Goal: Task Accomplishment & Management: Complete application form

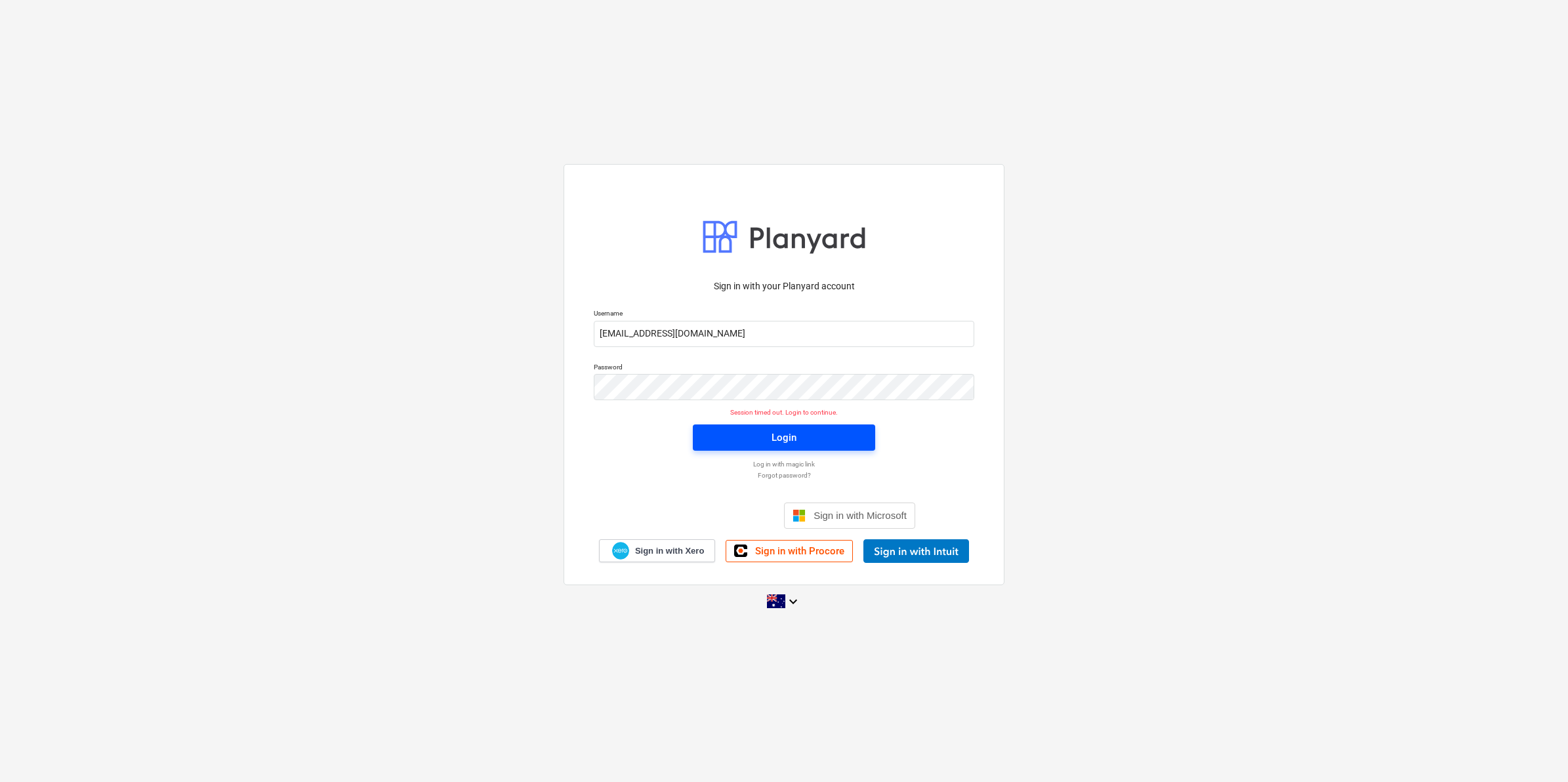
click at [720, 438] on span "Login" at bounding box center [784, 437] width 151 height 17
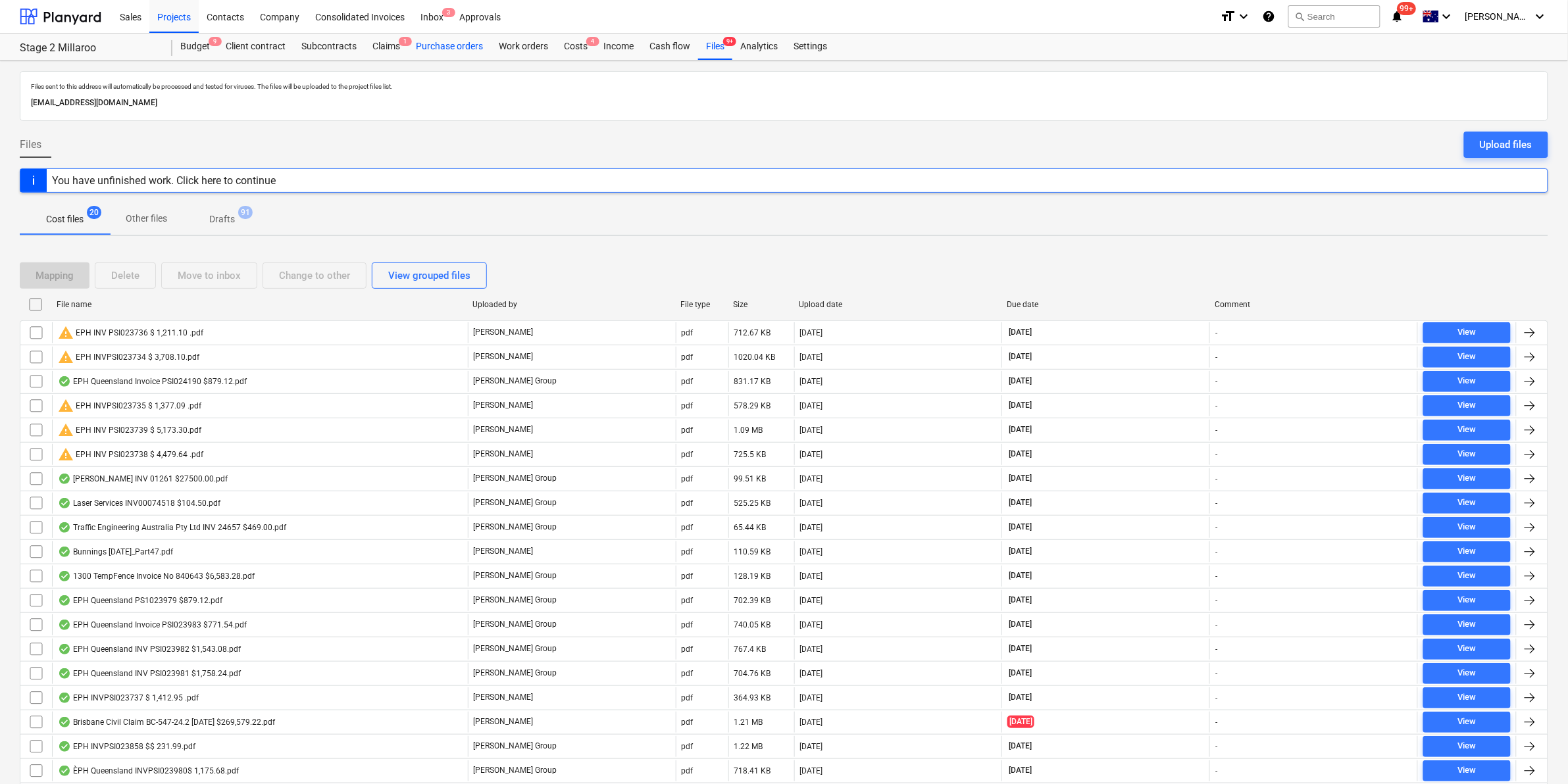
click at [469, 43] on div "Purchase orders" at bounding box center [449, 46] width 83 height 26
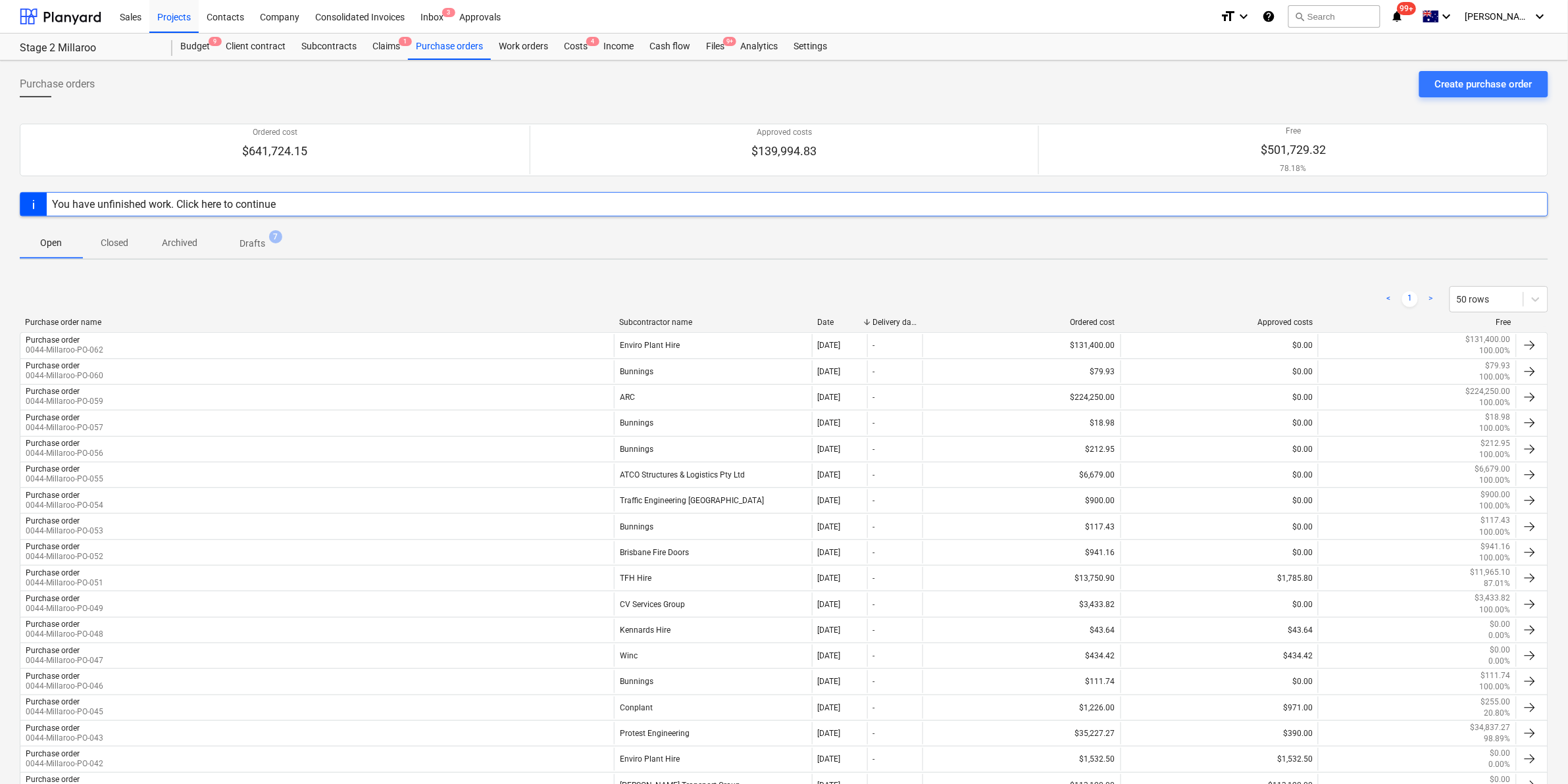
click at [171, 243] on p "Archived" at bounding box center [180, 243] width 35 height 14
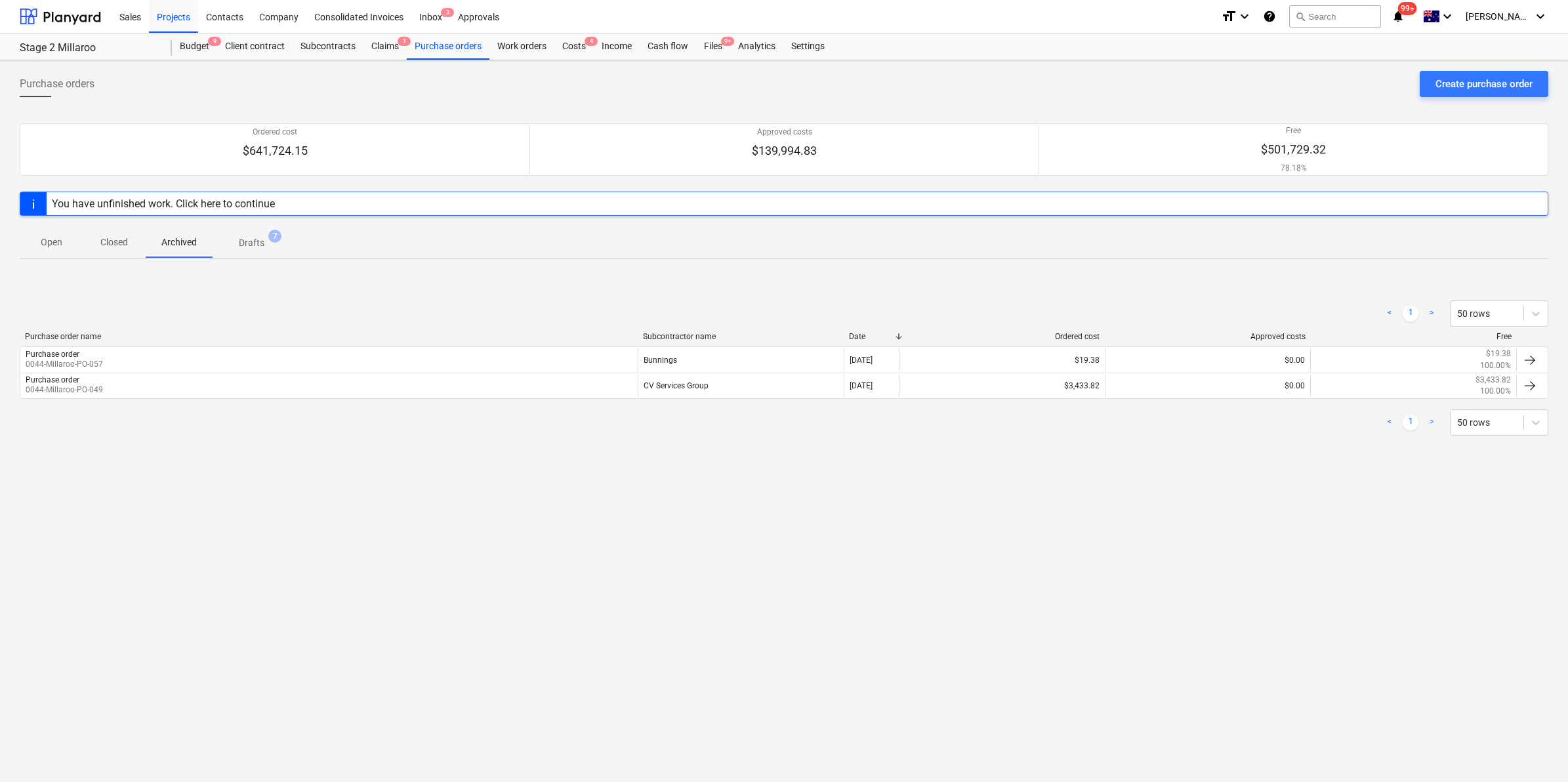
click at [257, 238] on p "Drafts" at bounding box center [252, 243] width 25 height 14
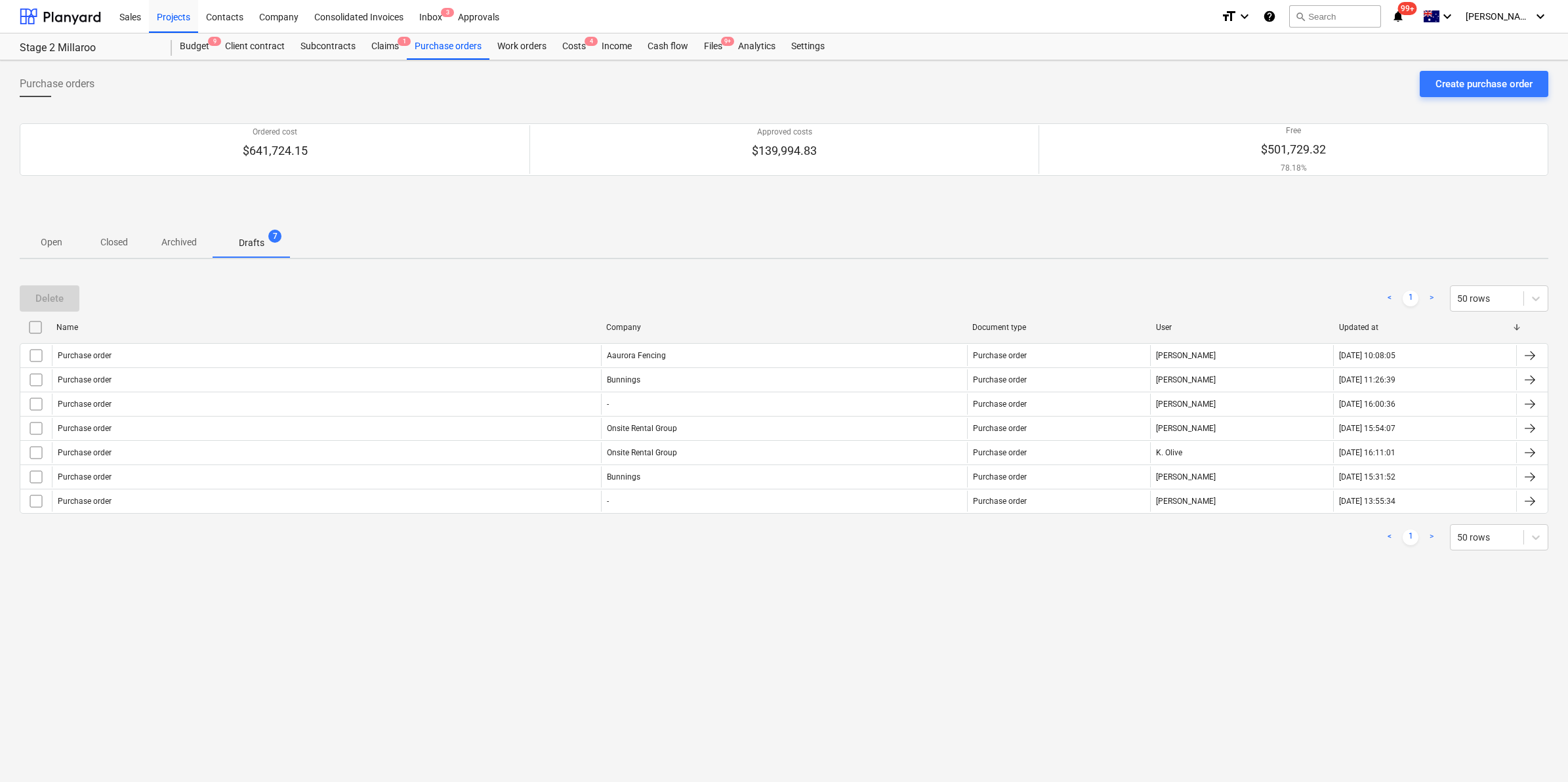
click at [96, 237] on span "Closed" at bounding box center [114, 242] width 63 height 21
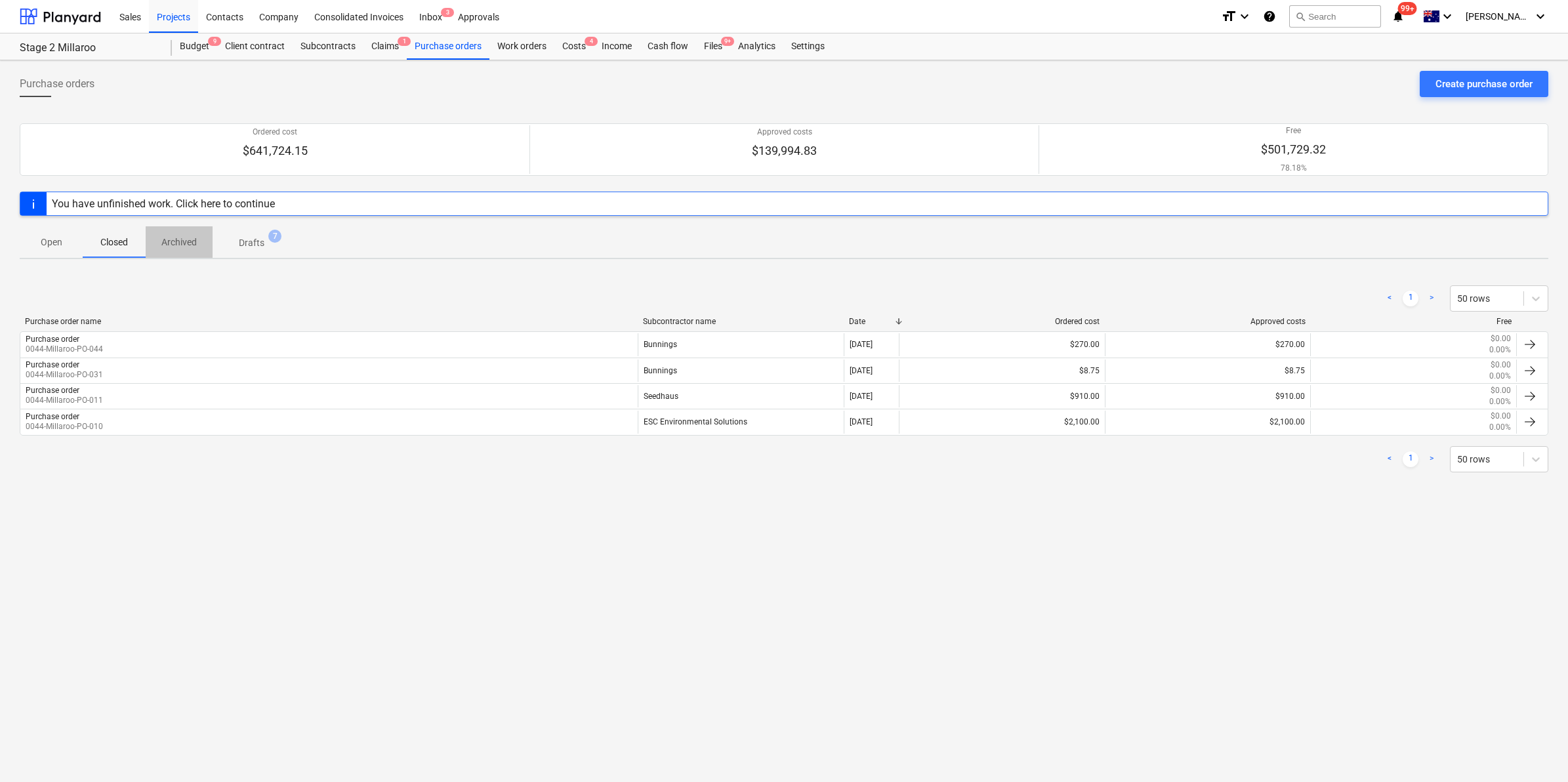
click at [154, 238] on span "Archived" at bounding box center [179, 242] width 67 height 21
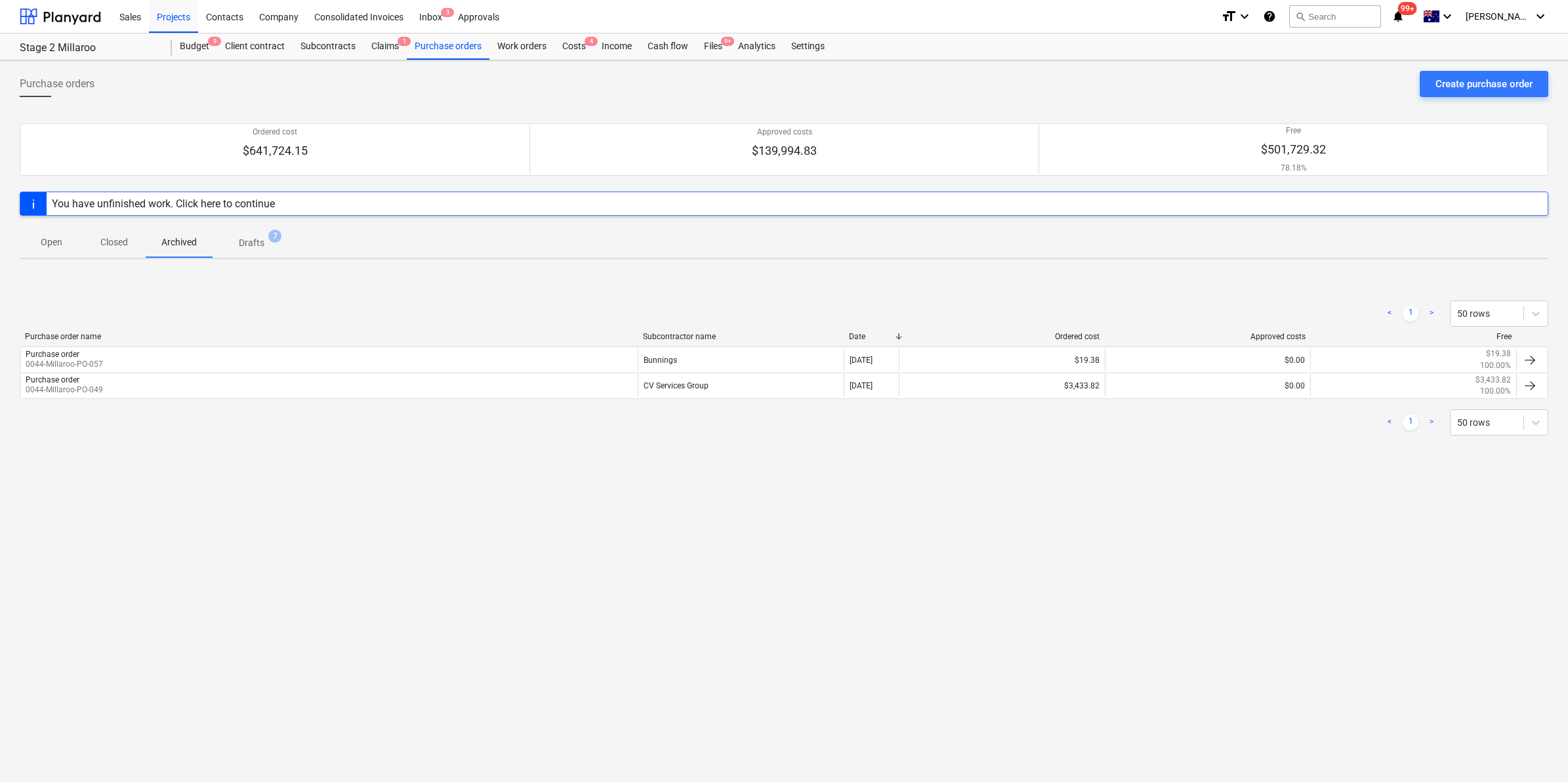
click at [122, 244] on p "Closed" at bounding box center [114, 242] width 31 height 14
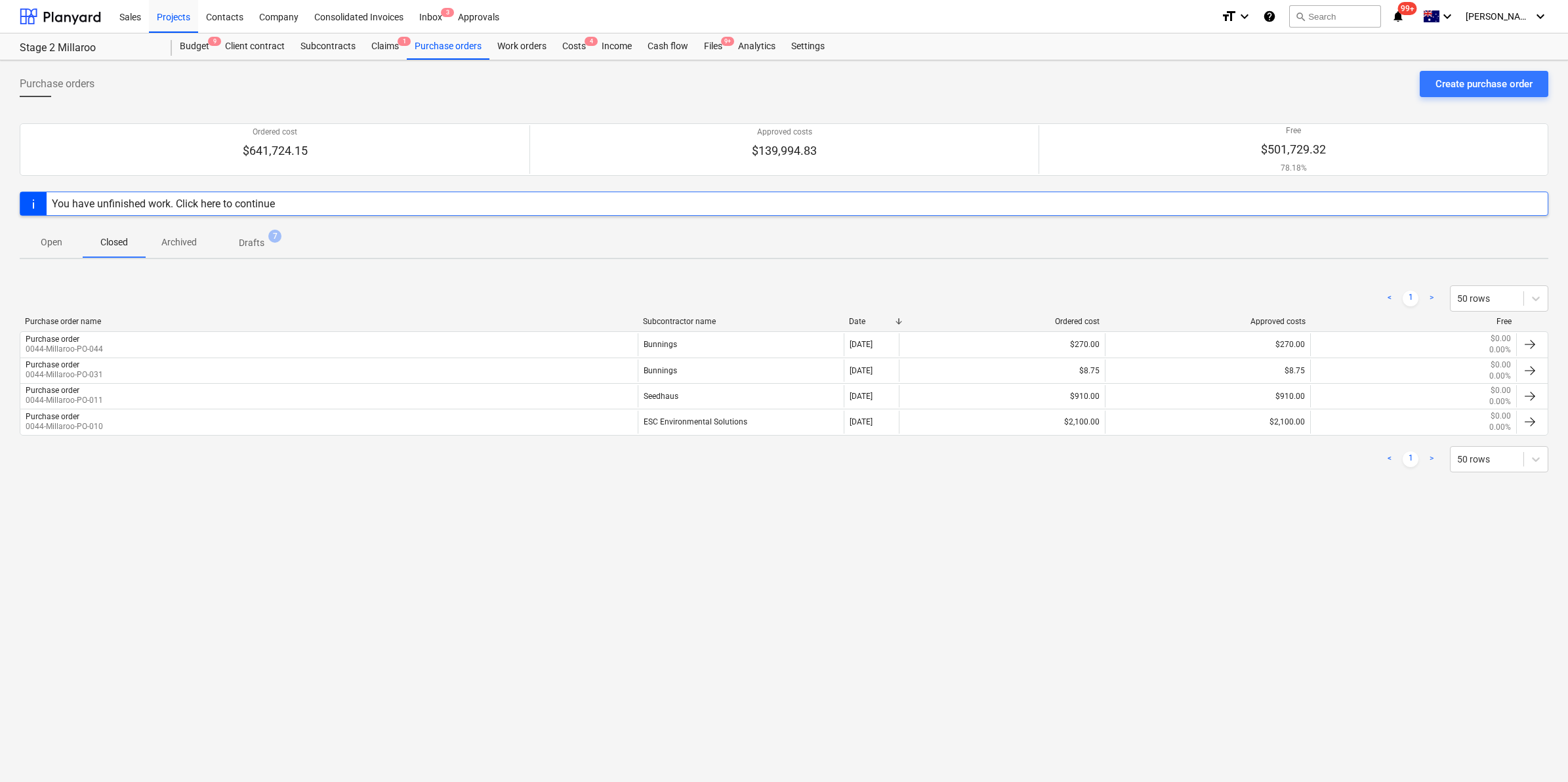
click at [46, 238] on p "Open" at bounding box center [51, 242] width 31 height 14
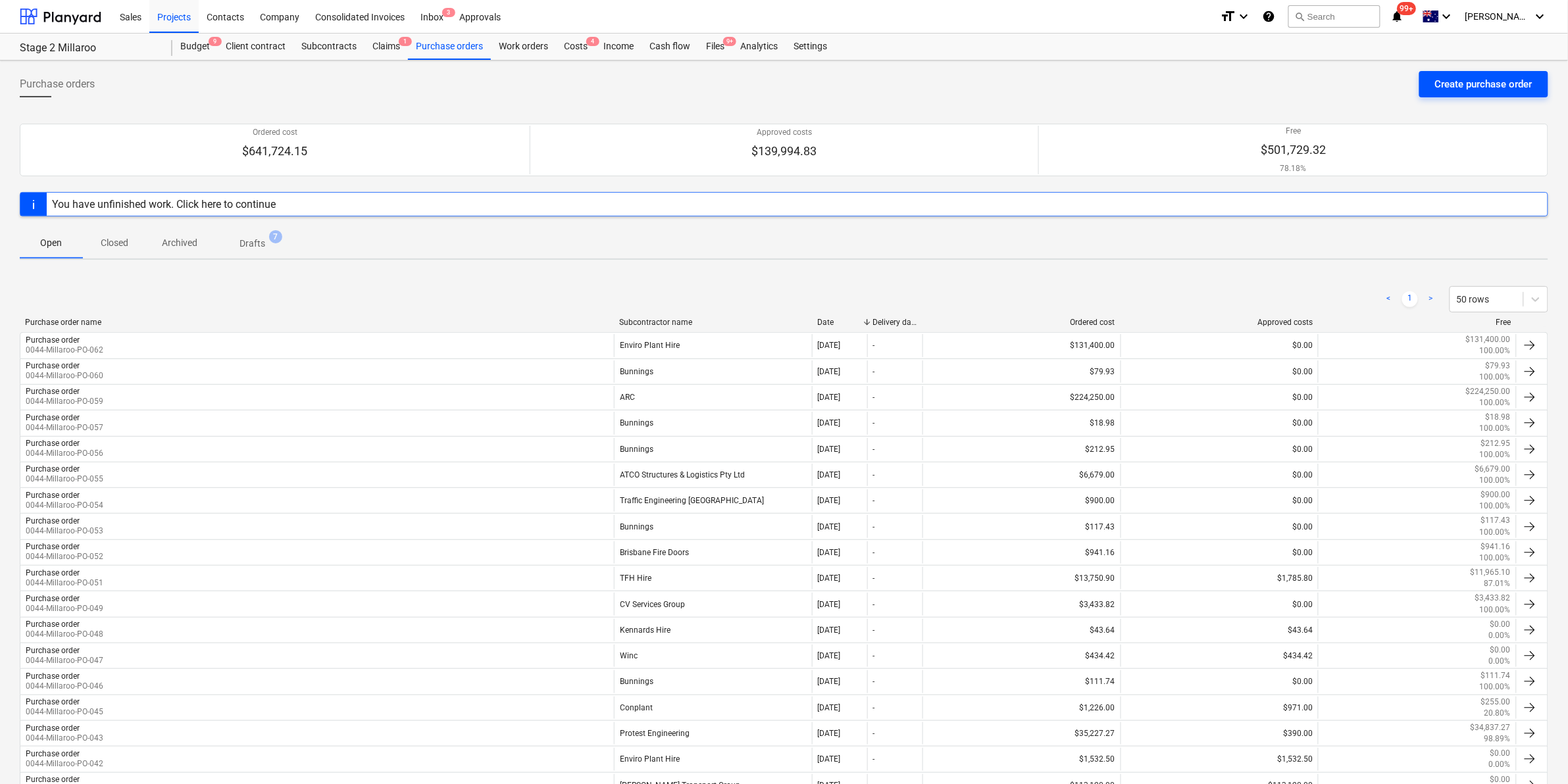
click at [1454, 77] on div "Create purchase order" at bounding box center [1484, 84] width 97 height 17
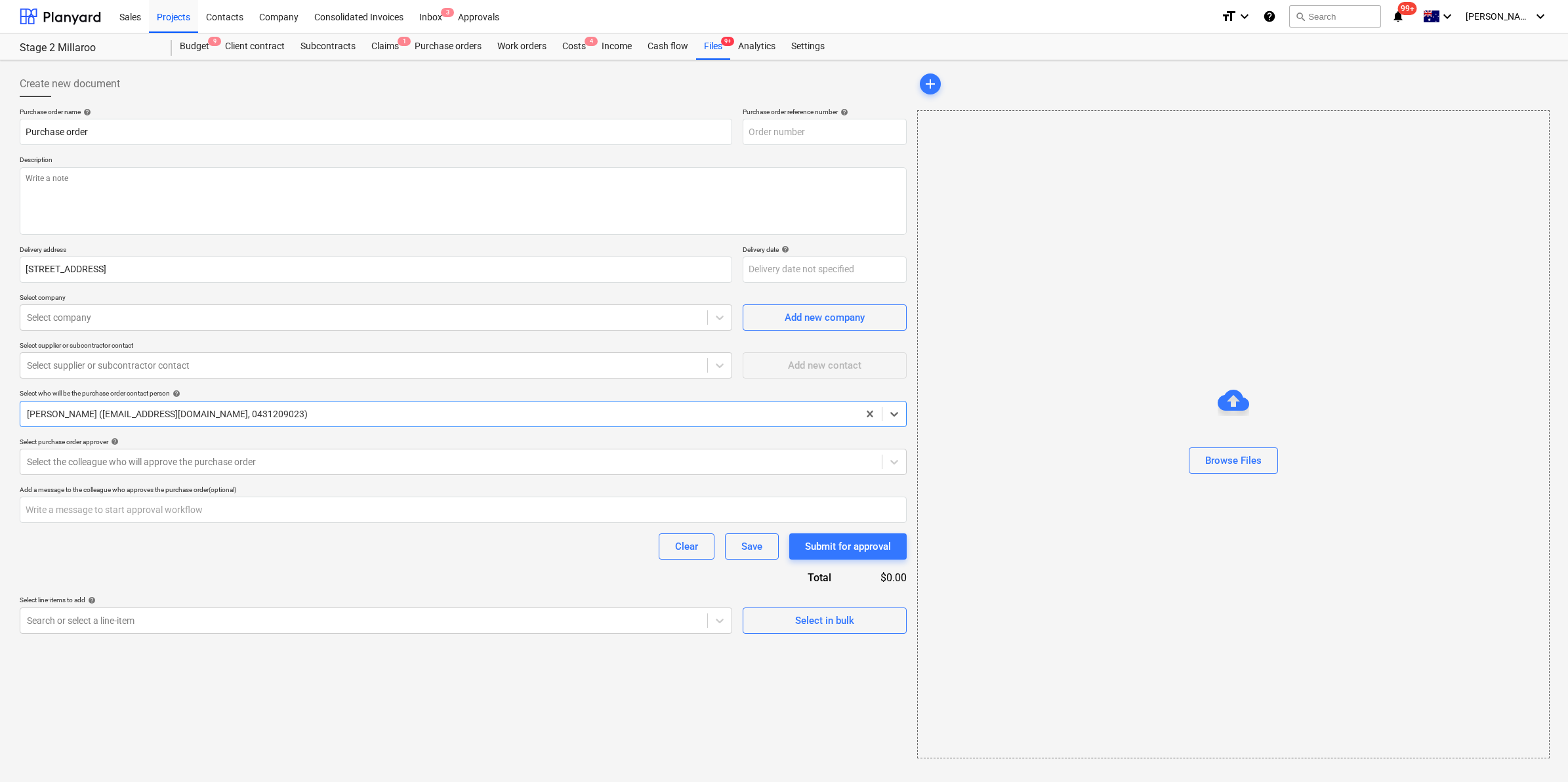
type textarea "x"
type input "0044-Millaroo-PO-064"
click at [710, 47] on div "Files 9+" at bounding box center [713, 46] width 34 height 26
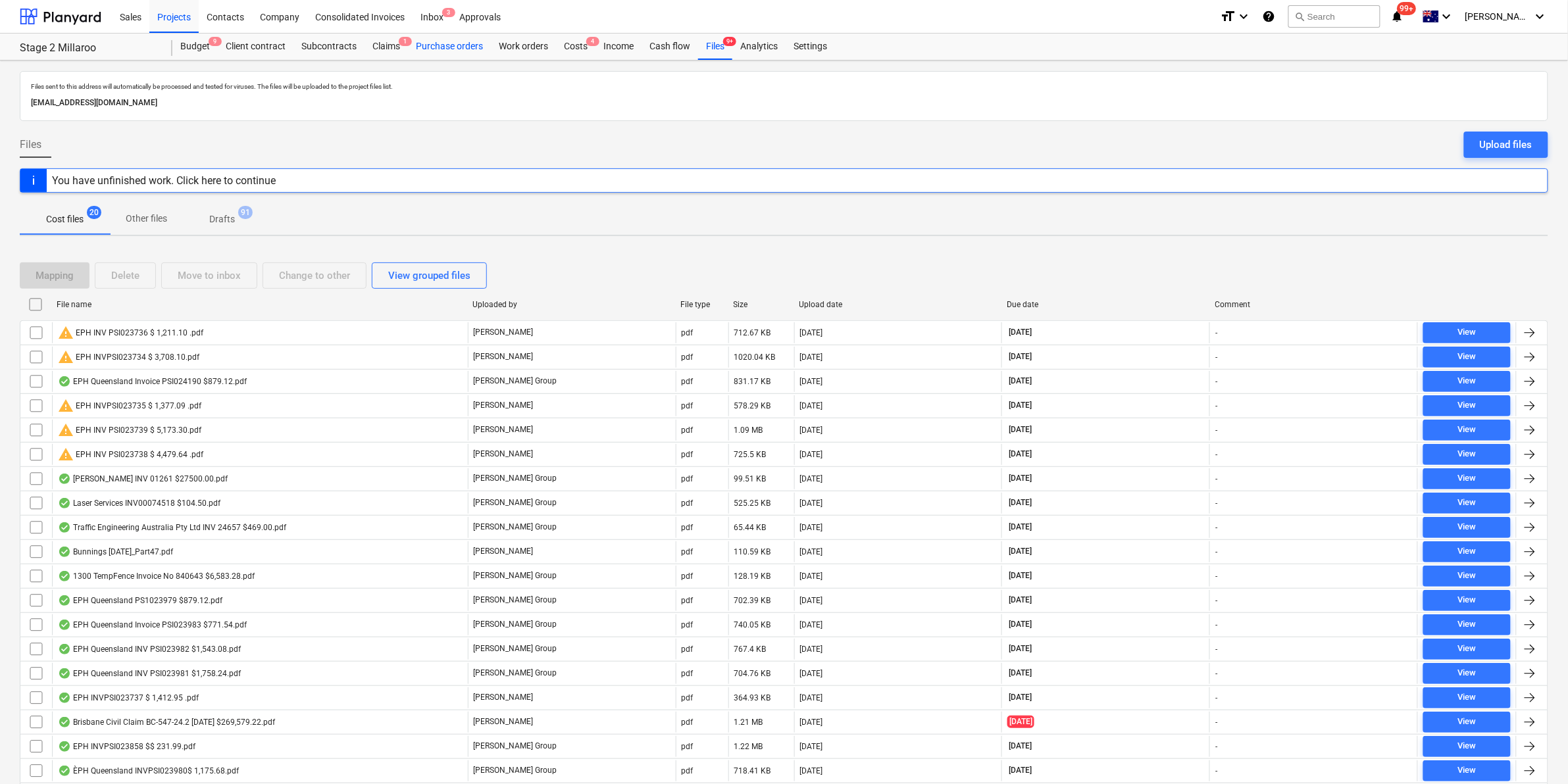
click at [441, 45] on div "Purchase orders" at bounding box center [449, 46] width 83 height 26
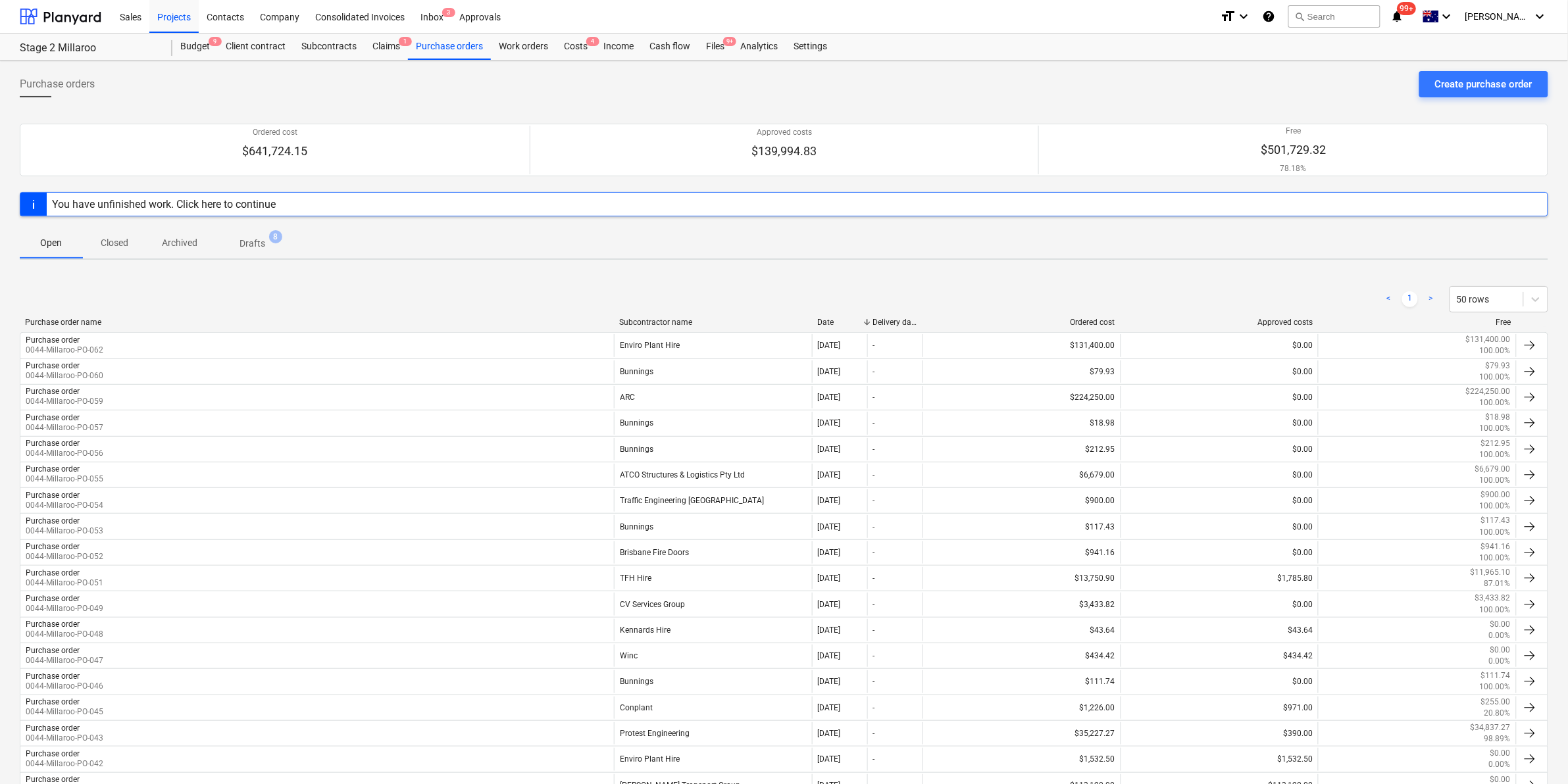
click at [165, 240] on p "Archived" at bounding box center [180, 243] width 35 height 14
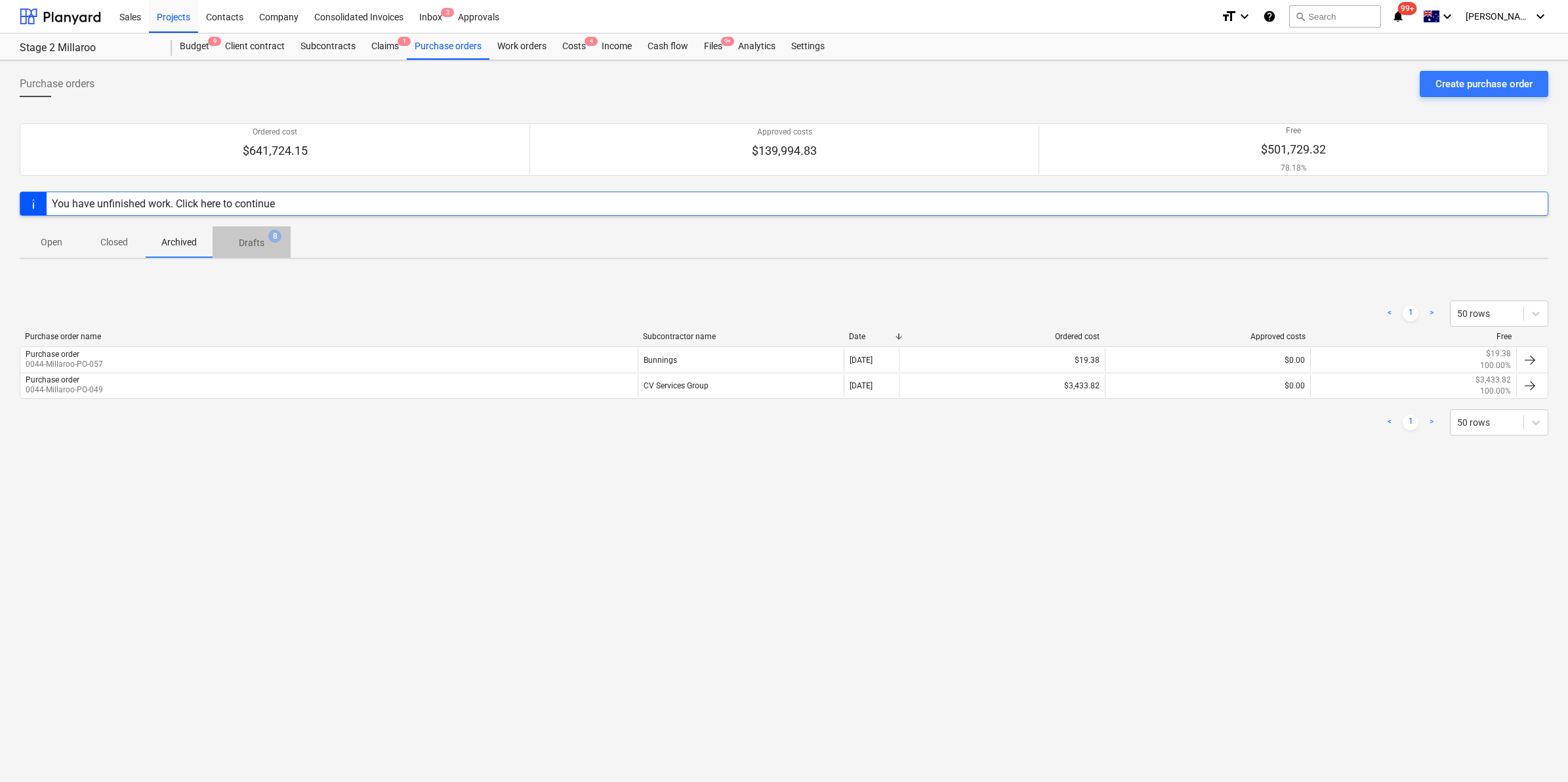
click at [244, 244] on p "Drafts" at bounding box center [252, 243] width 25 height 14
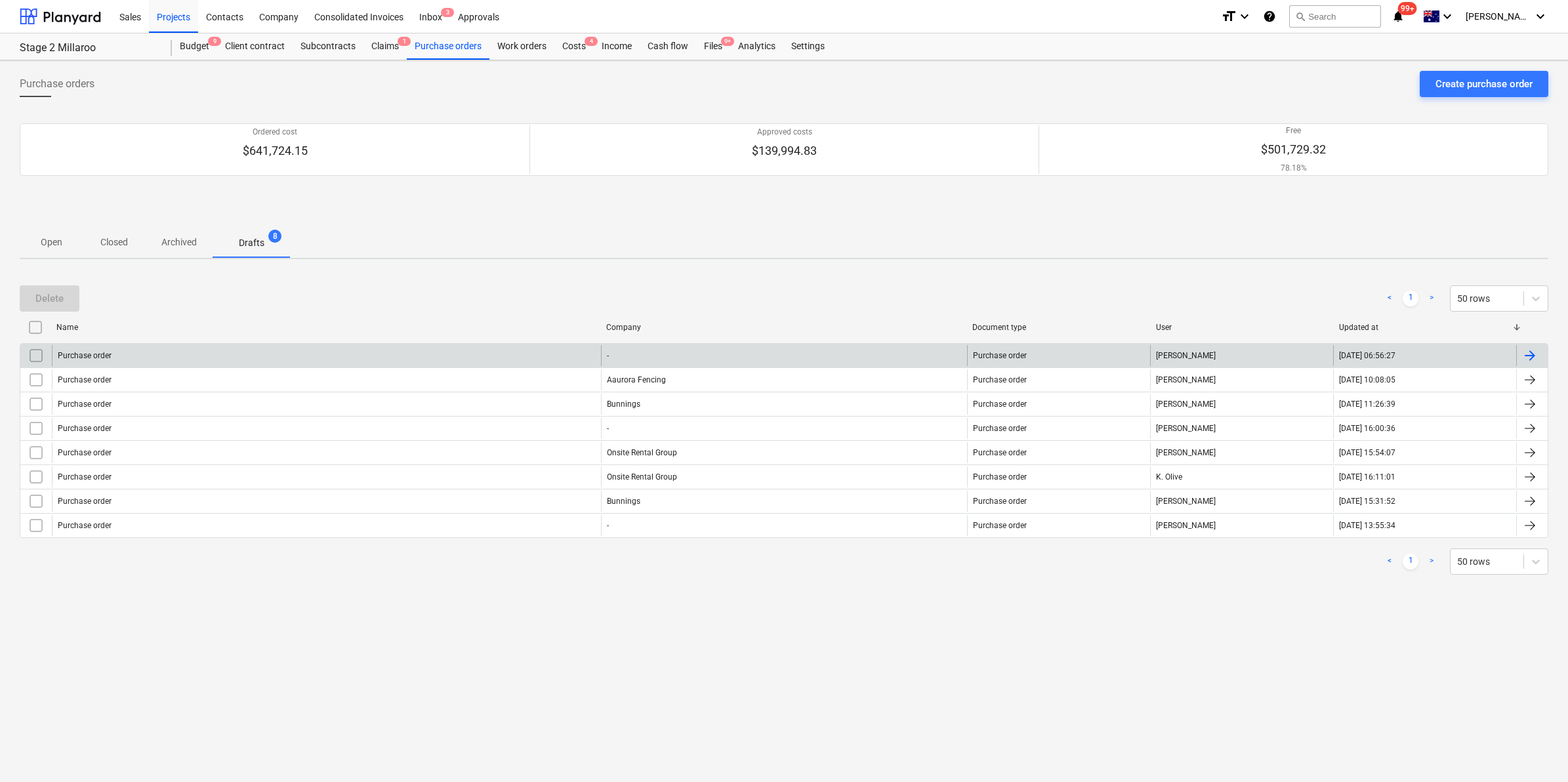
click at [431, 349] on div "Purchase order" at bounding box center [327, 355] width 549 height 21
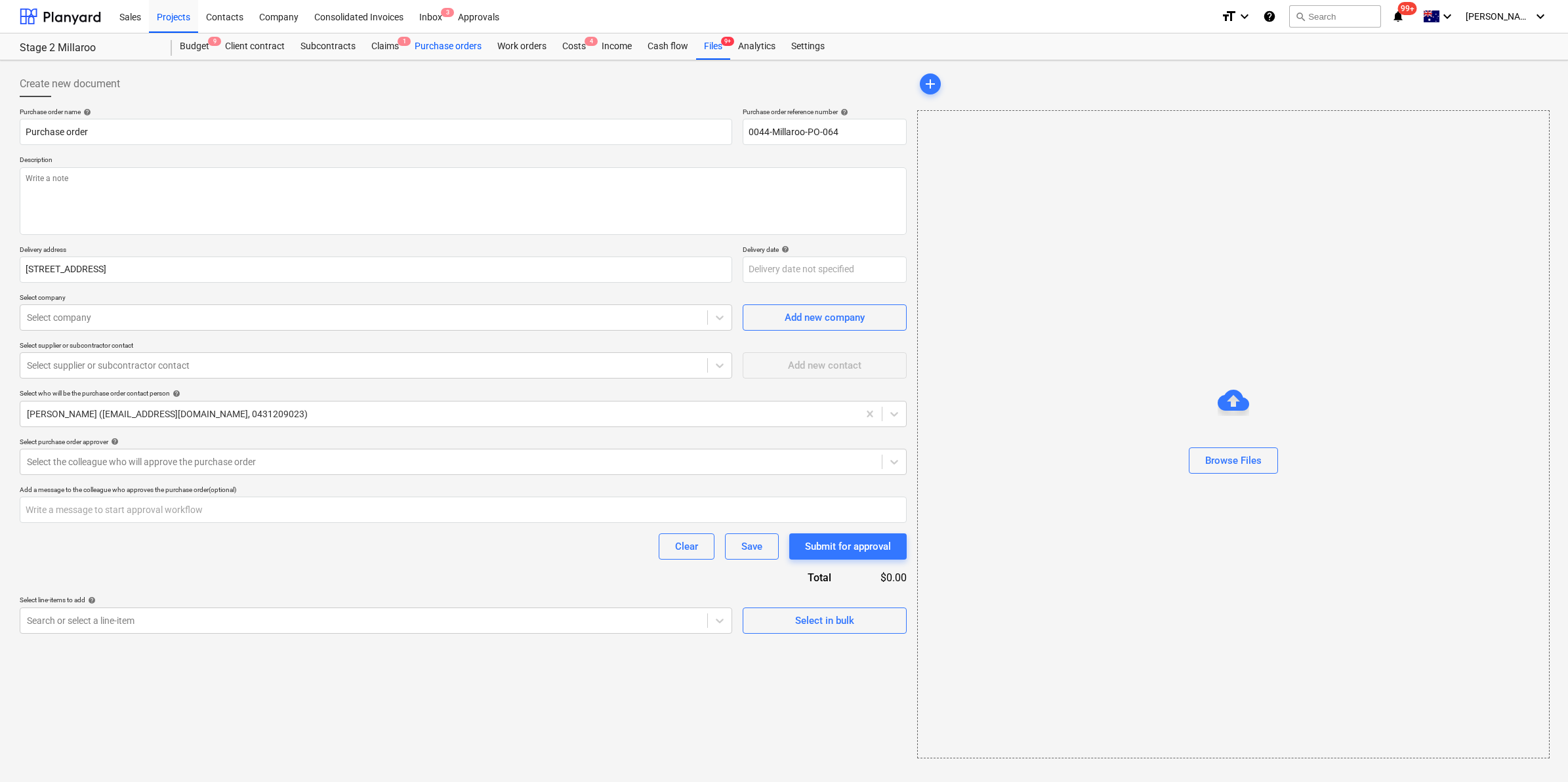
click at [433, 45] on div "Purchase orders" at bounding box center [448, 46] width 83 height 26
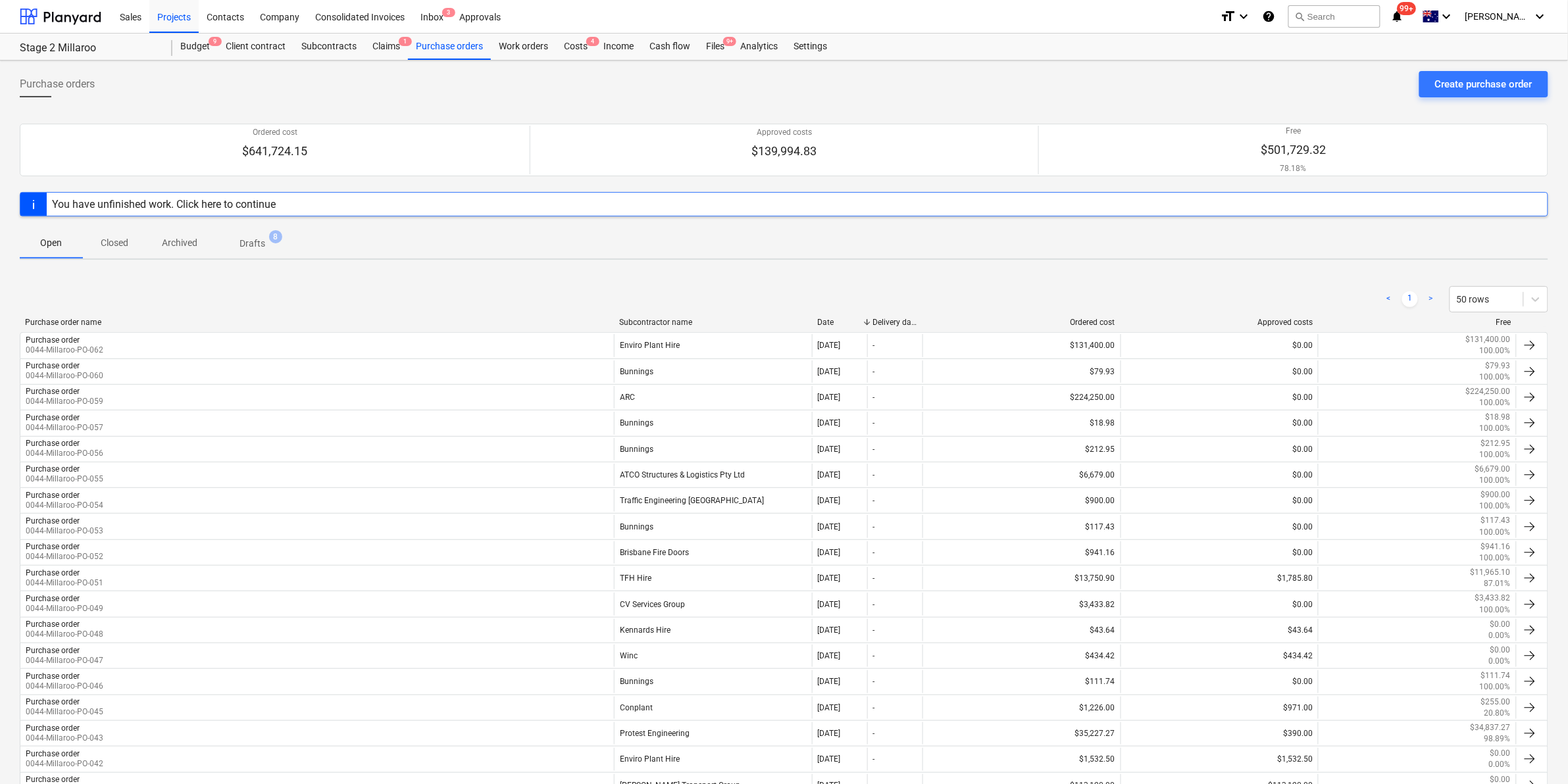
click at [171, 241] on p "Archived" at bounding box center [180, 243] width 35 height 14
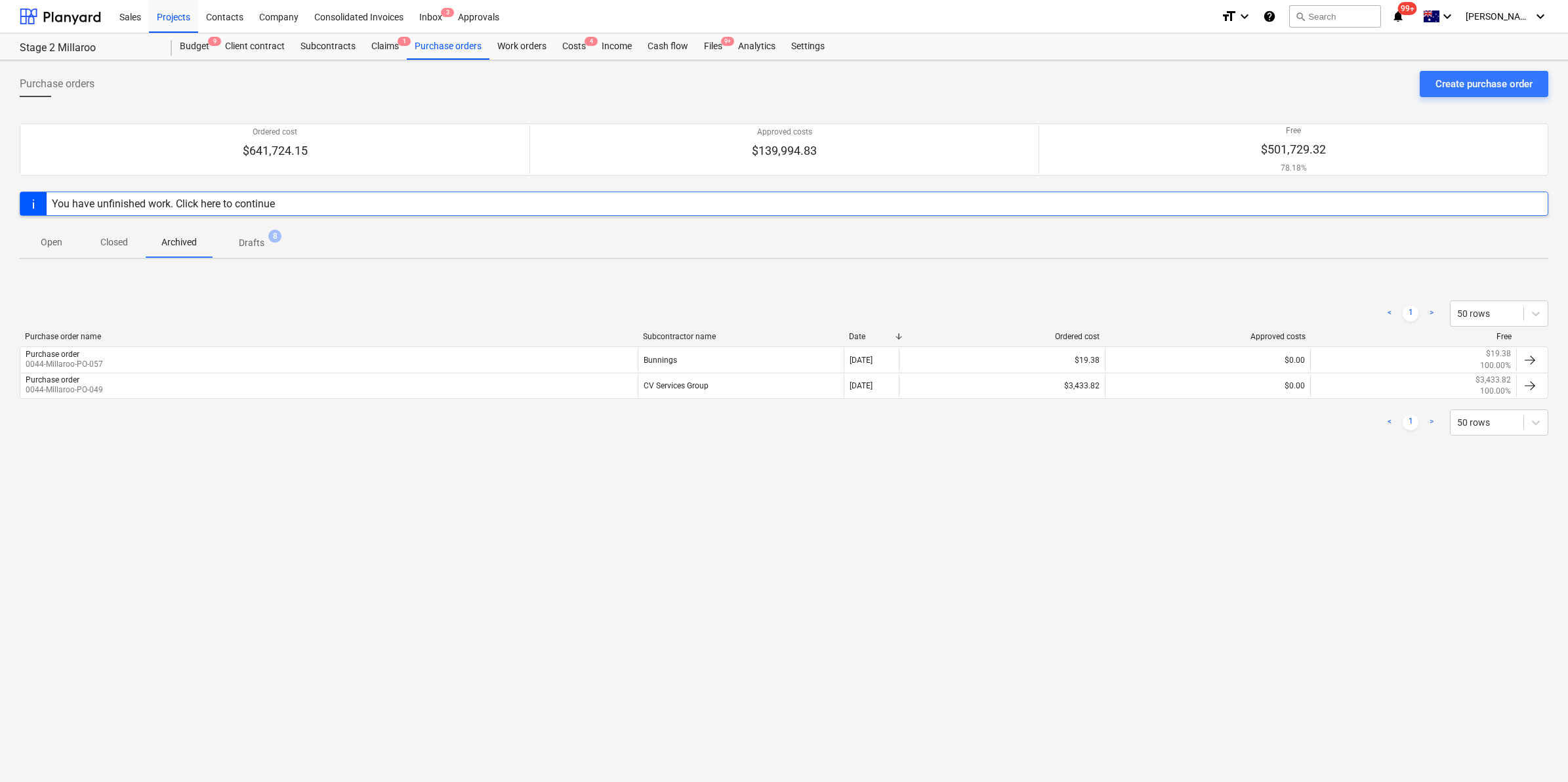
click at [122, 240] on p "Closed" at bounding box center [114, 242] width 31 height 14
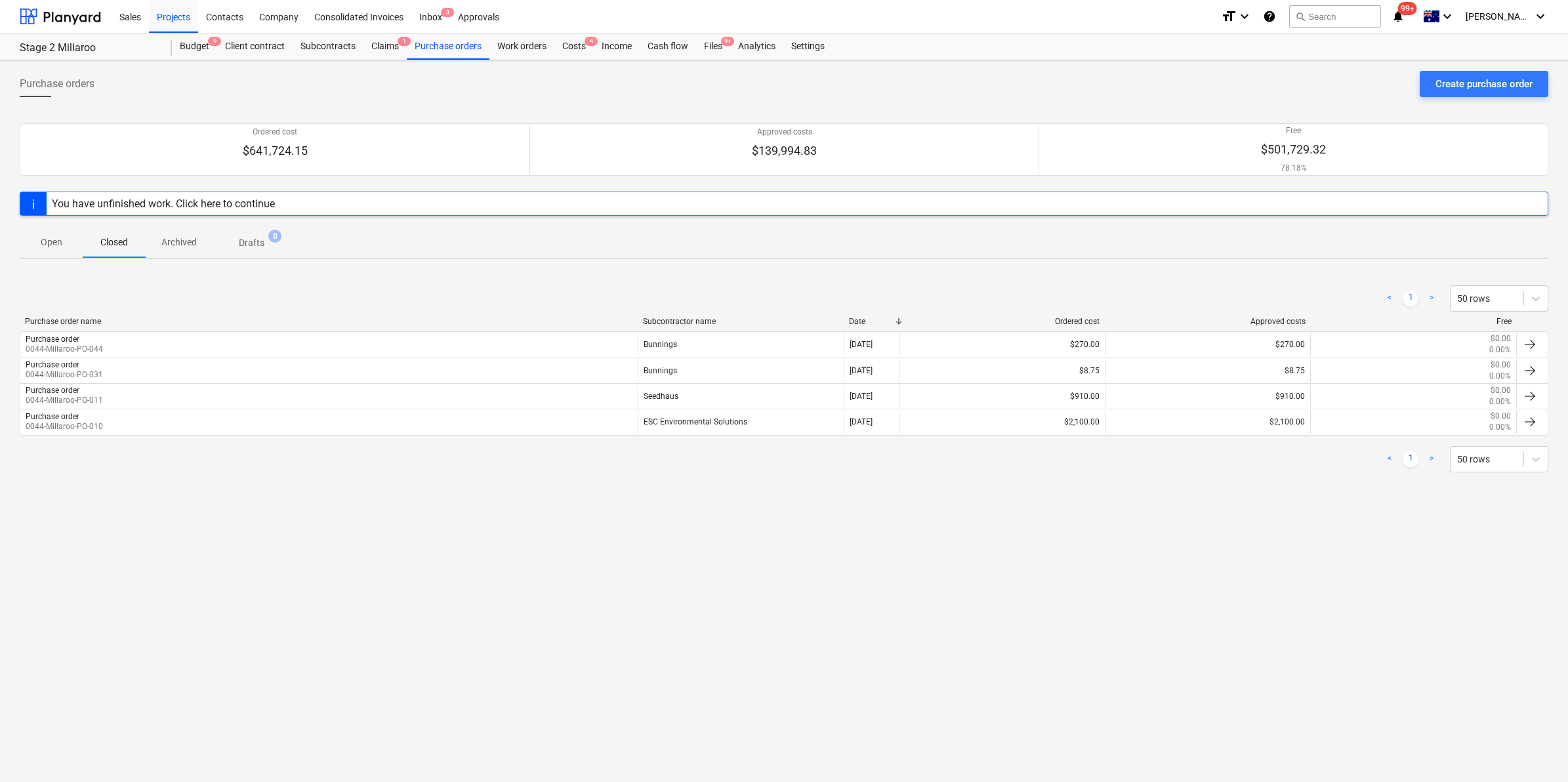
click at [65, 236] on p "Open" at bounding box center [51, 242] width 31 height 14
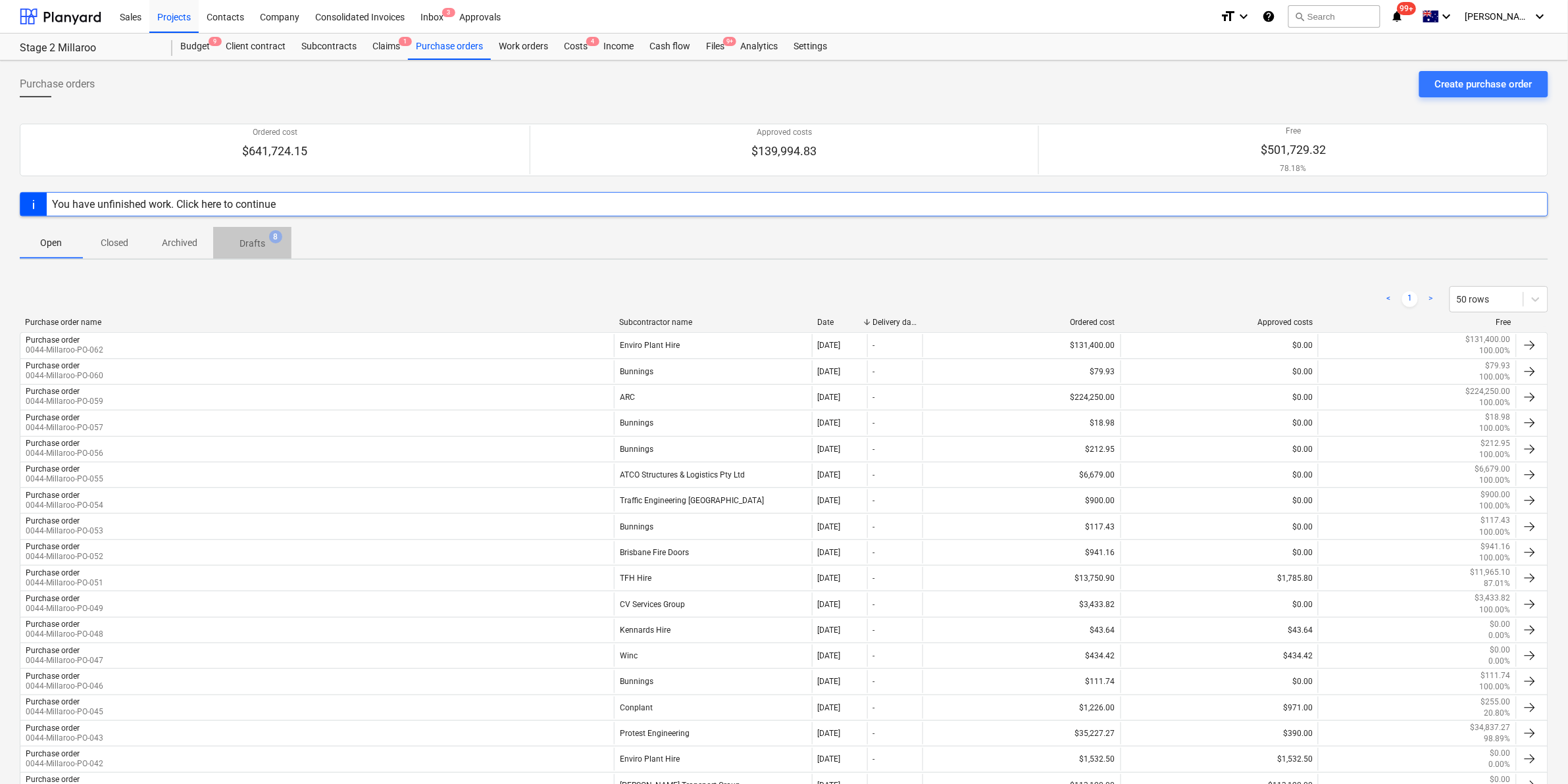
click at [257, 235] on span "Drafts 8" at bounding box center [252, 242] width 78 height 23
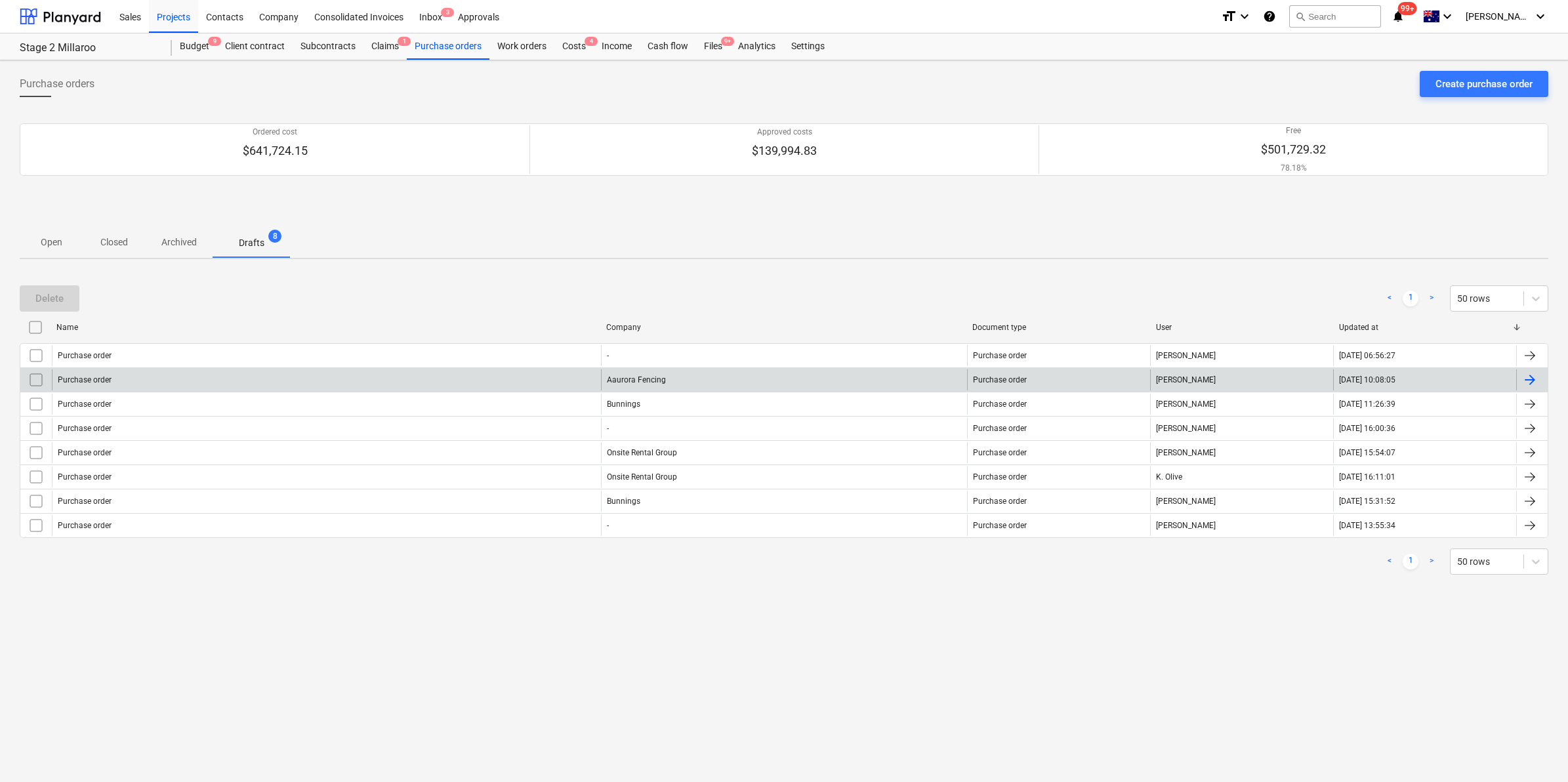
click at [461, 376] on div "Purchase order" at bounding box center [327, 379] width 549 height 21
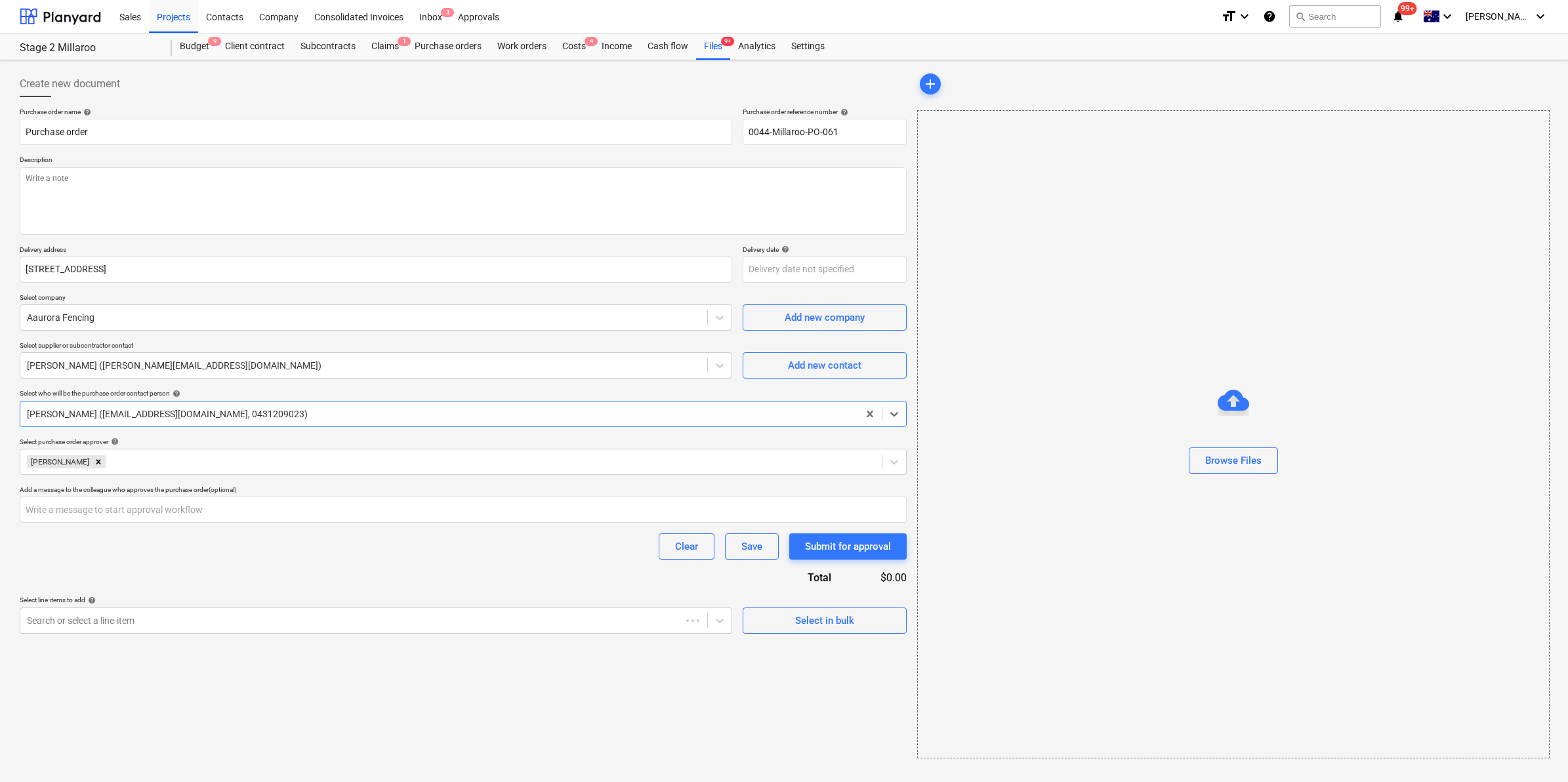
type textarea "x"
click at [444, 43] on div "Purchase orders" at bounding box center [448, 46] width 83 height 26
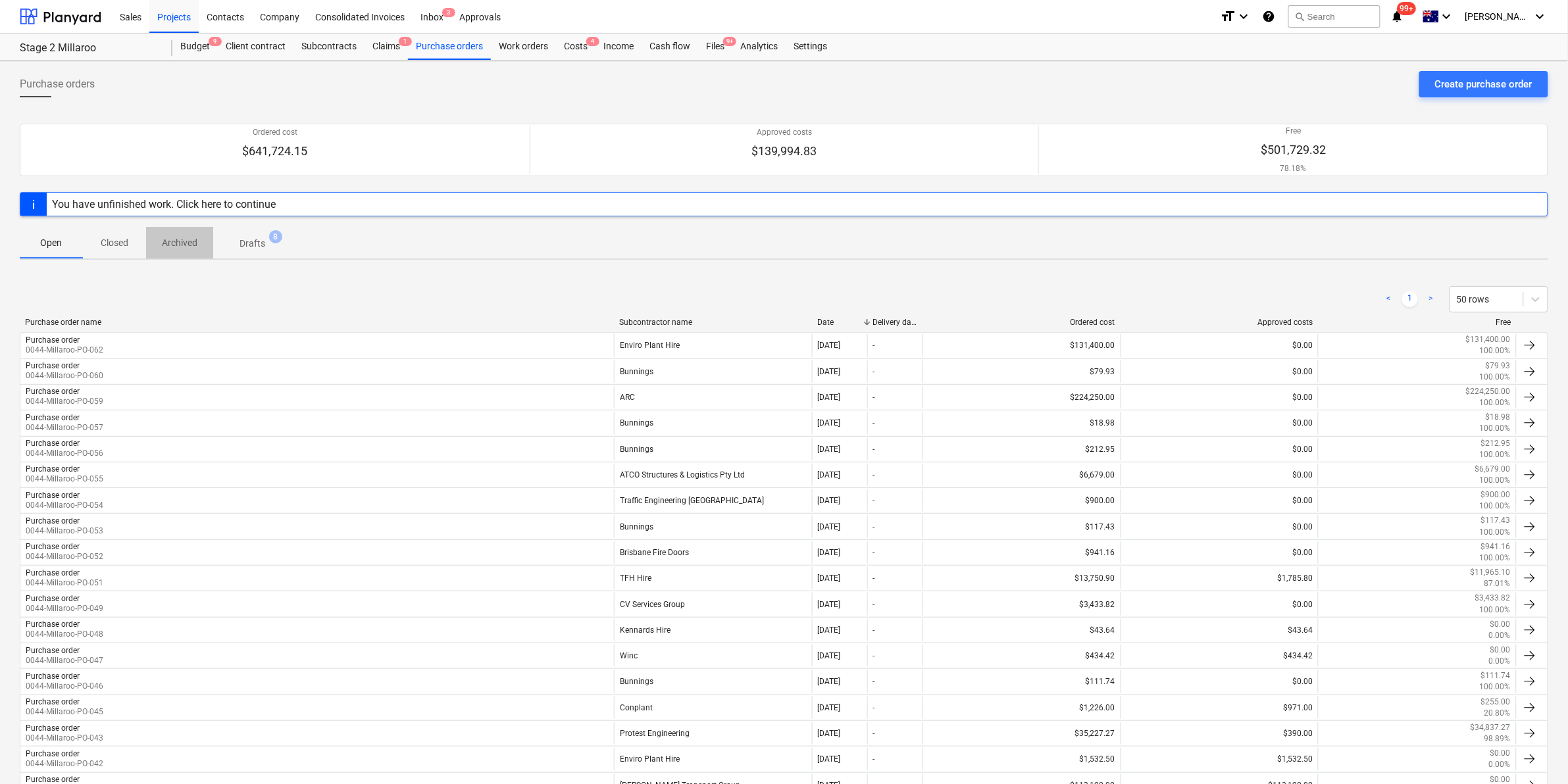
click at [155, 239] on span "Archived" at bounding box center [180, 243] width 67 height 21
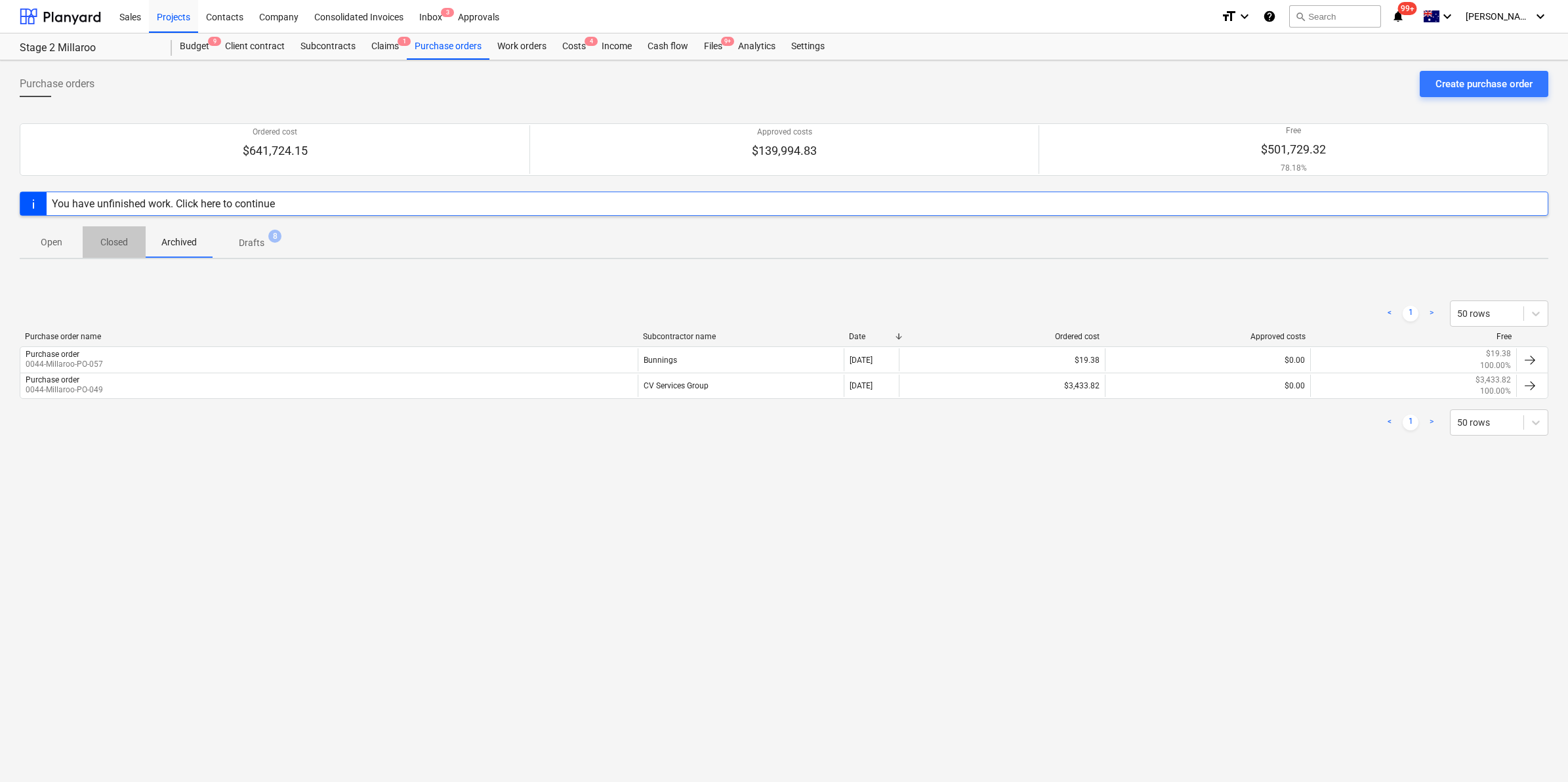
click at [115, 240] on p "Closed" at bounding box center [114, 242] width 31 height 14
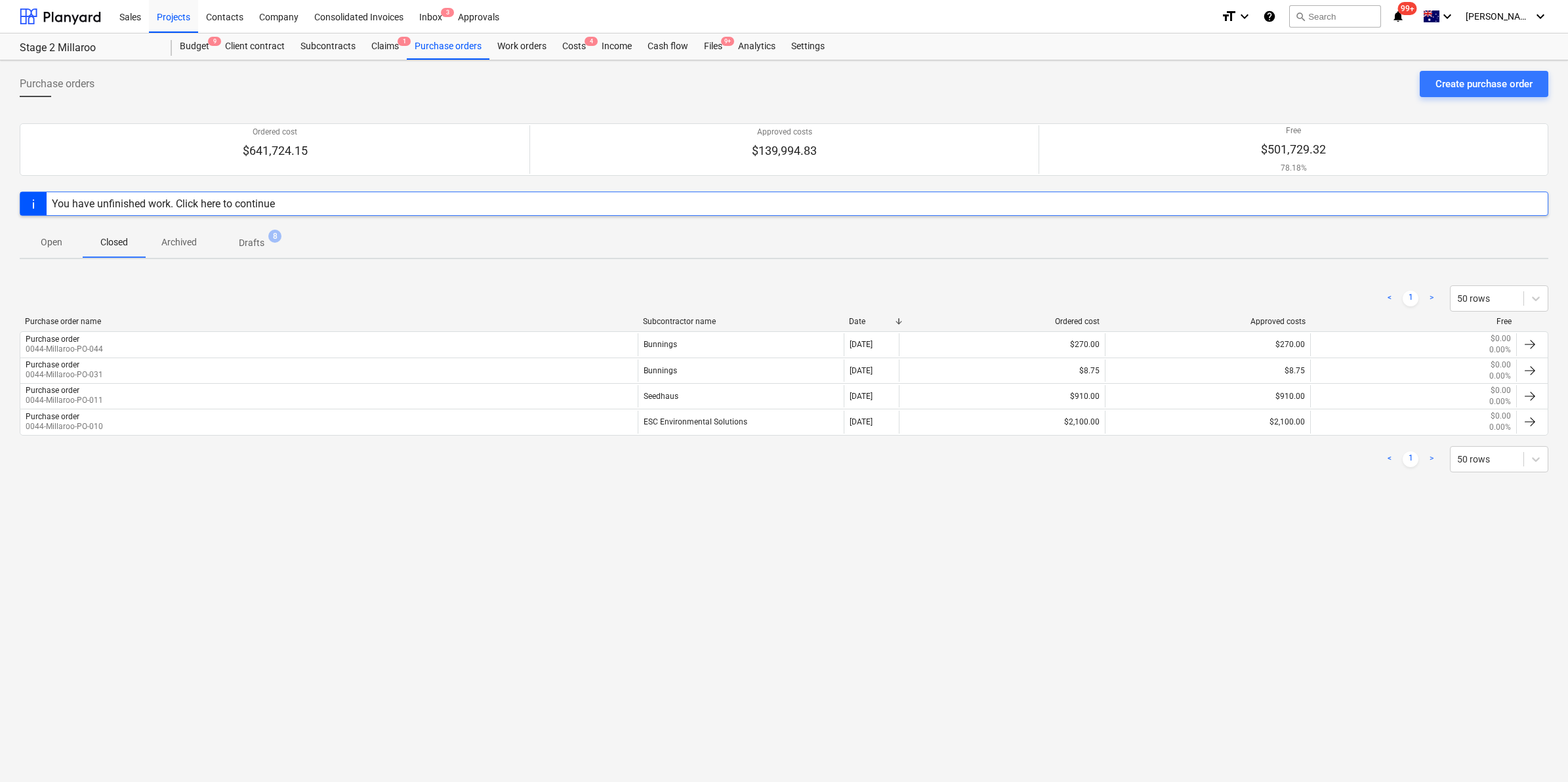
click at [54, 240] on p "Open" at bounding box center [51, 242] width 31 height 14
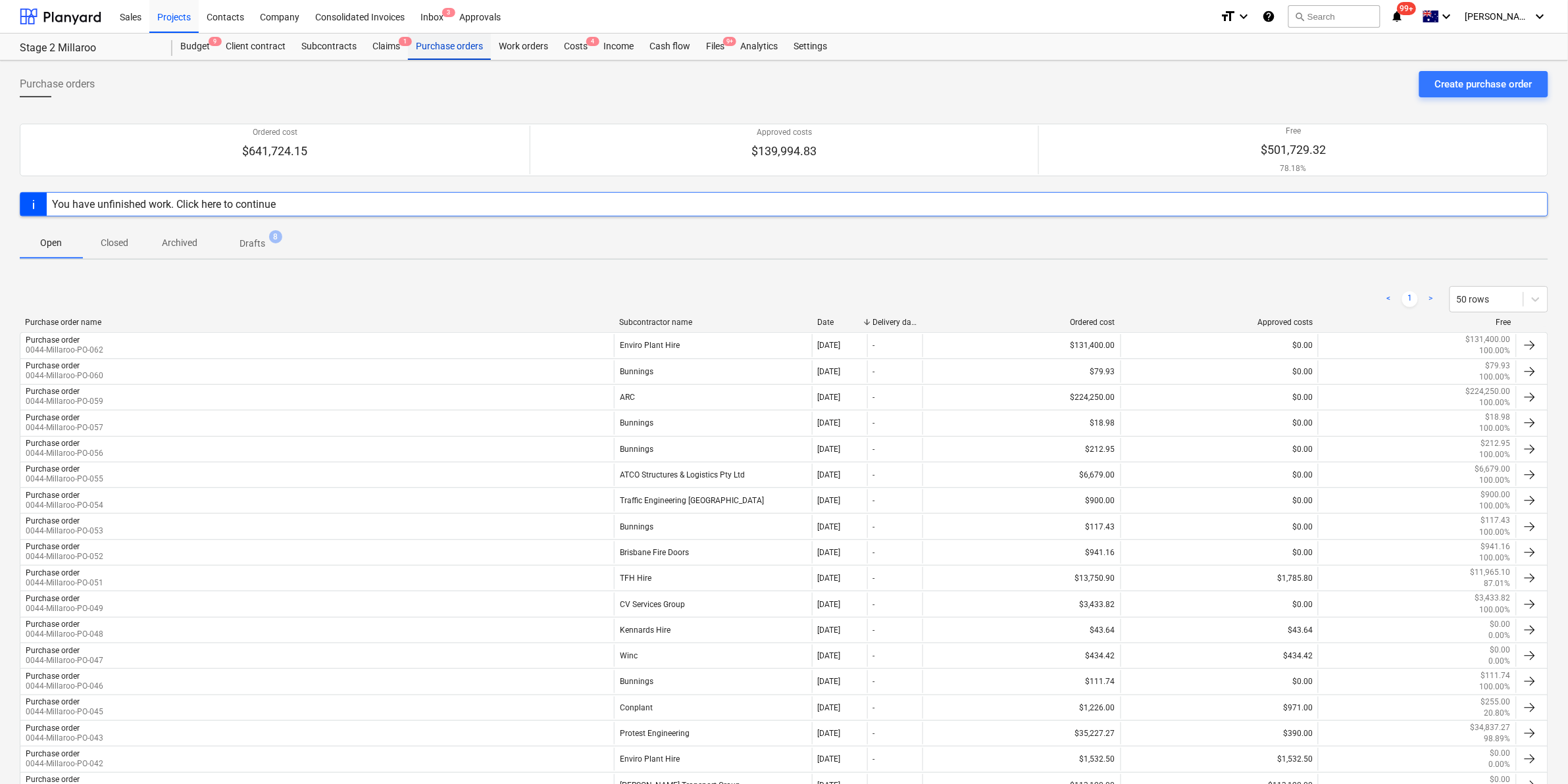
click at [428, 40] on div "Purchase orders" at bounding box center [449, 46] width 83 height 26
click at [469, 41] on div "Purchase orders" at bounding box center [449, 46] width 83 height 26
click at [711, 43] on div "Files 9+" at bounding box center [715, 46] width 34 height 26
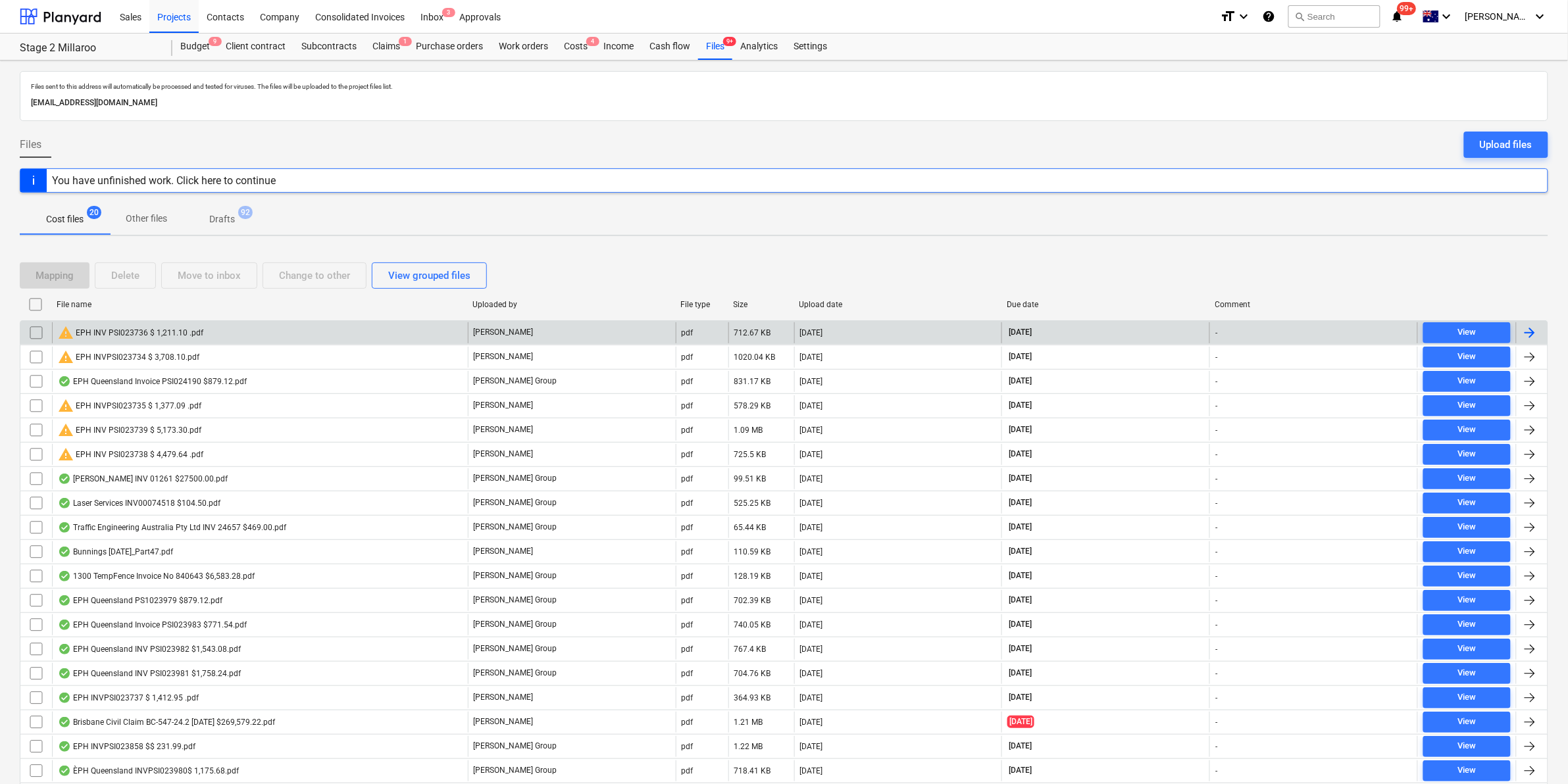
click at [202, 333] on div "warning EPH INV PSI023736 $ 1,211.10 .pdf" at bounding box center [260, 332] width 416 height 21
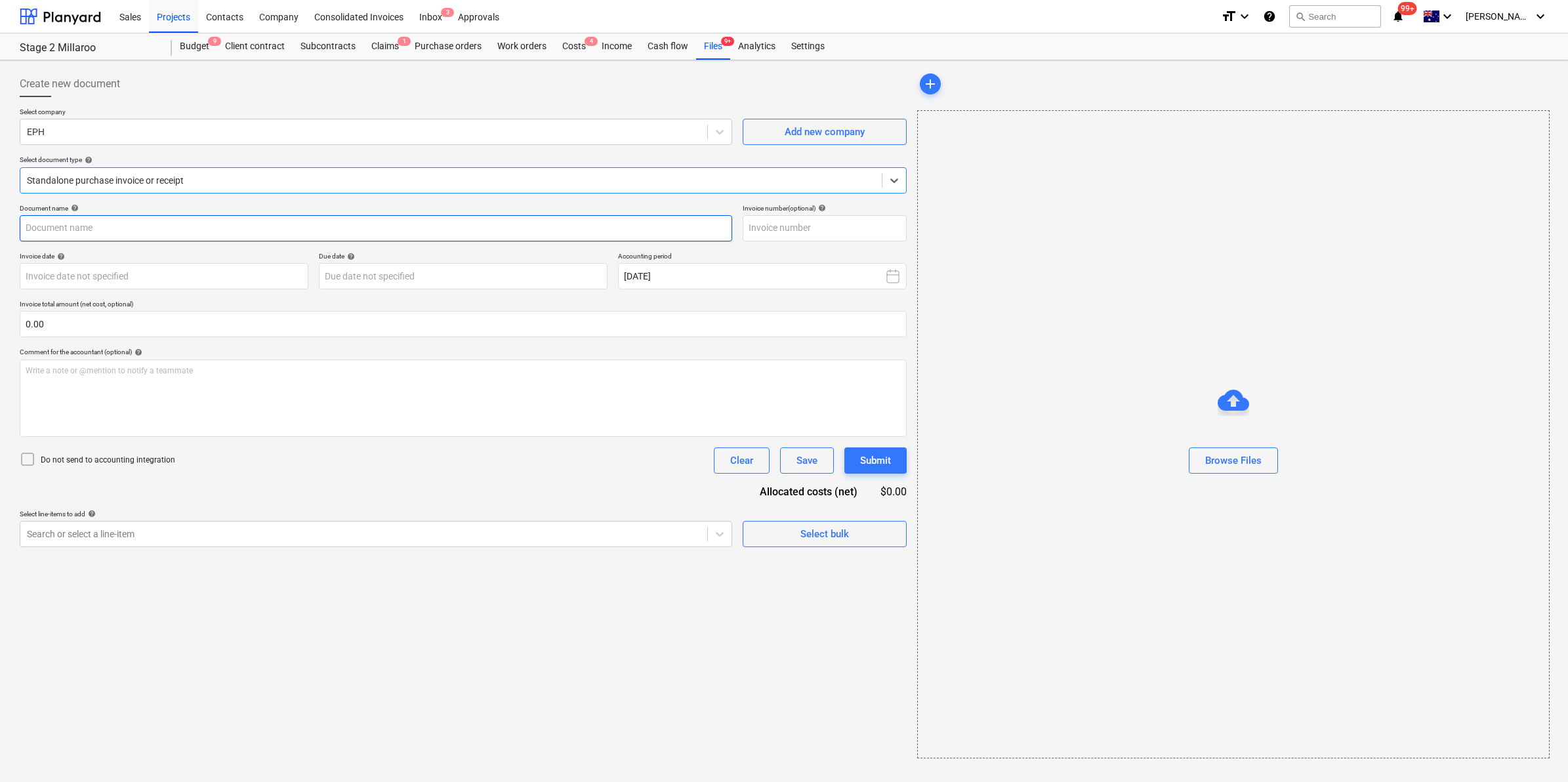
type input "PSI023736"
type input "[DATE]"
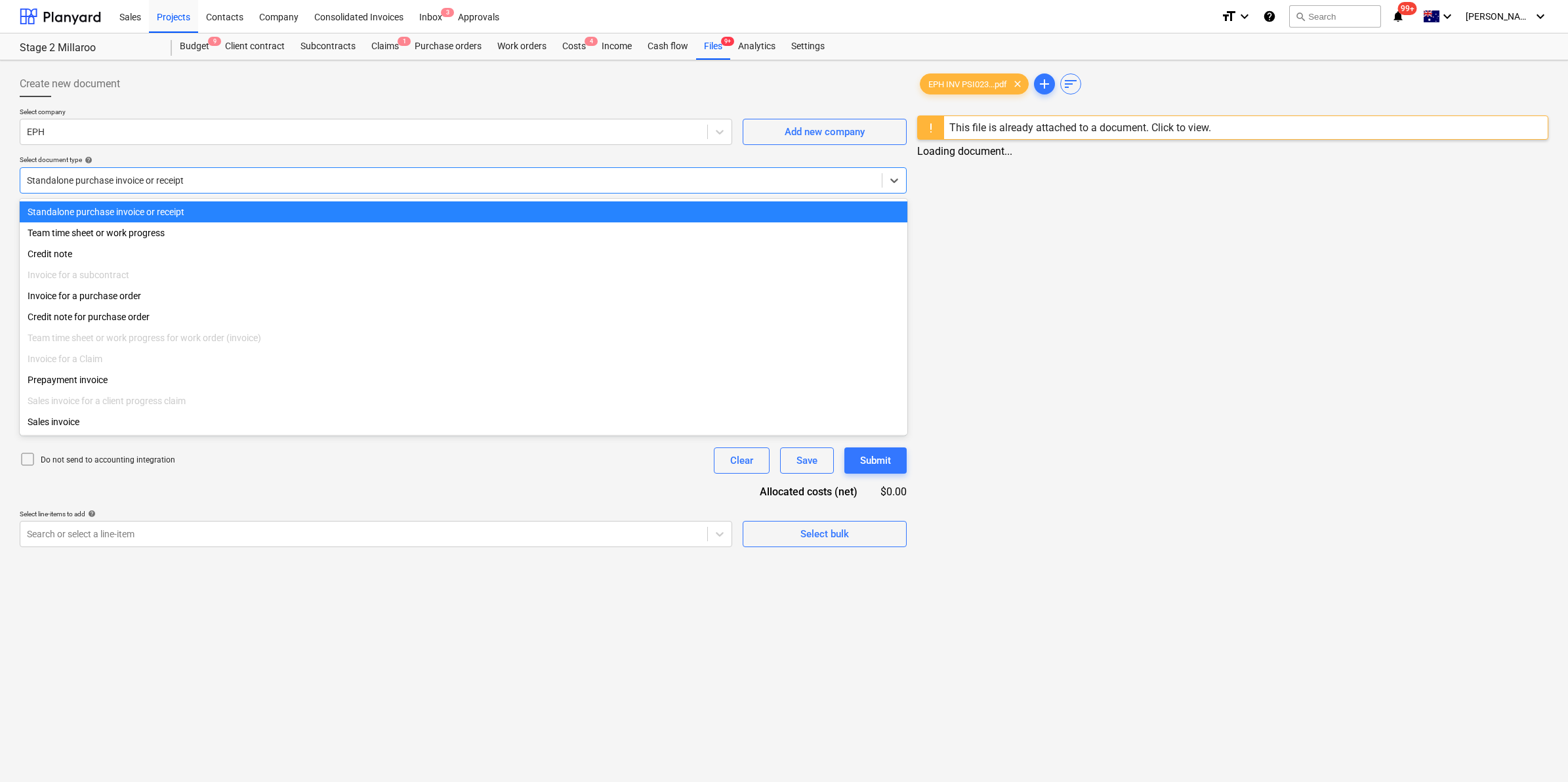
click at [307, 179] on div at bounding box center [451, 180] width 848 height 13
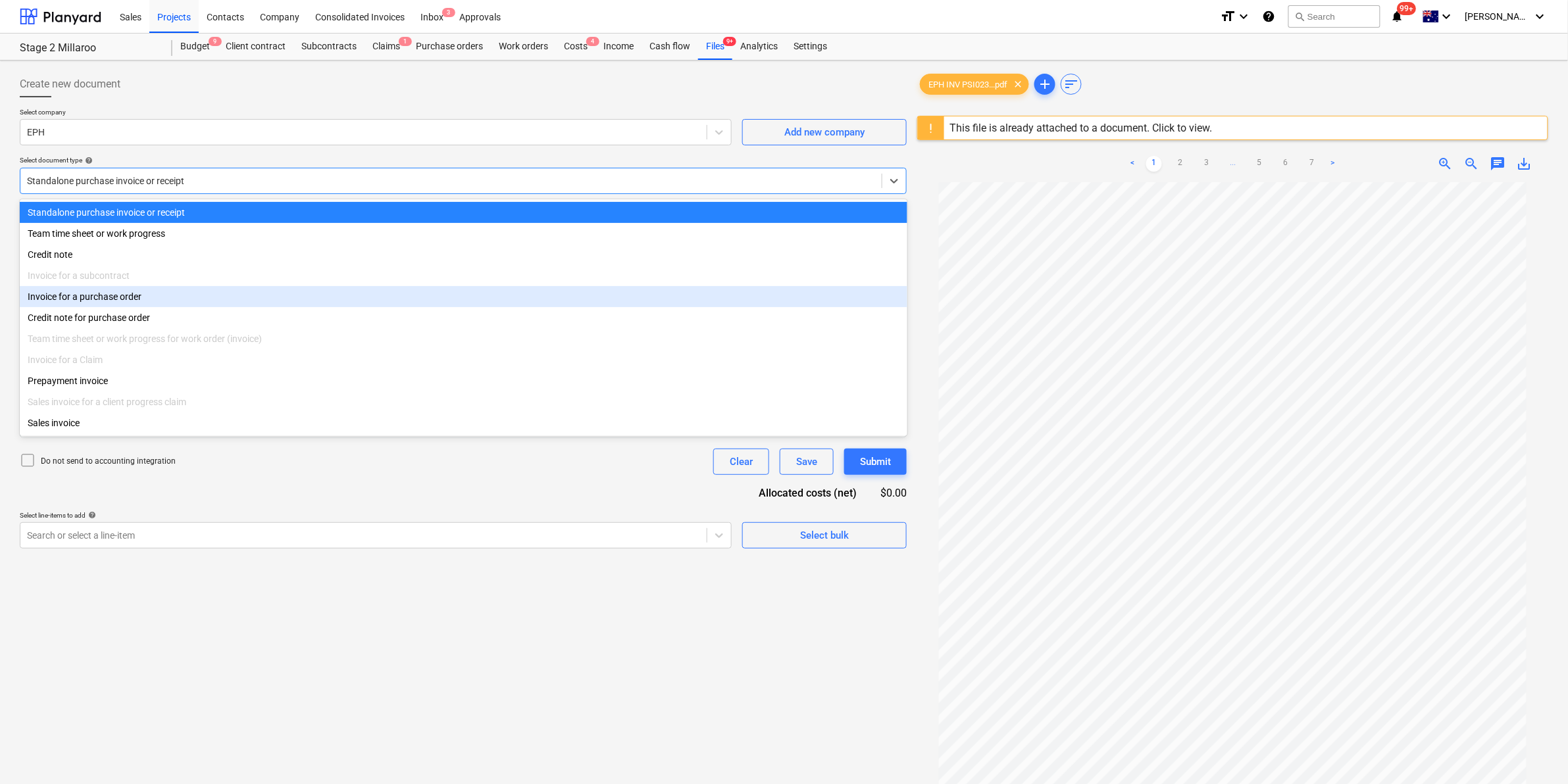
click at [175, 294] on div "Invoice for a purchase order" at bounding box center [463, 296] width 887 height 21
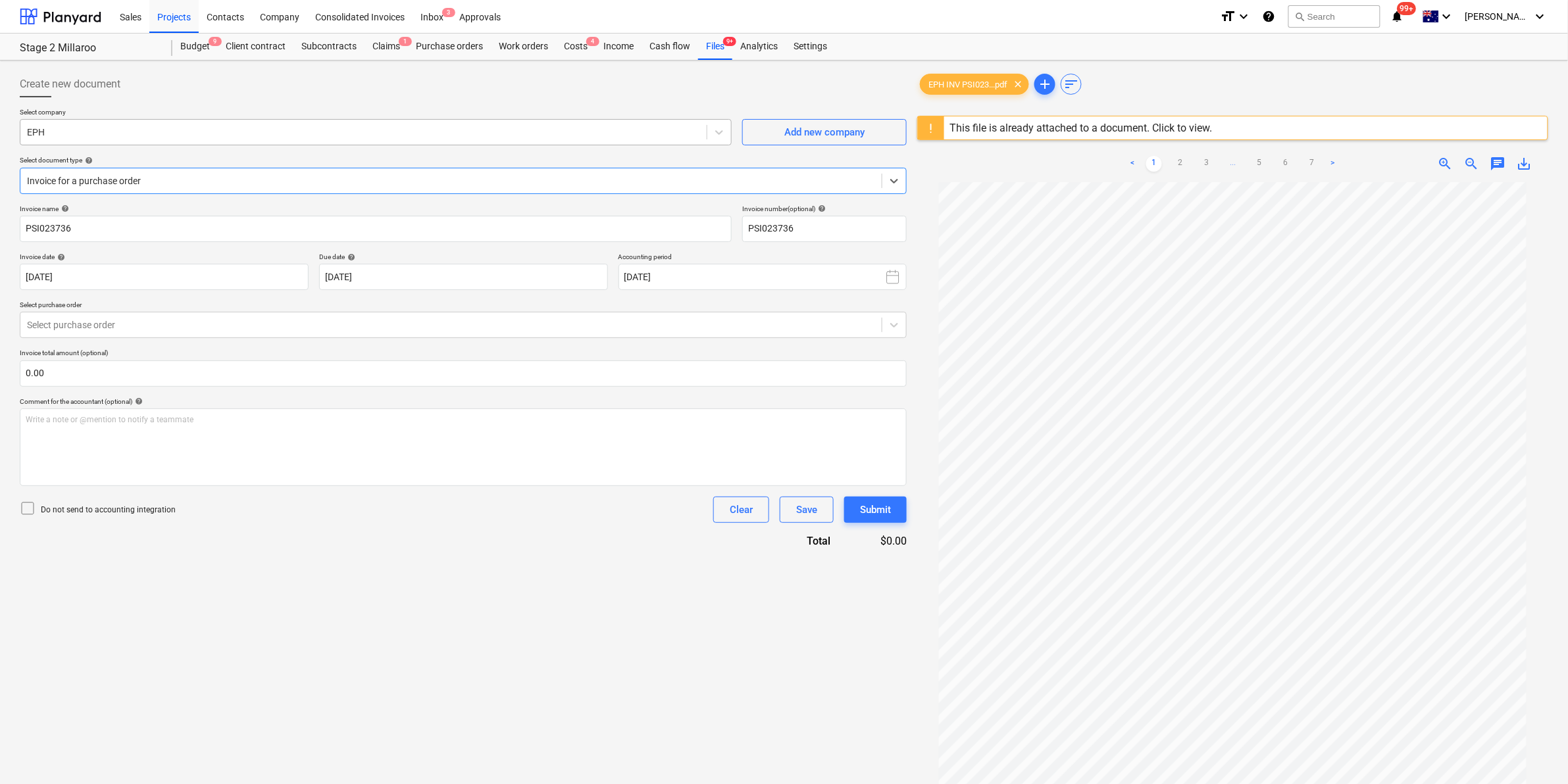
click at [188, 129] on div at bounding box center [363, 133] width 673 height 13
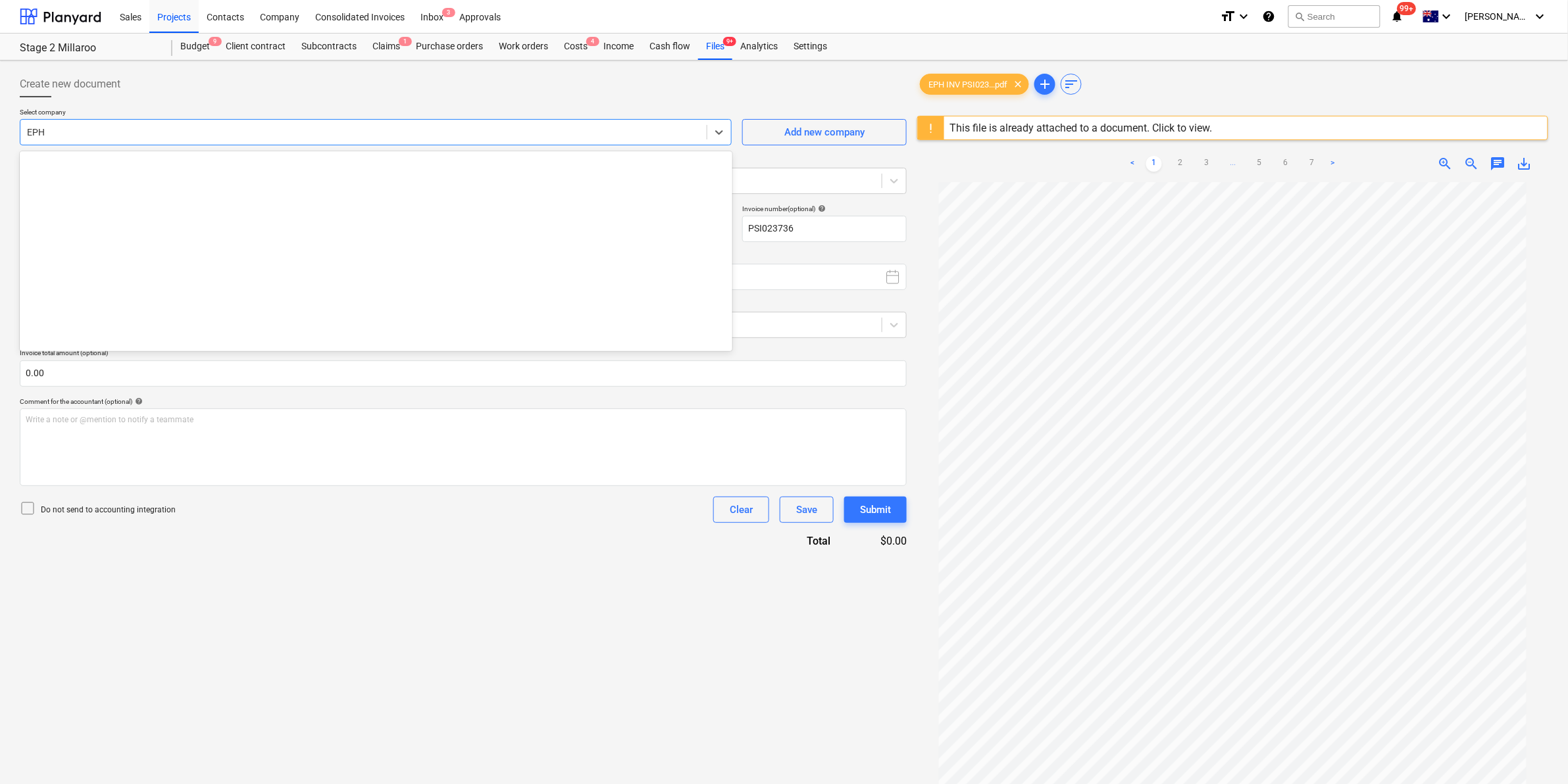
scroll to position [7021, 0]
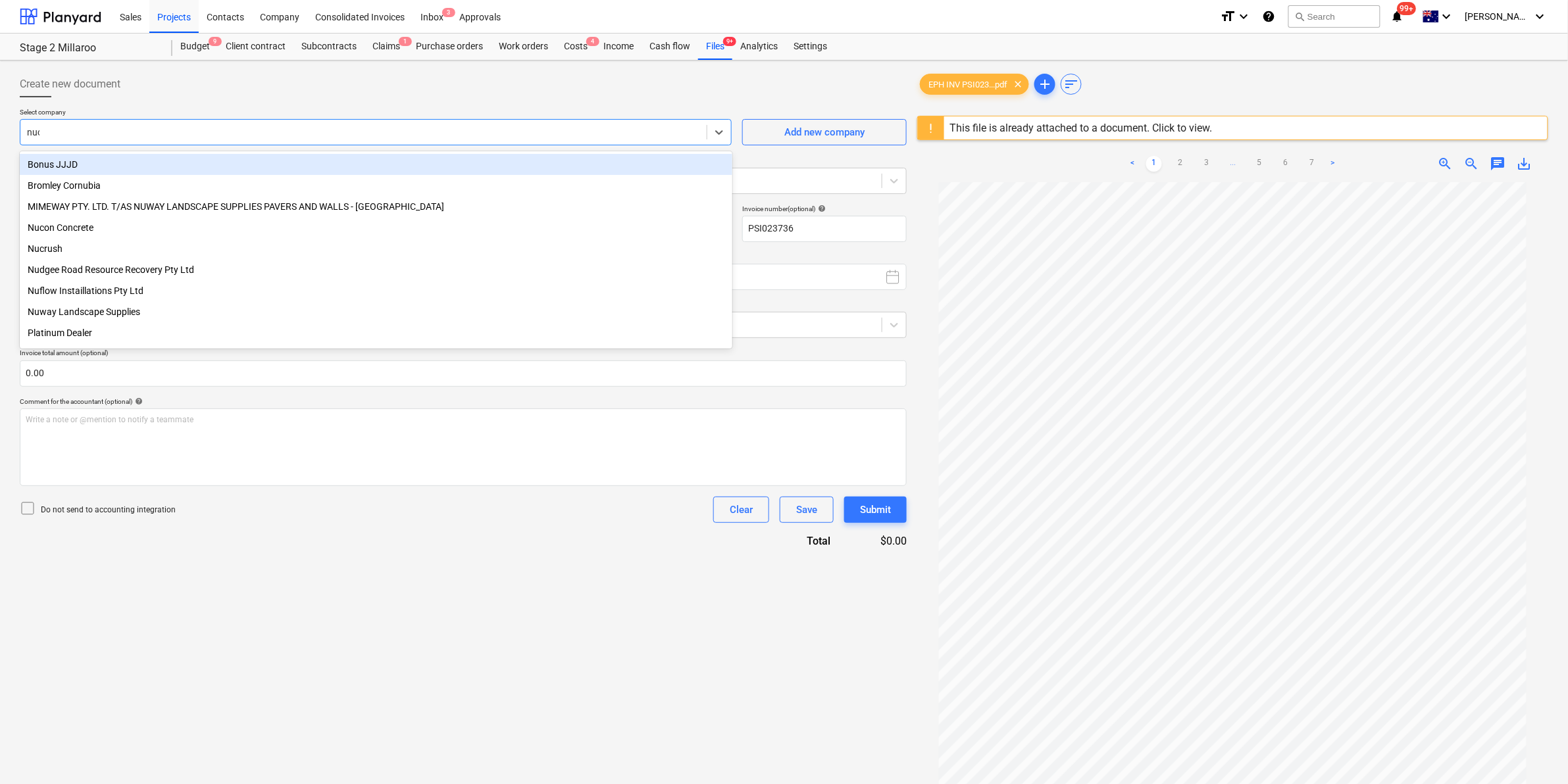
type input "nucon"
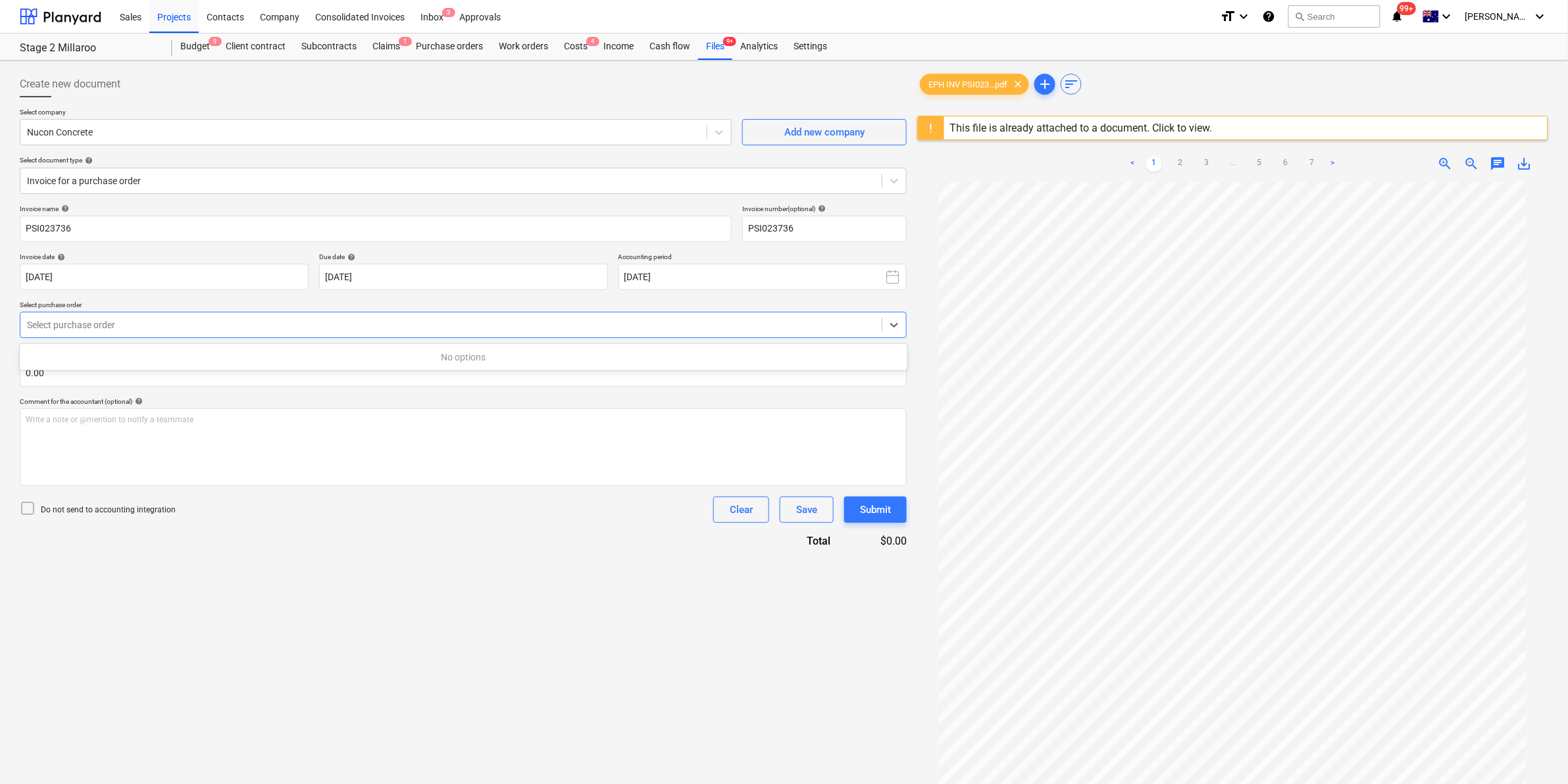
click at [149, 327] on div at bounding box center [451, 325] width 848 height 13
click at [150, 322] on div at bounding box center [451, 325] width 848 height 13
click at [284, 137] on div at bounding box center [363, 133] width 673 height 13
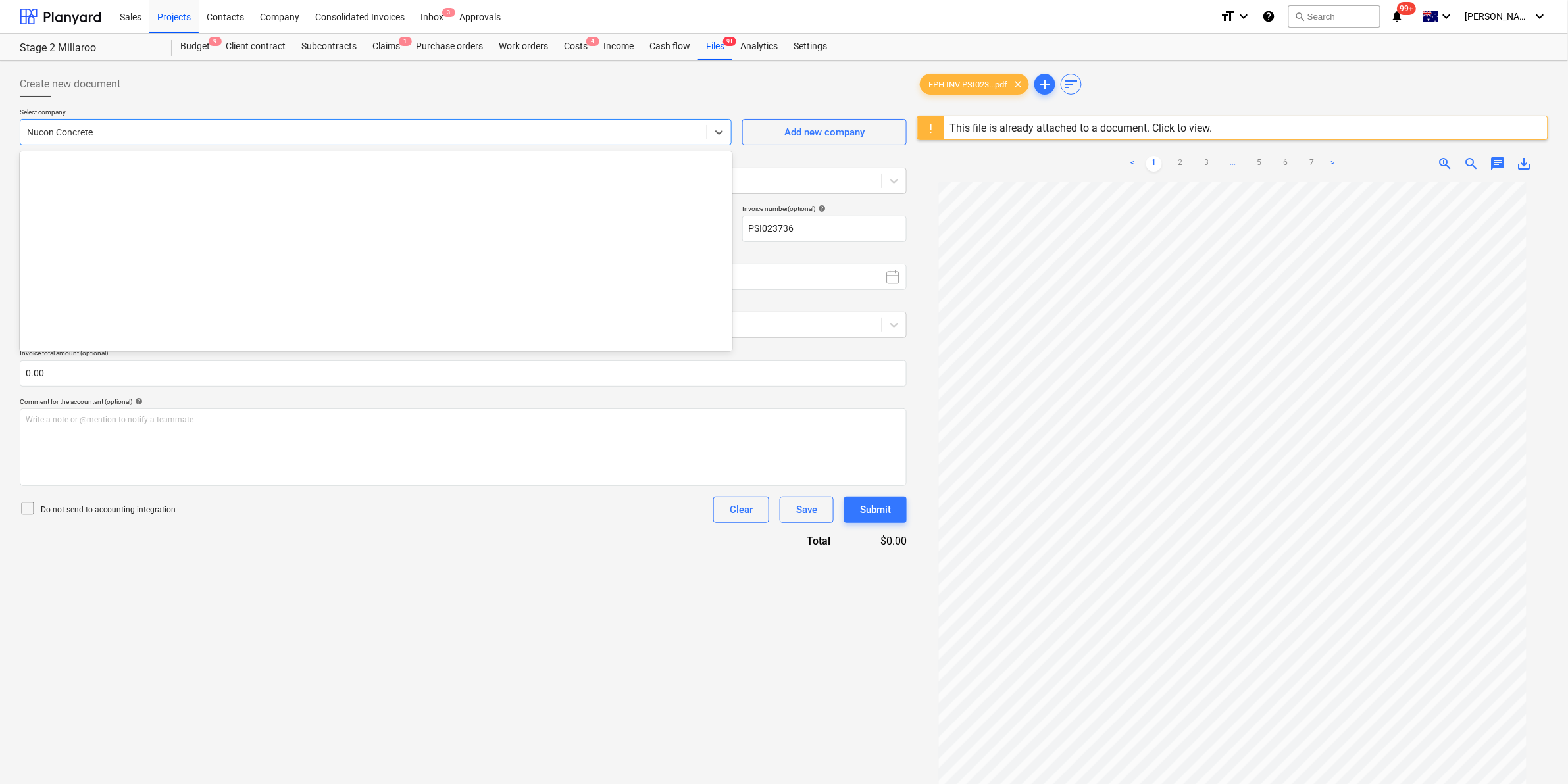
scroll to position [12845, 0]
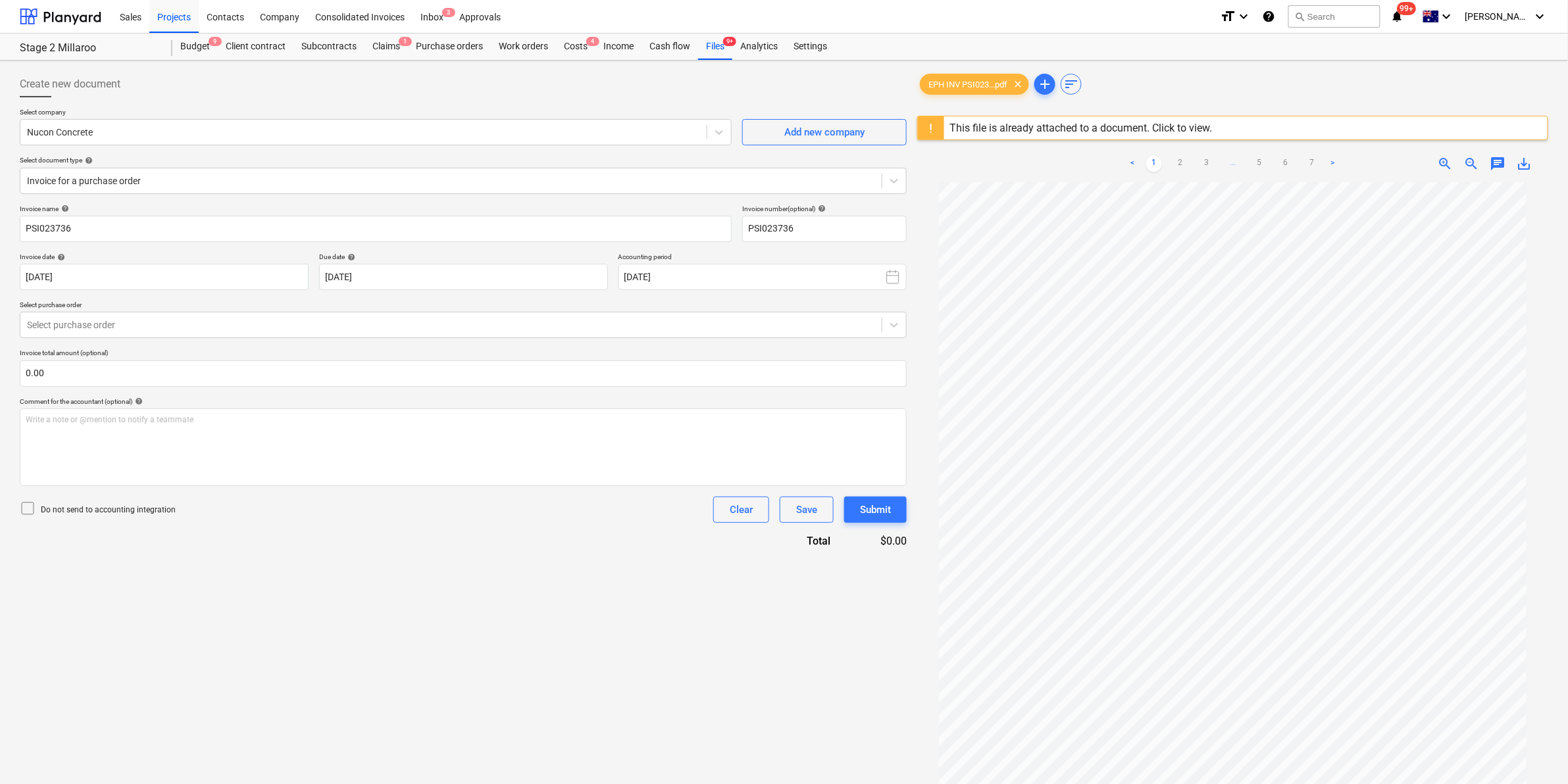
click at [341, 95] on div "Create new document" at bounding box center [463, 84] width 887 height 26
click at [463, 40] on div "Purchase orders" at bounding box center [449, 46] width 83 height 26
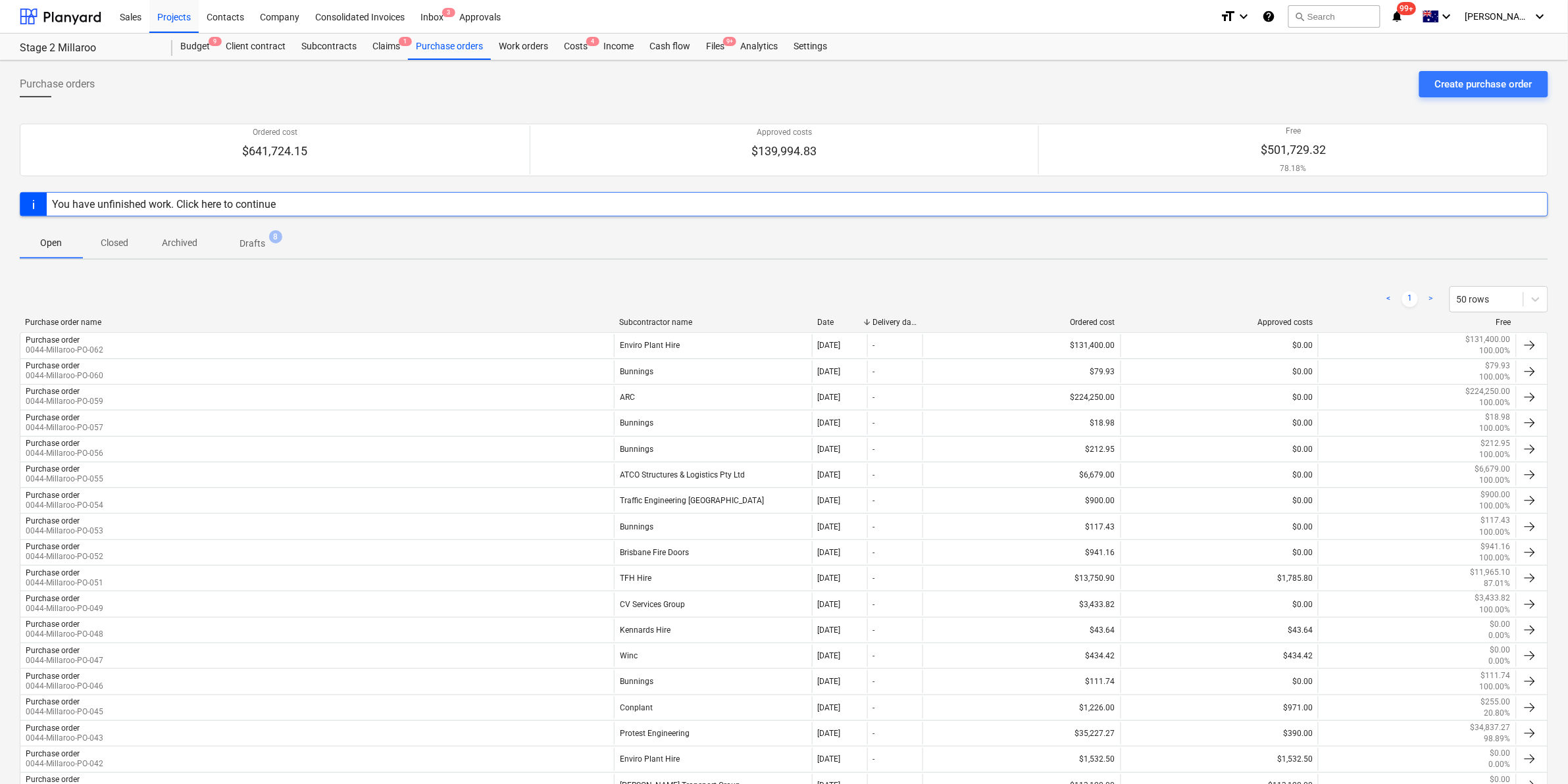
click at [117, 243] on p "Closed" at bounding box center [114, 243] width 31 height 14
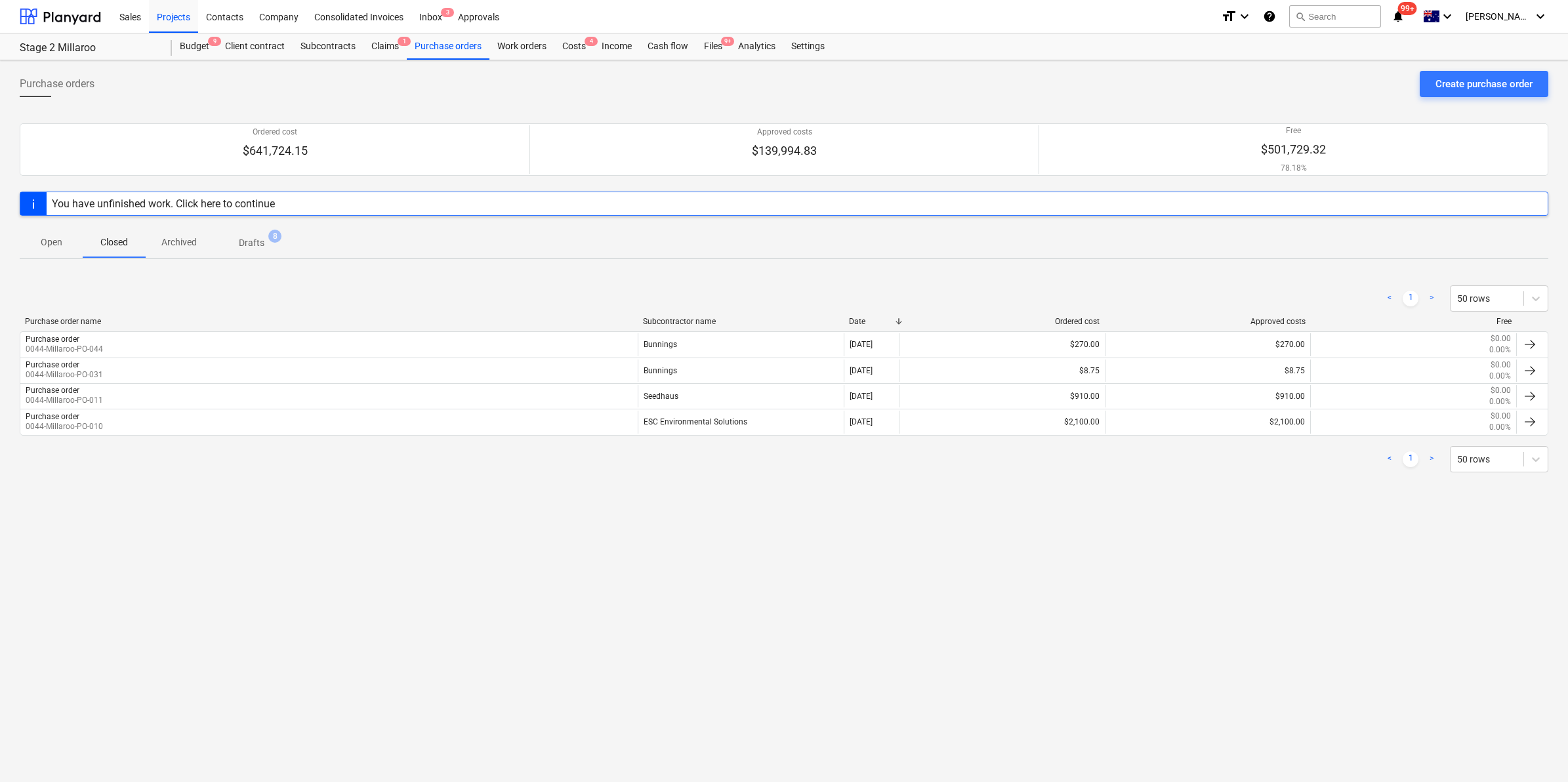
click at [176, 240] on p "Archived" at bounding box center [179, 242] width 35 height 14
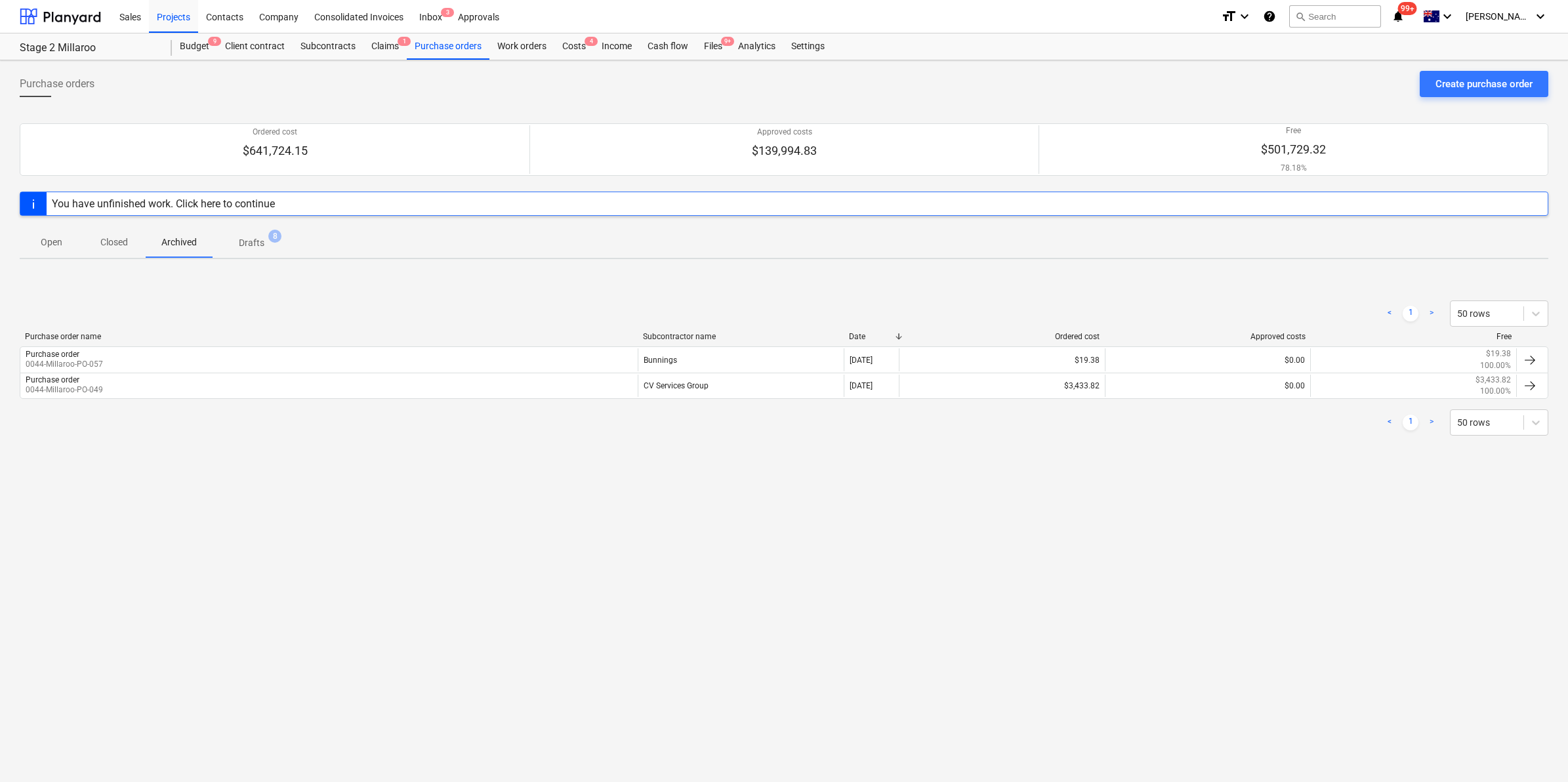
click at [250, 242] on p "Drafts" at bounding box center [252, 243] width 25 height 14
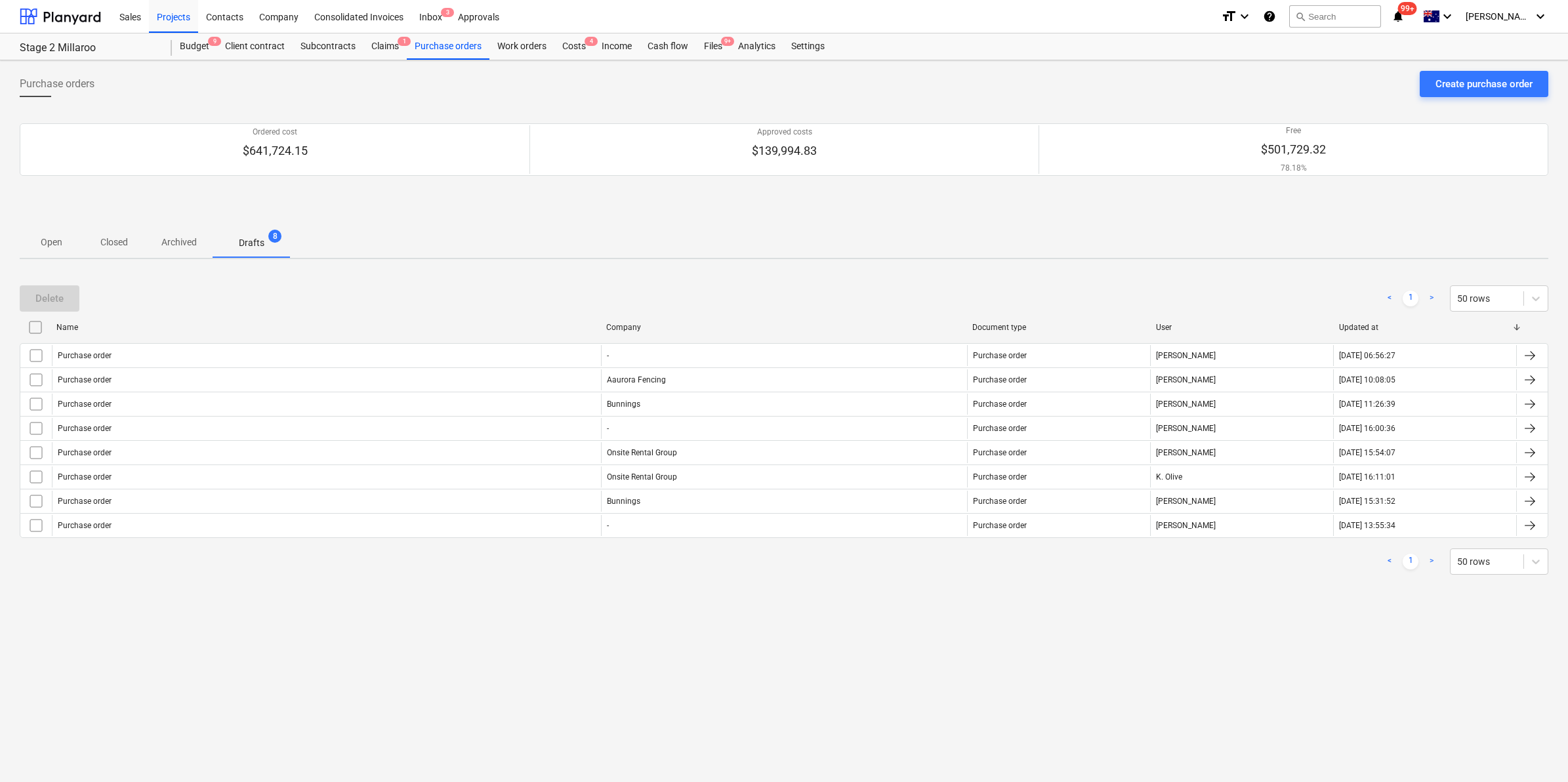
click at [172, 246] on p "Archived" at bounding box center [179, 242] width 35 height 14
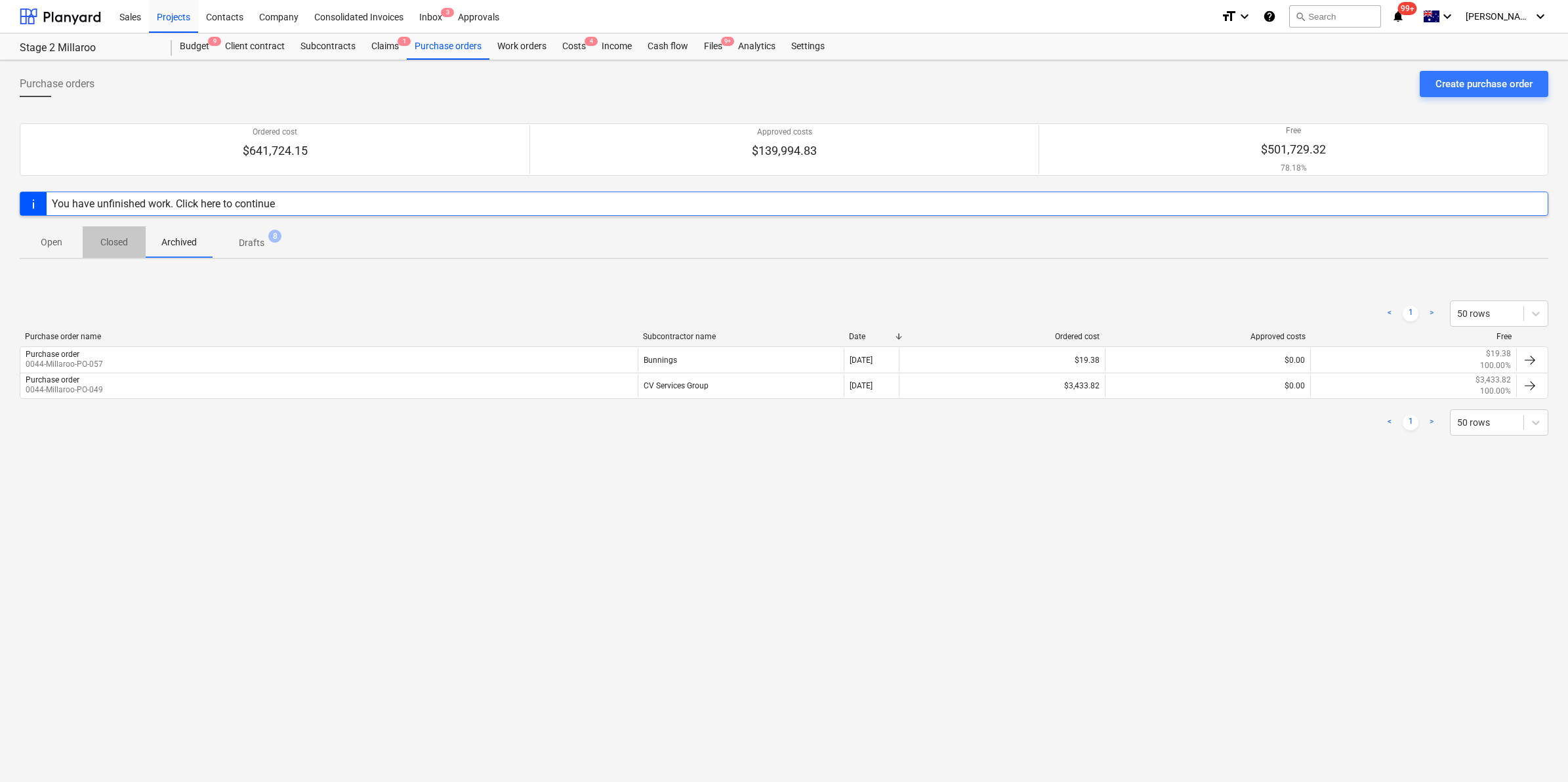
click at [110, 240] on p "Closed" at bounding box center [114, 242] width 31 height 14
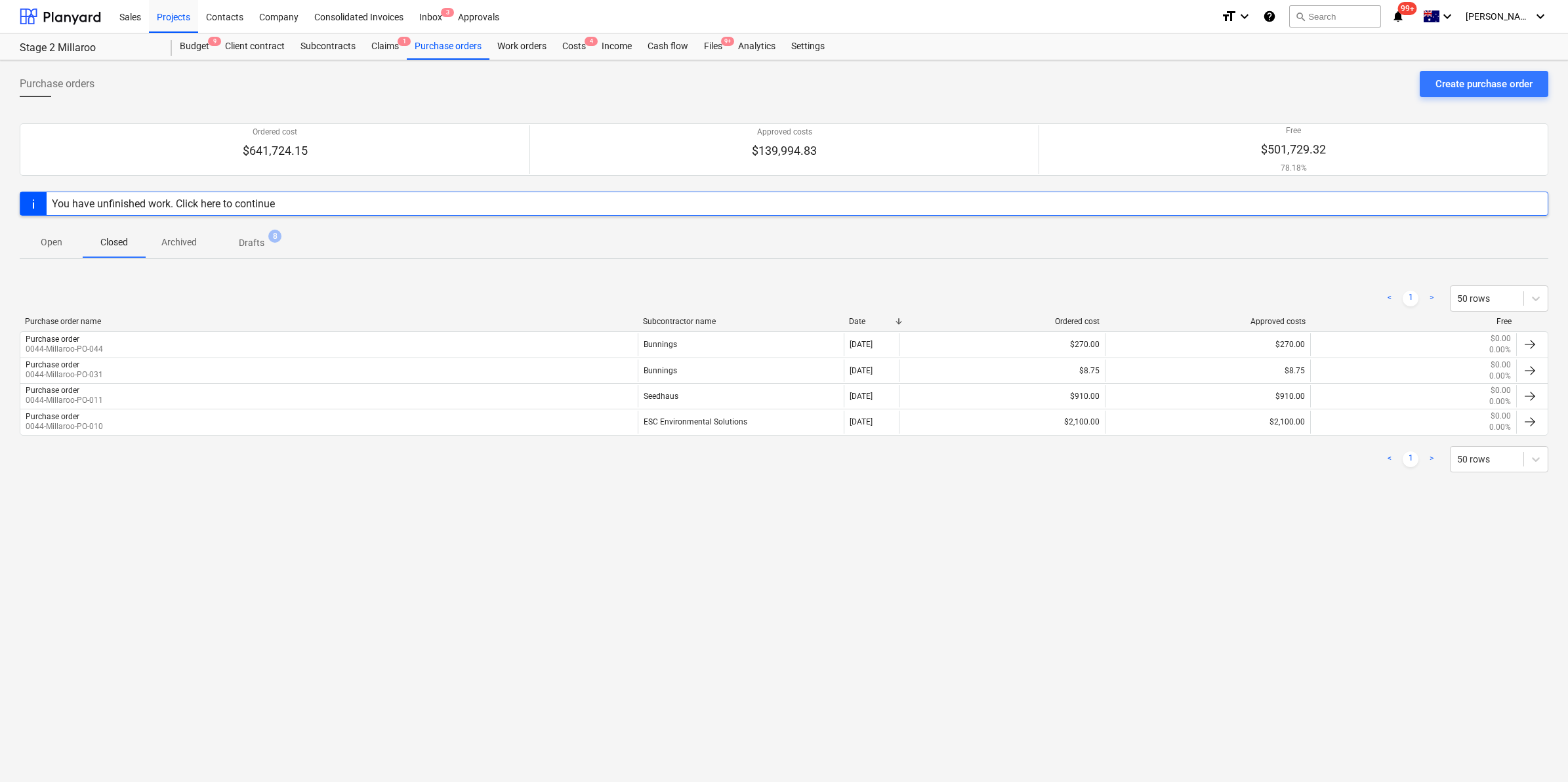
click at [37, 238] on p "Open" at bounding box center [51, 242] width 31 height 14
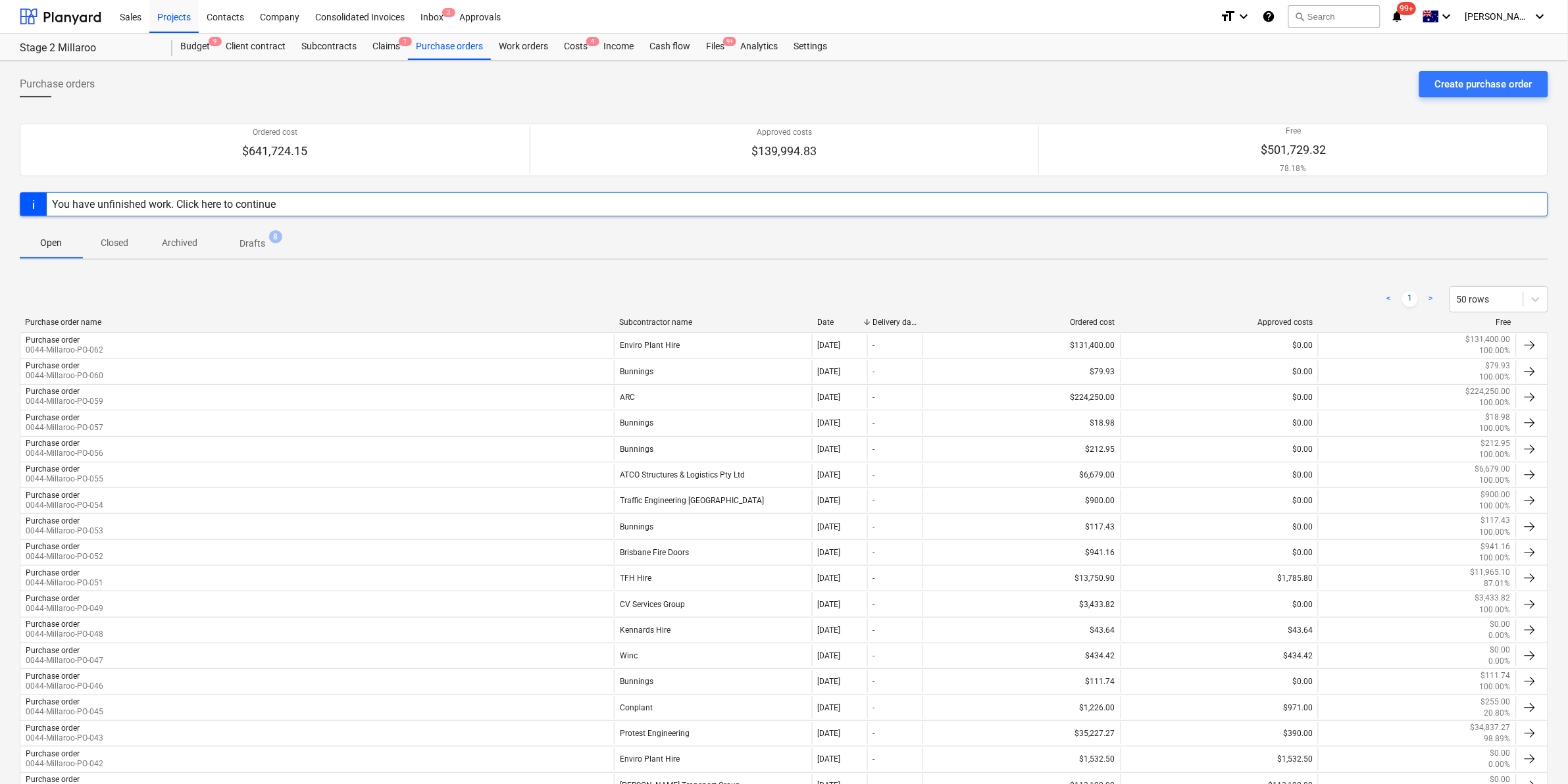
click at [1417, 11] on span "99+" at bounding box center [1407, 9] width 19 height 13
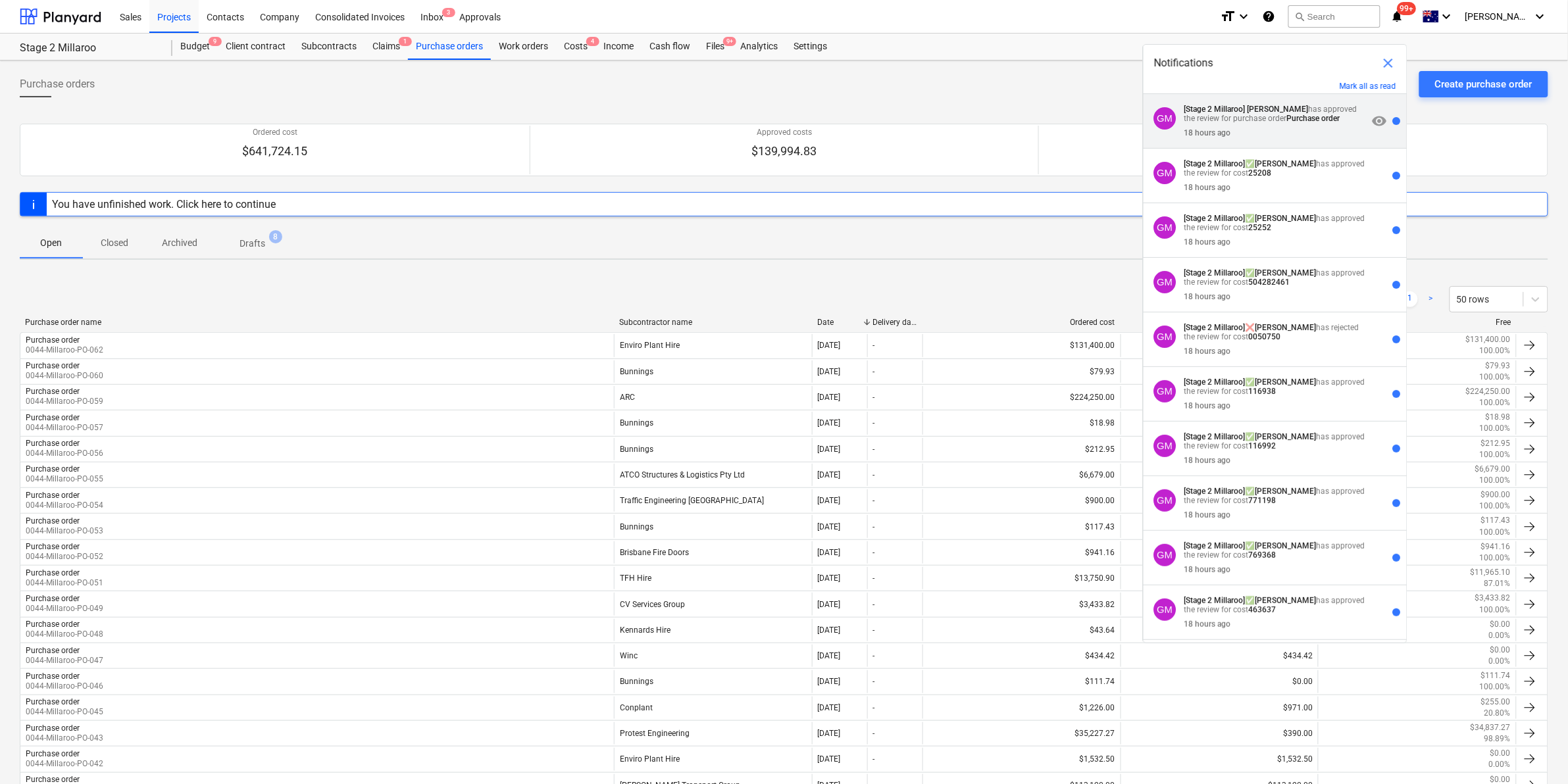
click at [1330, 124] on div "18 hours ago" at bounding box center [1276, 131] width 184 height 15
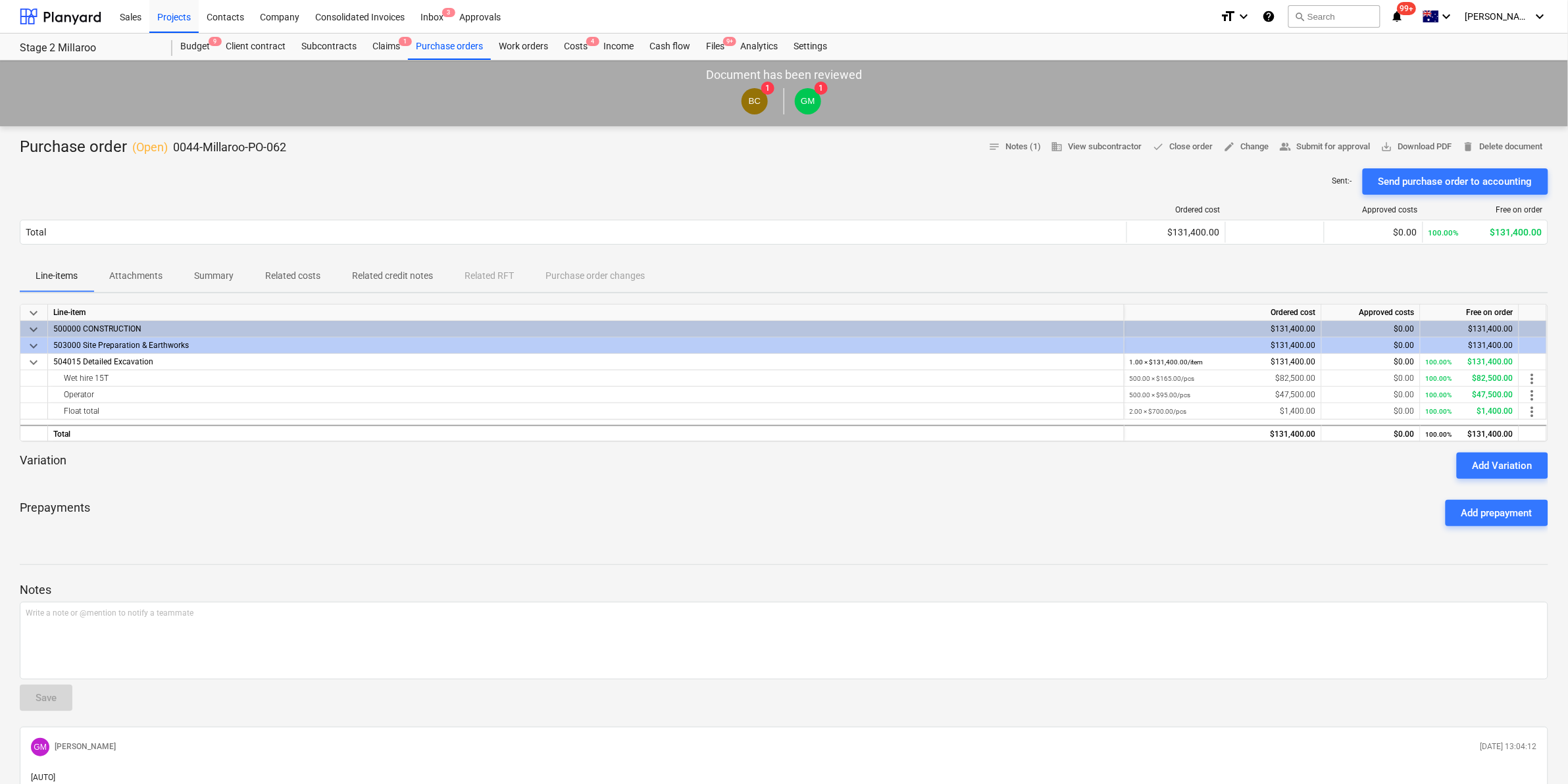
click at [1415, 8] on span "99+" at bounding box center [1407, 9] width 19 height 13
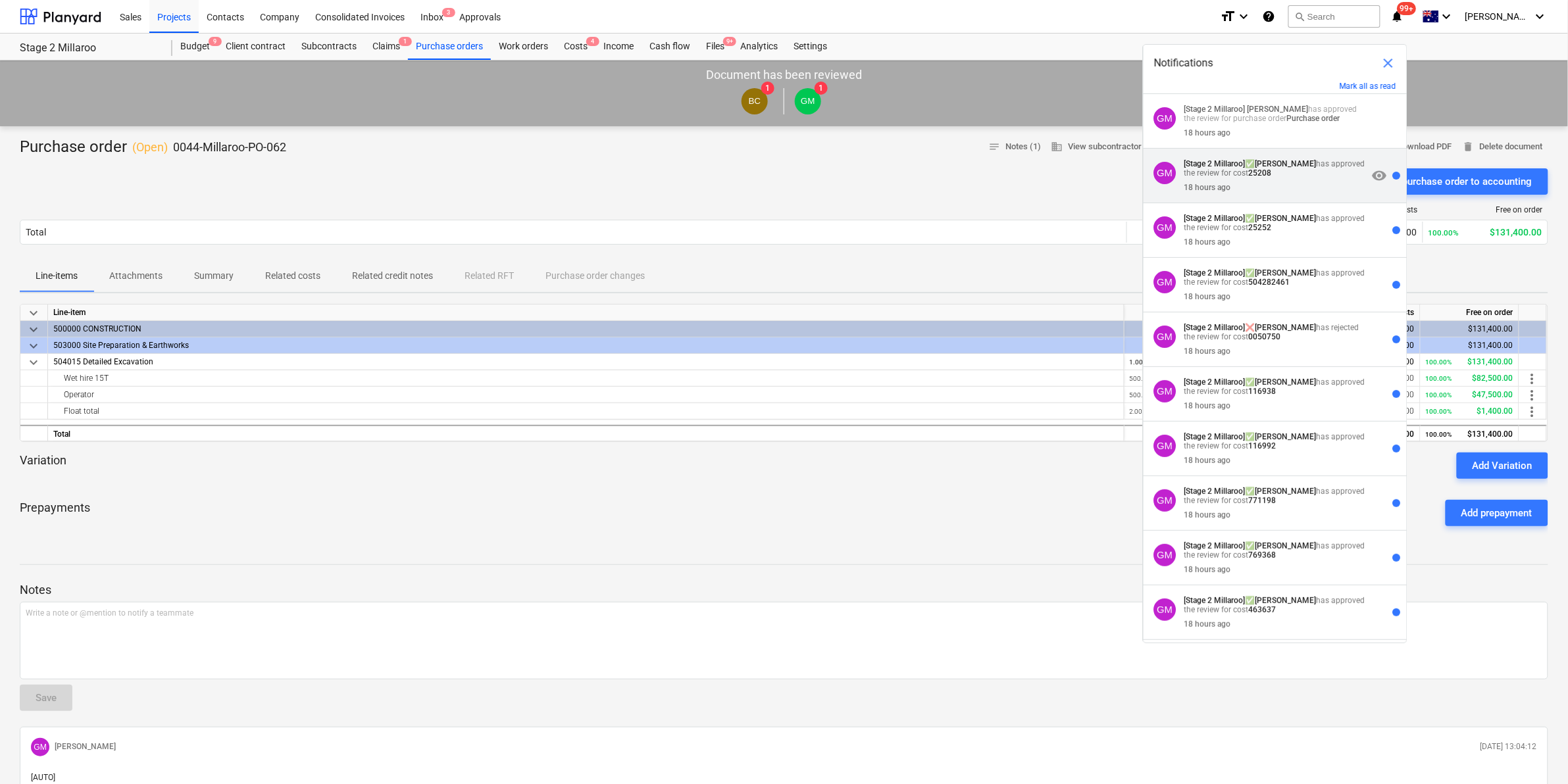
click at [1269, 178] on div "18 hours ago" at bounding box center [1276, 185] width 184 height 15
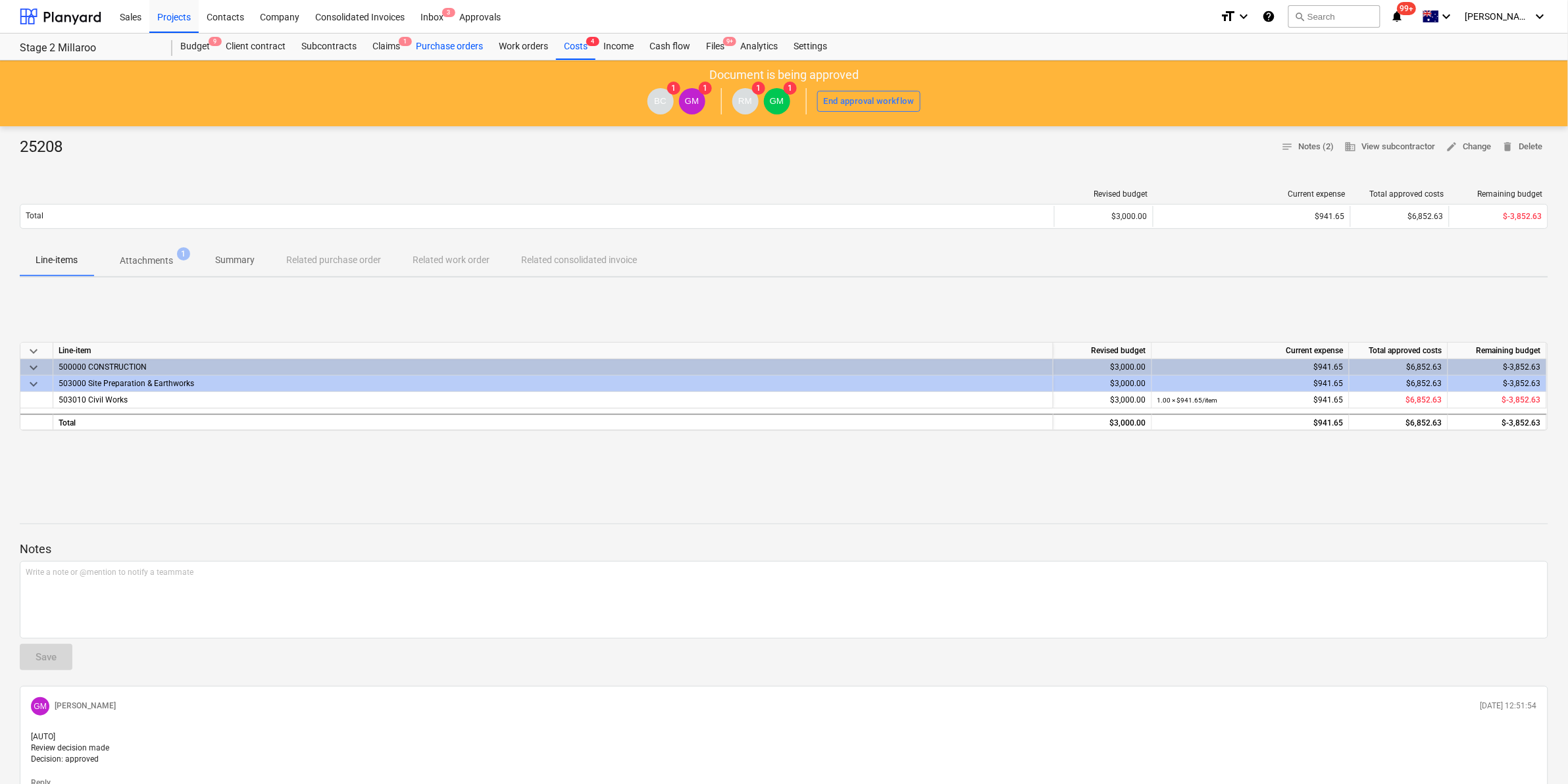
click at [469, 40] on div "Purchase orders" at bounding box center [449, 46] width 83 height 26
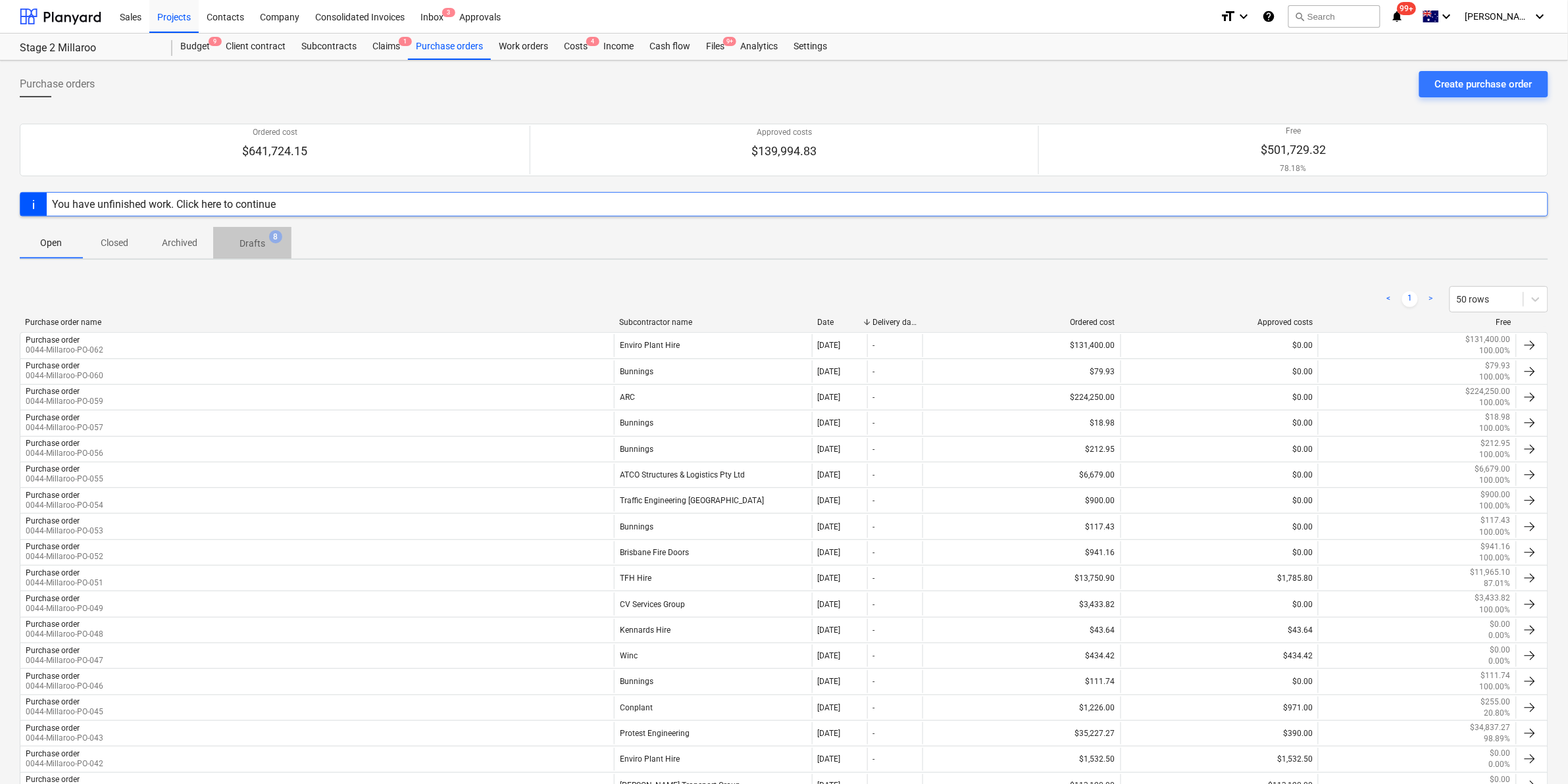
click at [241, 241] on p "Drafts" at bounding box center [253, 244] width 25 height 14
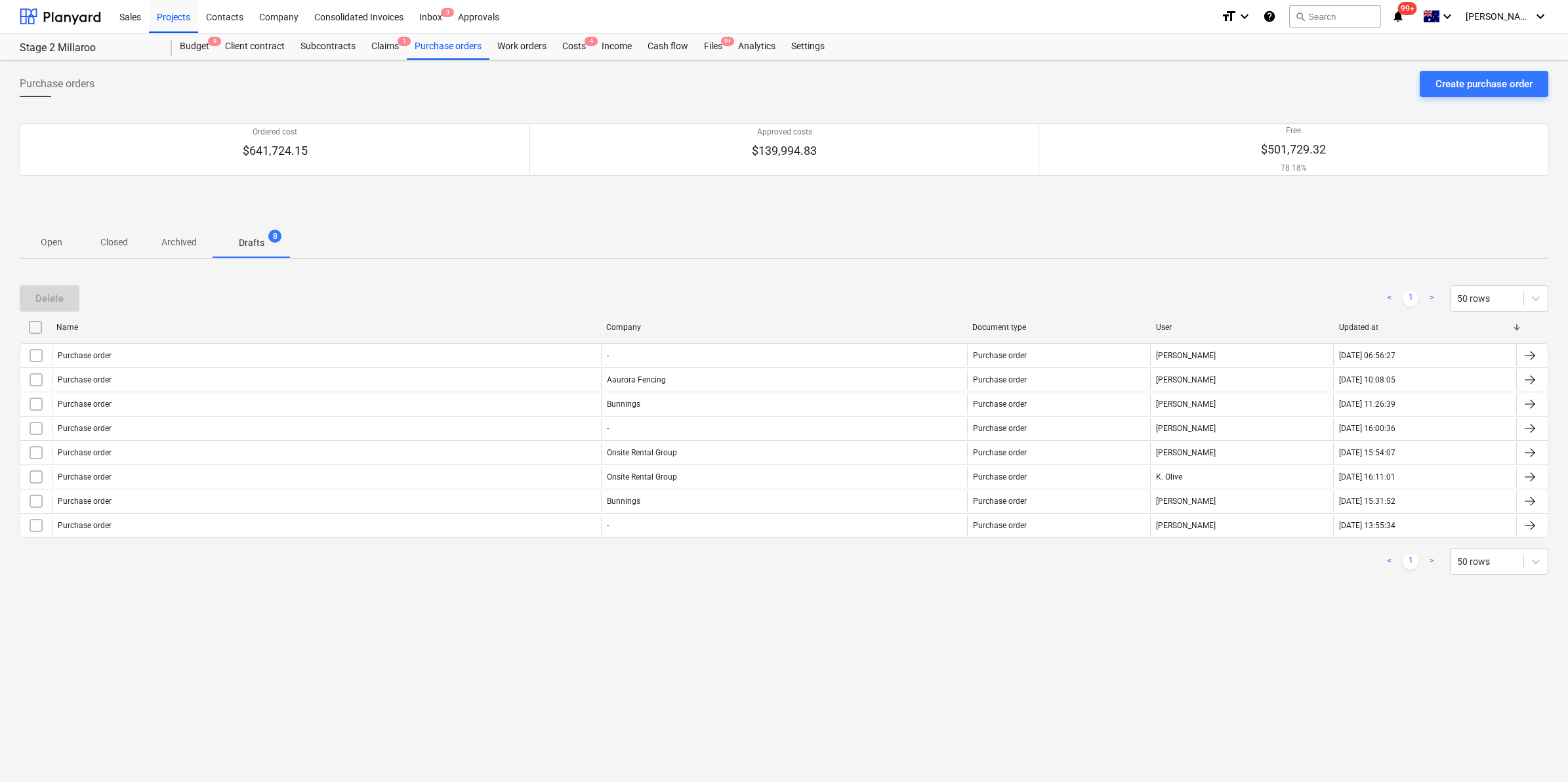
click at [164, 241] on p "Archived" at bounding box center [179, 242] width 35 height 14
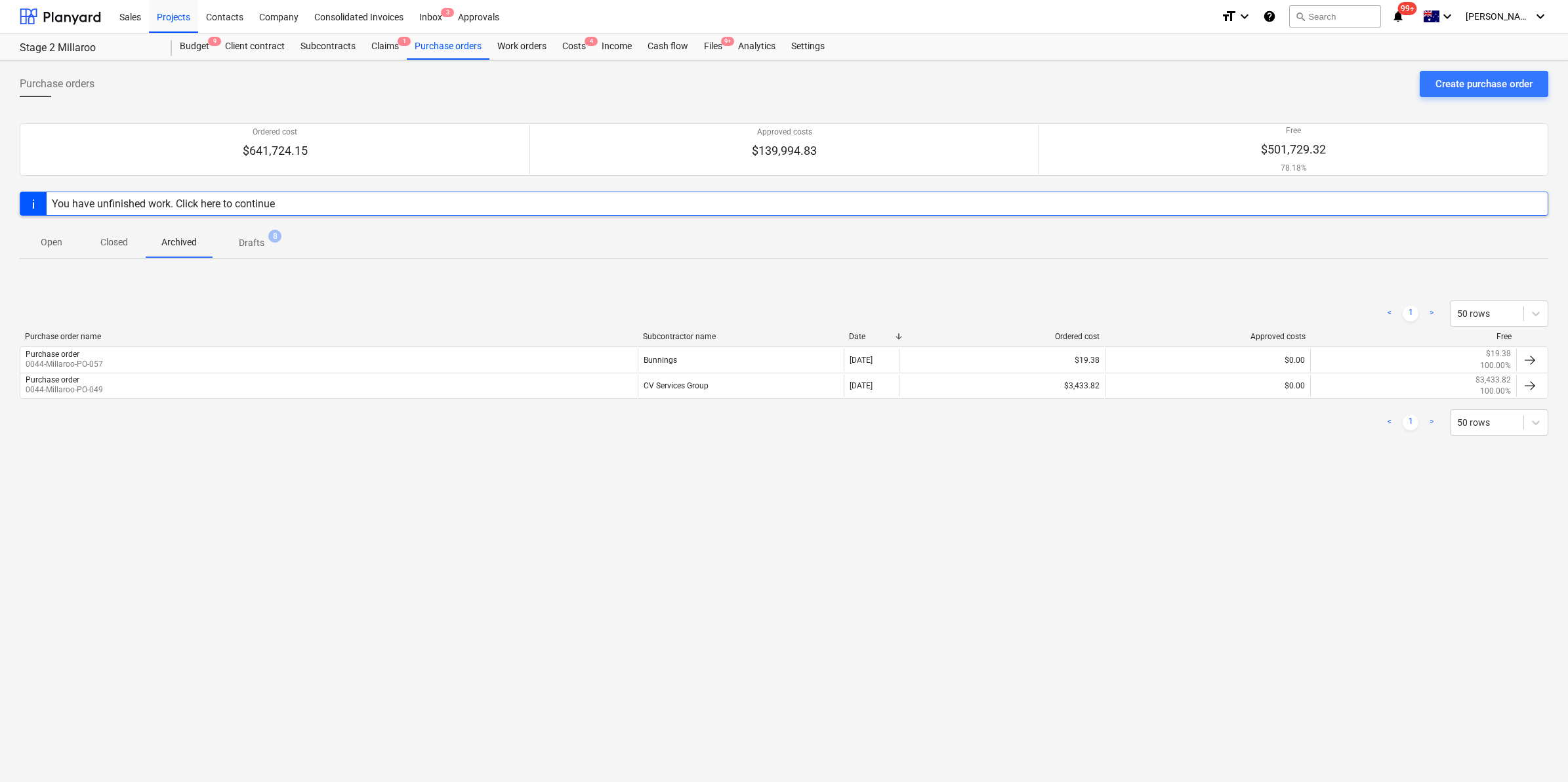
click at [126, 244] on p "Closed" at bounding box center [114, 242] width 31 height 14
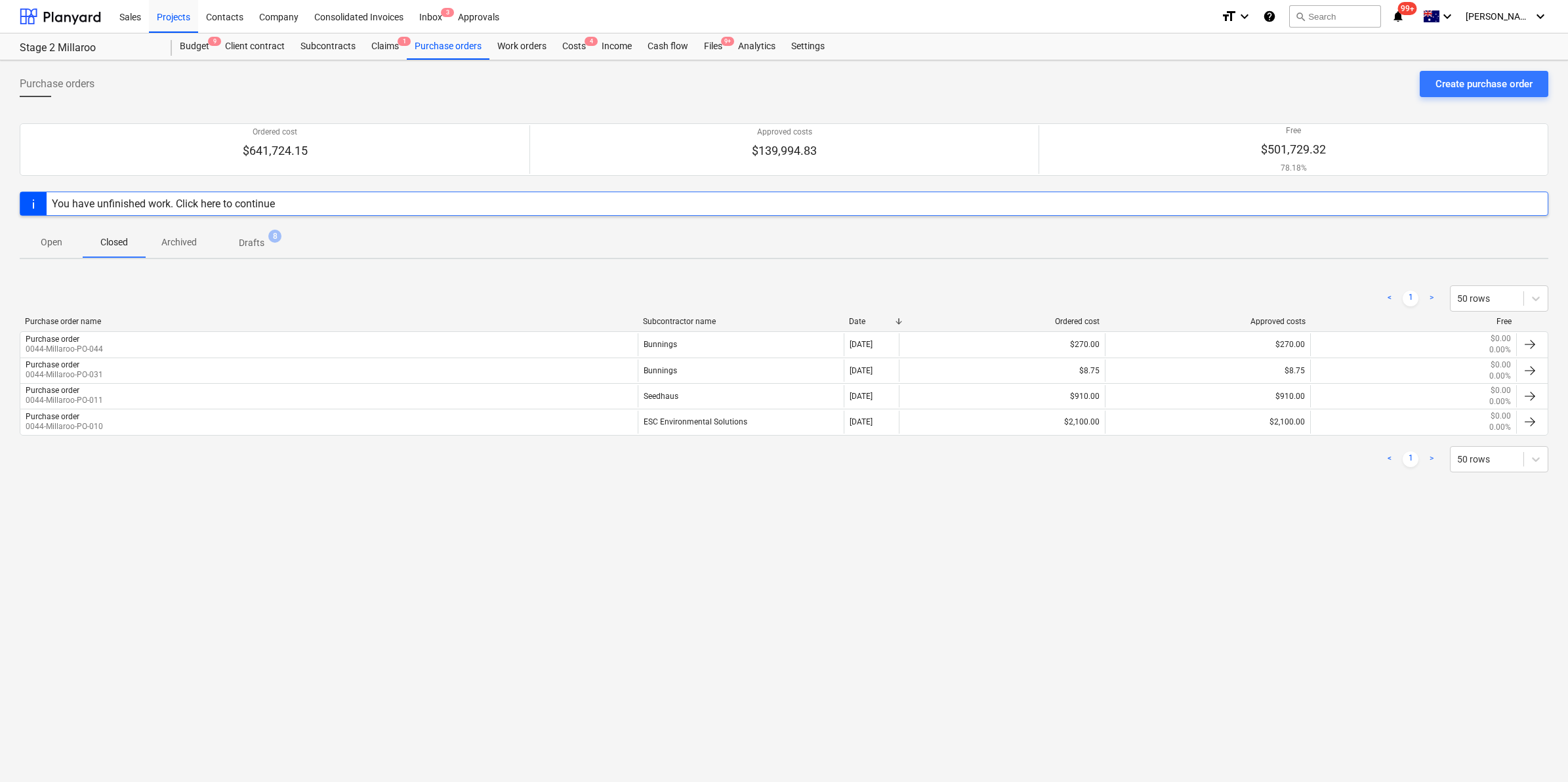
click at [46, 238] on p "Open" at bounding box center [51, 242] width 31 height 14
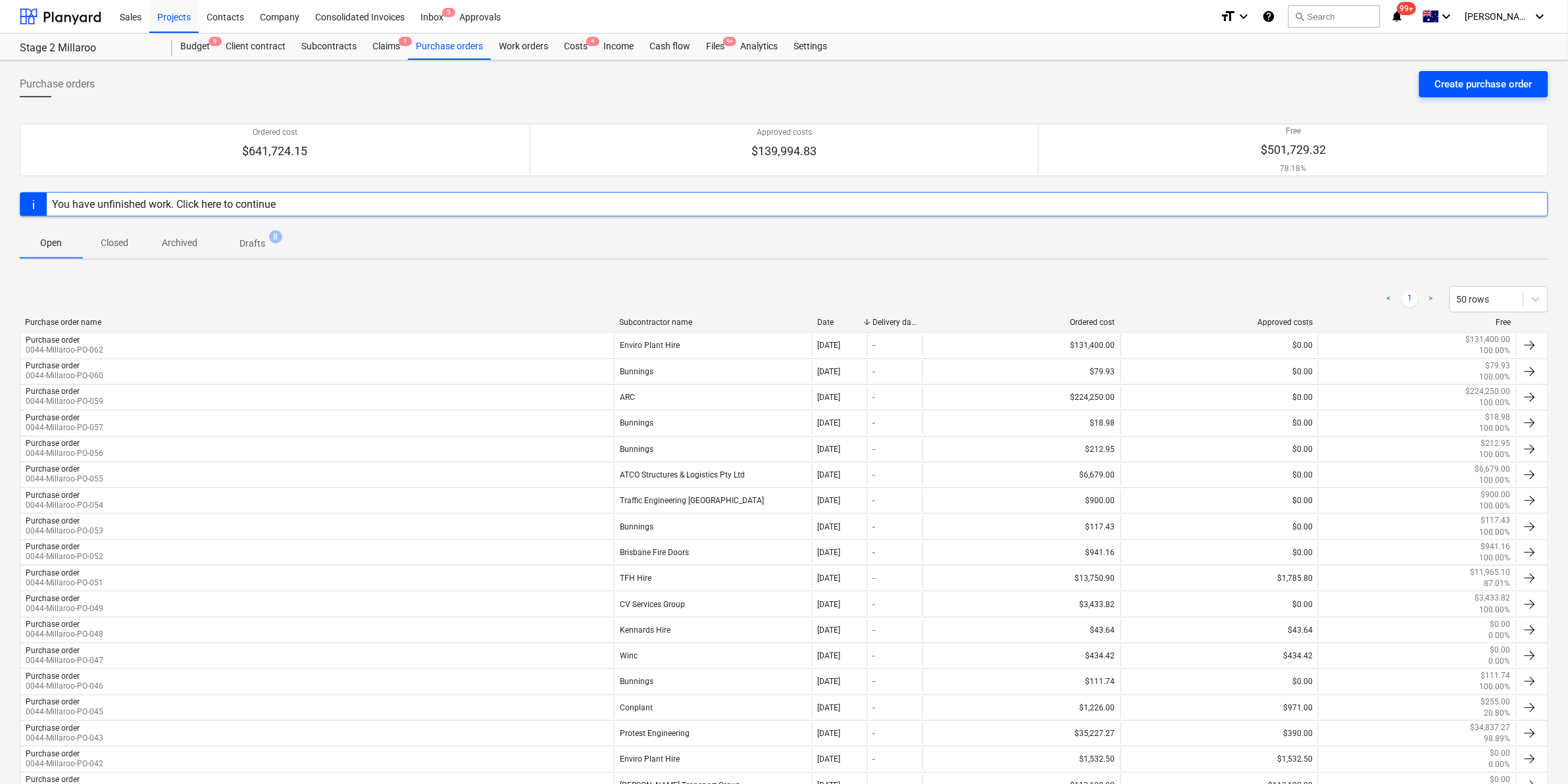
drag, startPoint x: 1501, startPoint y: 73, endPoint x: 1492, endPoint y: 73, distance: 9.0
click at [1492, 73] on button "Create purchase order" at bounding box center [1484, 84] width 129 height 26
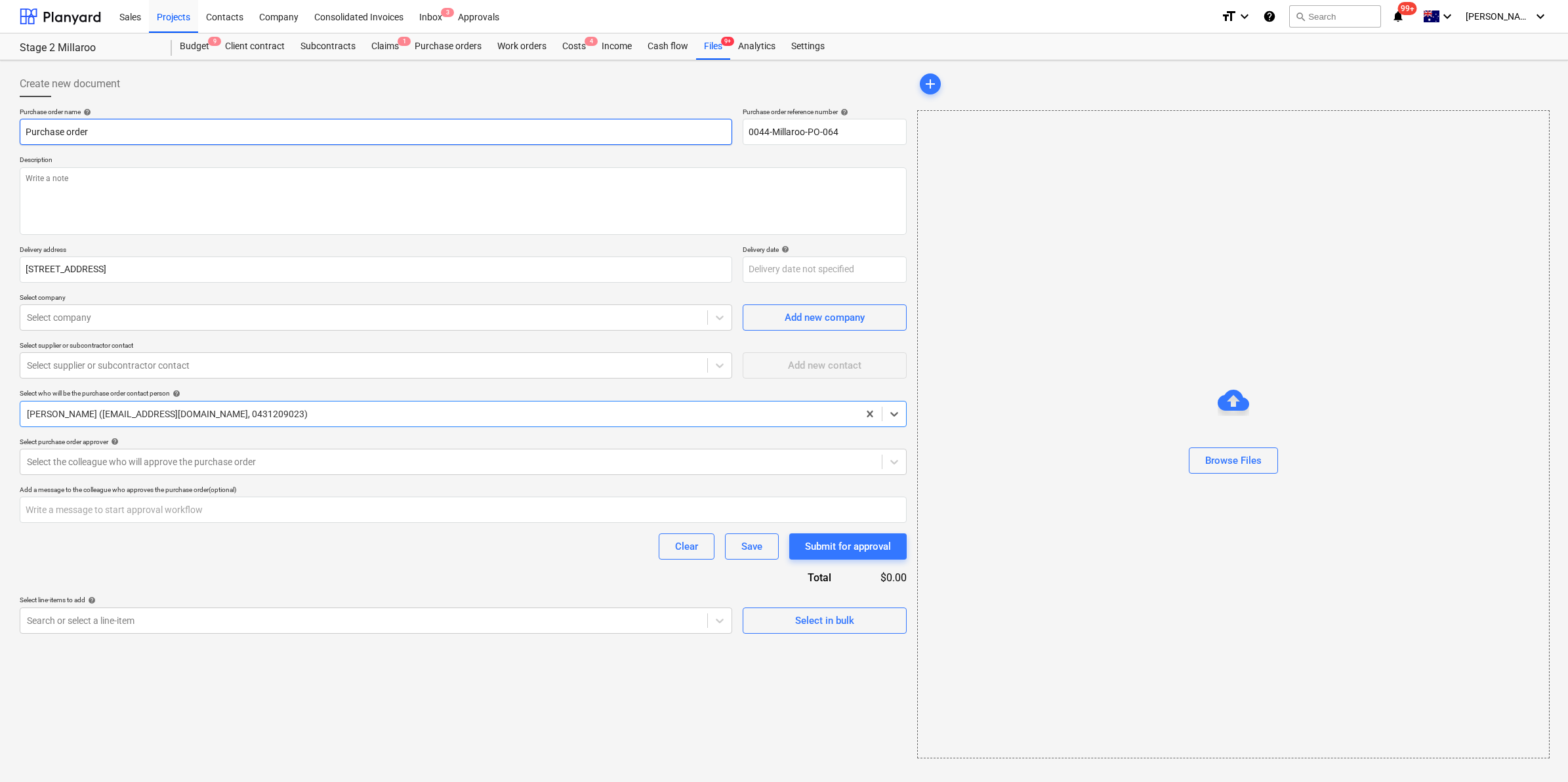
click at [271, 126] on input "Purchase order" at bounding box center [375, 132] width 713 height 26
type textarea "x"
click at [391, 65] on div "Create new document Purchase order name help Purchase order Purchase order refe…" at bounding box center [463, 414] width 898 height 698
click at [161, 318] on div at bounding box center [363, 318] width 674 height 13
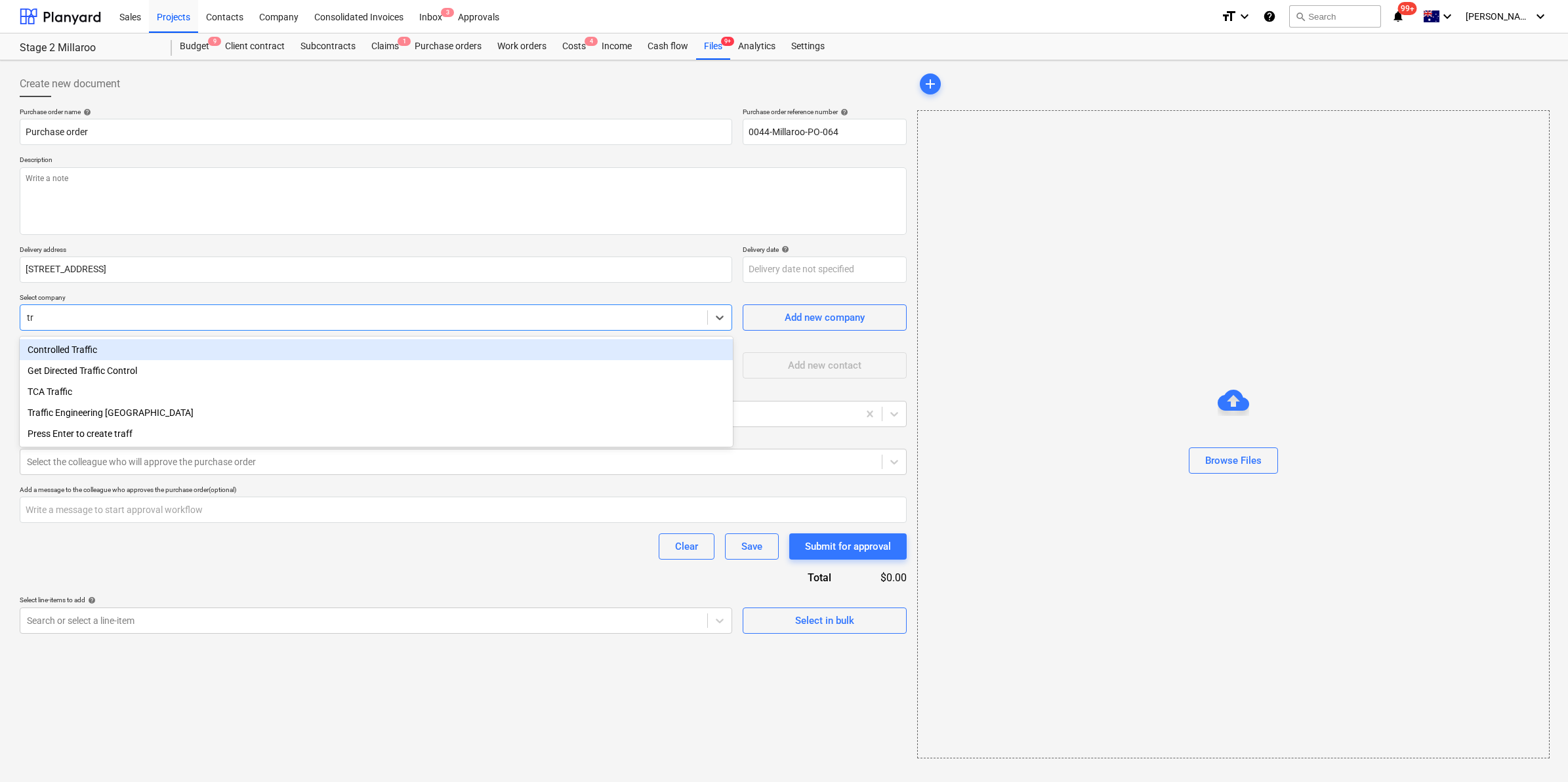
type input "t"
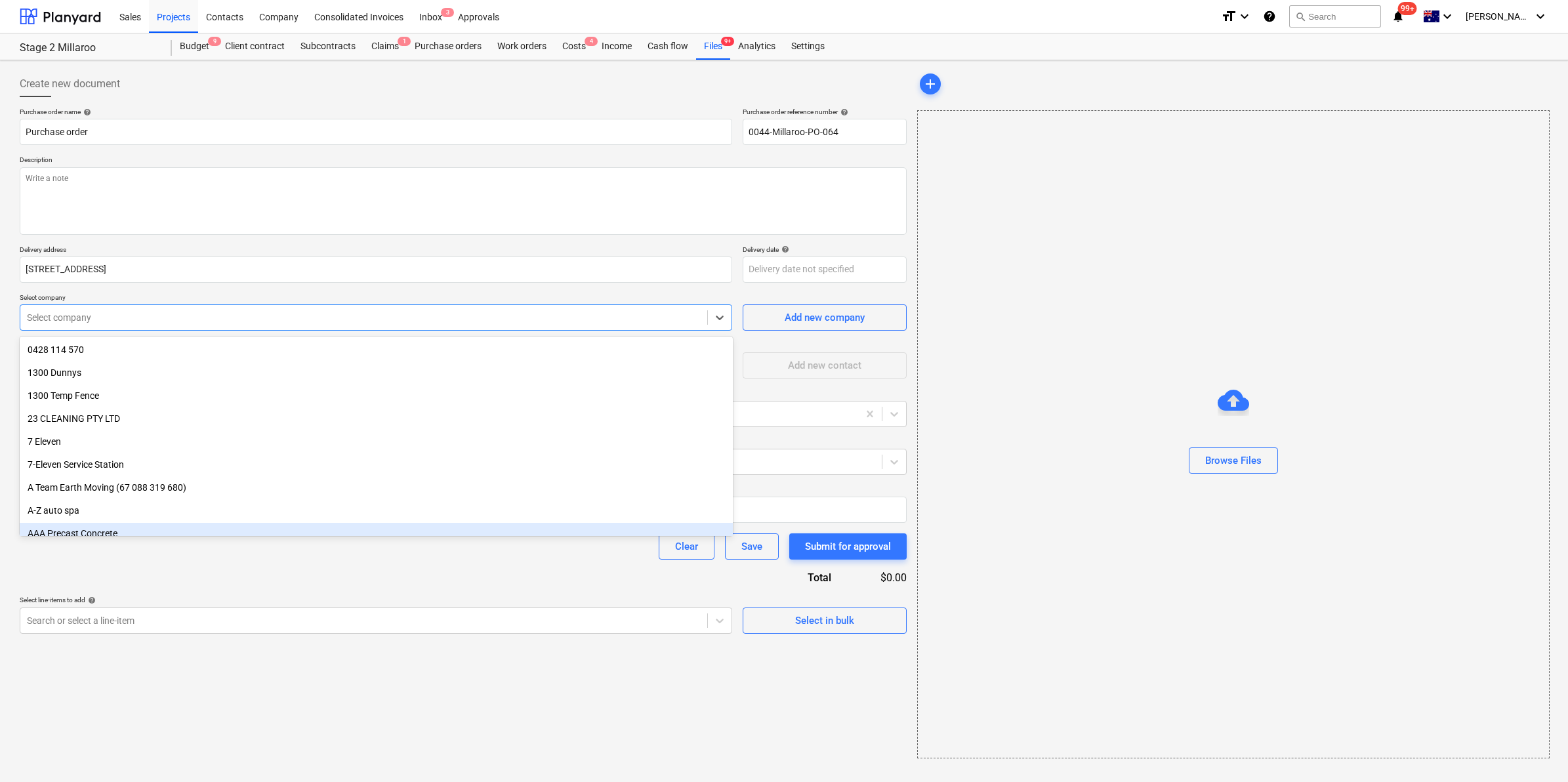
click at [187, 706] on div "Create new document Purchase order name help Purchase order Purchase order refe…" at bounding box center [463, 414] width 898 height 698
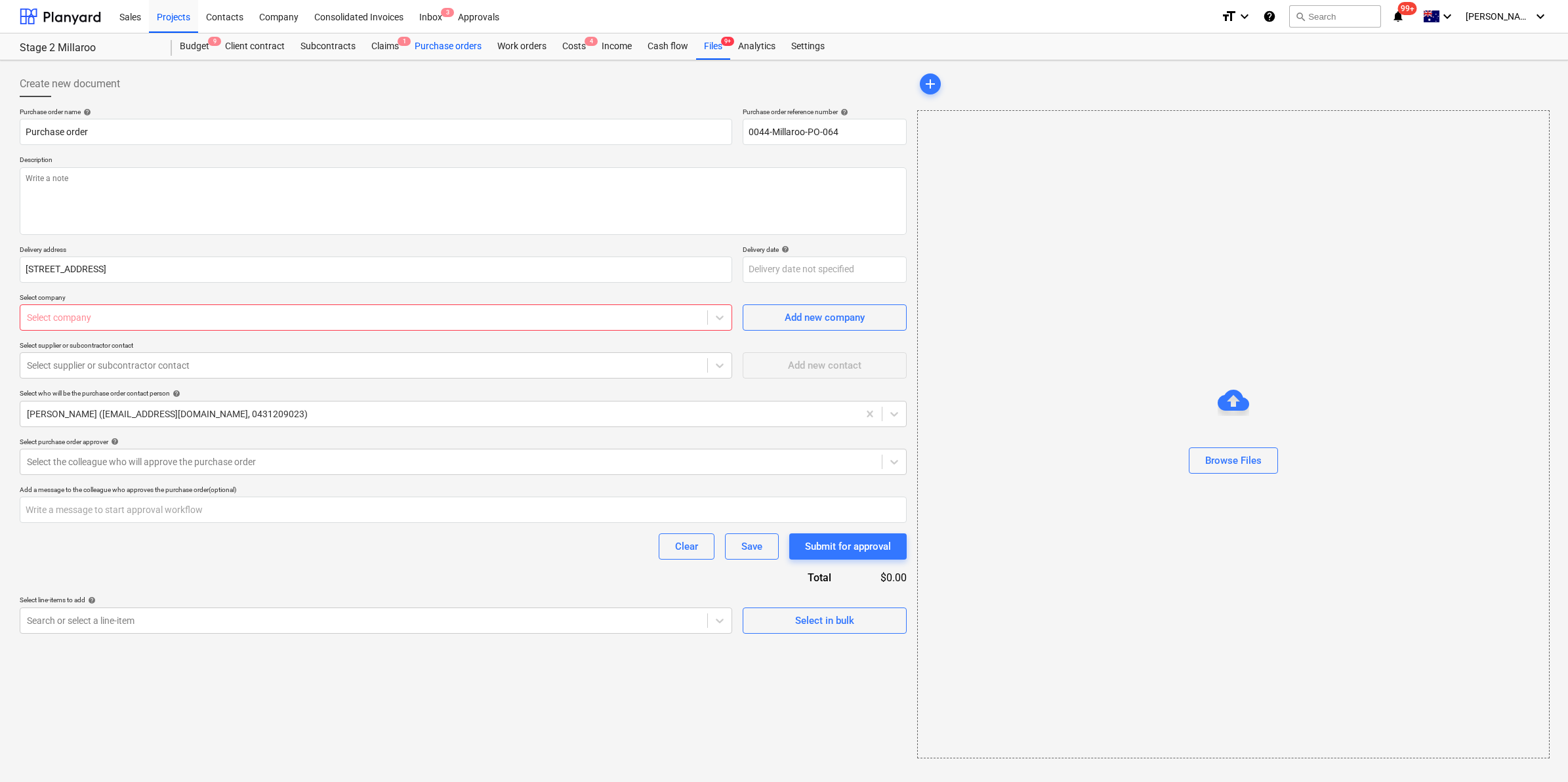
click at [443, 46] on div "Purchase orders" at bounding box center [448, 46] width 83 height 26
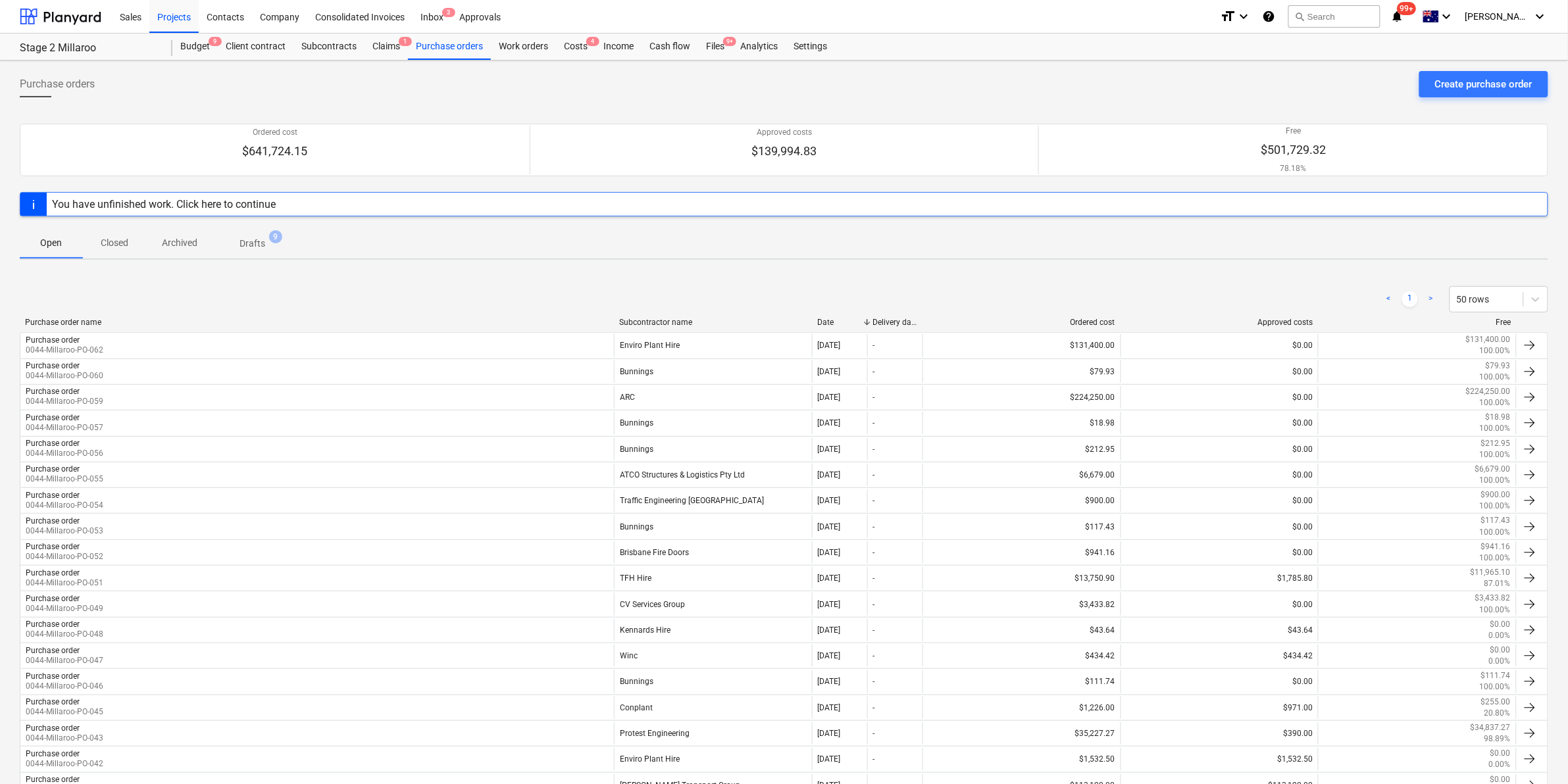
click at [109, 237] on p "Closed" at bounding box center [114, 243] width 31 height 14
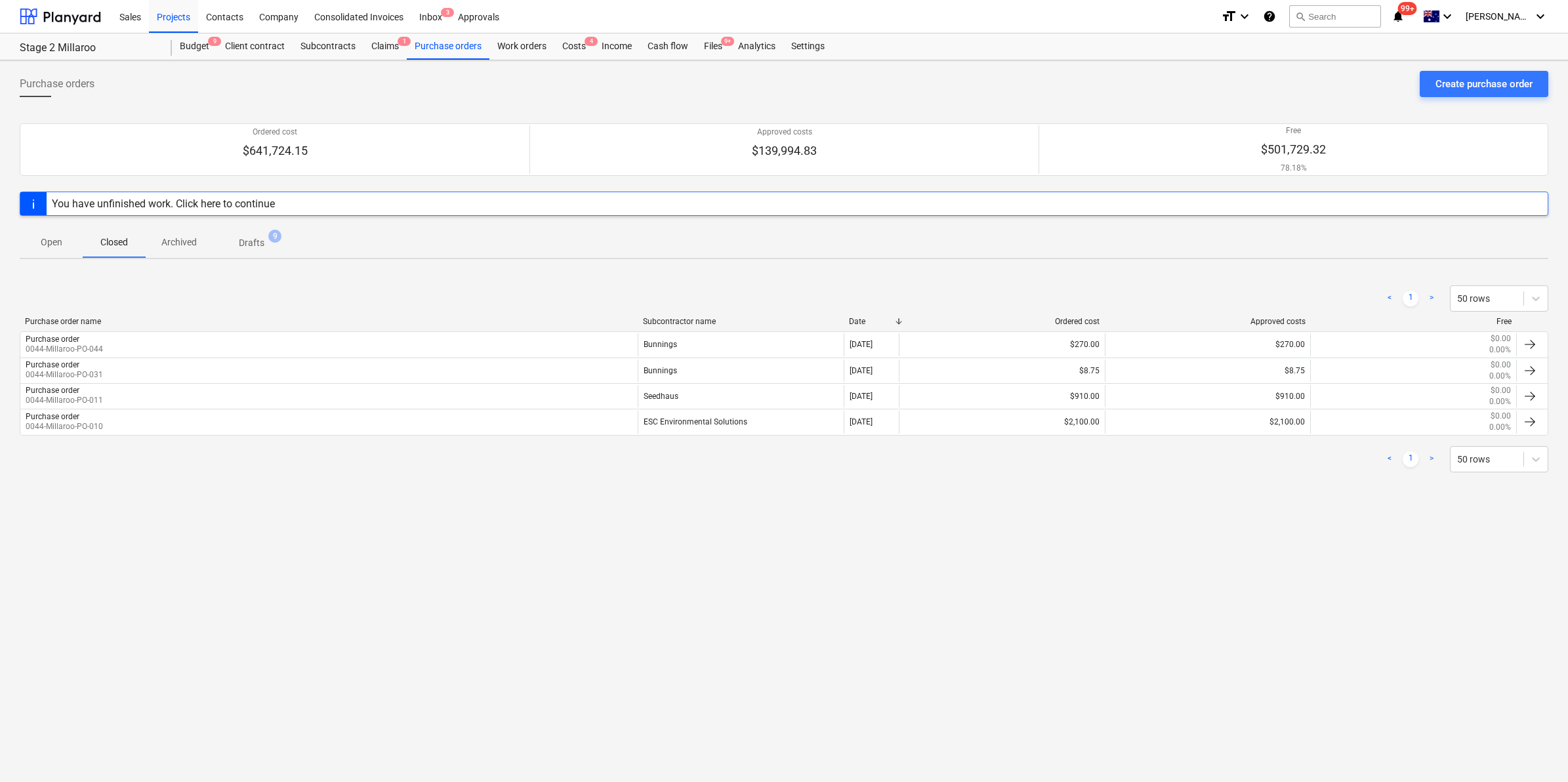
click at [176, 244] on p "Archived" at bounding box center [179, 242] width 35 height 14
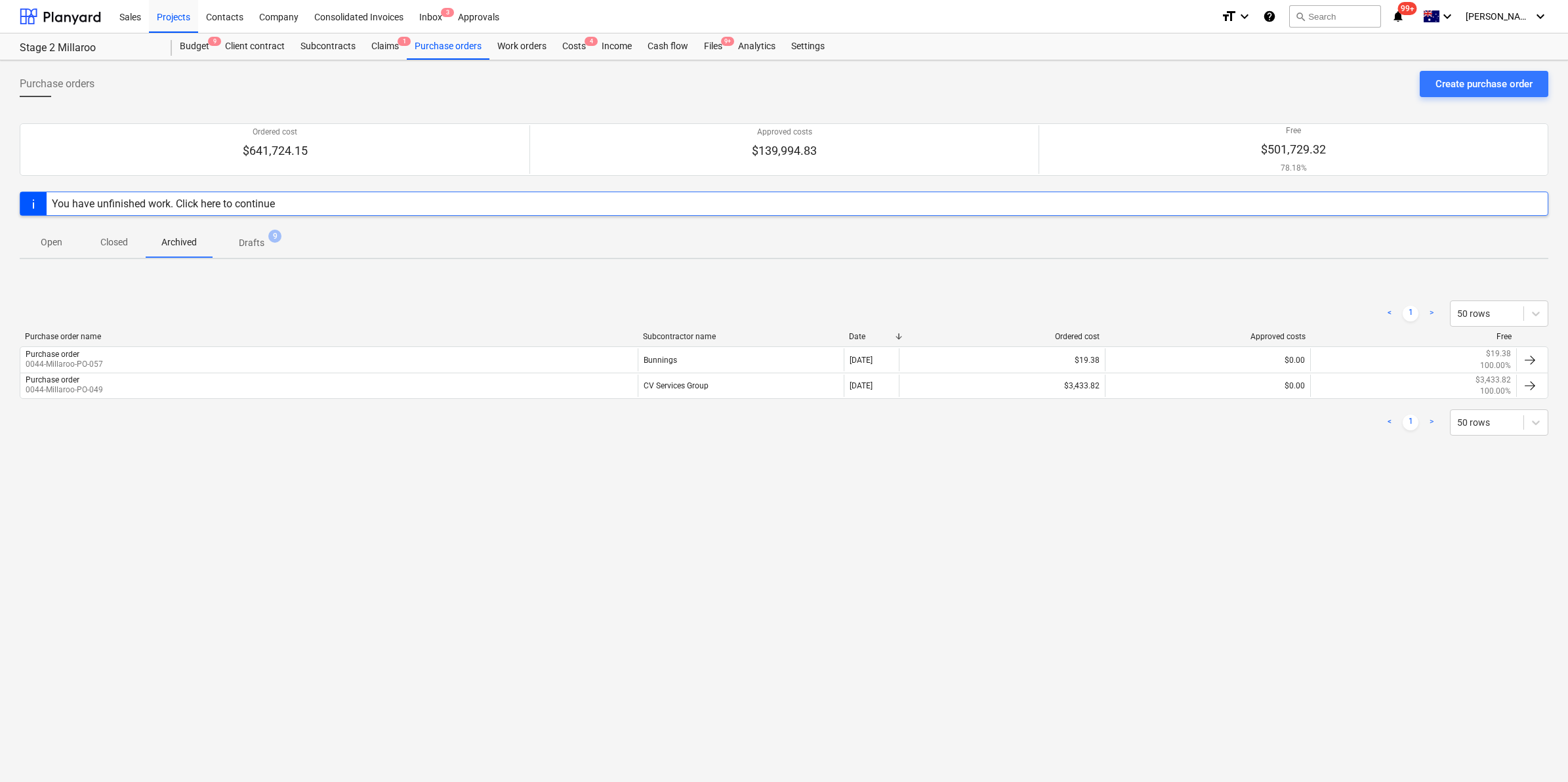
click at [257, 243] on p "Drafts" at bounding box center [252, 243] width 25 height 14
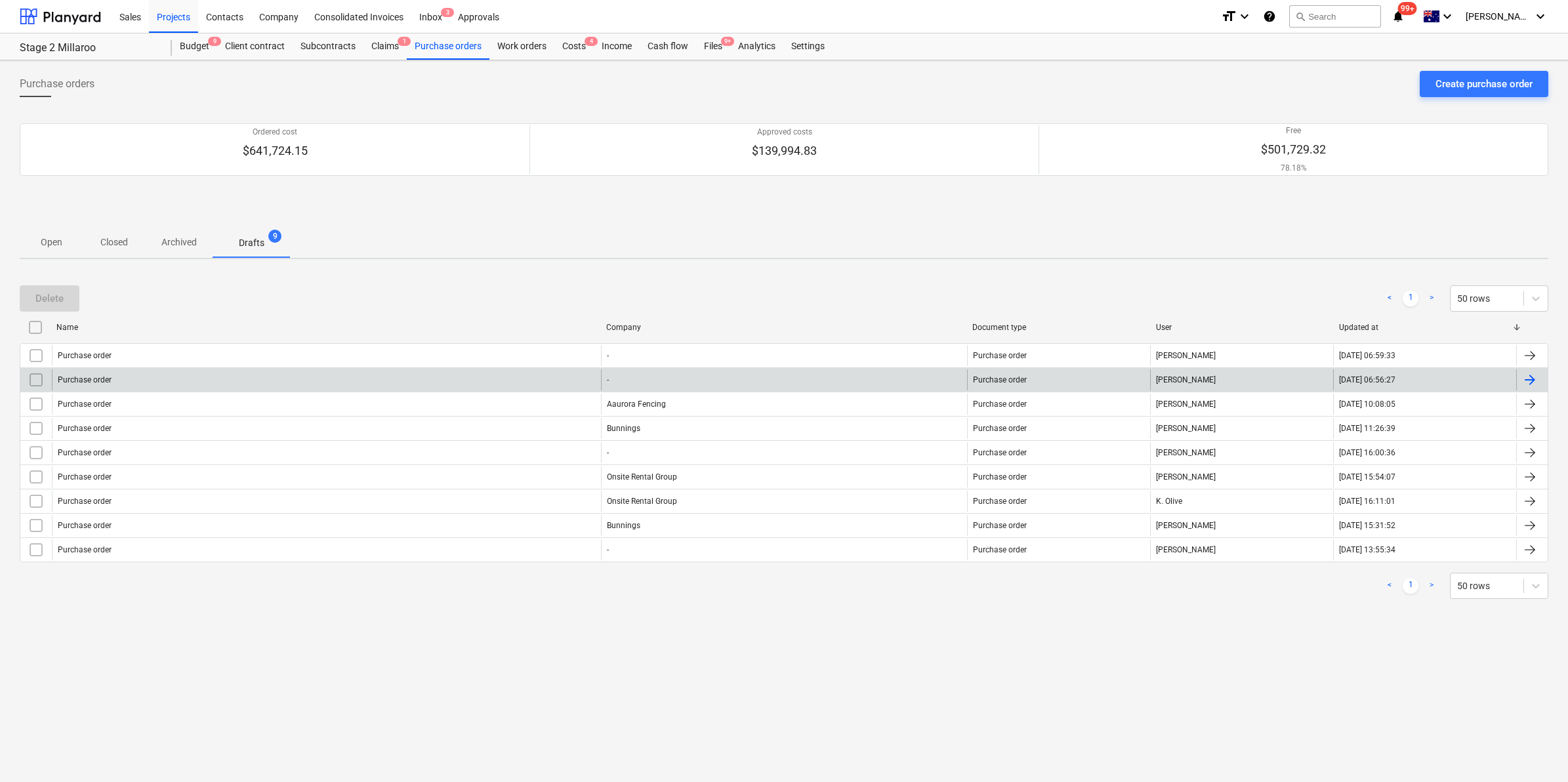
click at [494, 389] on div "Purchase order" at bounding box center [327, 379] width 549 height 21
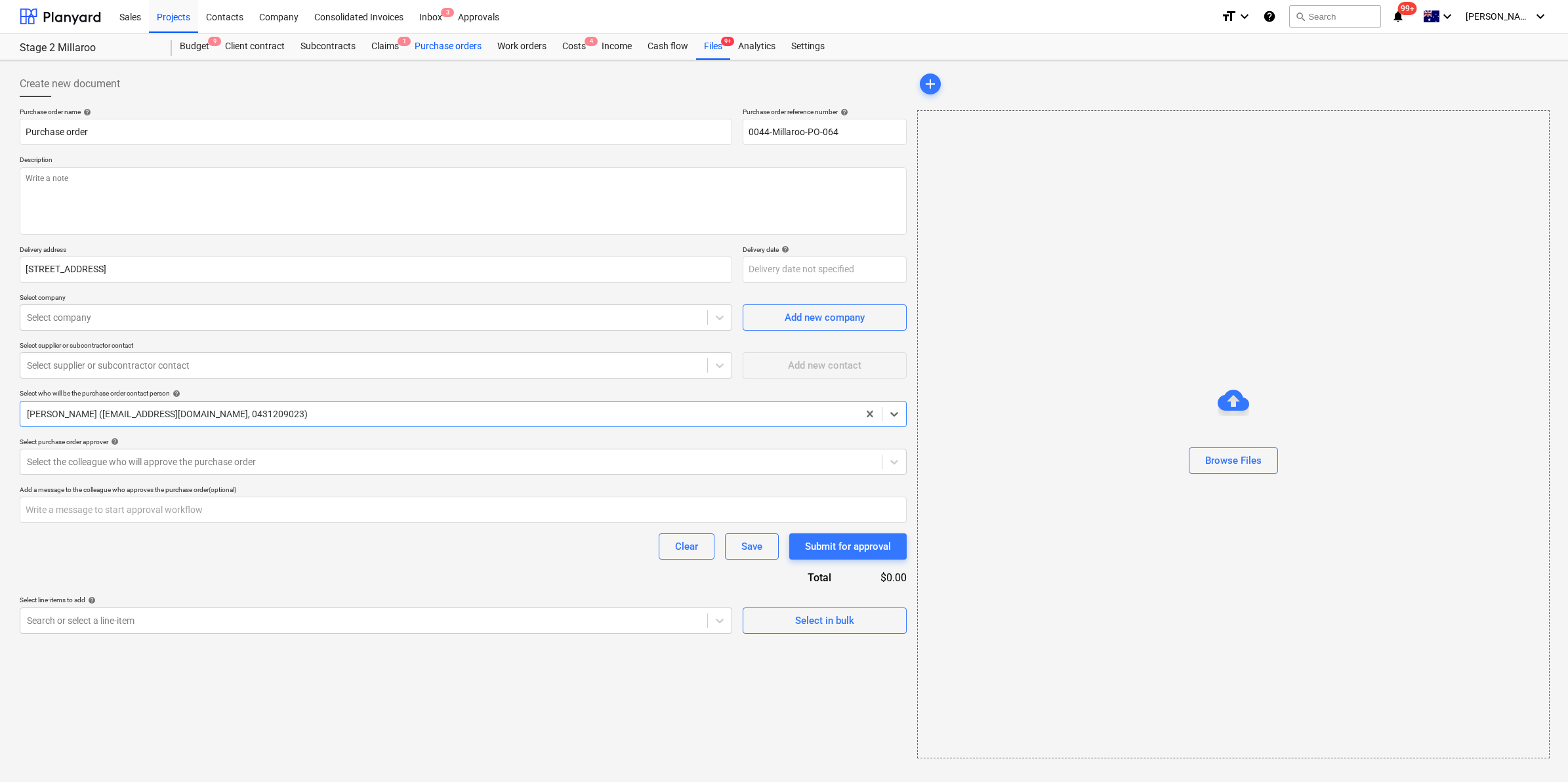
click at [467, 43] on div "Purchase orders" at bounding box center [448, 46] width 83 height 26
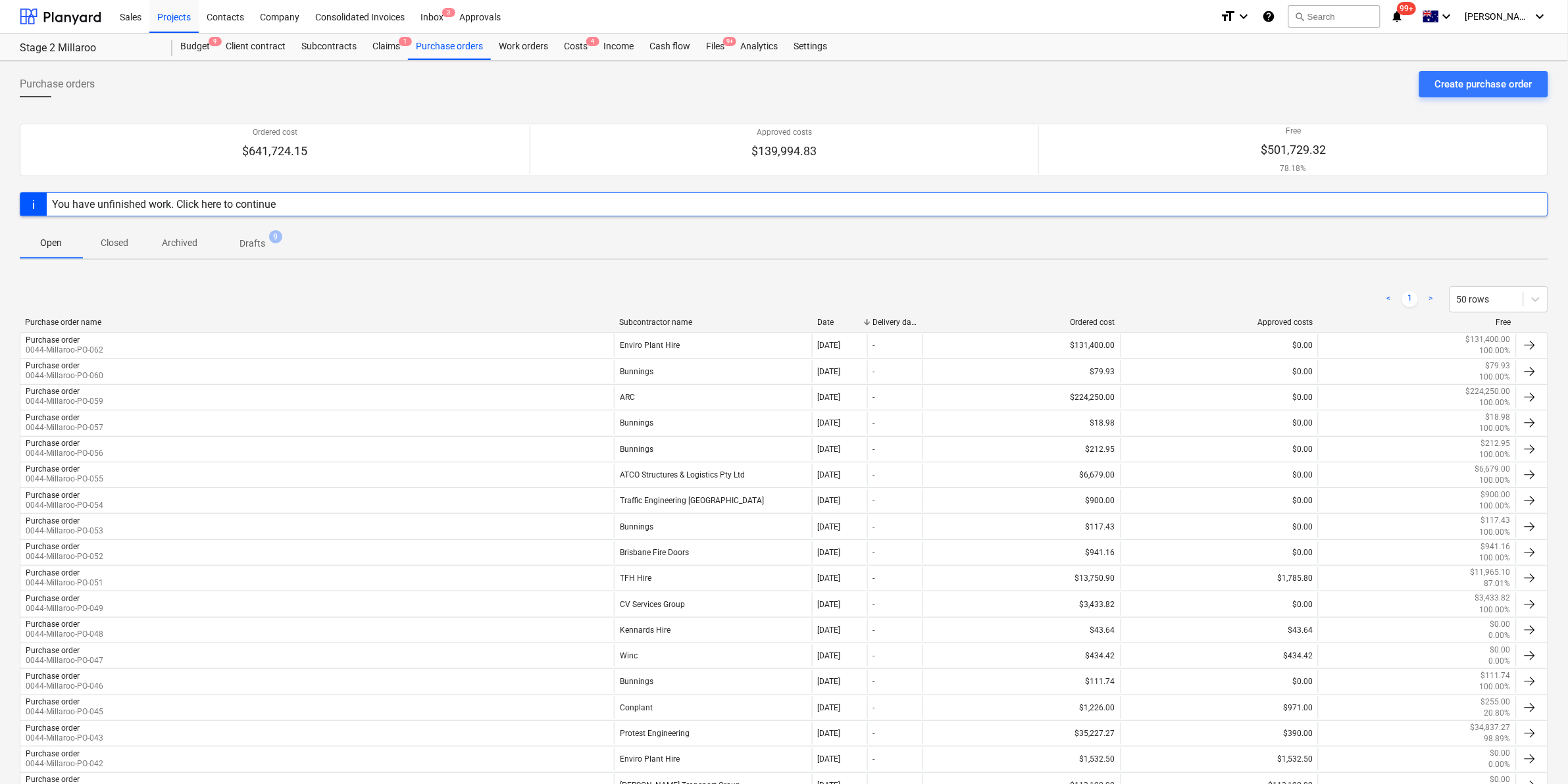
click at [237, 240] on span "Drafts 9" at bounding box center [253, 244] width 47 height 14
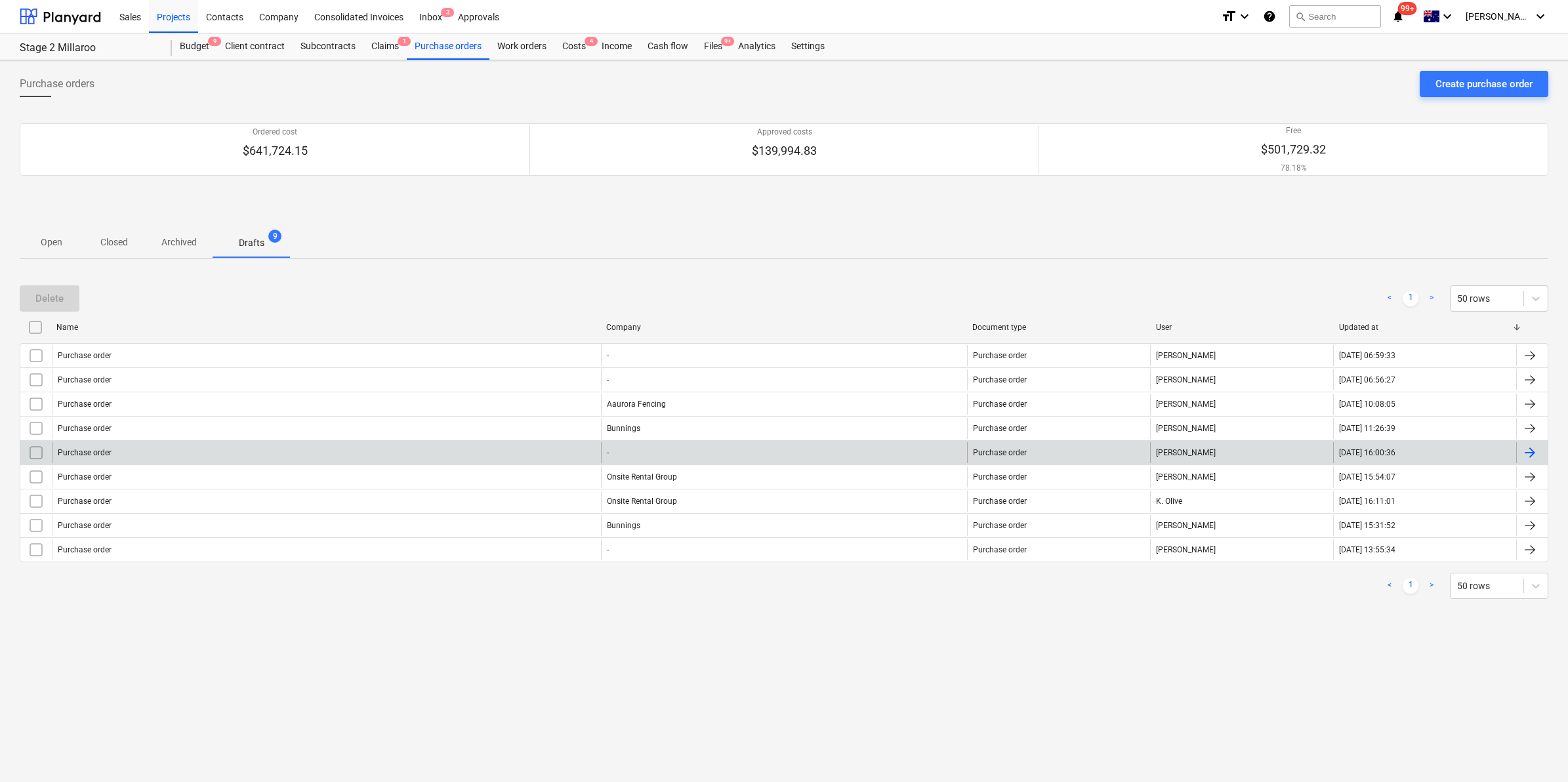
click at [211, 454] on div "Purchase order" at bounding box center [327, 452] width 549 height 21
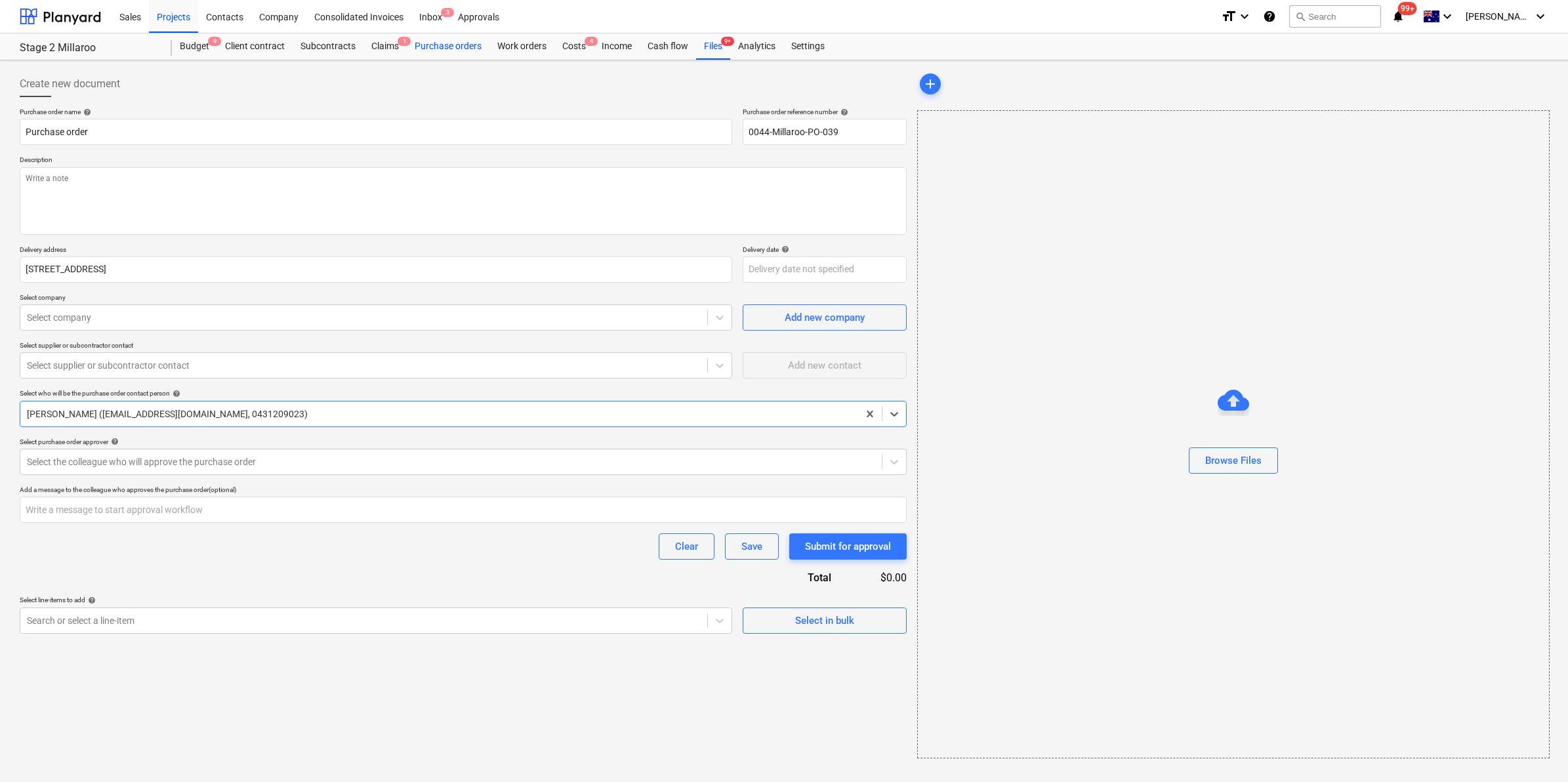
click at [441, 43] on div "Purchase orders" at bounding box center [448, 46] width 83 height 26
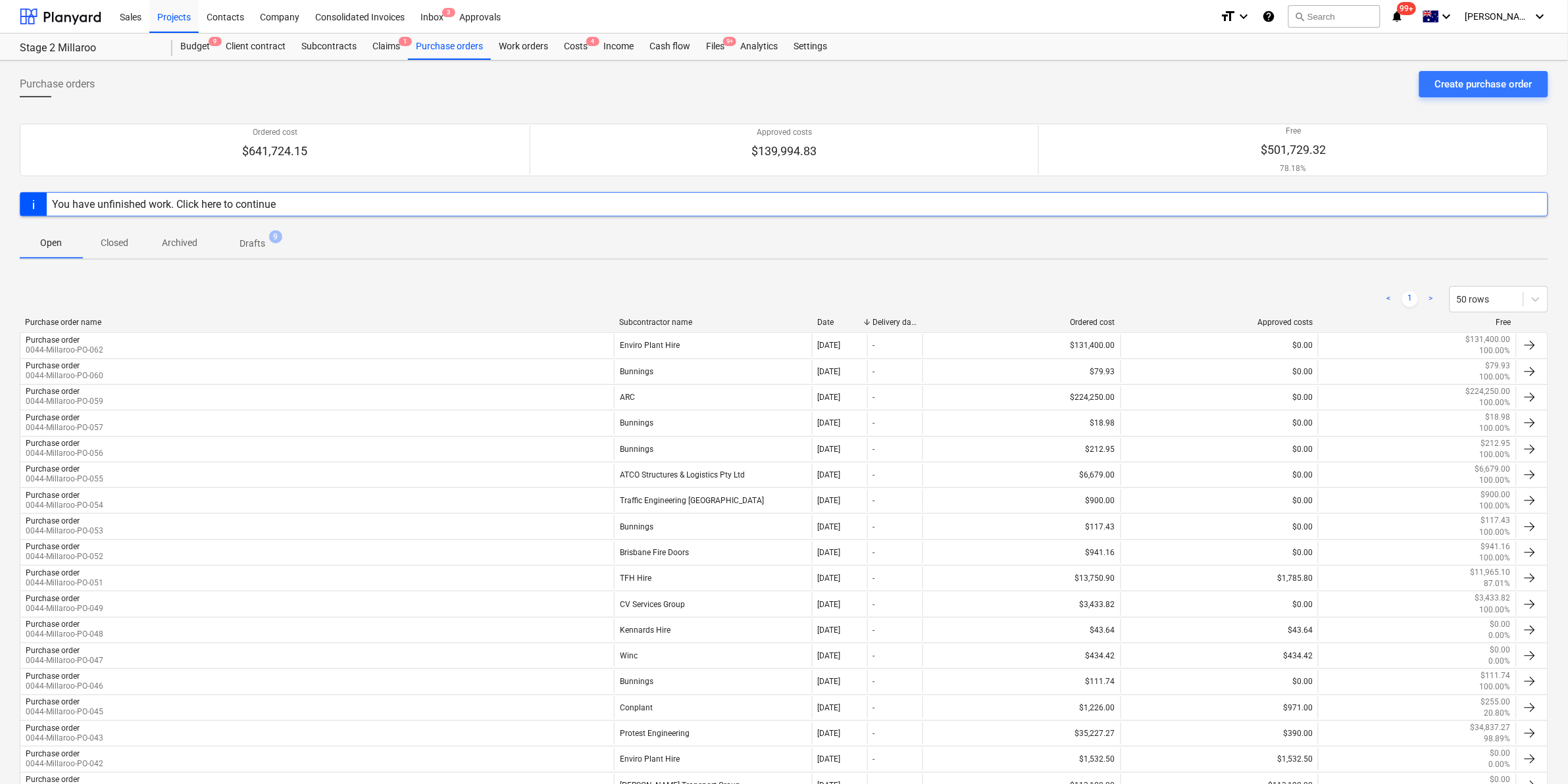
click at [251, 245] on p "Drafts" at bounding box center [253, 244] width 25 height 14
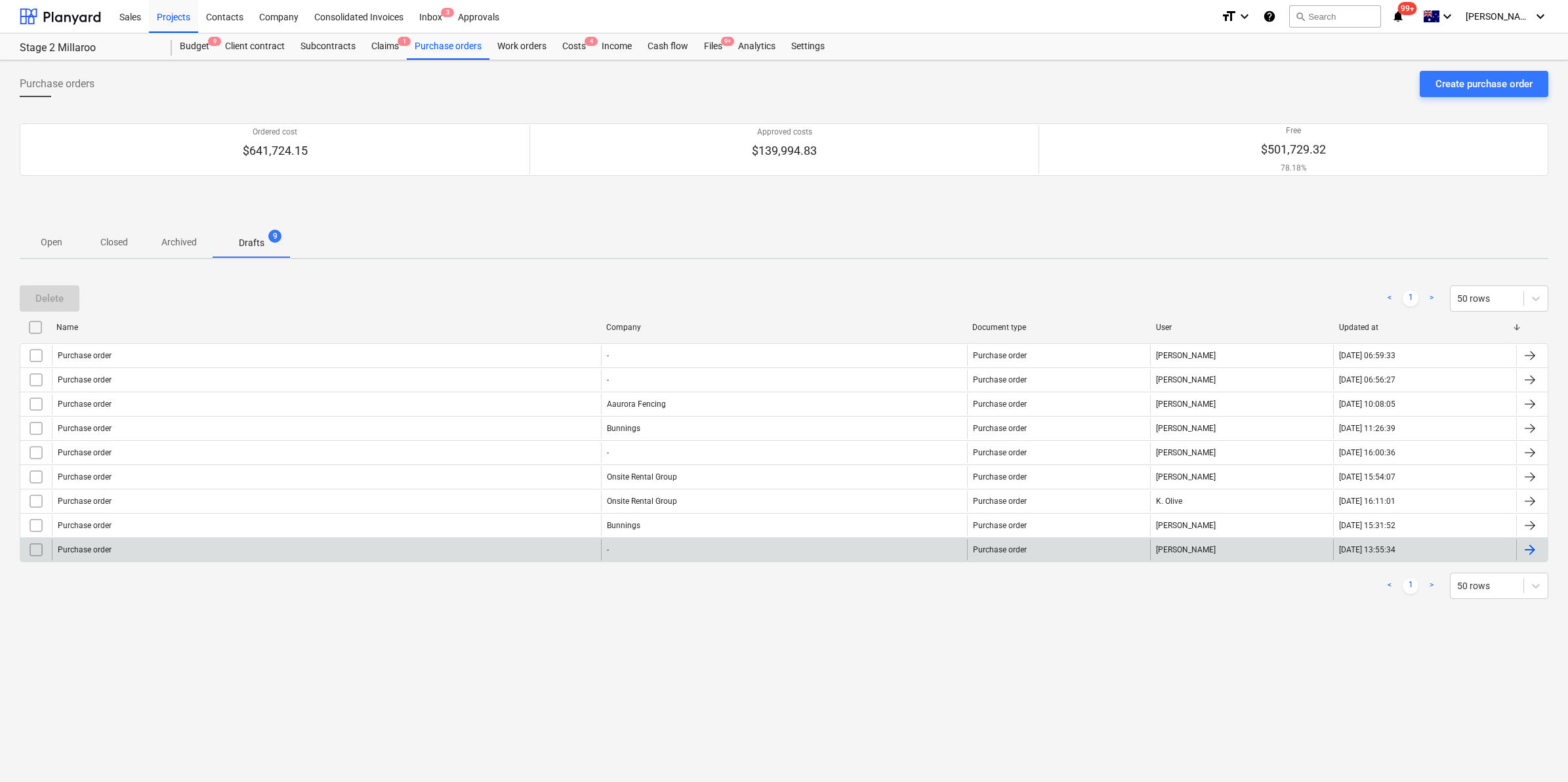
click at [472, 554] on div "Purchase order" at bounding box center [327, 549] width 549 height 21
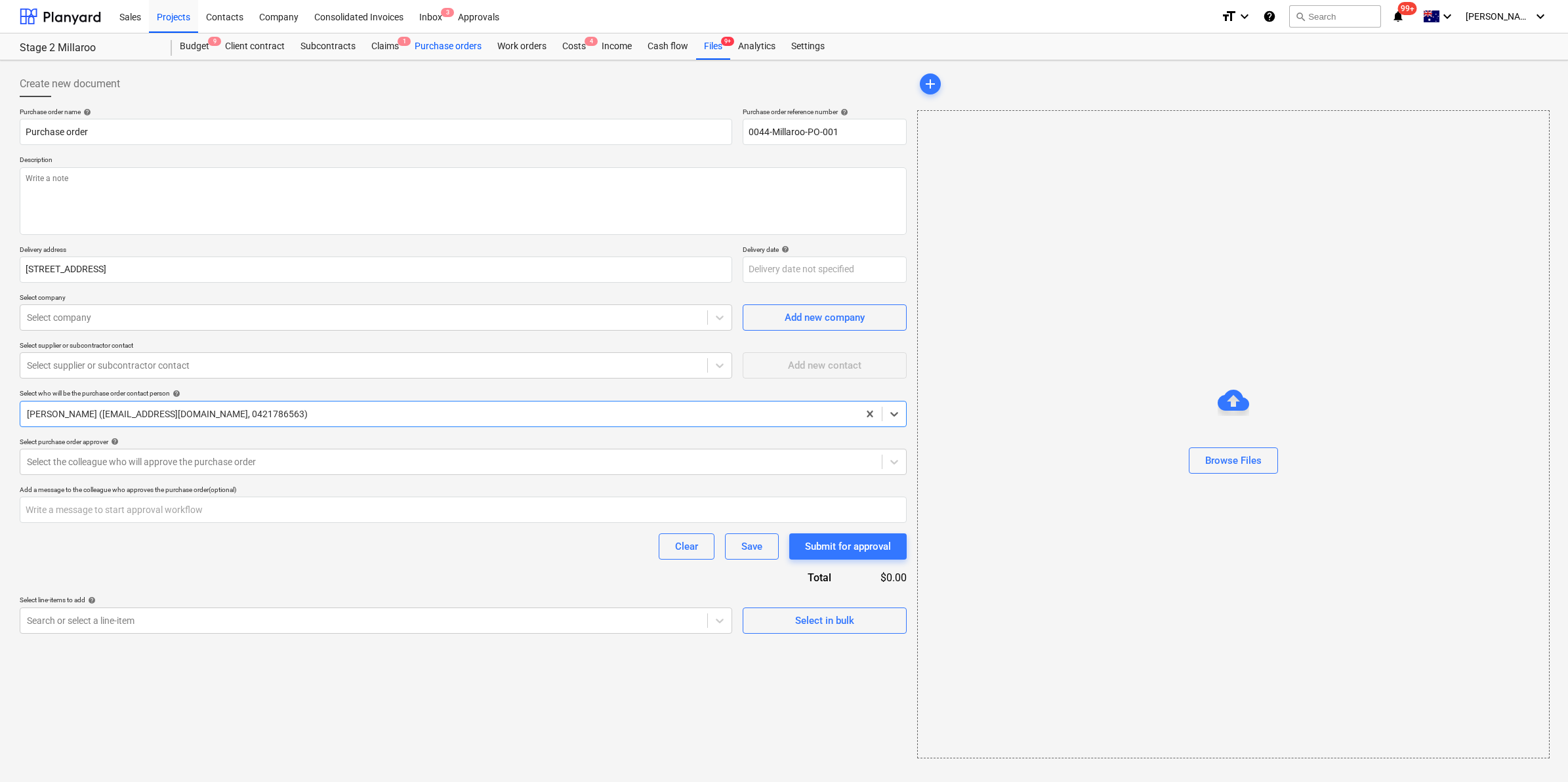
click at [449, 39] on div "Purchase orders" at bounding box center [448, 46] width 83 height 26
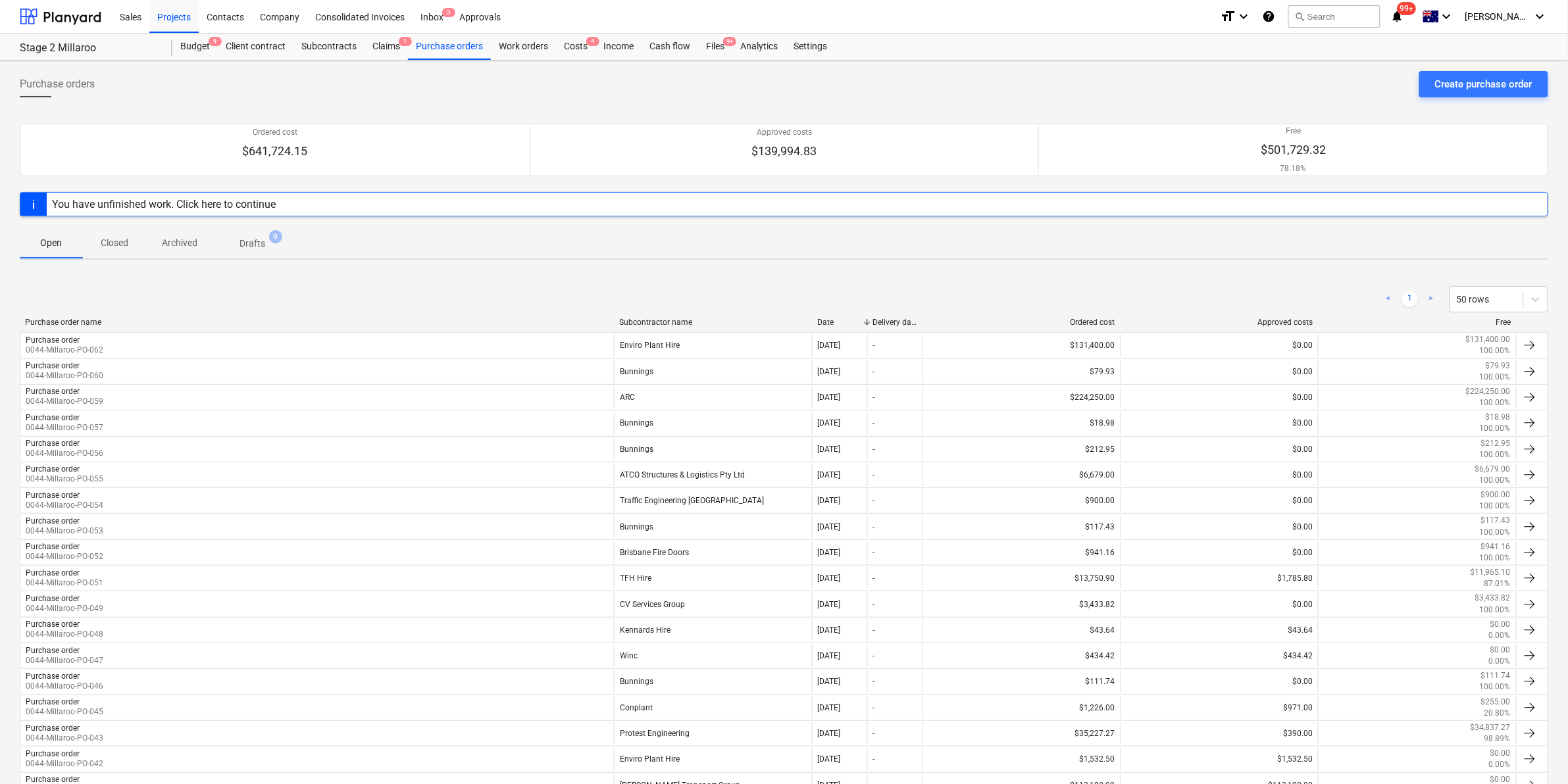
click at [255, 242] on p "Drafts" at bounding box center [253, 244] width 25 height 14
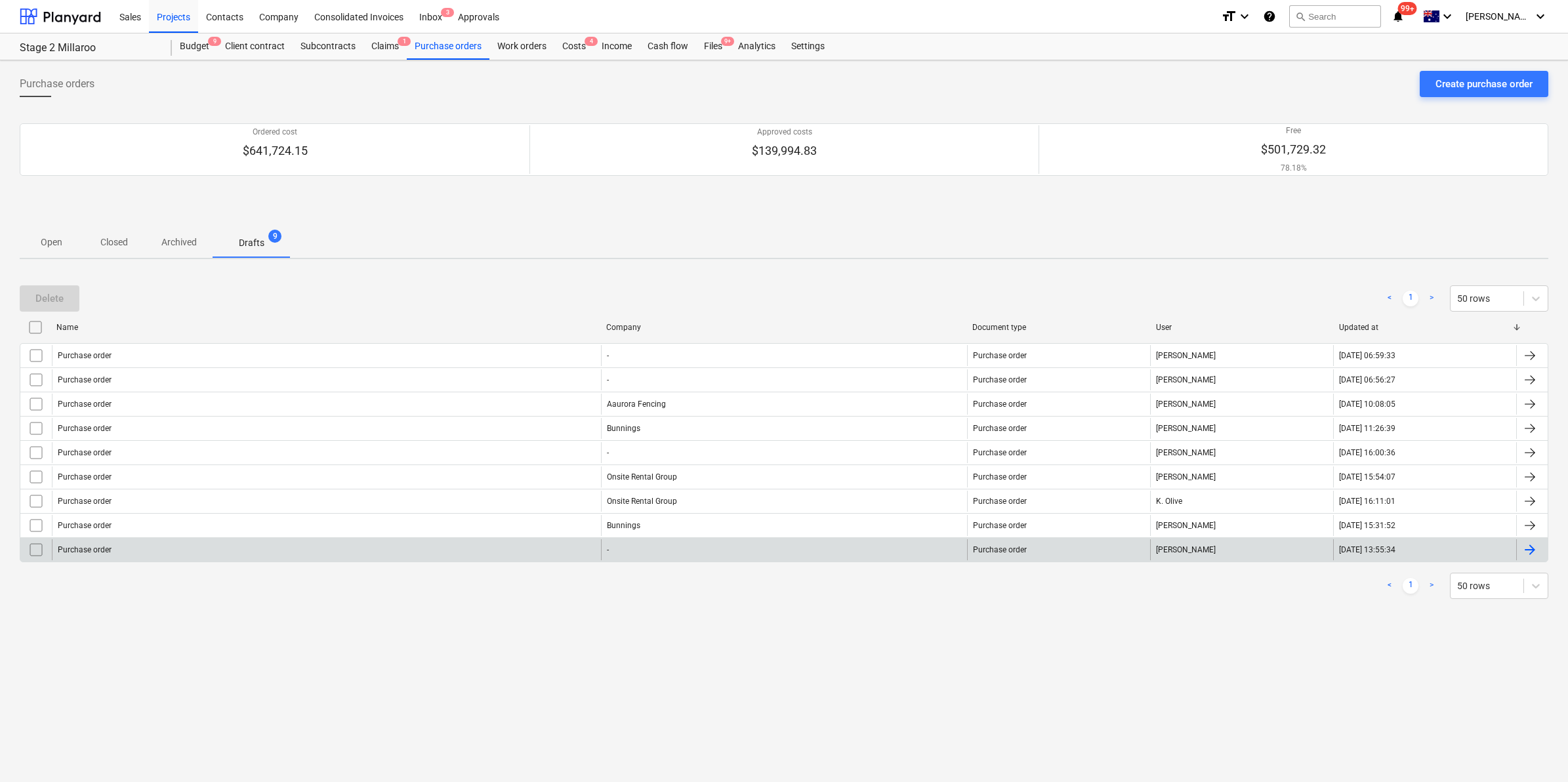
click at [31, 551] on input "checkbox" at bounding box center [35, 549] width 21 height 21
click at [41, 295] on div "Delete" at bounding box center [49, 299] width 28 height 17
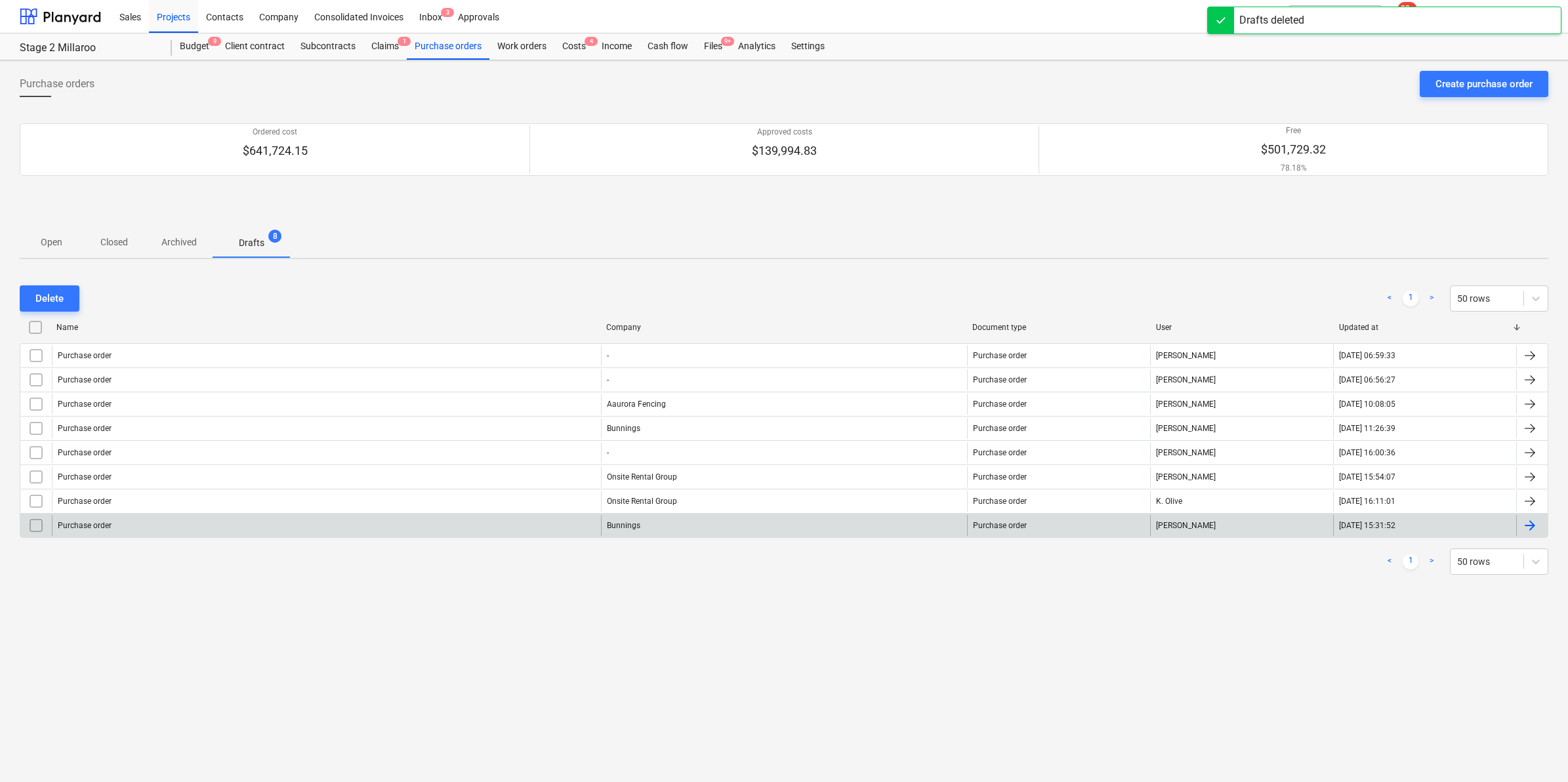
click at [190, 532] on div "Purchase order" at bounding box center [327, 525] width 549 height 21
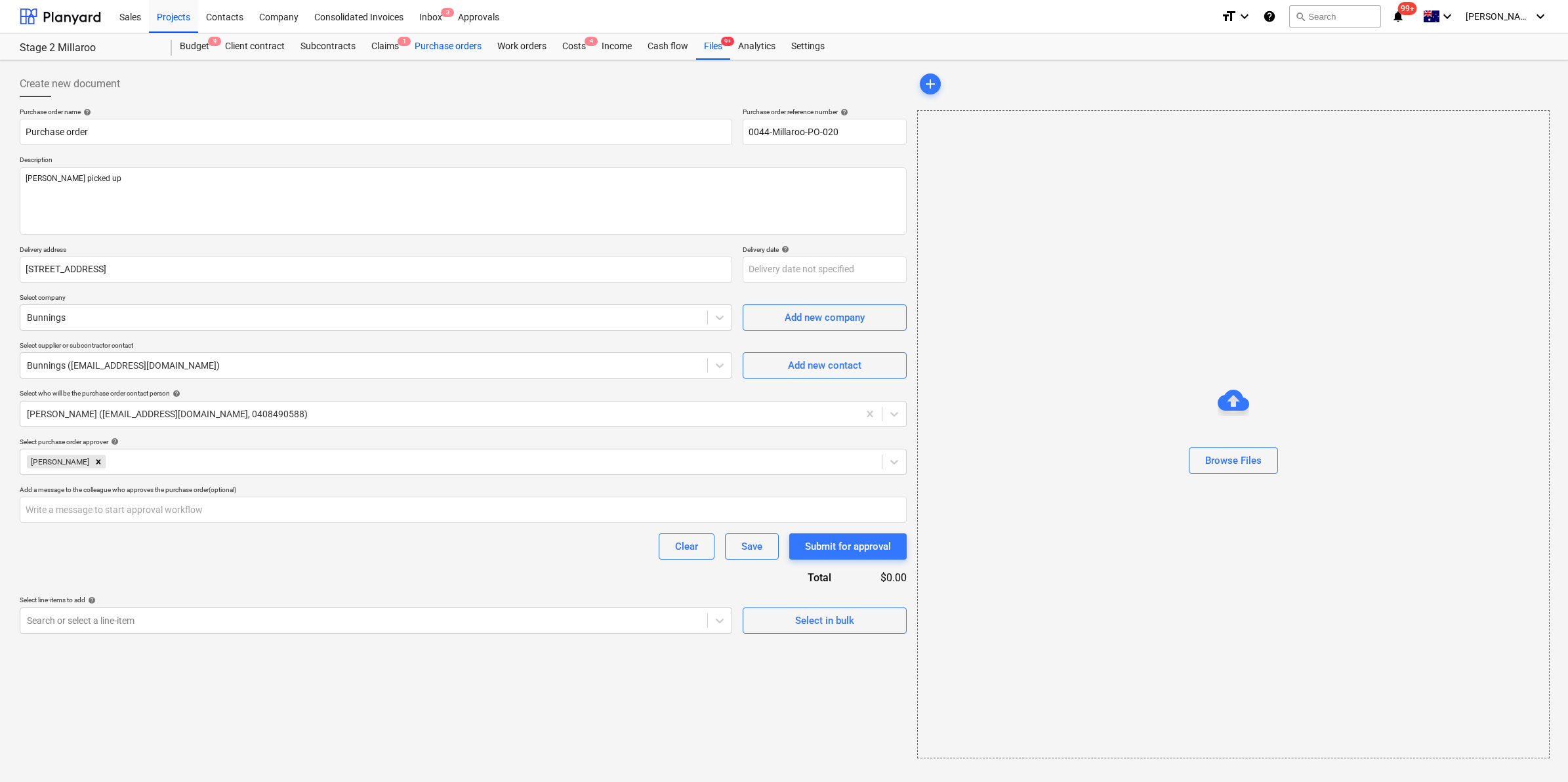
click at [461, 37] on div "Purchase orders" at bounding box center [448, 46] width 83 height 26
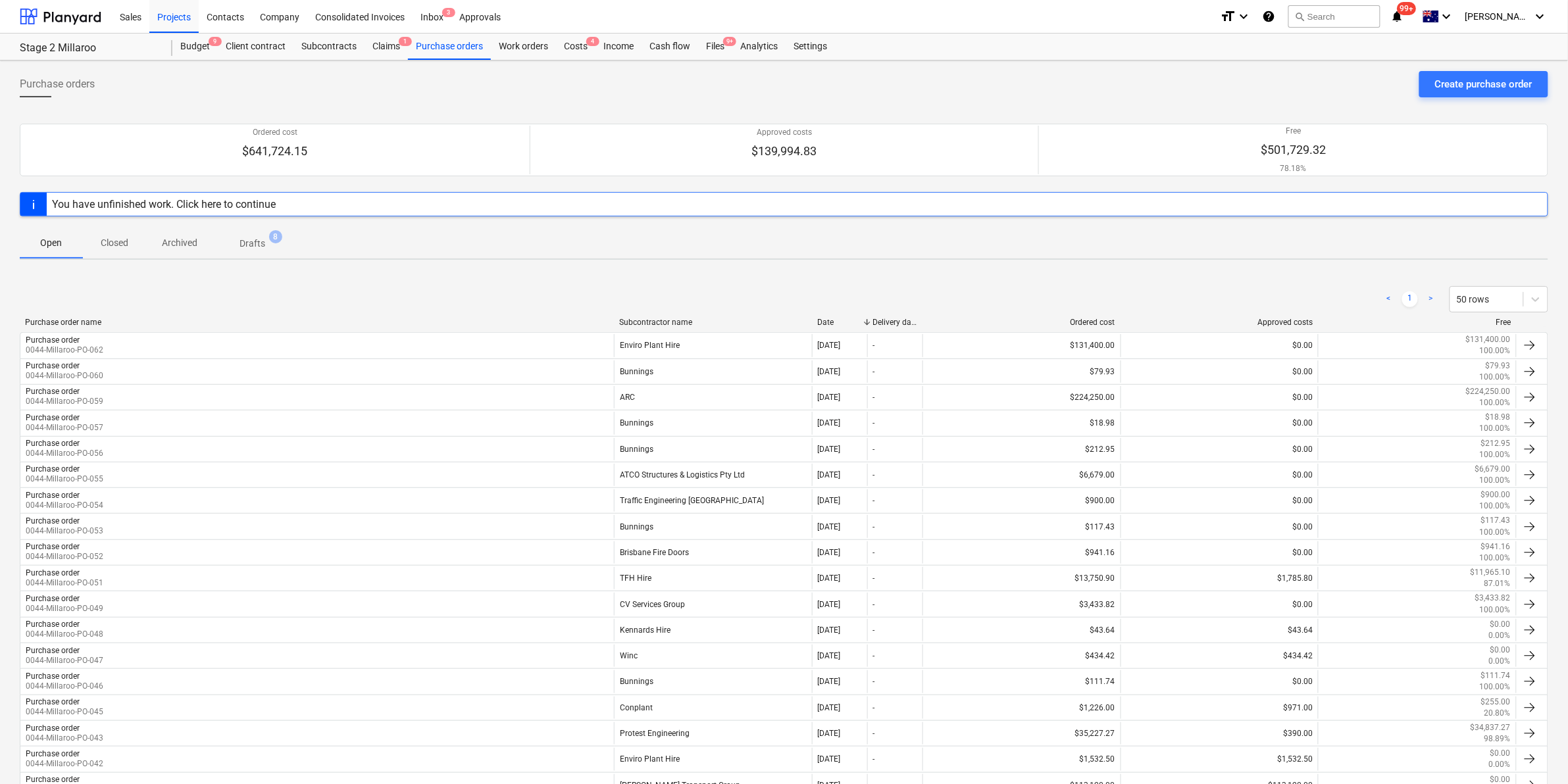
click at [242, 239] on p "Drafts" at bounding box center [253, 244] width 25 height 14
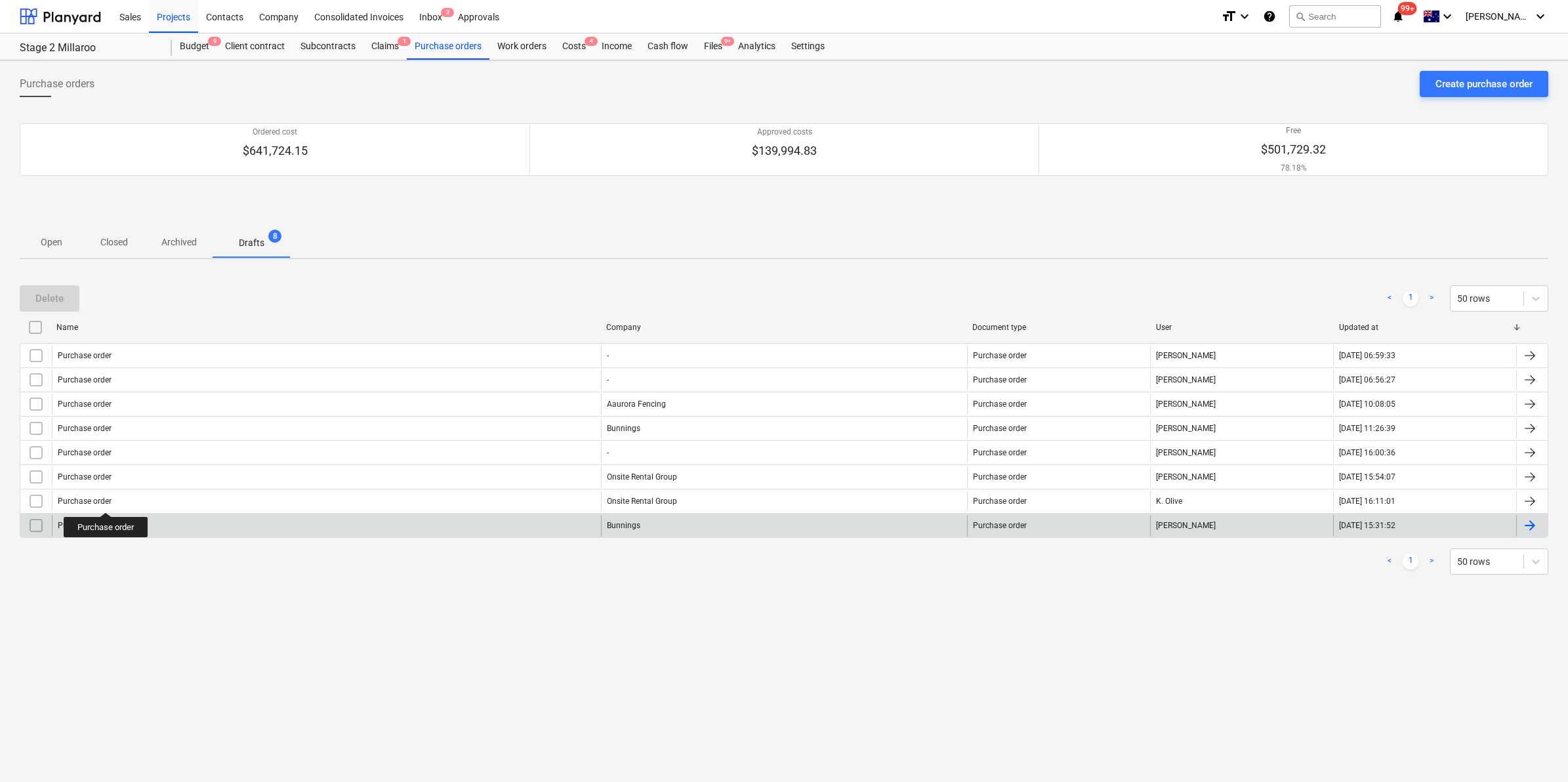
click at [33, 526] on input "checkbox" at bounding box center [35, 525] width 21 height 21
click at [45, 295] on div "Delete" at bounding box center [49, 299] width 28 height 17
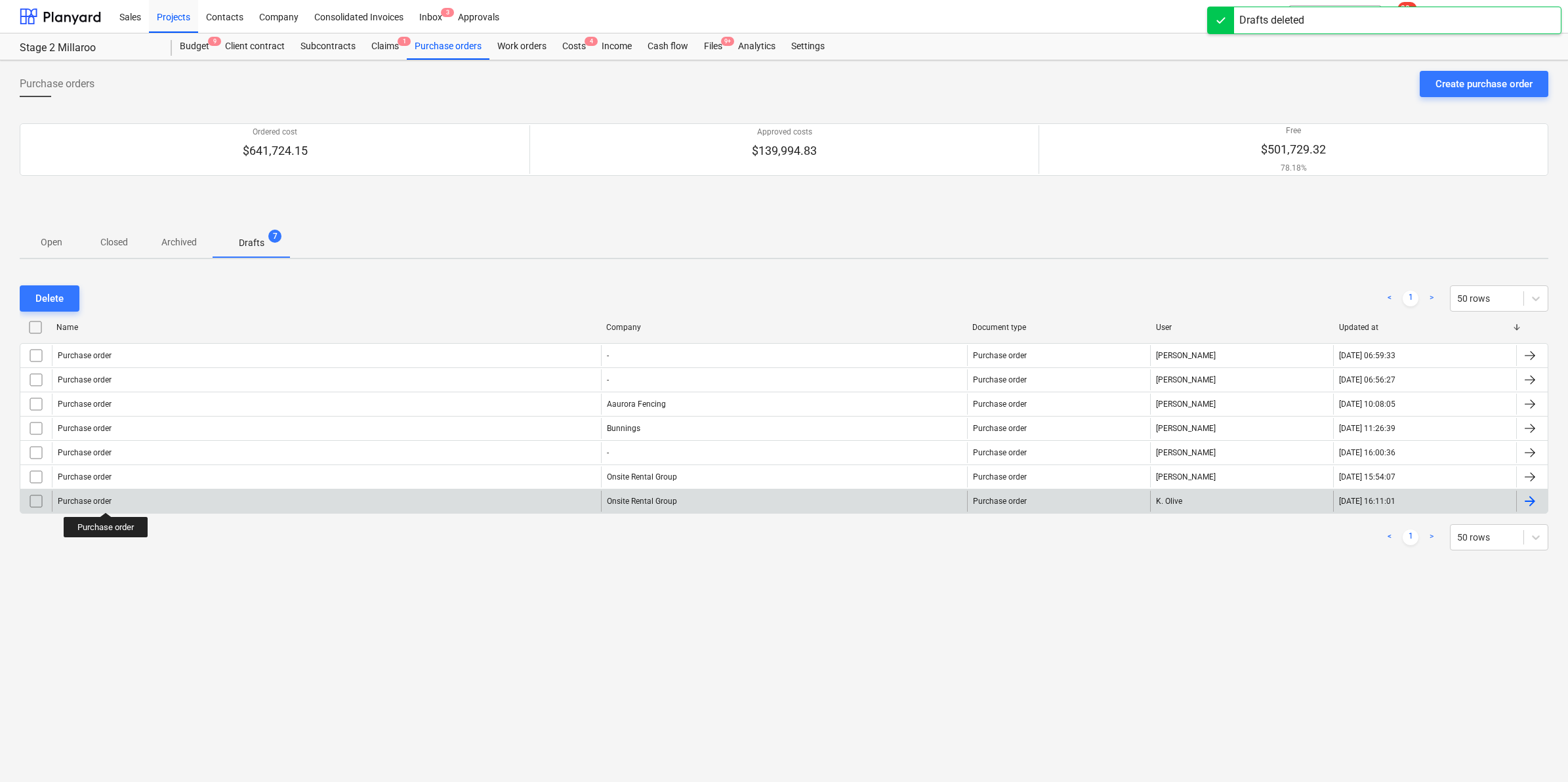
click at [365, 496] on div "Purchase order" at bounding box center [327, 501] width 549 height 21
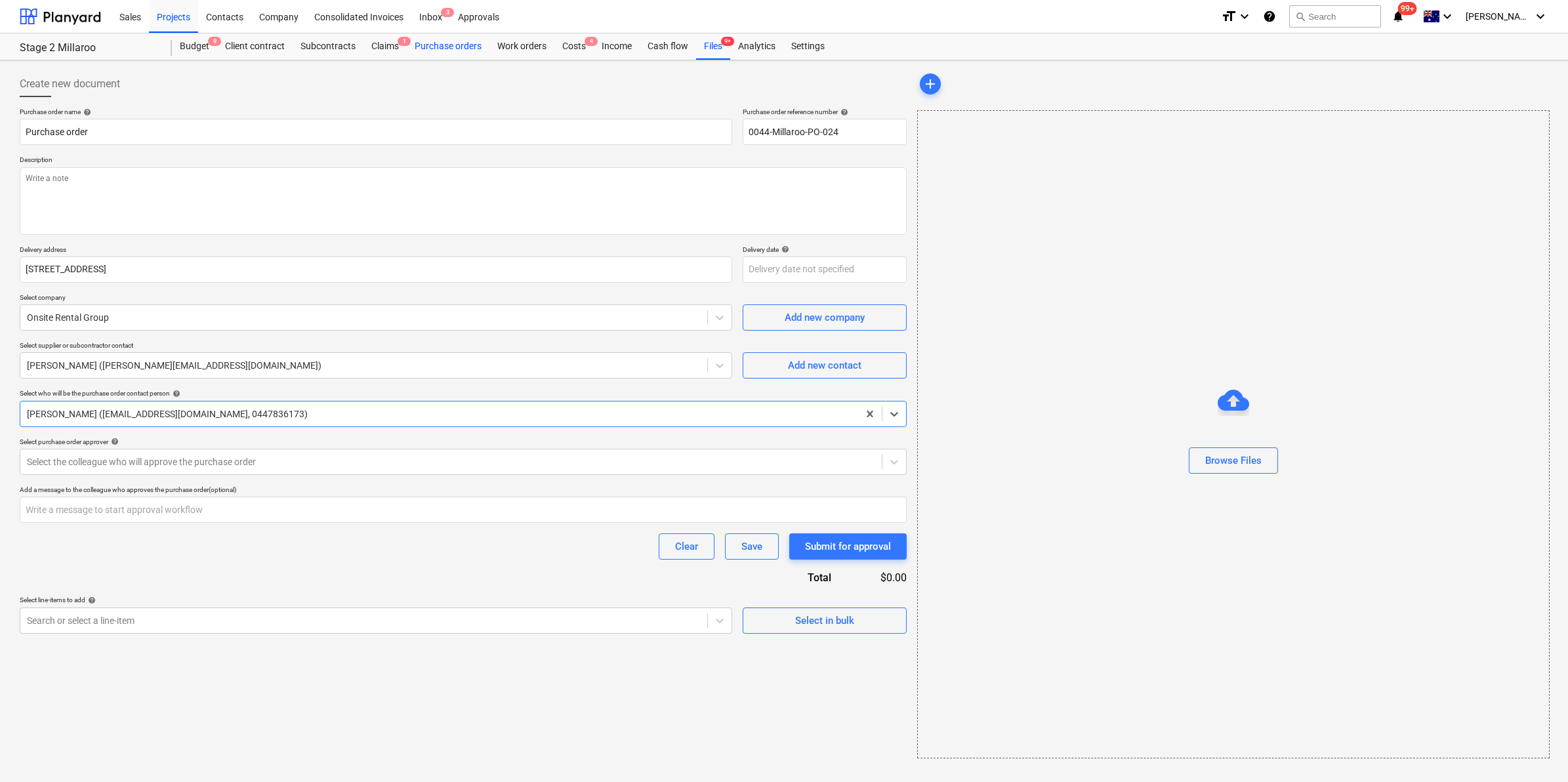
click at [440, 41] on div "Purchase orders" at bounding box center [448, 46] width 83 height 26
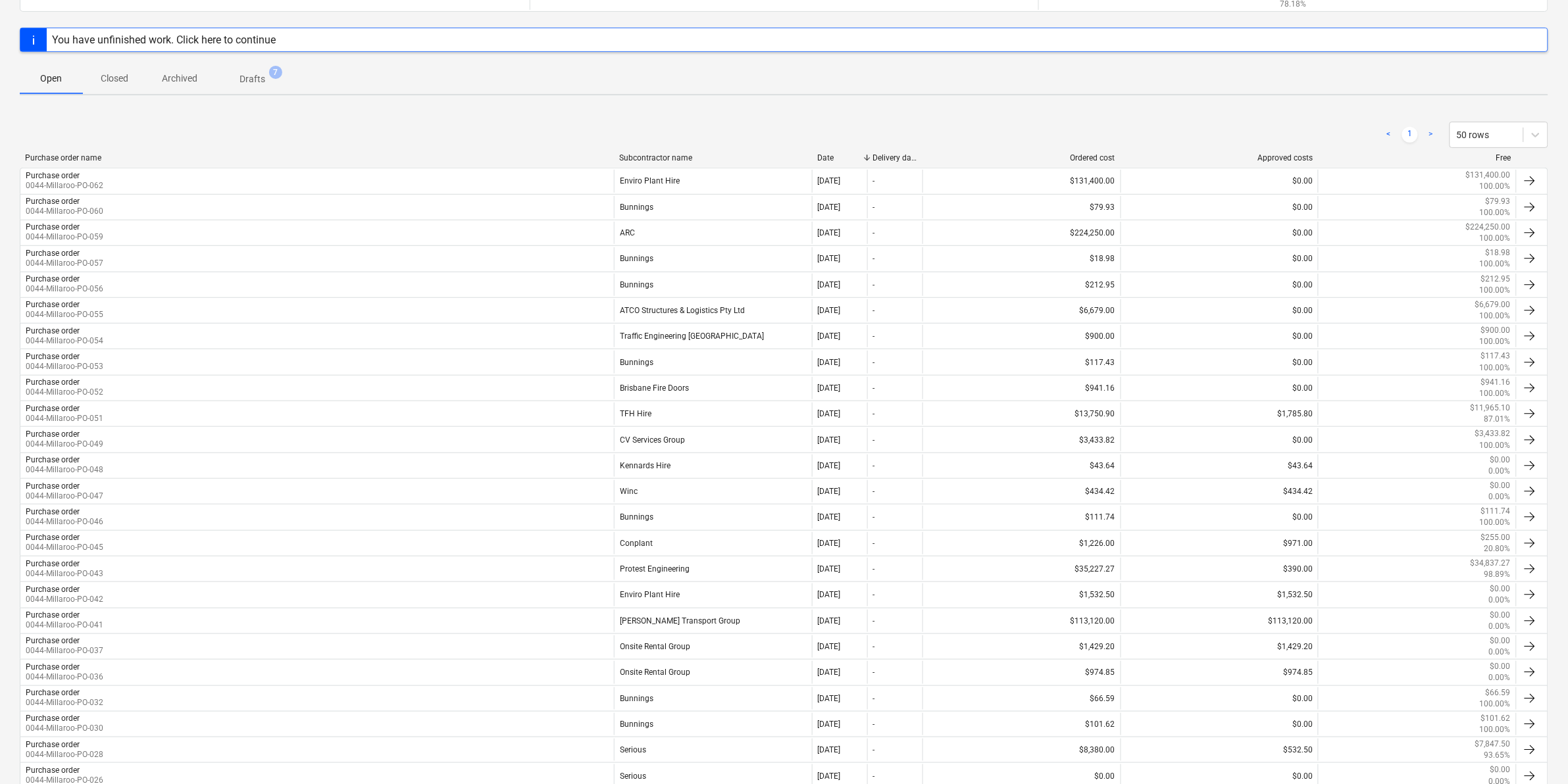
scroll to position [44, 0]
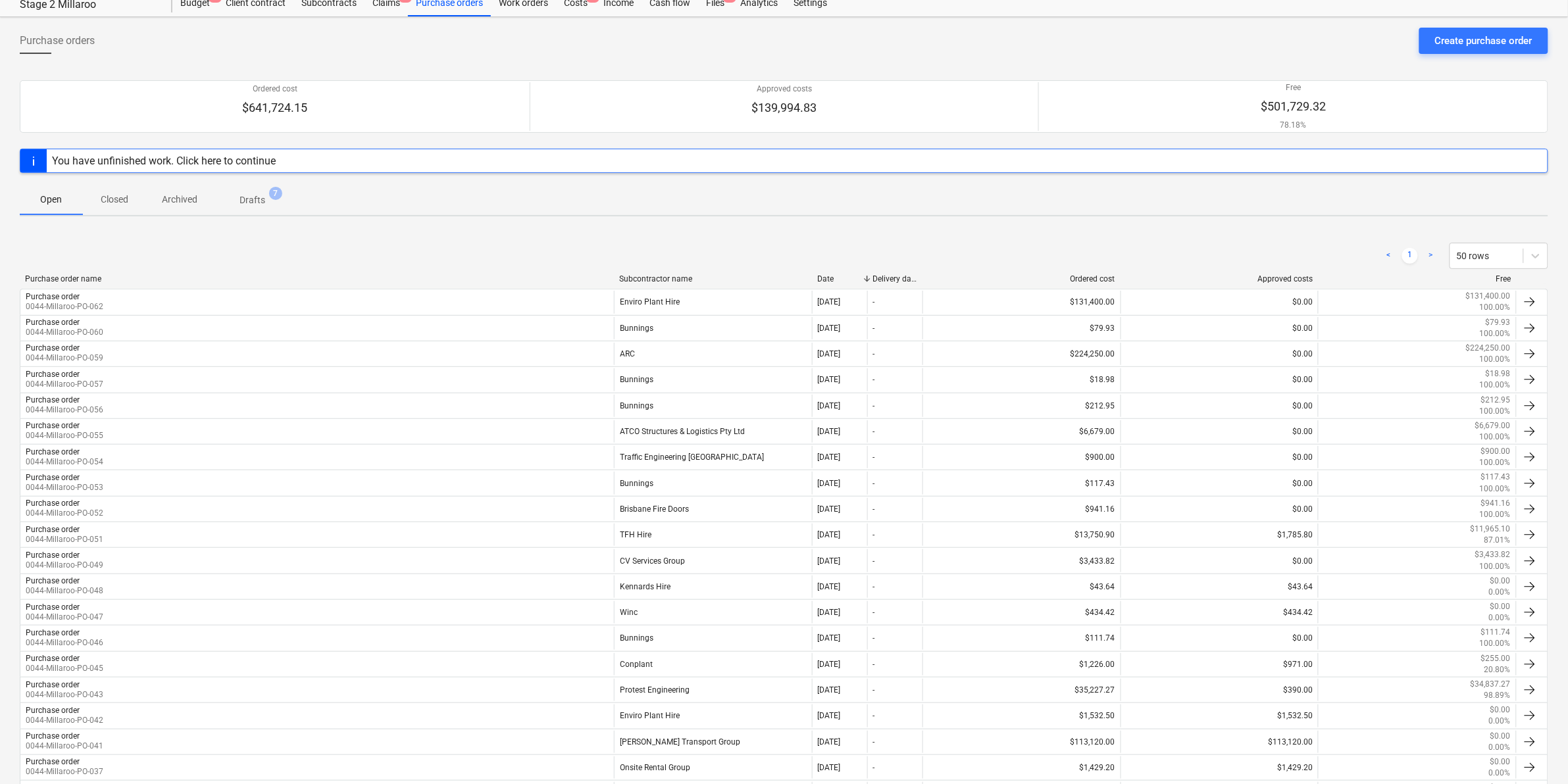
click at [245, 200] on p "Drafts" at bounding box center [253, 200] width 25 height 14
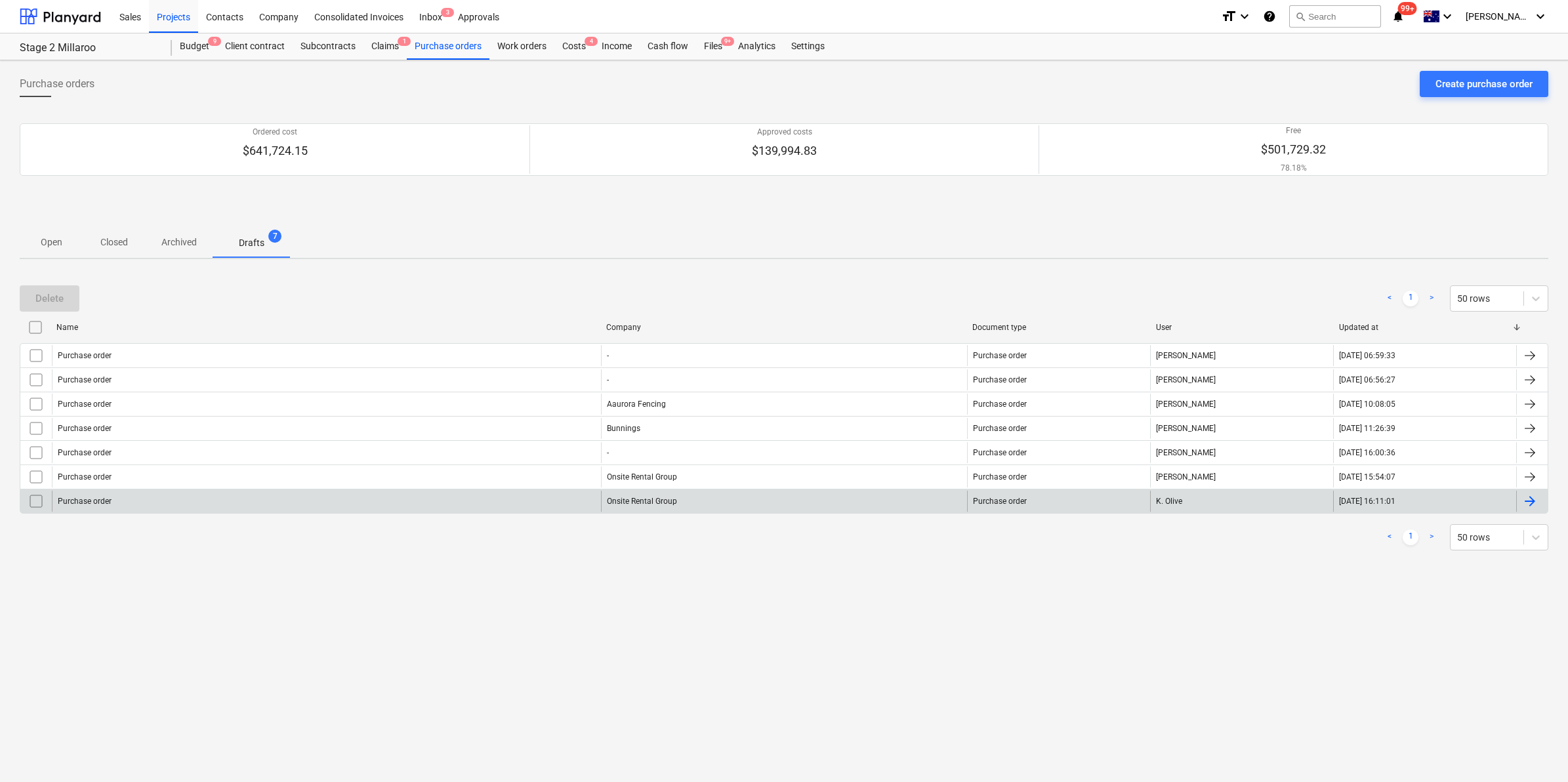
click at [28, 502] on input "checkbox" at bounding box center [35, 501] width 21 height 21
click at [33, 293] on button "Delete" at bounding box center [49, 298] width 59 height 26
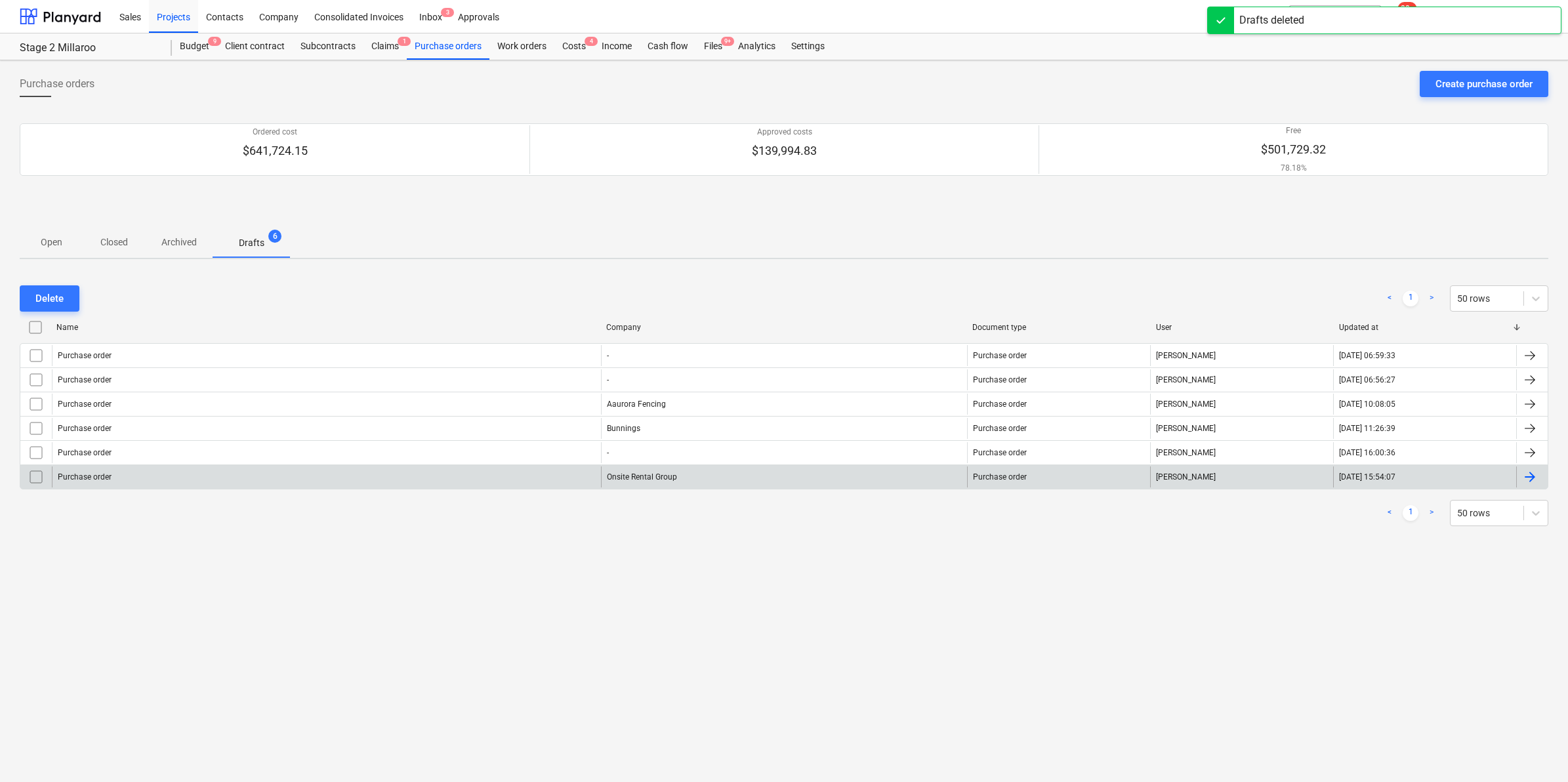
click at [182, 477] on div "Purchase order" at bounding box center [327, 476] width 549 height 21
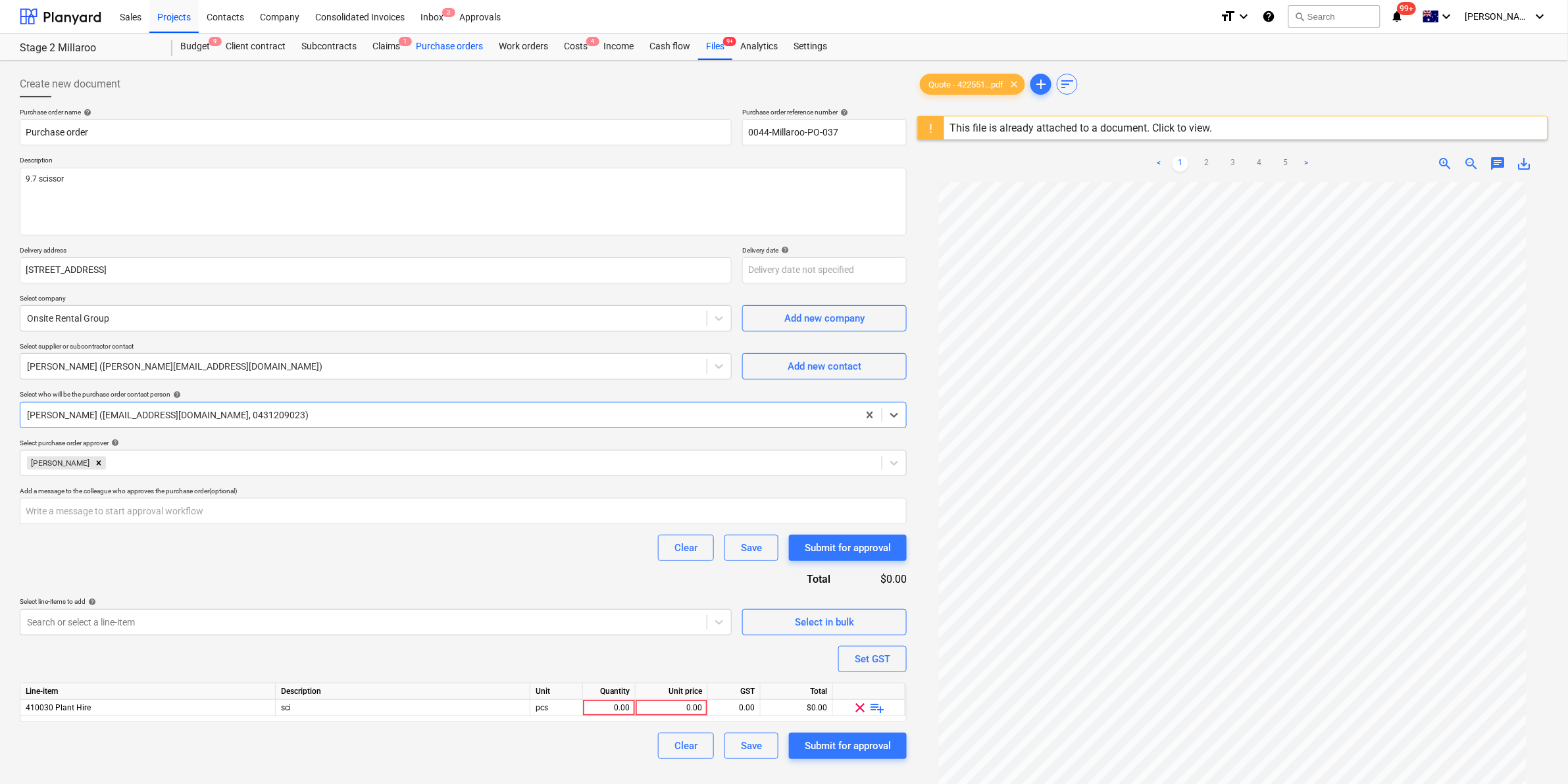
click at [439, 45] on div "Purchase orders" at bounding box center [449, 46] width 83 height 26
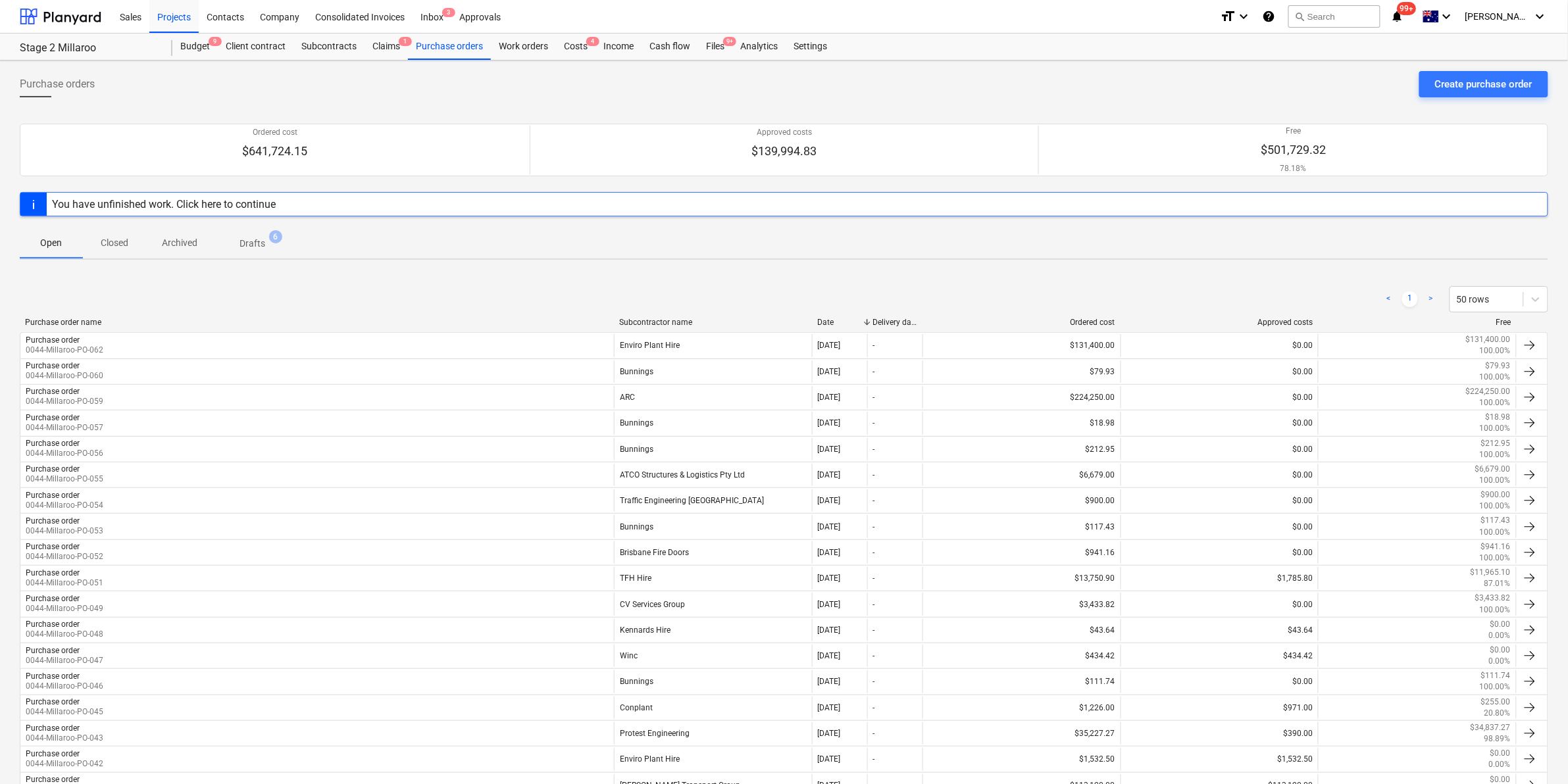
click at [260, 241] on p "Drafts" at bounding box center [253, 244] width 25 height 14
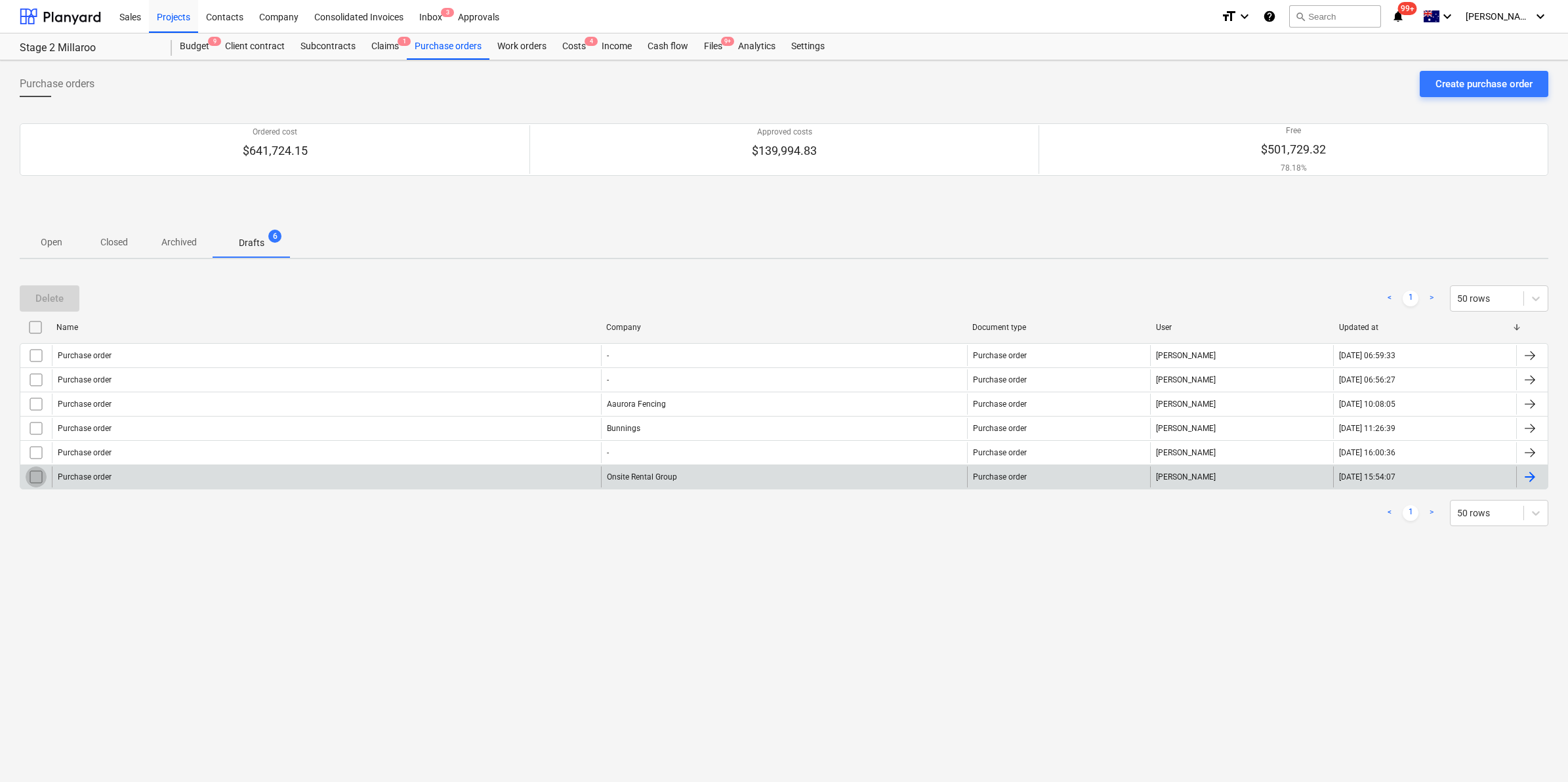
click at [33, 476] on input "checkbox" at bounding box center [35, 476] width 21 height 21
click at [62, 295] on div "Delete" at bounding box center [49, 299] width 28 height 17
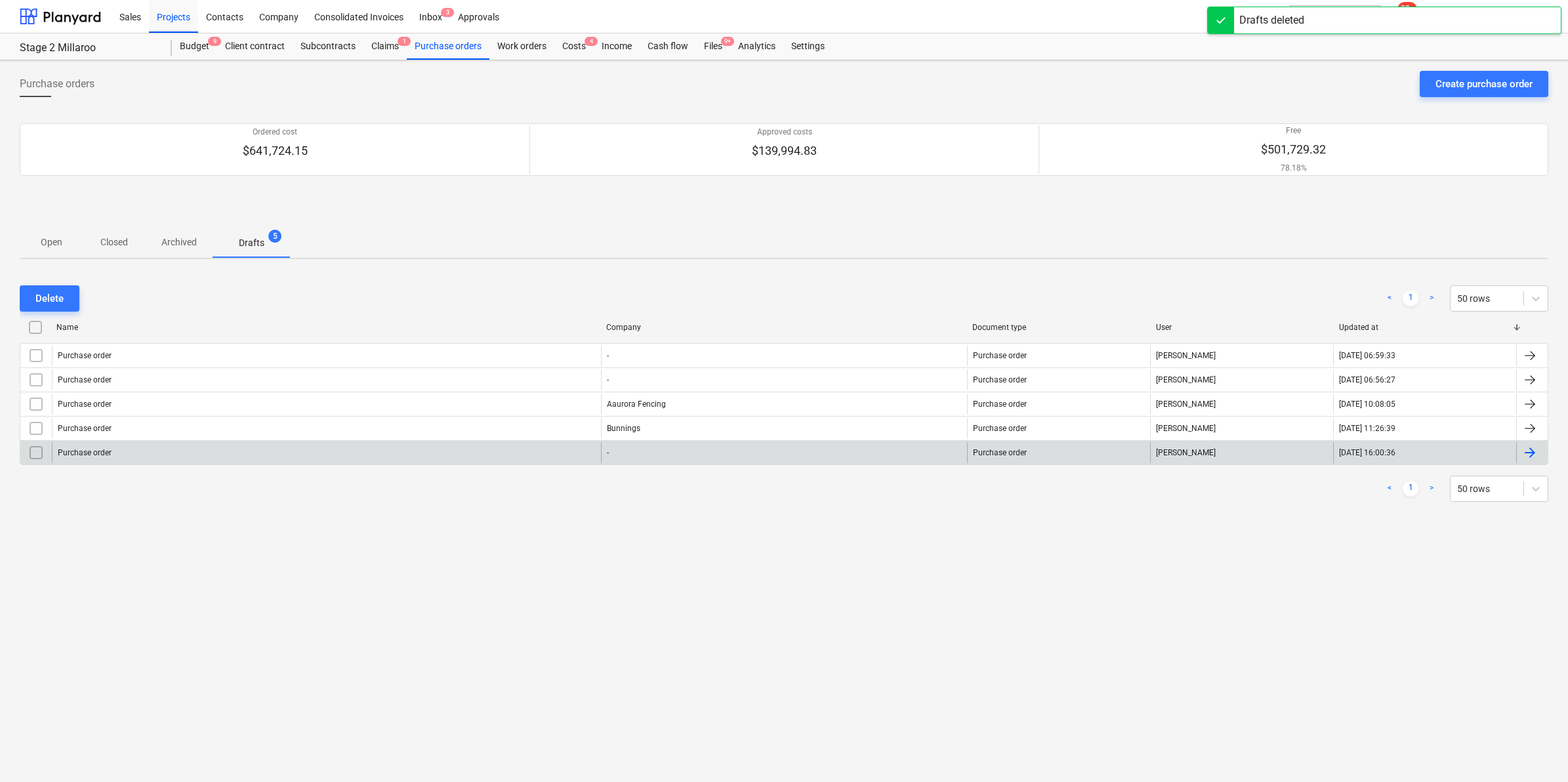
click at [172, 450] on div "Purchase order" at bounding box center [327, 452] width 549 height 21
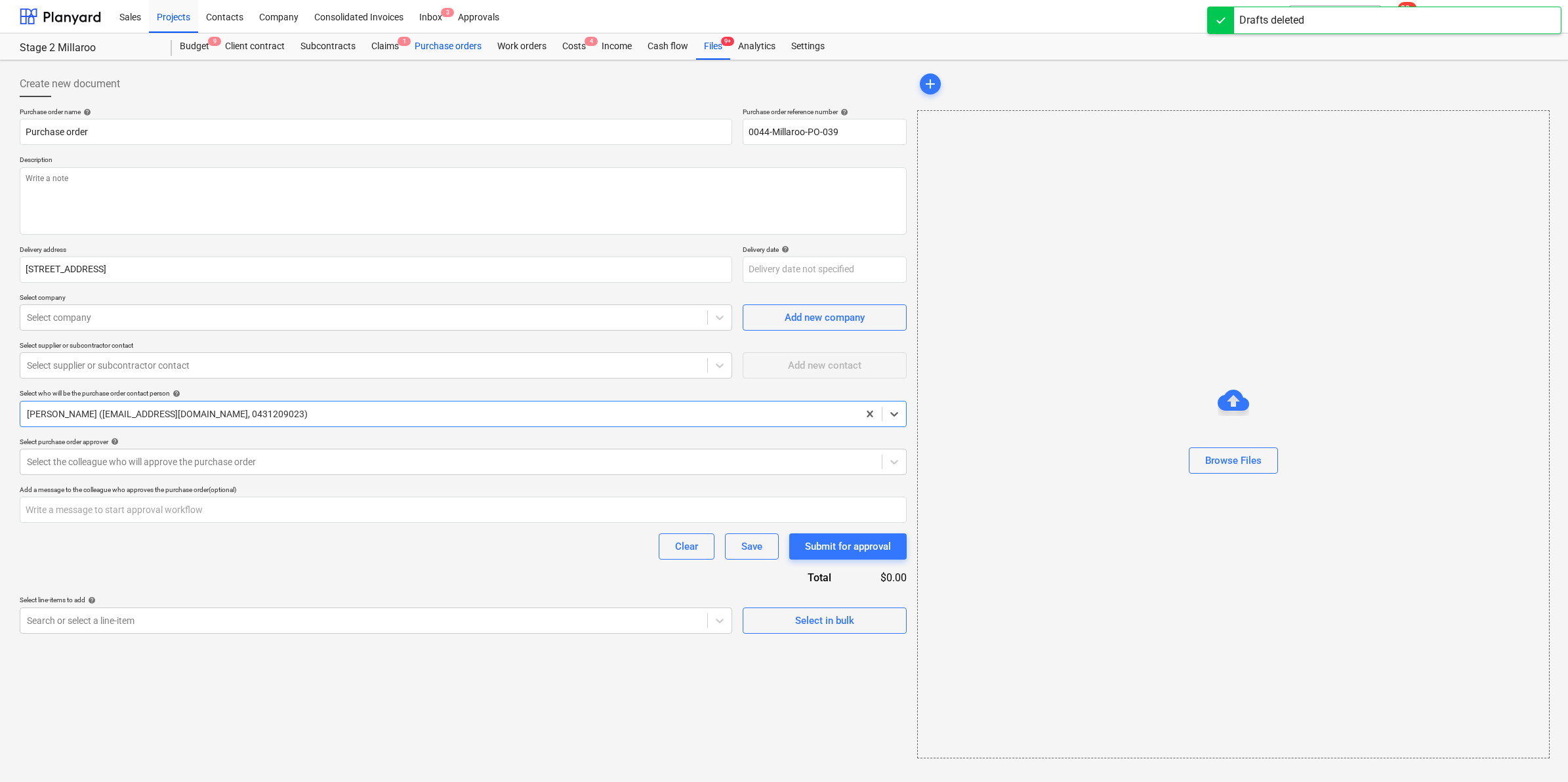
click at [443, 47] on div "Purchase orders" at bounding box center [448, 46] width 83 height 26
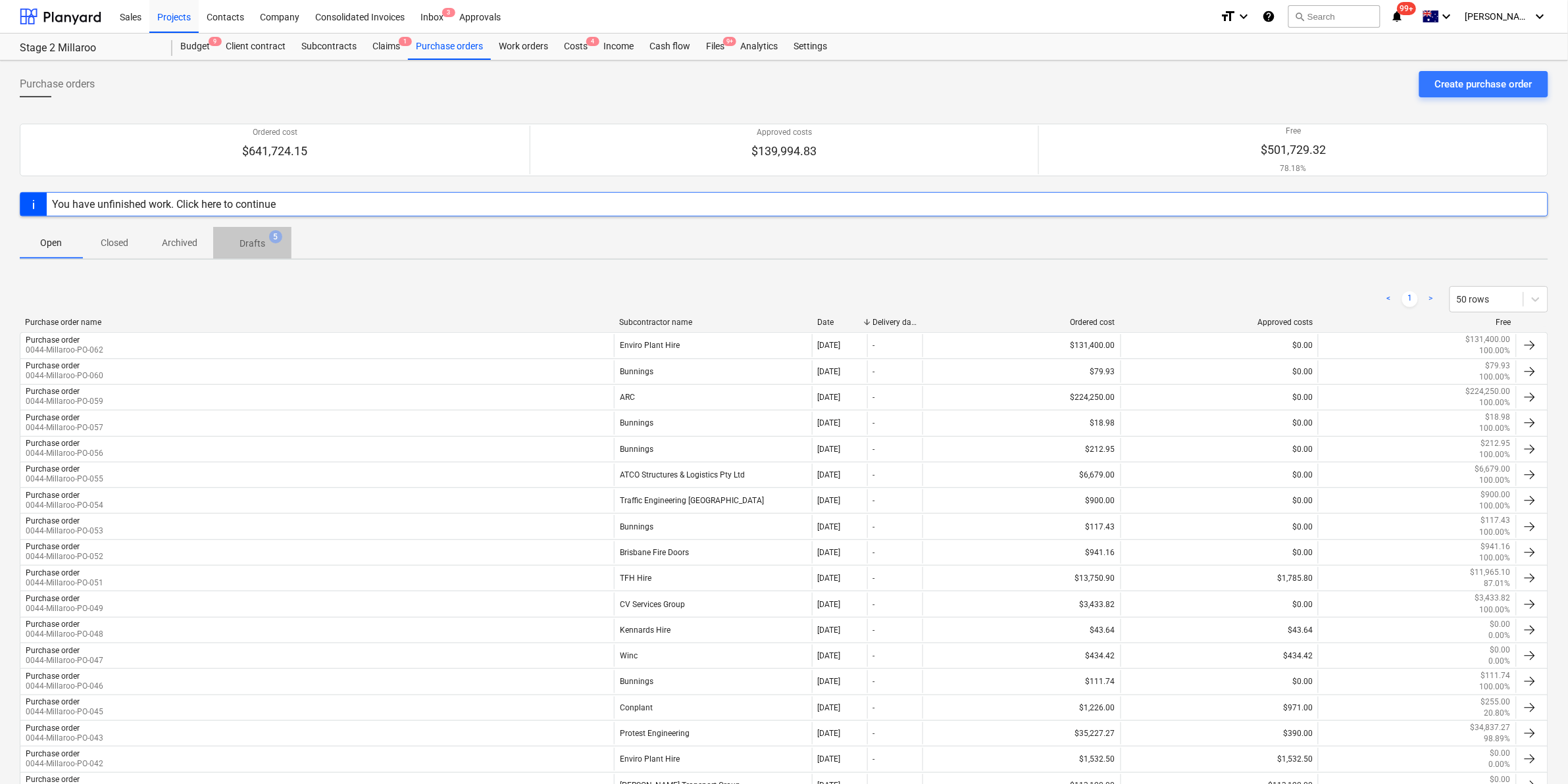
click at [247, 245] on p "Drafts" at bounding box center [253, 244] width 25 height 14
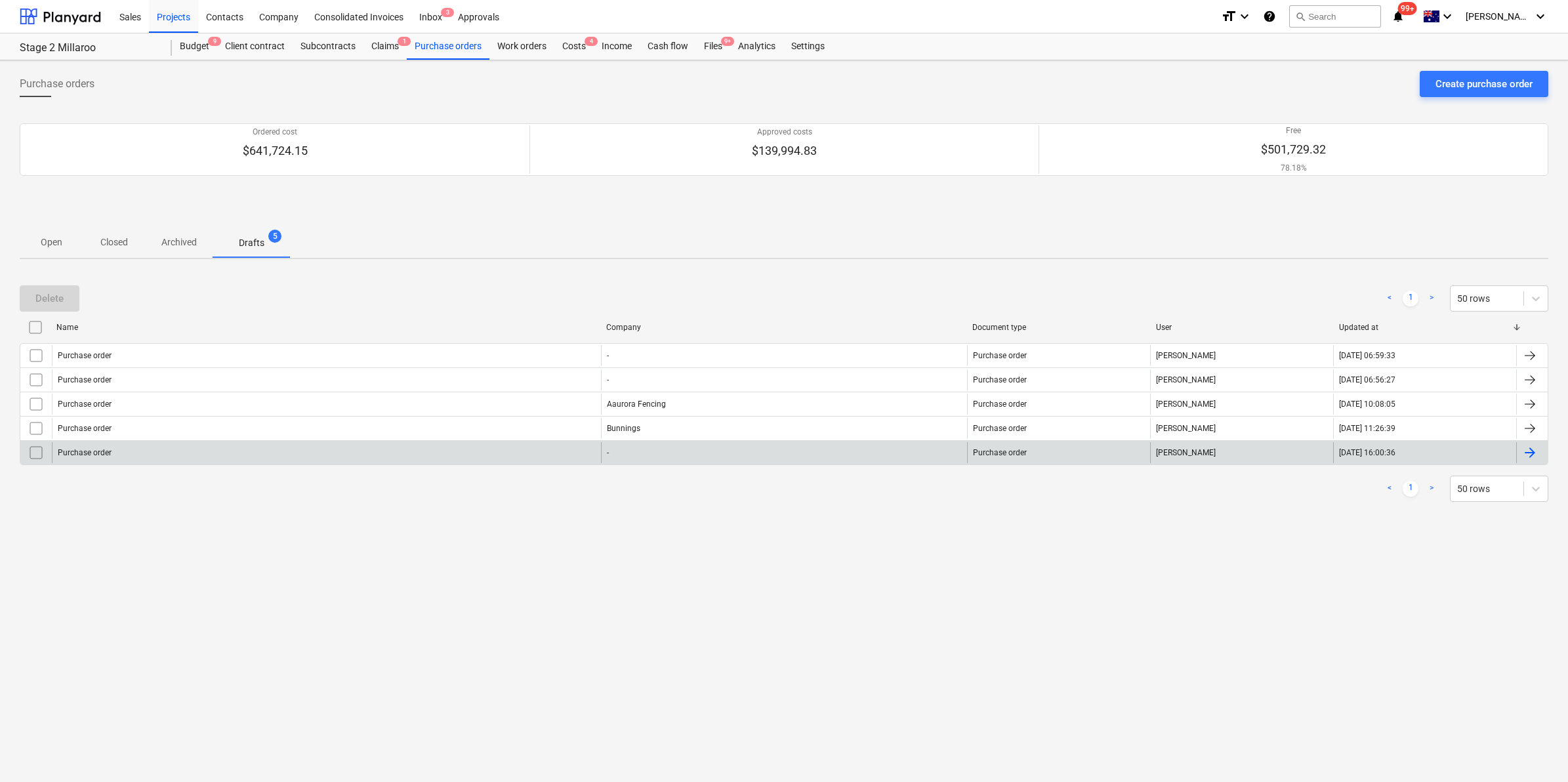
click at [33, 447] on input "checkbox" at bounding box center [35, 452] width 21 height 21
click at [40, 290] on div "Delete" at bounding box center [49, 299] width 28 height 17
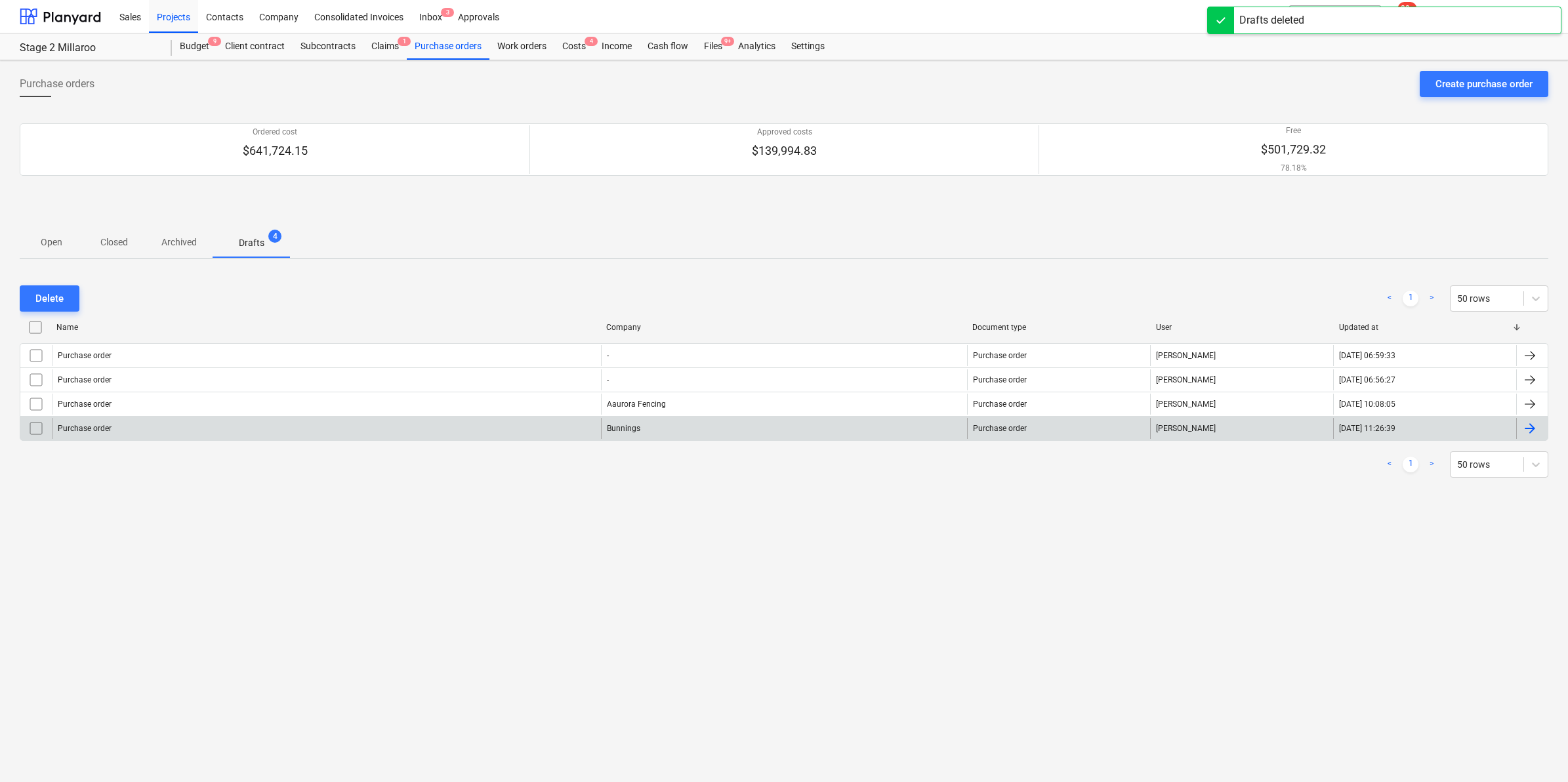
click at [120, 427] on div "Purchase order" at bounding box center [327, 428] width 549 height 21
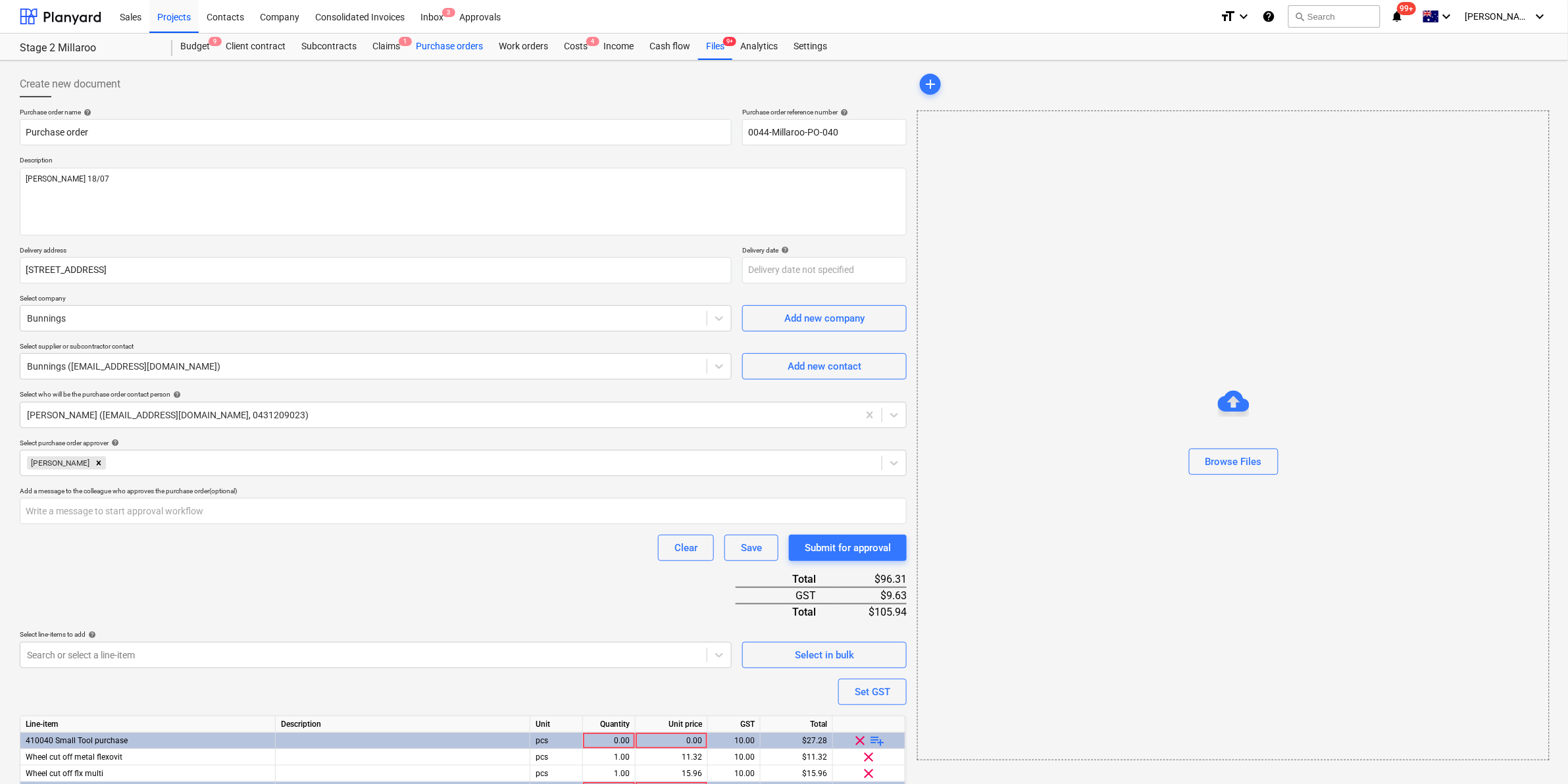
click at [452, 45] on div "Purchase orders" at bounding box center [449, 46] width 83 height 26
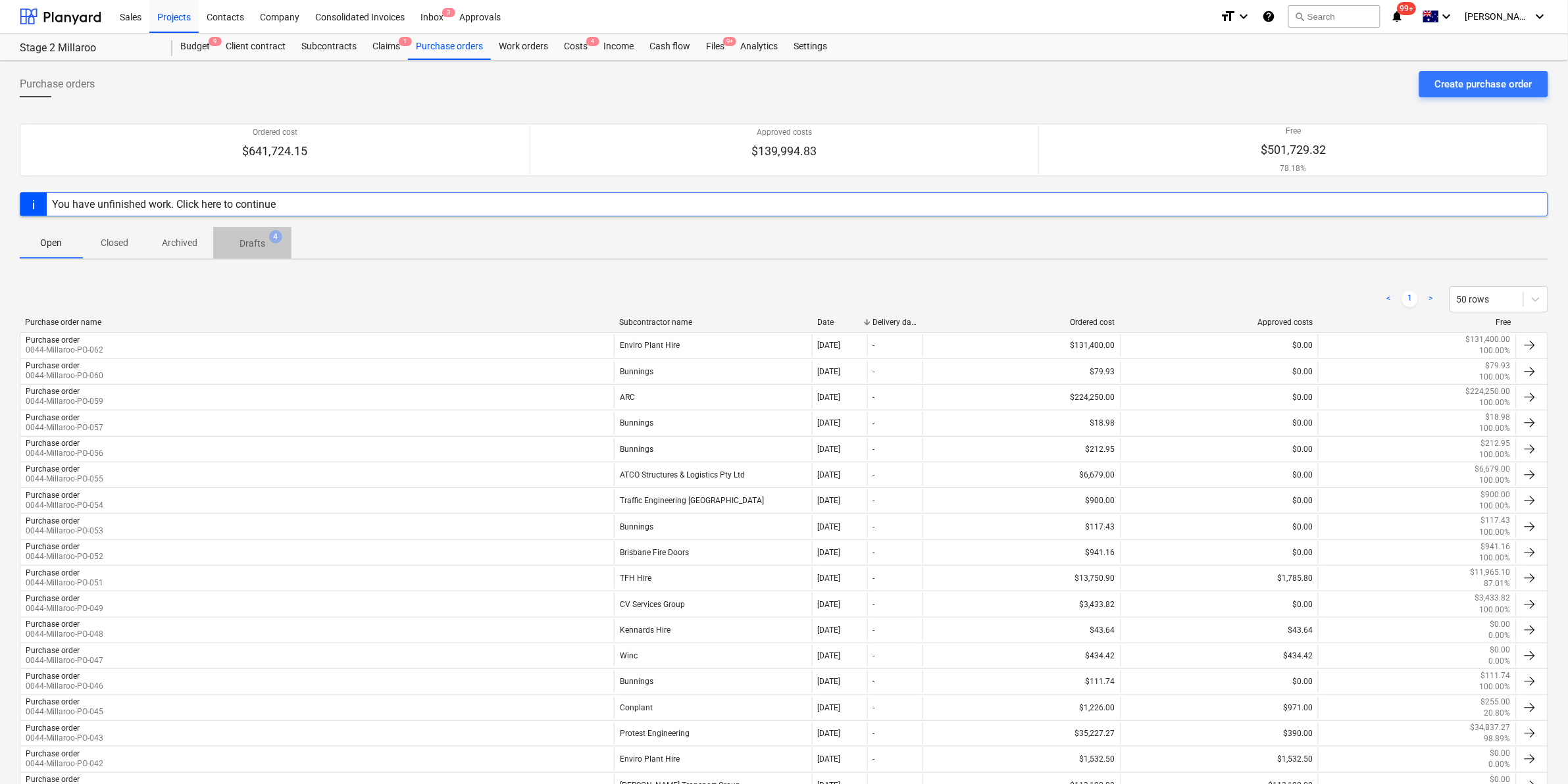
click at [244, 235] on span "Drafts 4" at bounding box center [252, 242] width 78 height 23
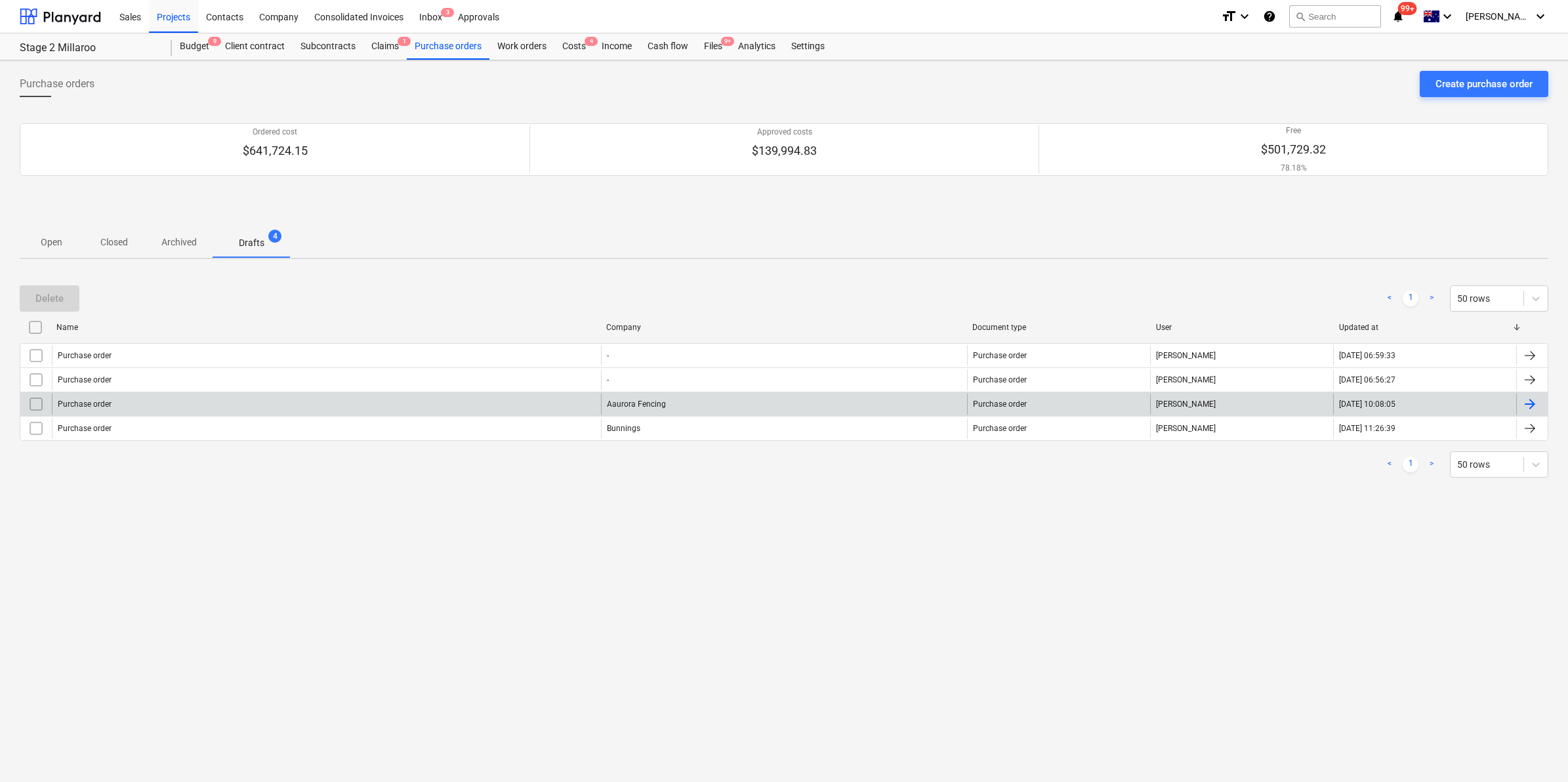
click at [37, 404] on input "checkbox" at bounding box center [35, 403] width 21 height 21
click at [57, 309] on button "Delete" at bounding box center [49, 298] width 59 height 26
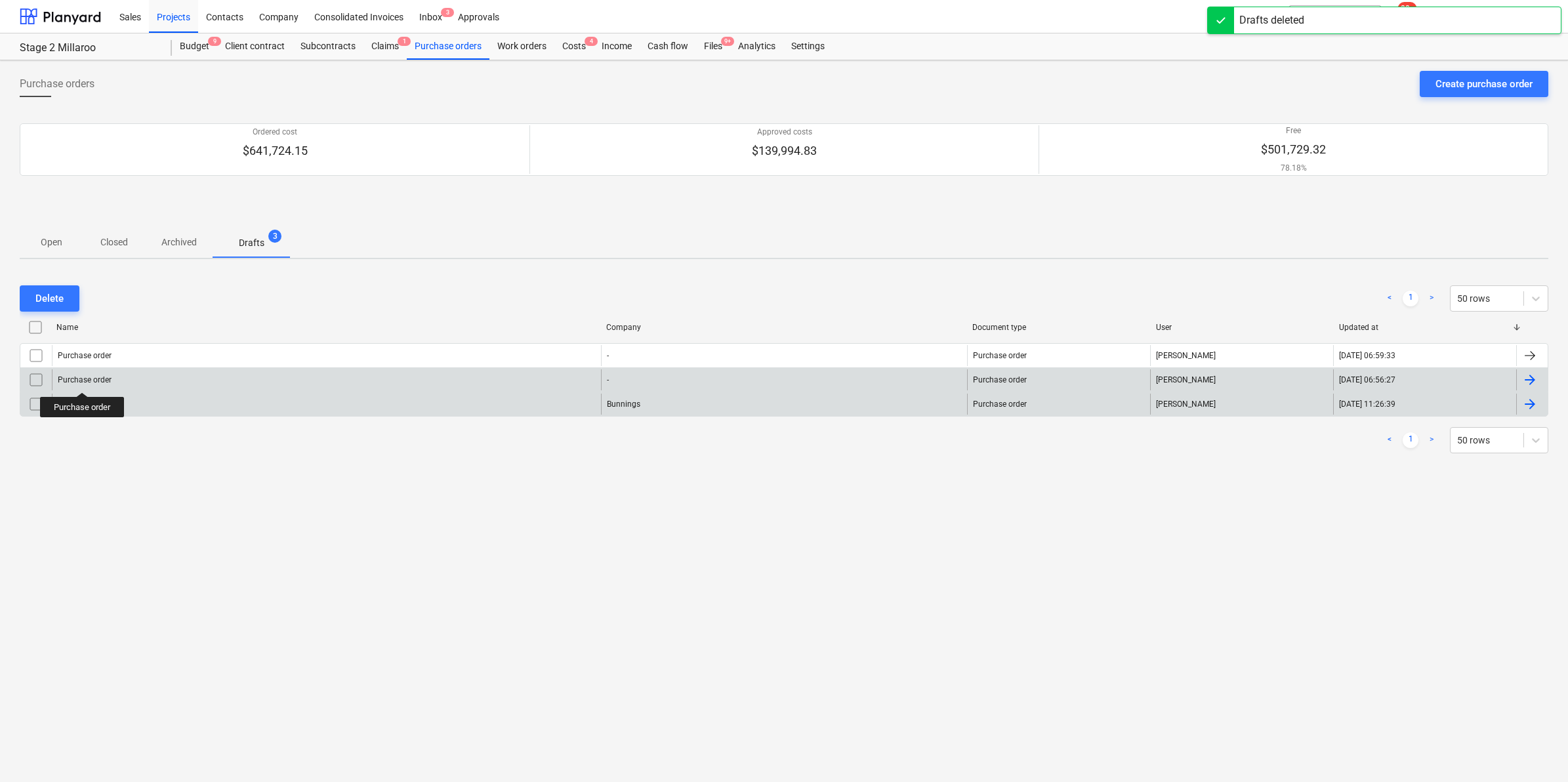
click at [83, 381] on div "Purchase order" at bounding box center [84, 380] width 54 height 9
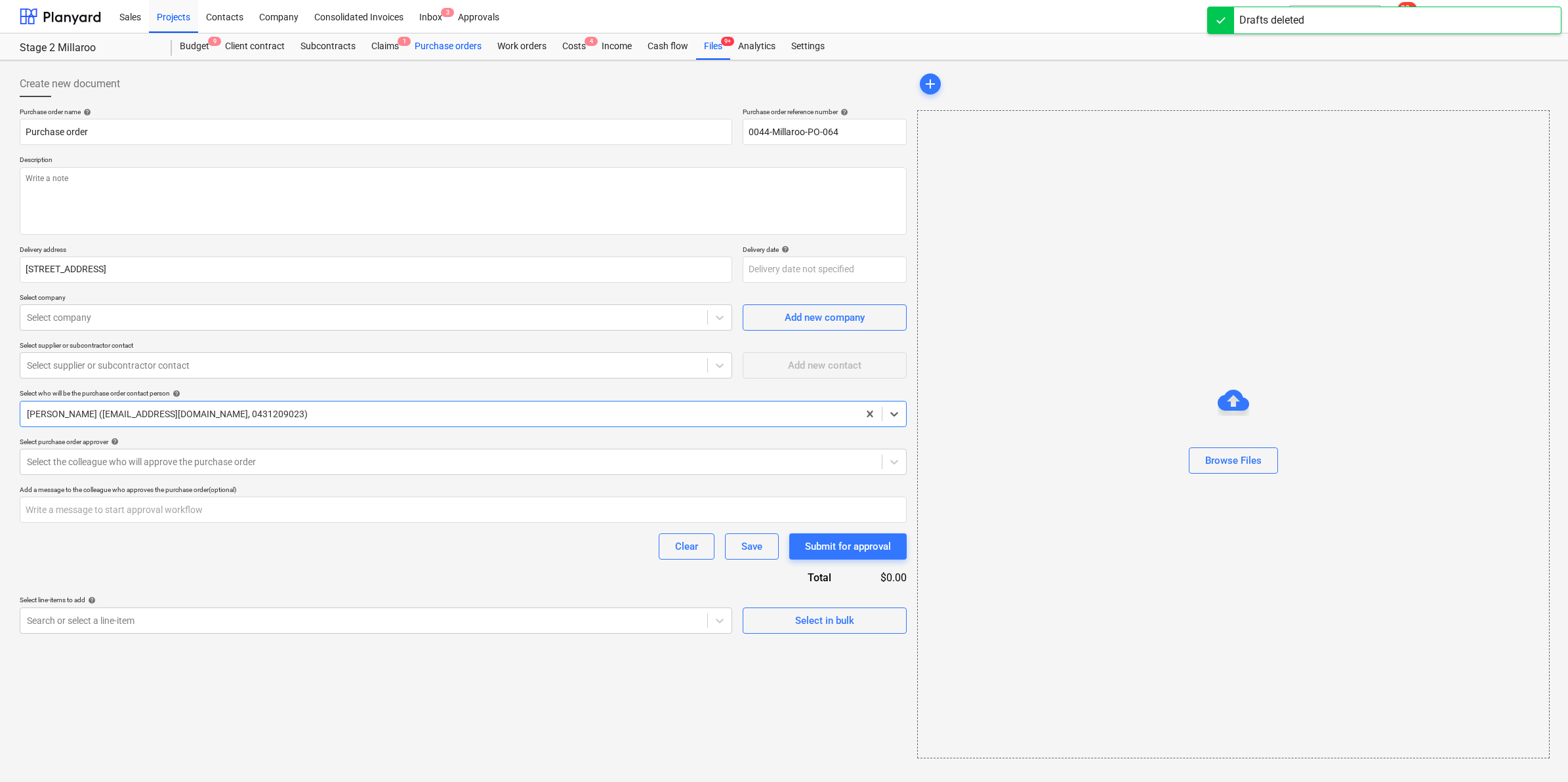
click at [441, 47] on div "Purchase orders" at bounding box center [448, 46] width 83 height 26
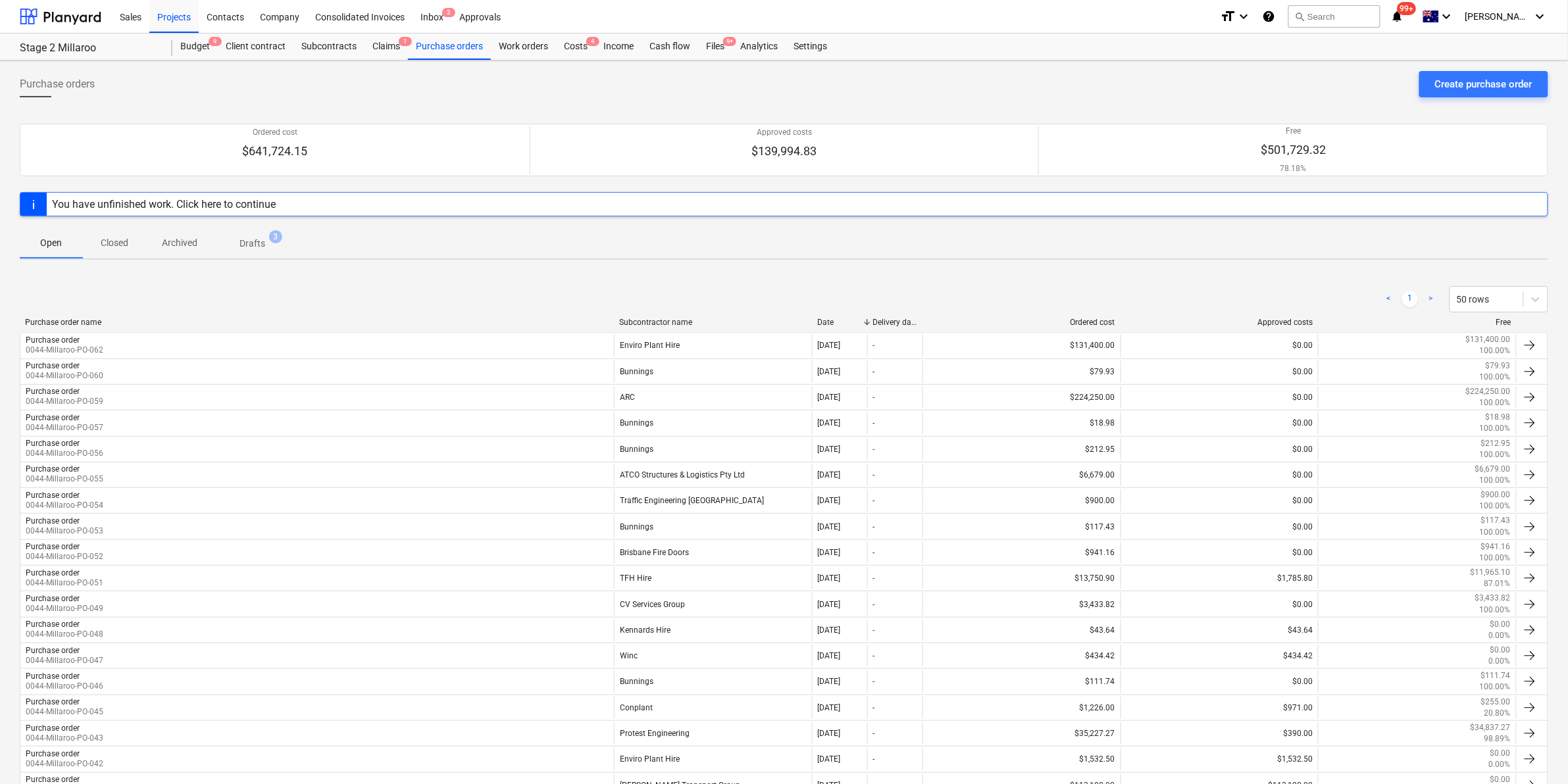
click at [267, 236] on span "Drafts 3" at bounding box center [252, 242] width 78 height 23
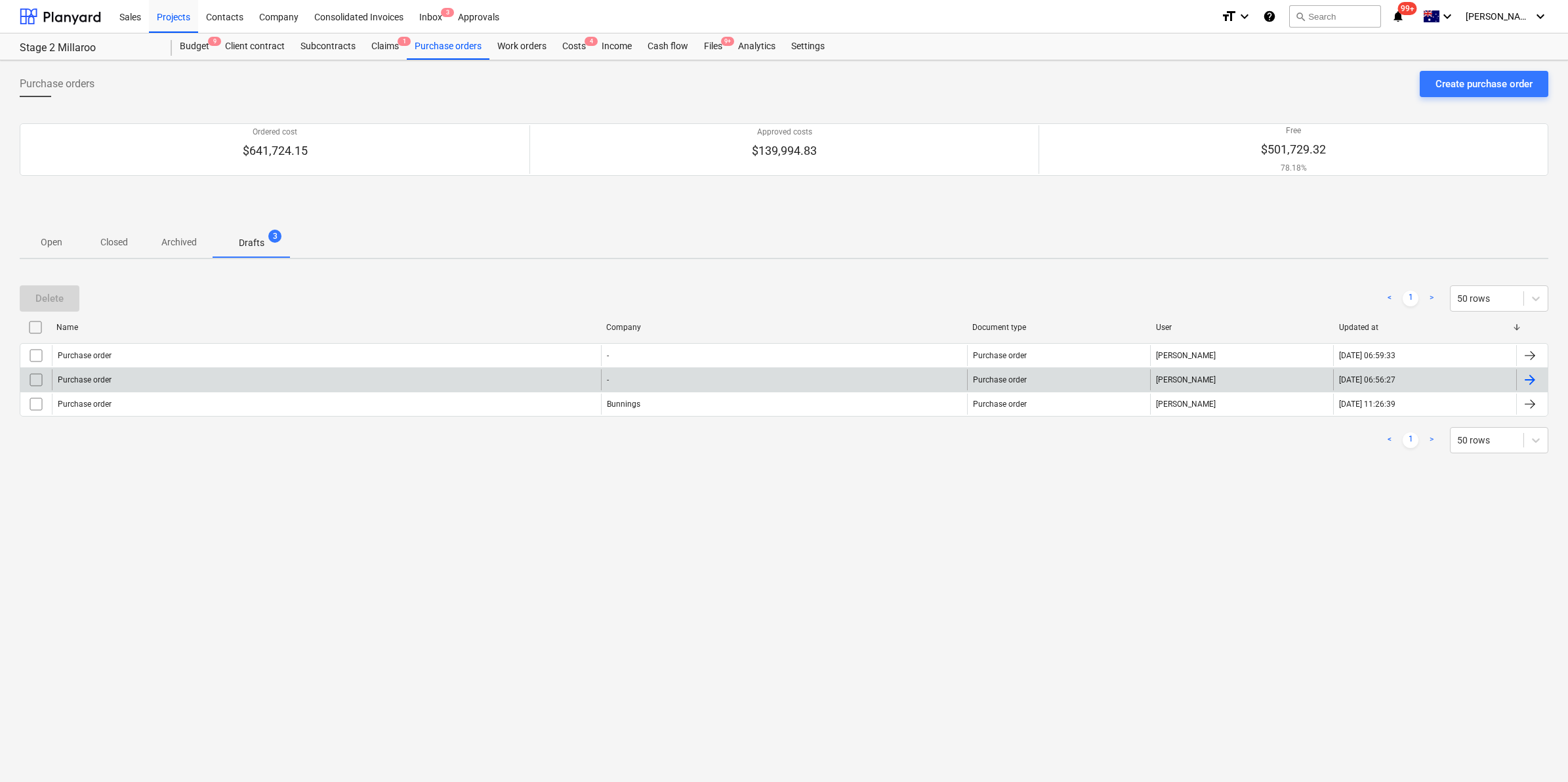
click at [34, 381] on input "checkbox" at bounding box center [35, 379] width 21 height 21
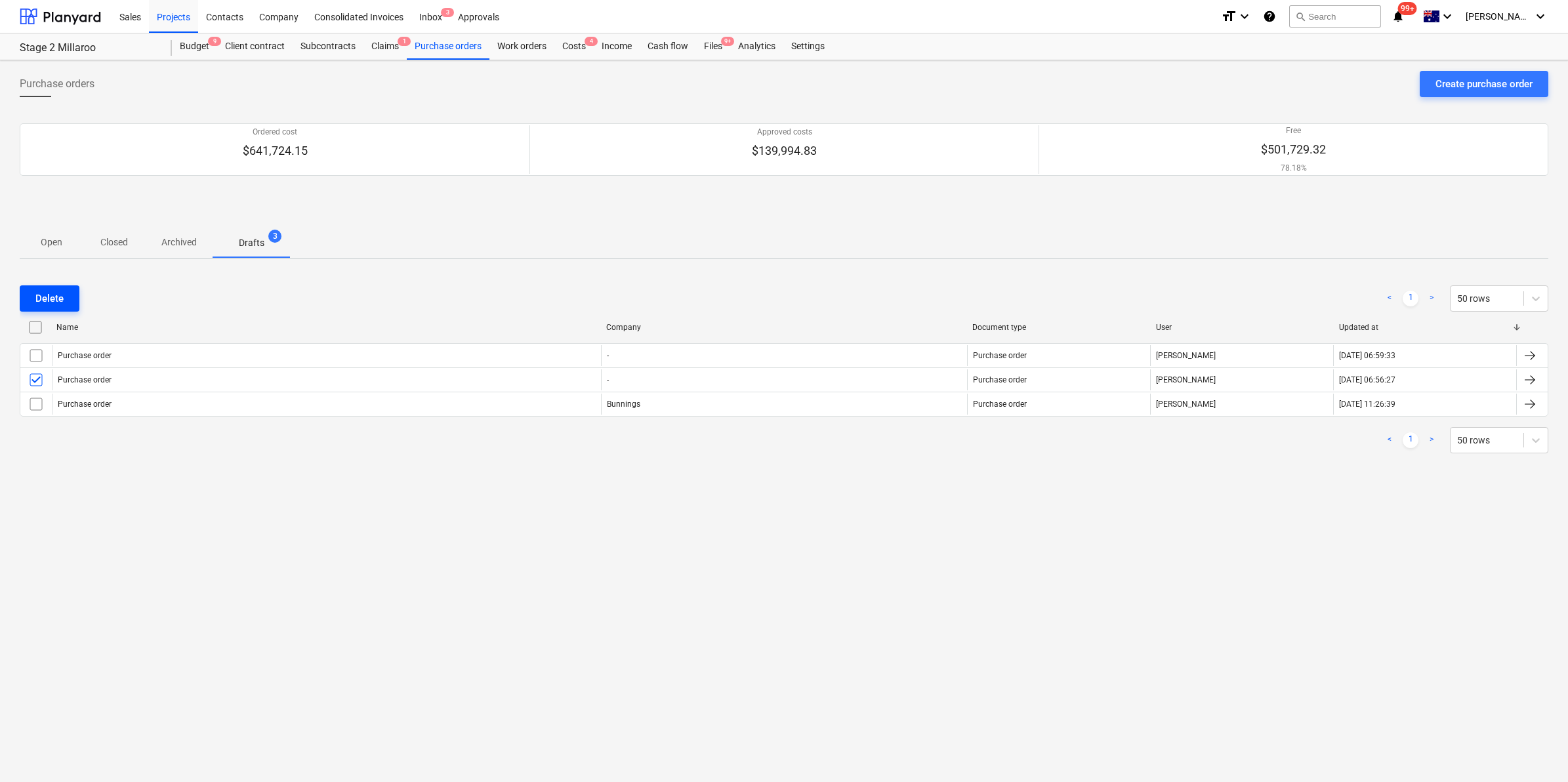
click at [60, 299] on div "Delete" at bounding box center [49, 299] width 28 height 17
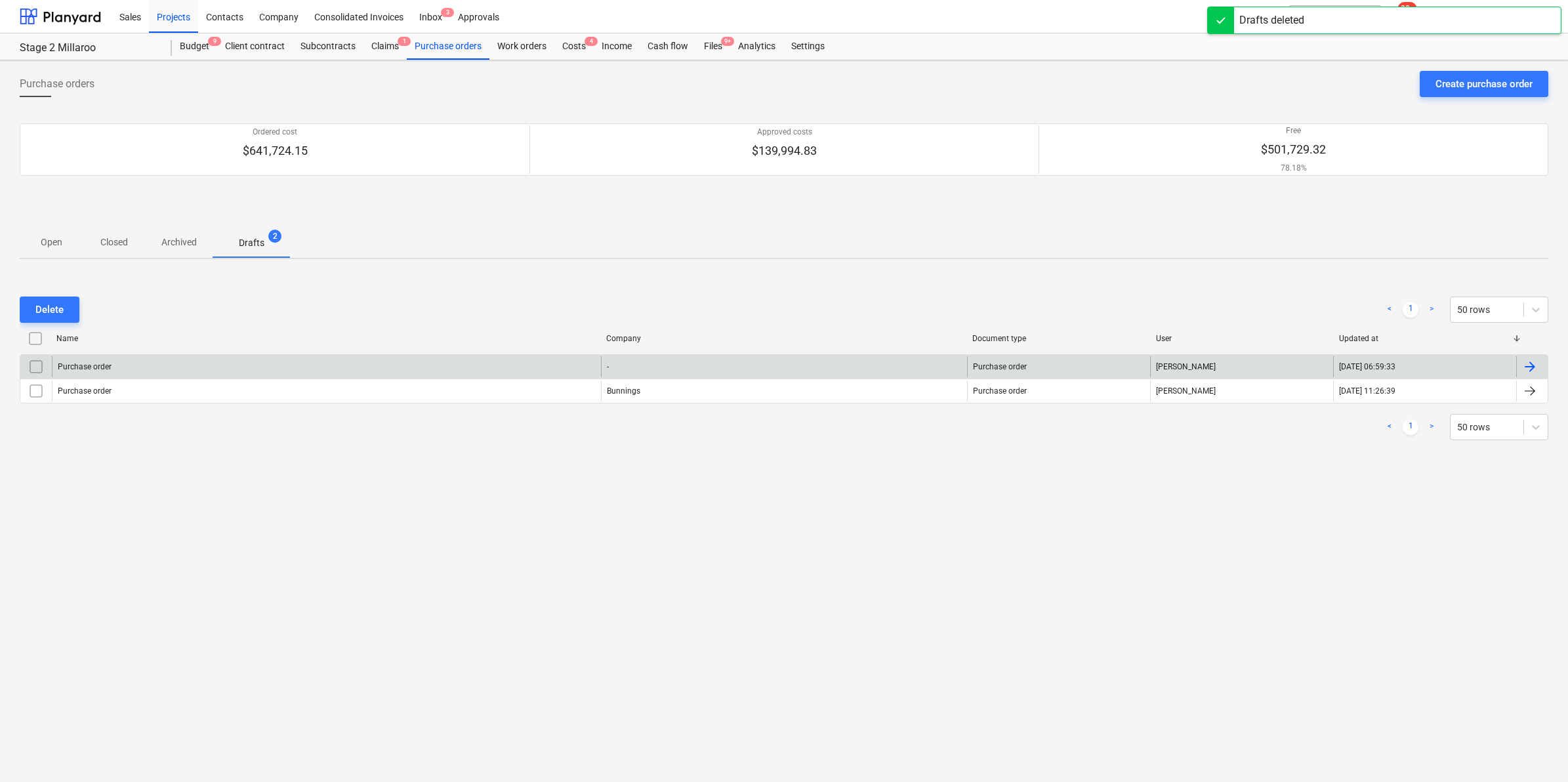
click at [138, 368] on div "Purchase order" at bounding box center [327, 366] width 549 height 21
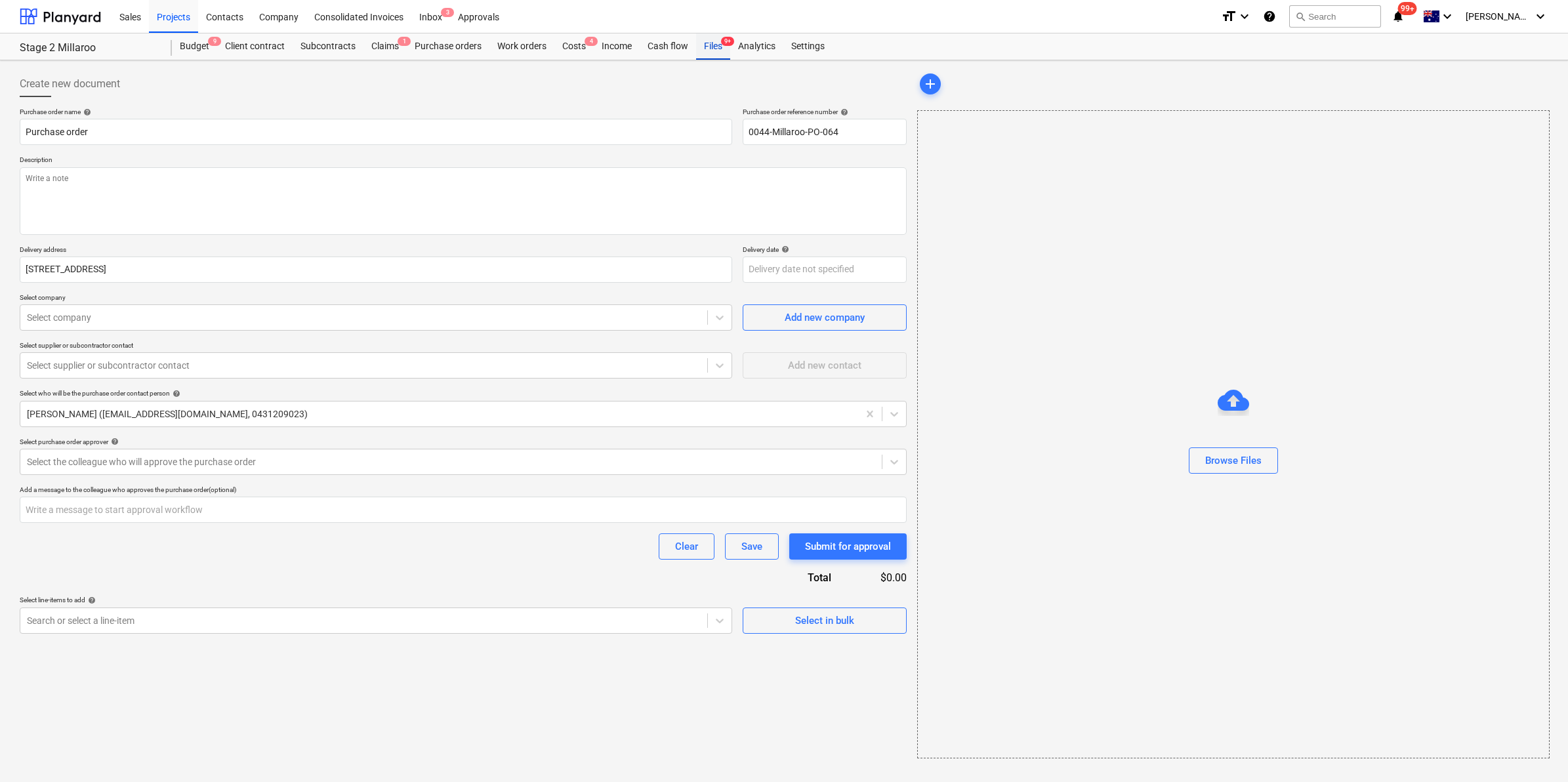
click at [719, 47] on div "Files 9+" at bounding box center [713, 46] width 34 height 26
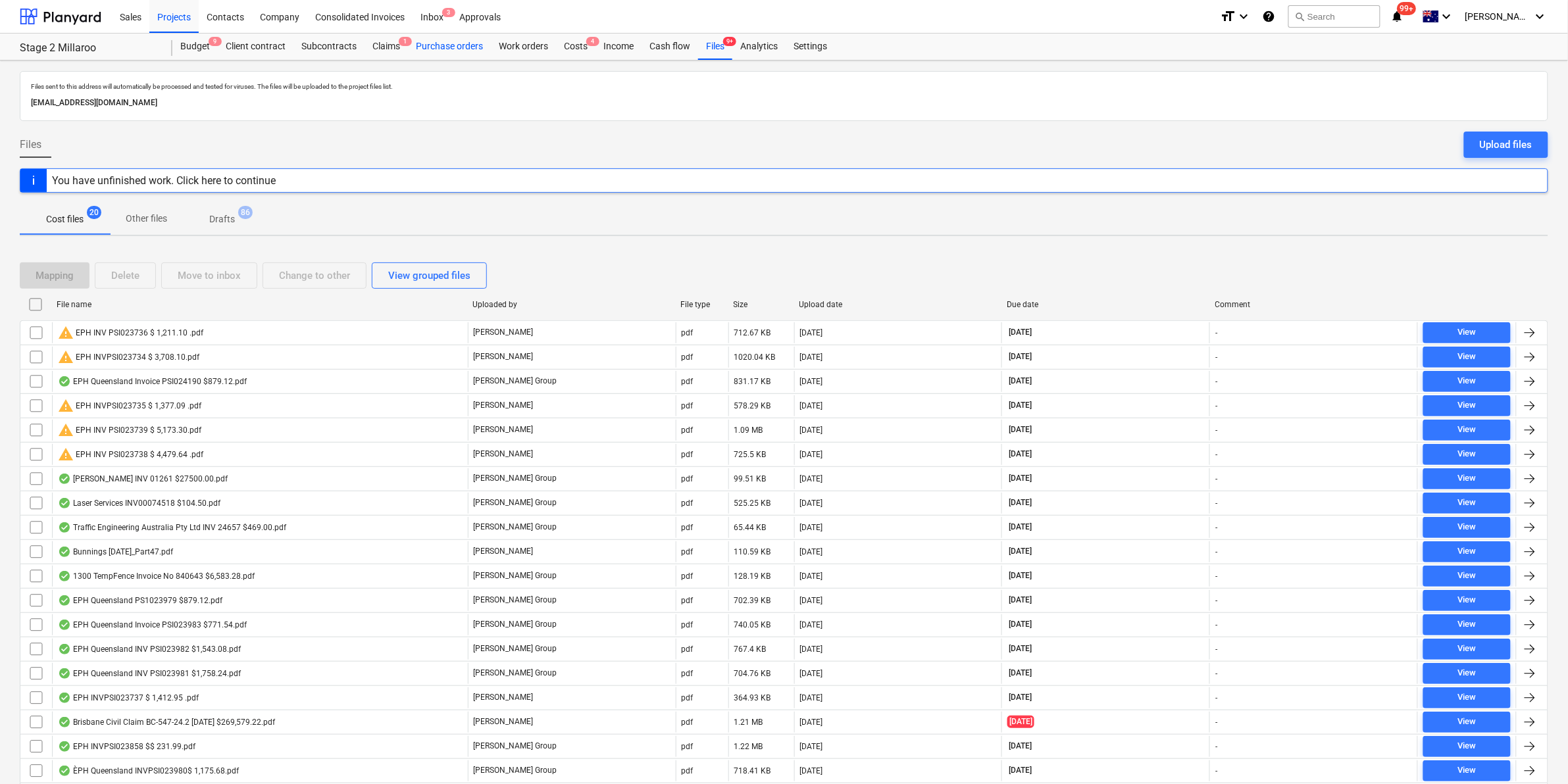
click at [439, 37] on div "Purchase orders" at bounding box center [449, 46] width 83 height 26
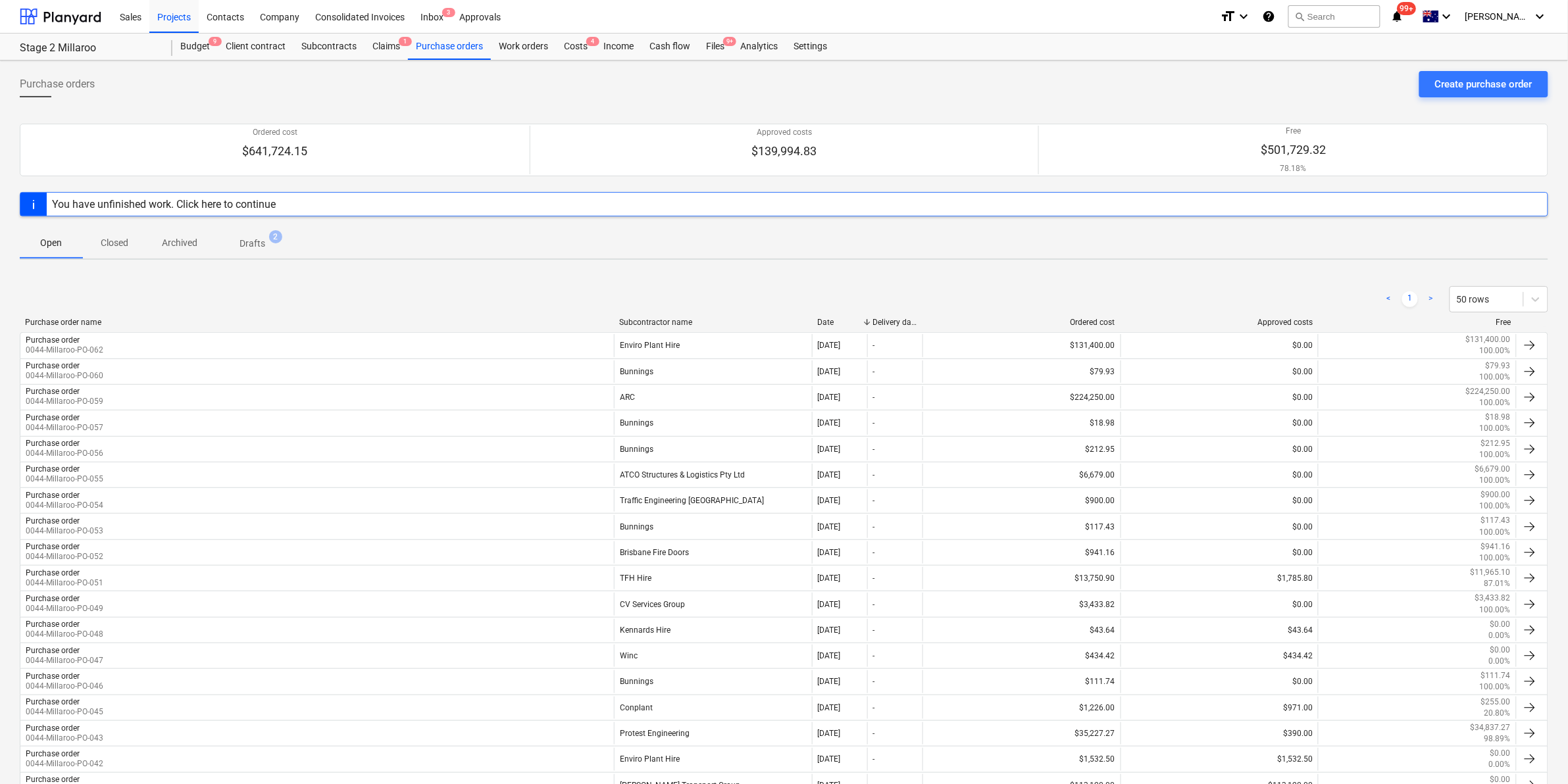
click at [119, 250] on span "Closed" at bounding box center [115, 243] width 63 height 21
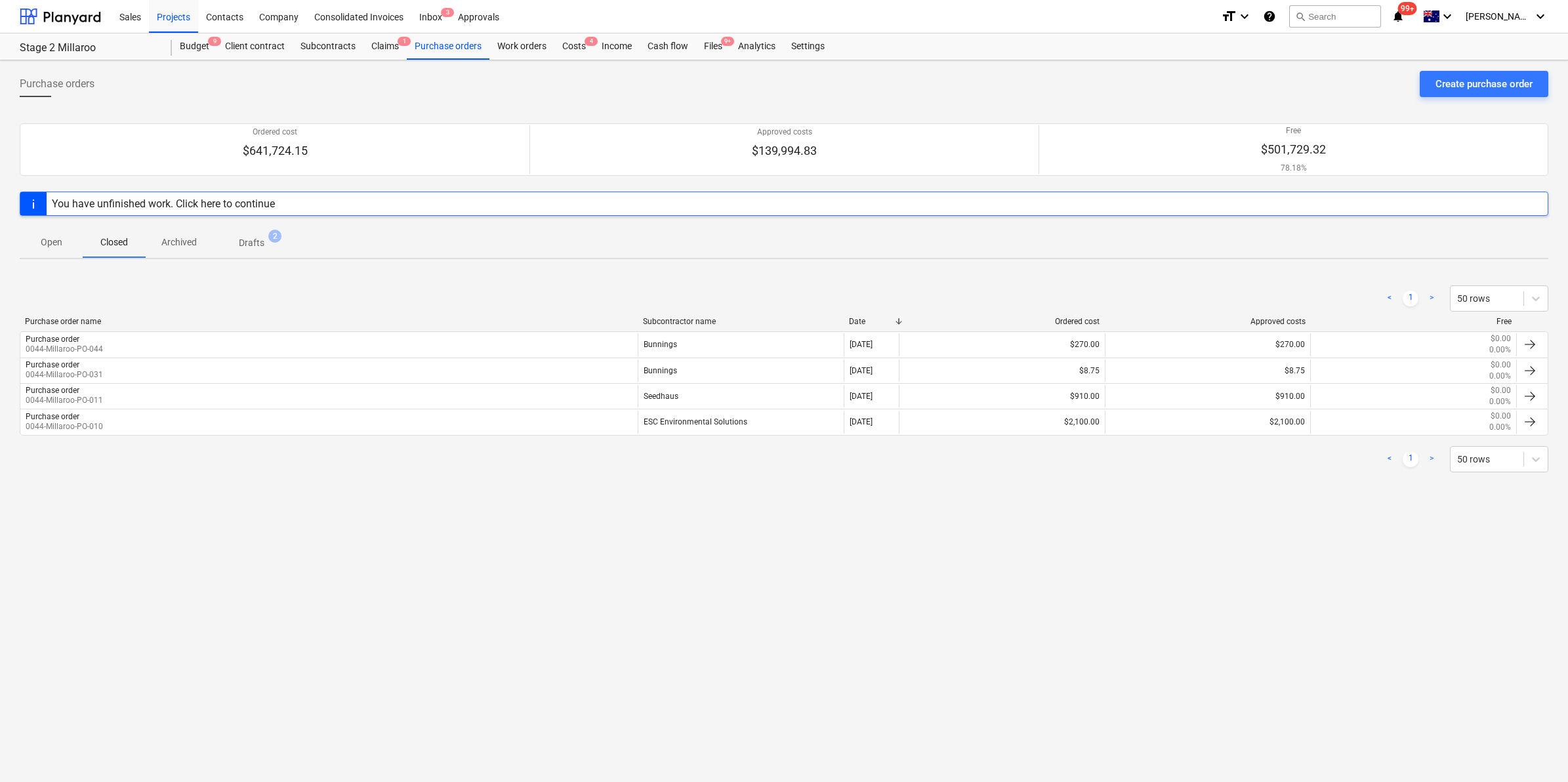
click at [172, 244] on p "Archived" at bounding box center [179, 242] width 35 height 14
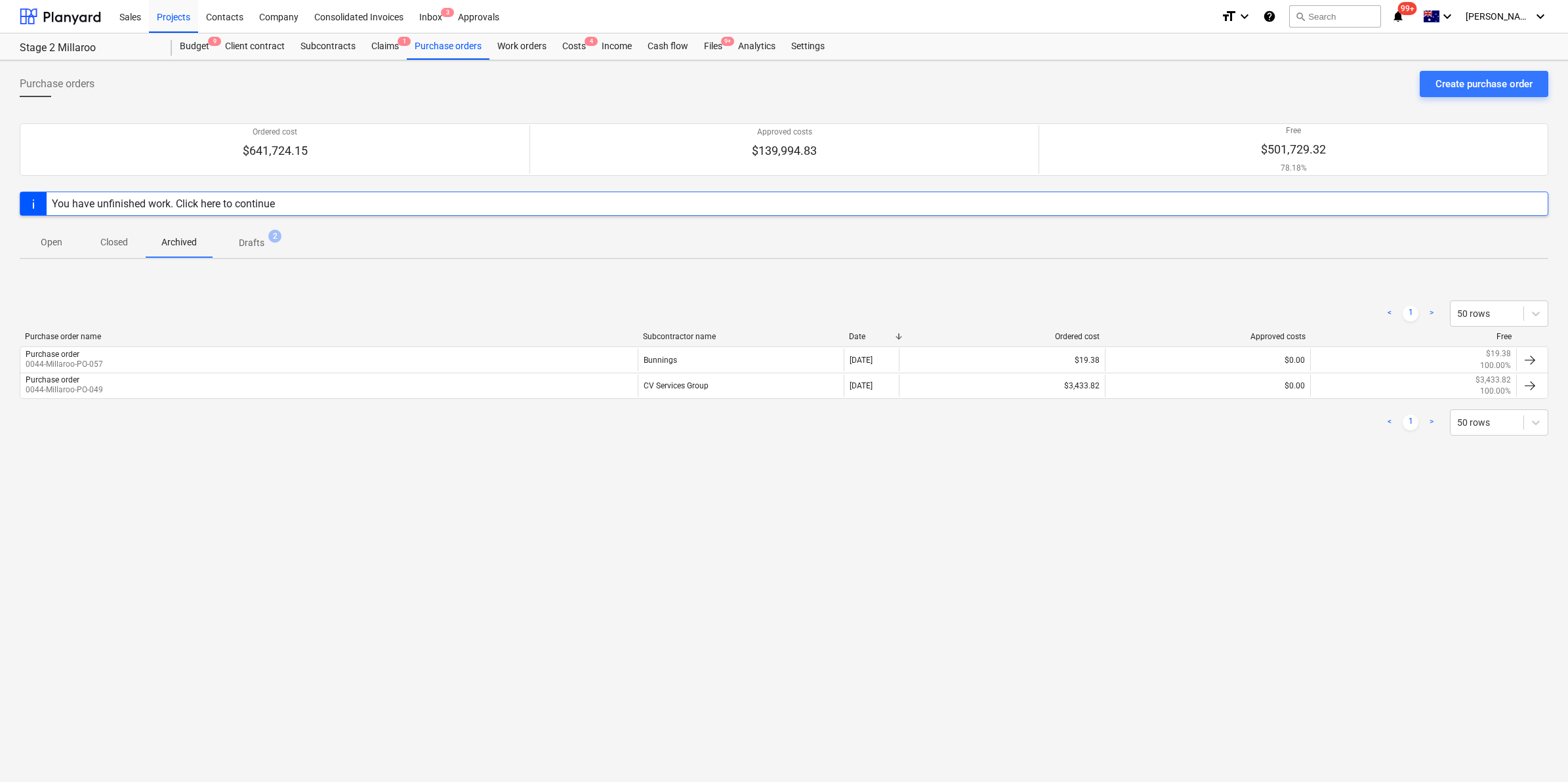
click at [243, 242] on p "Drafts" at bounding box center [252, 243] width 25 height 14
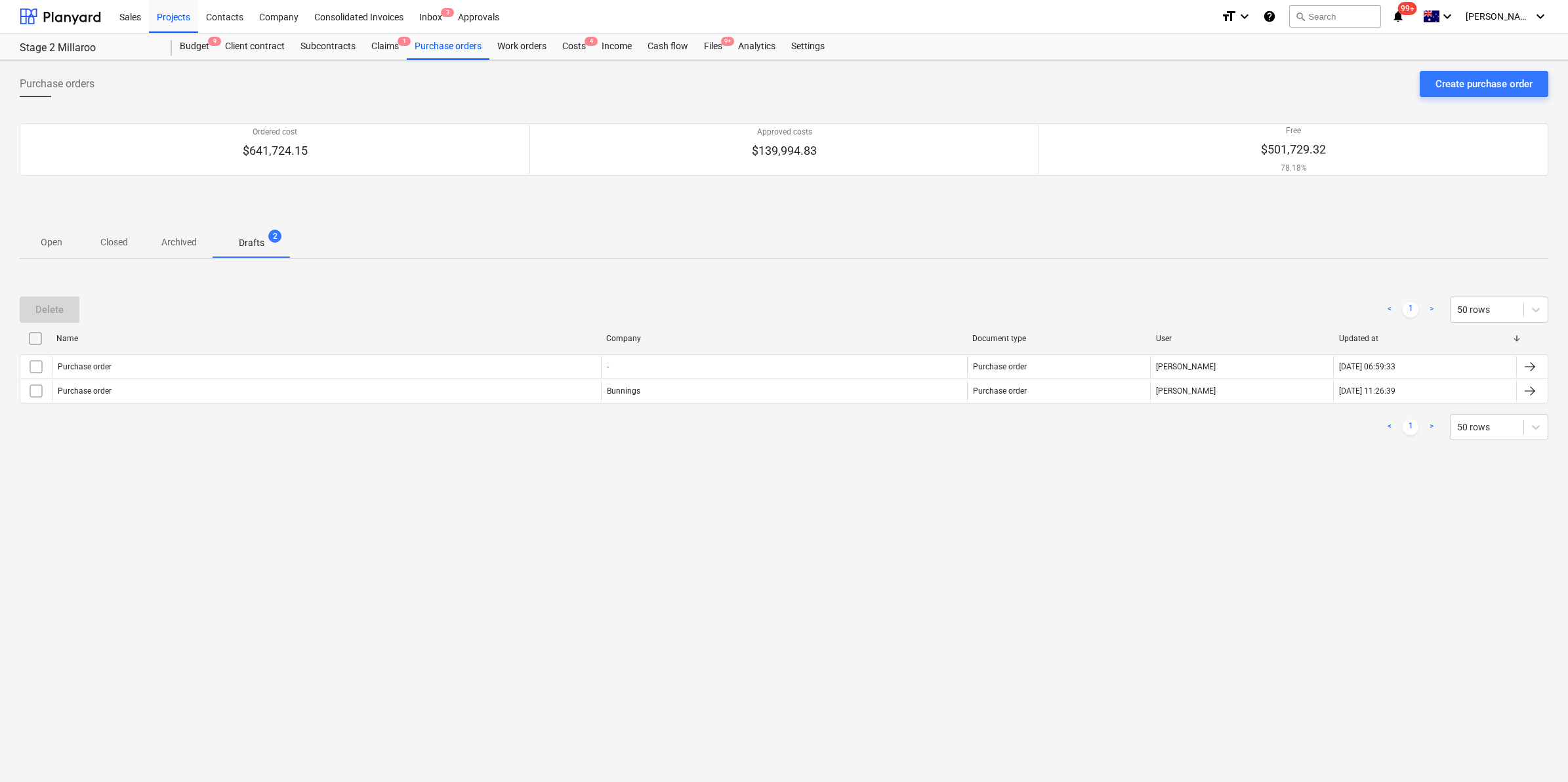
click at [185, 240] on p "Archived" at bounding box center [179, 242] width 35 height 14
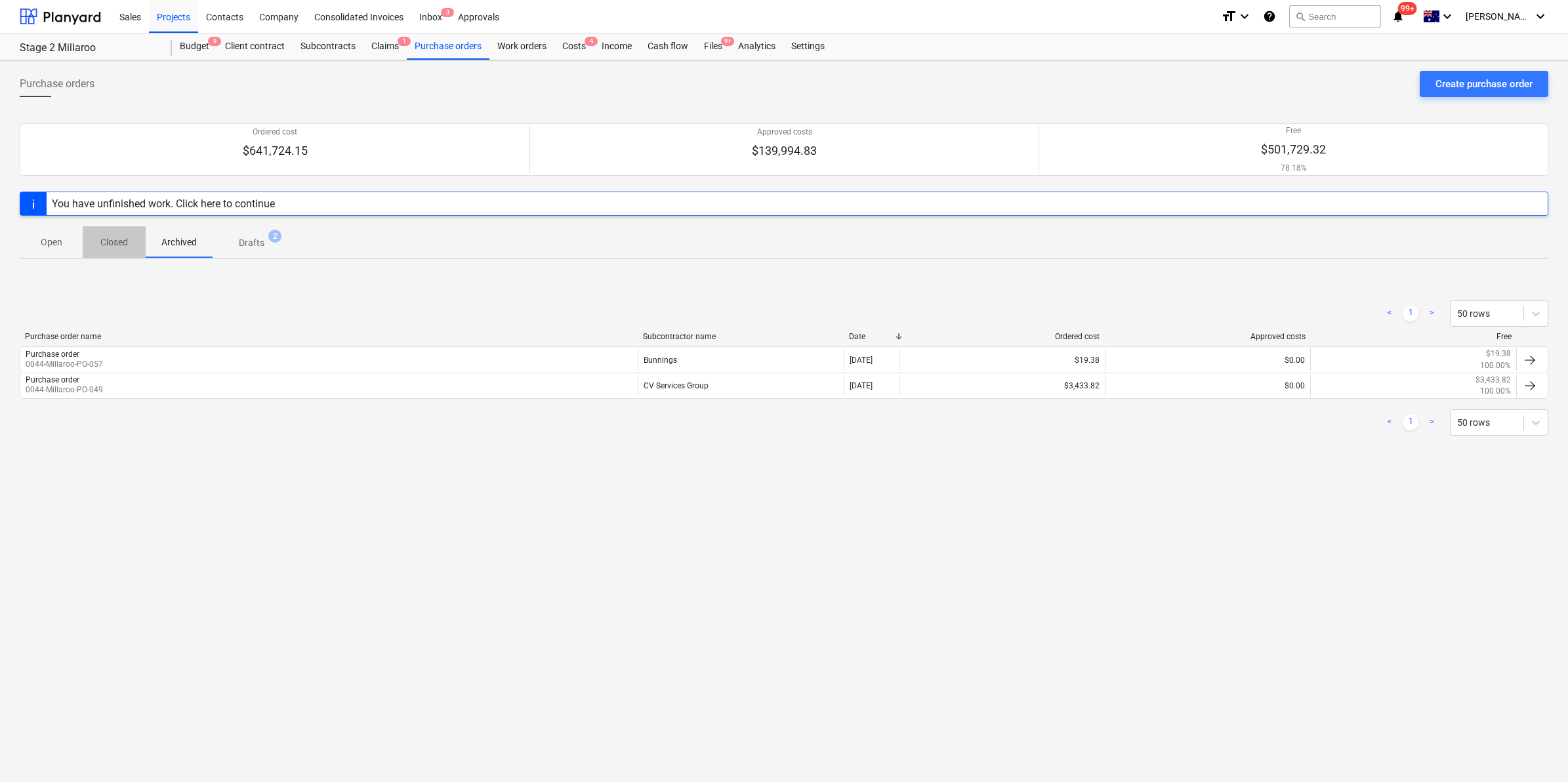
click at [120, 242] on p "Closed" at bounding box center [114, 242] width 31 height 14
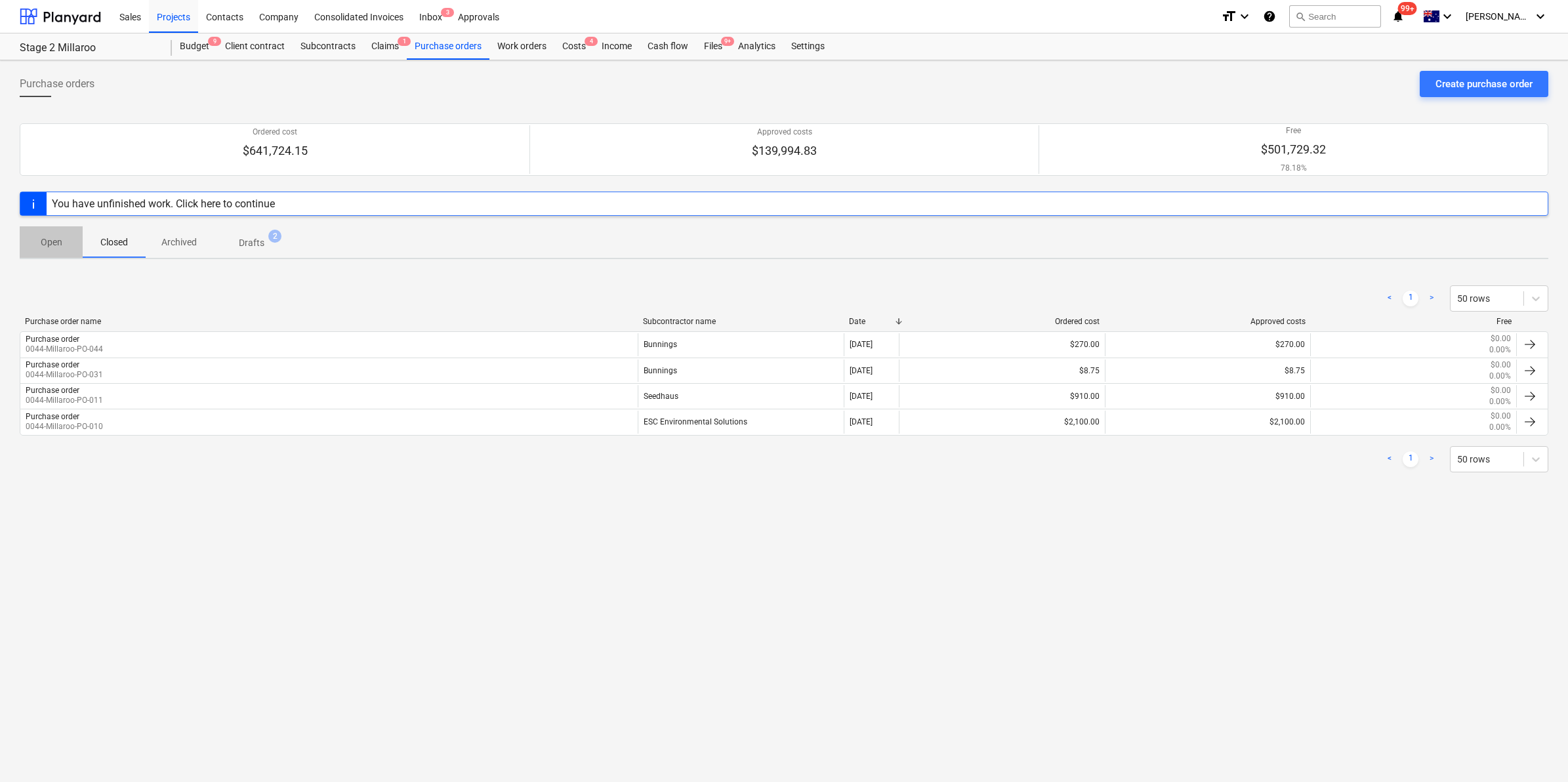
click at [67, 235] on span "Open" at bounding box center [51, 242] width 63 height 21
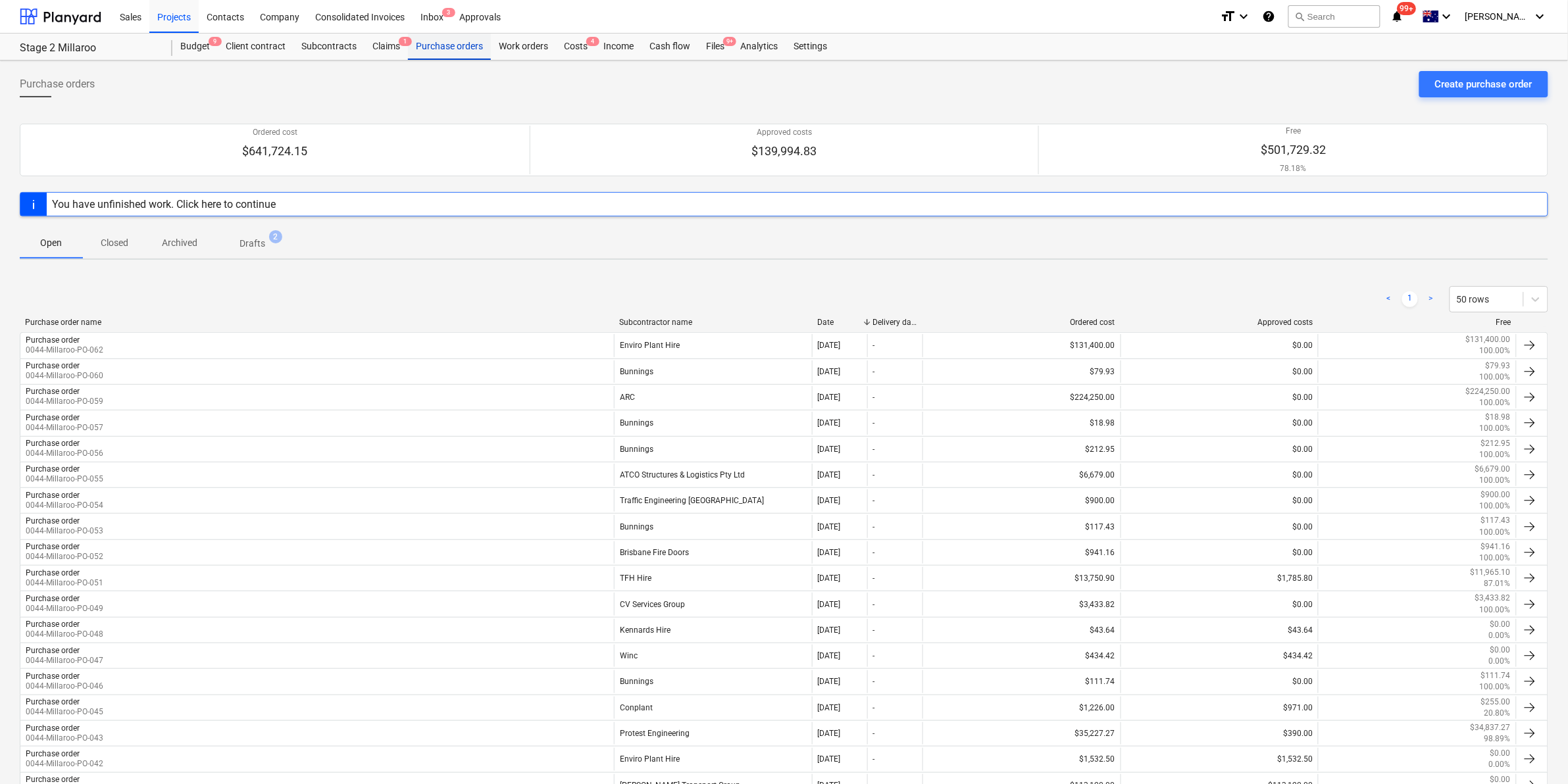
click at [461, 47] on div "Purchase orders" at bounding box center [449, 46] width 83 height 26
click at [719, 43] on div "Files 9+" at bounding box center [715, 46] width 34 height 26
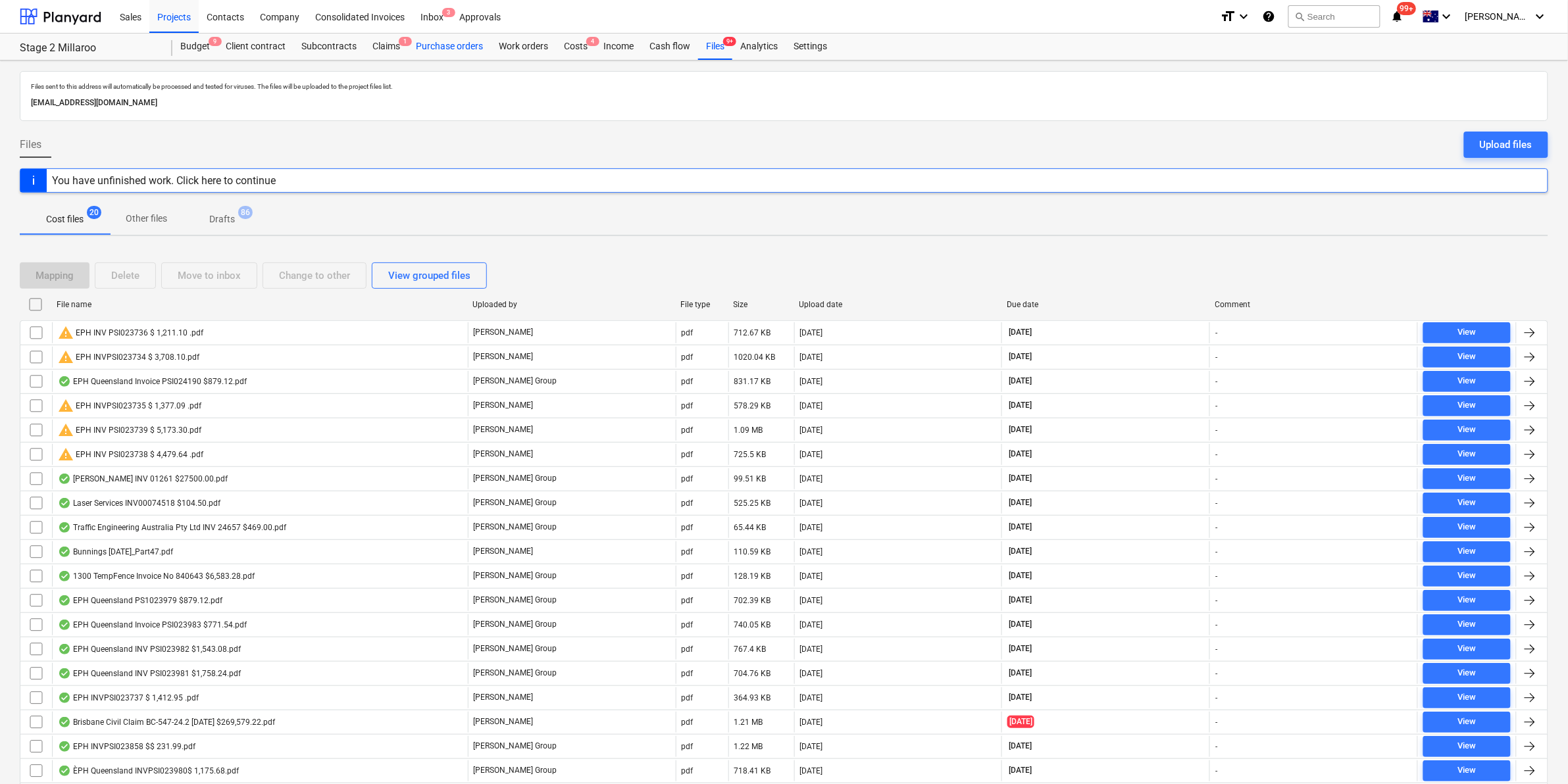
click at [448, 35] on div "Purchase orders" at bounding box center [449, 46] width 83 height 26
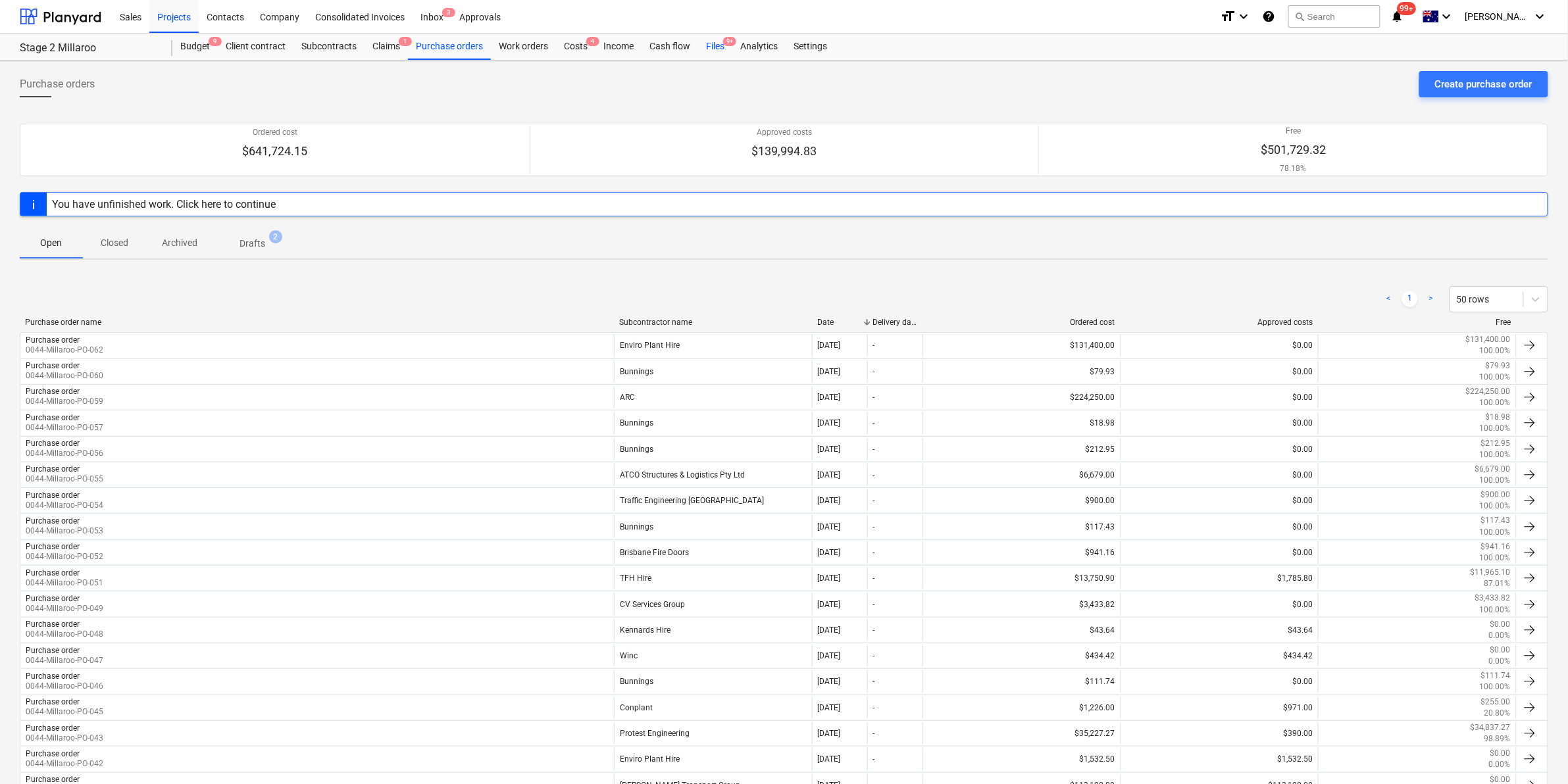
click at [717, 51] on div "Files 9+" at bounding box center [715, 46] width 34 height 26
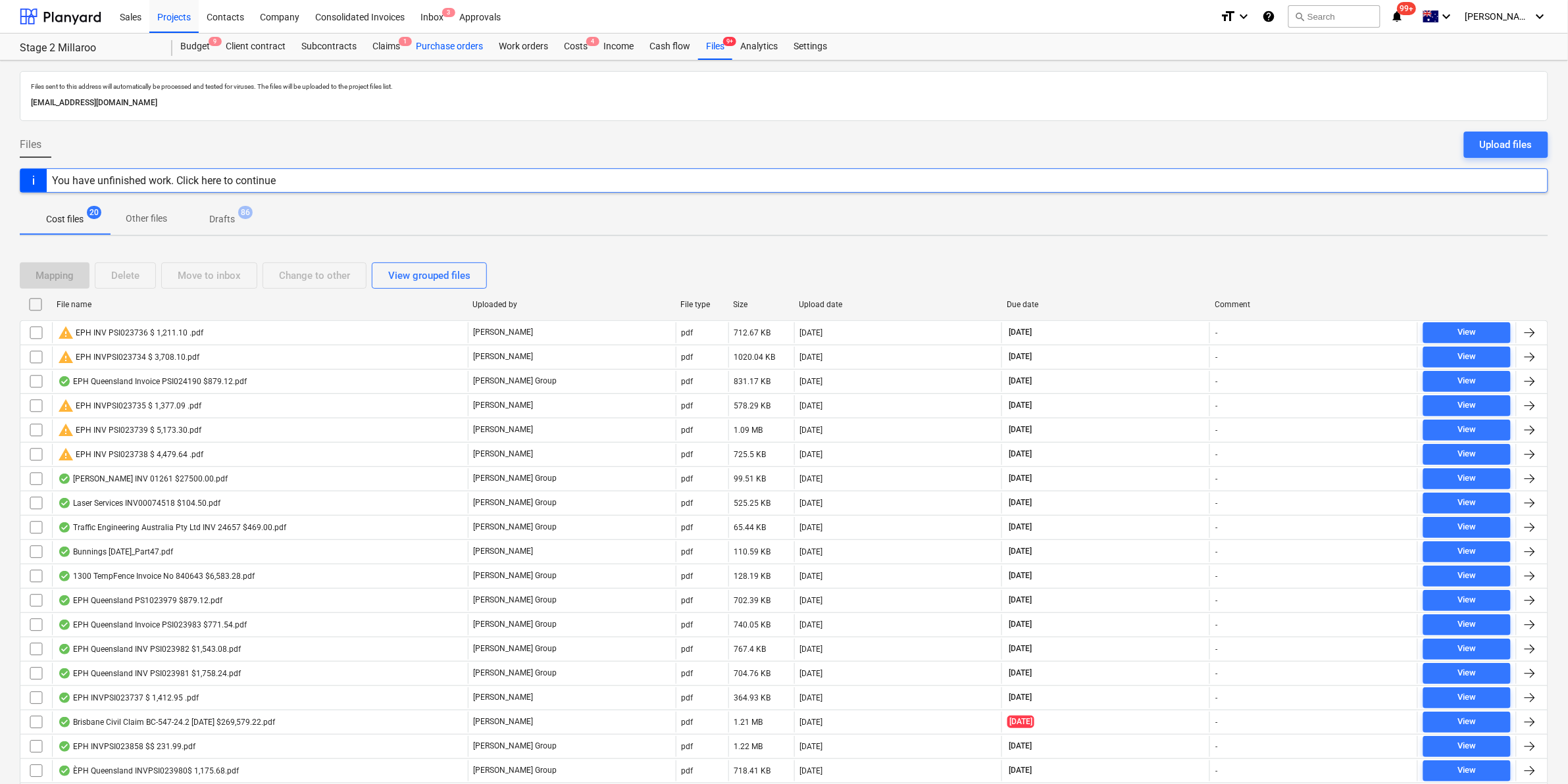
click at [459, 44] on div "Purchase orders" at bounding box center [449, 46] width 83 height 26
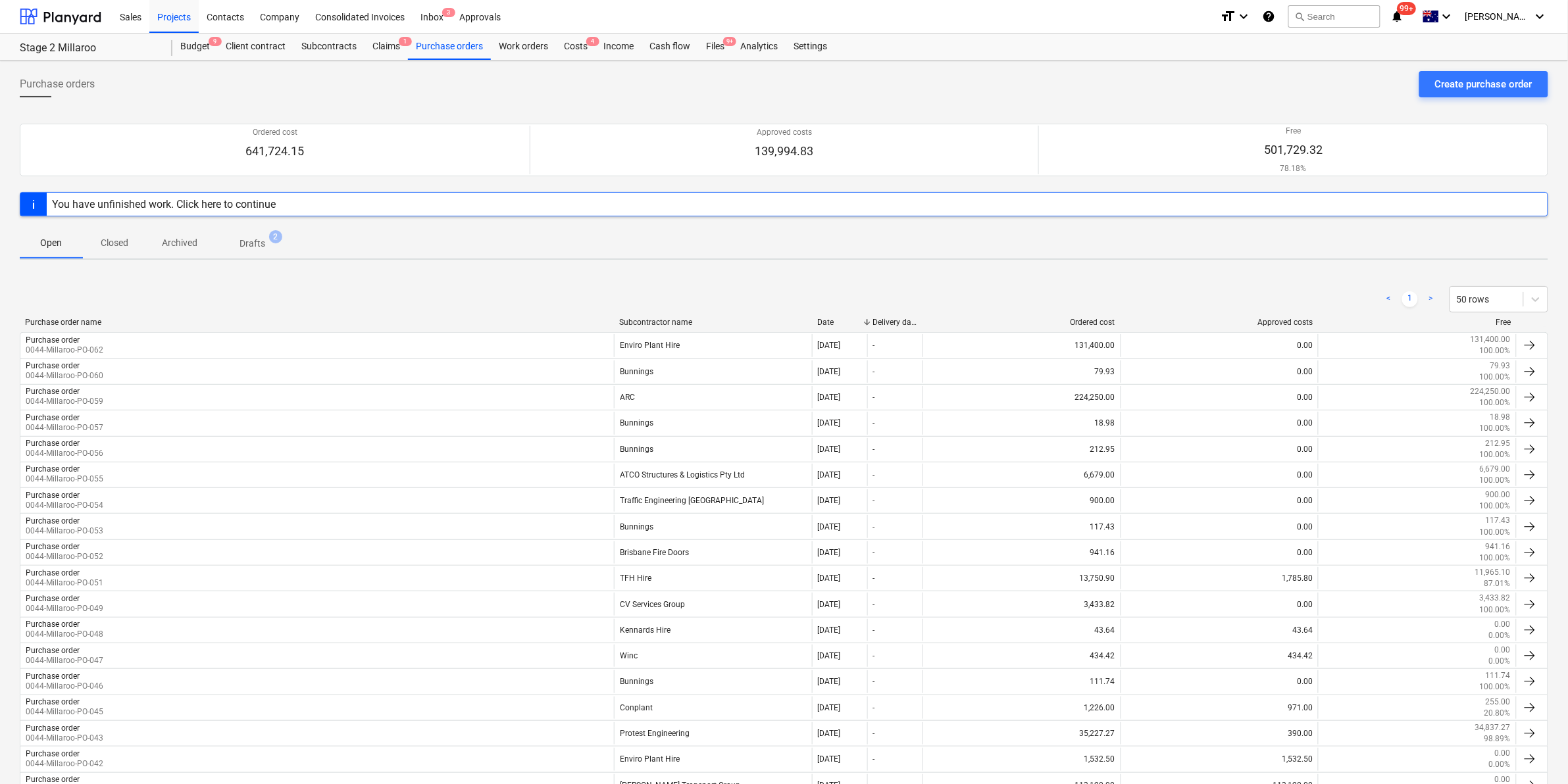
click at [1404, 15] on icon "notifications" at bounding box center [1398, 17] width 13 height 16
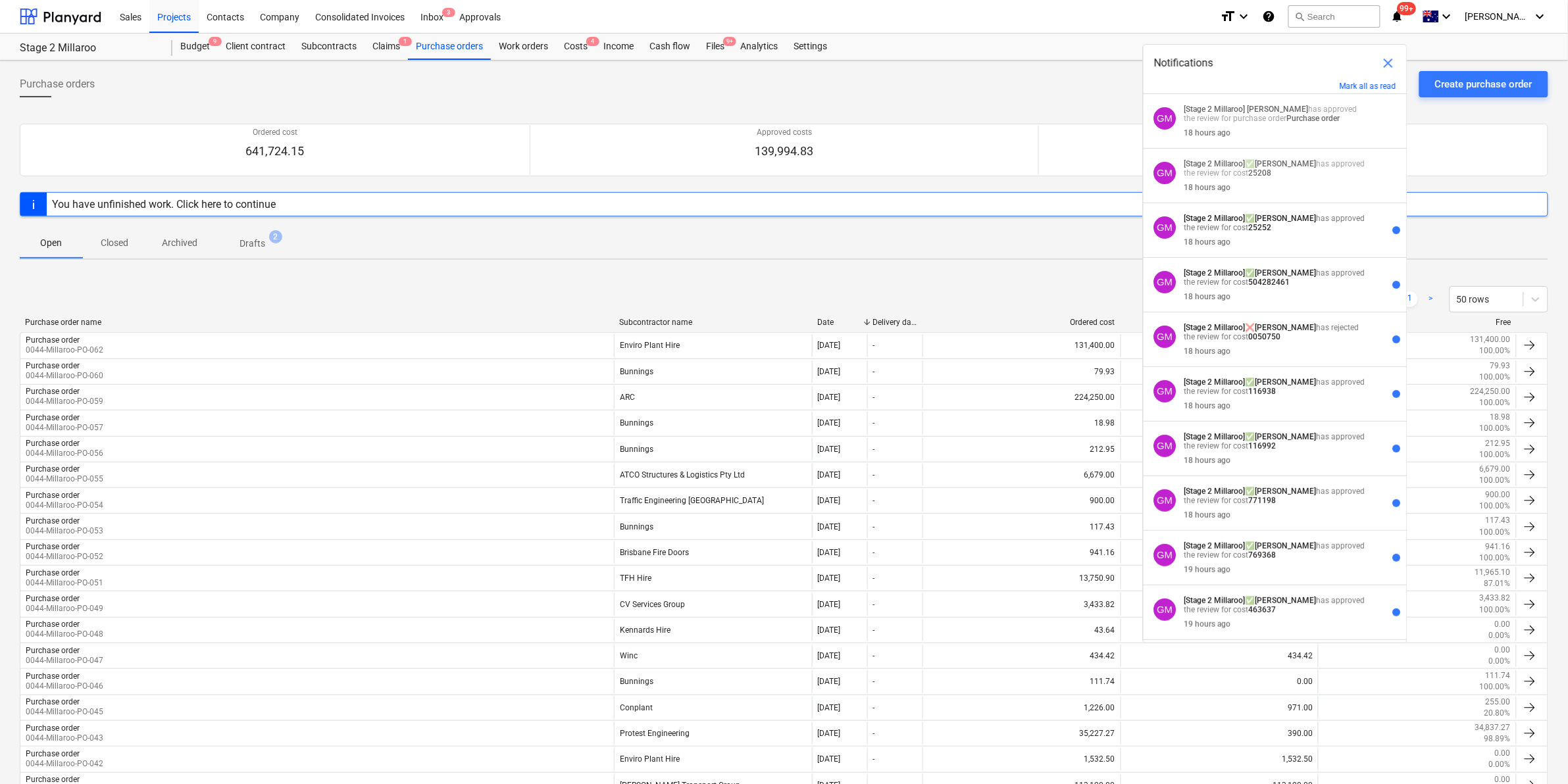
click at [928, 92] on div "Purchase orders Create purchase order" at bounding box center [784, 89] width 1528 height 37
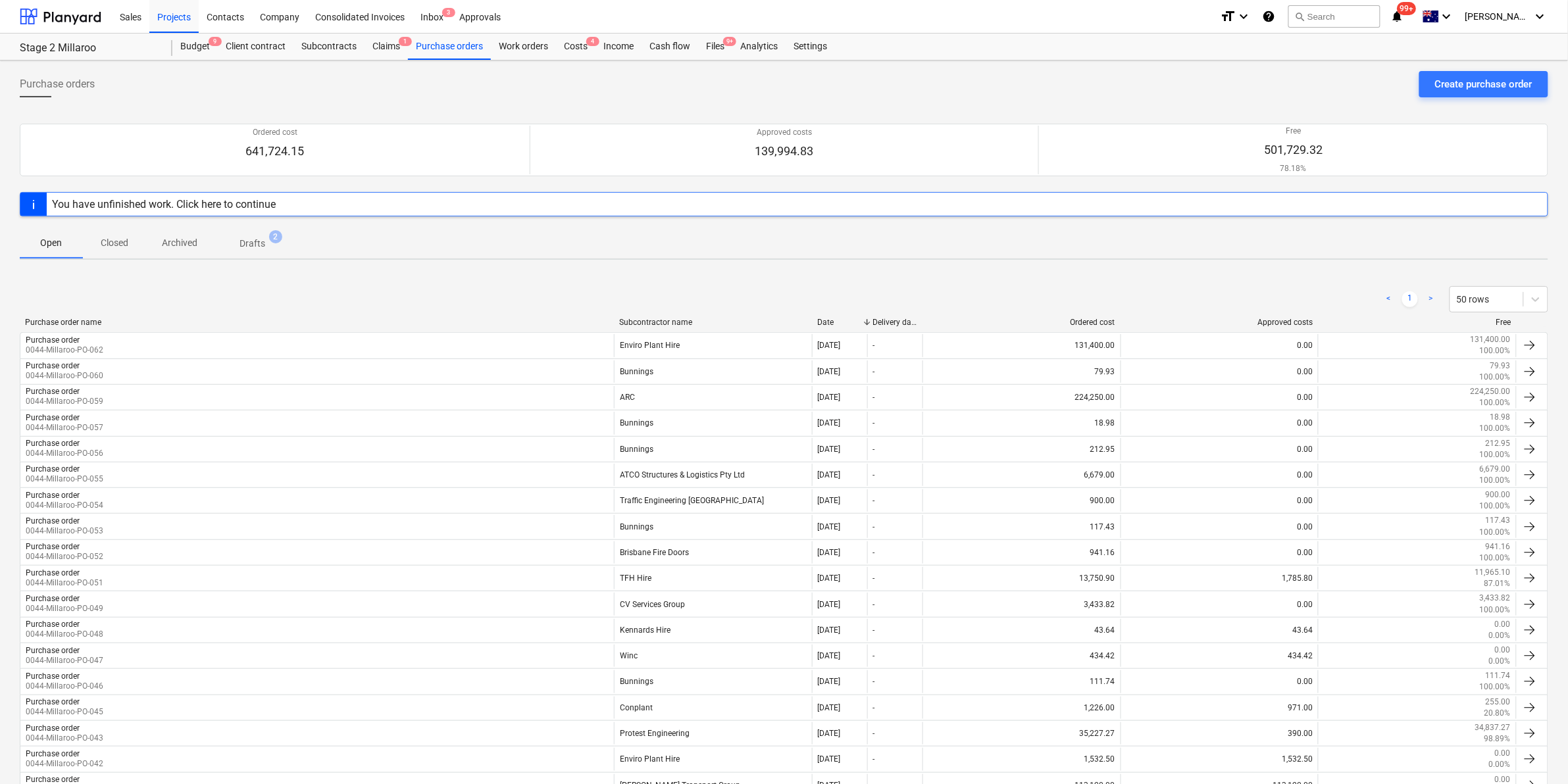
click at [127, 245] on p "Closed" at bounding box center [114, 243] width 31 height 14
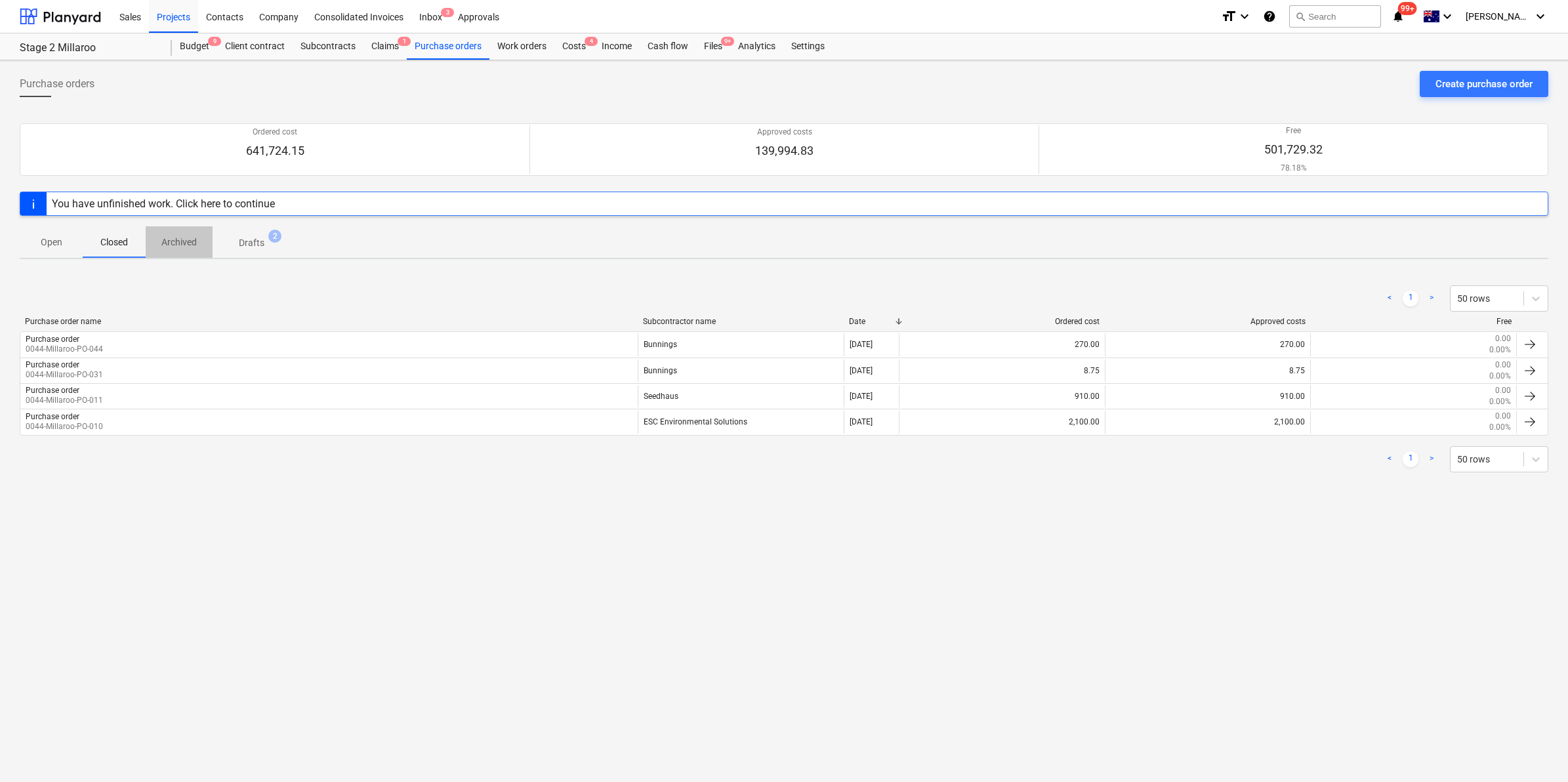
click at [172, 238] on p "Archived" at bounding box center [179, 242] width 35 height 14
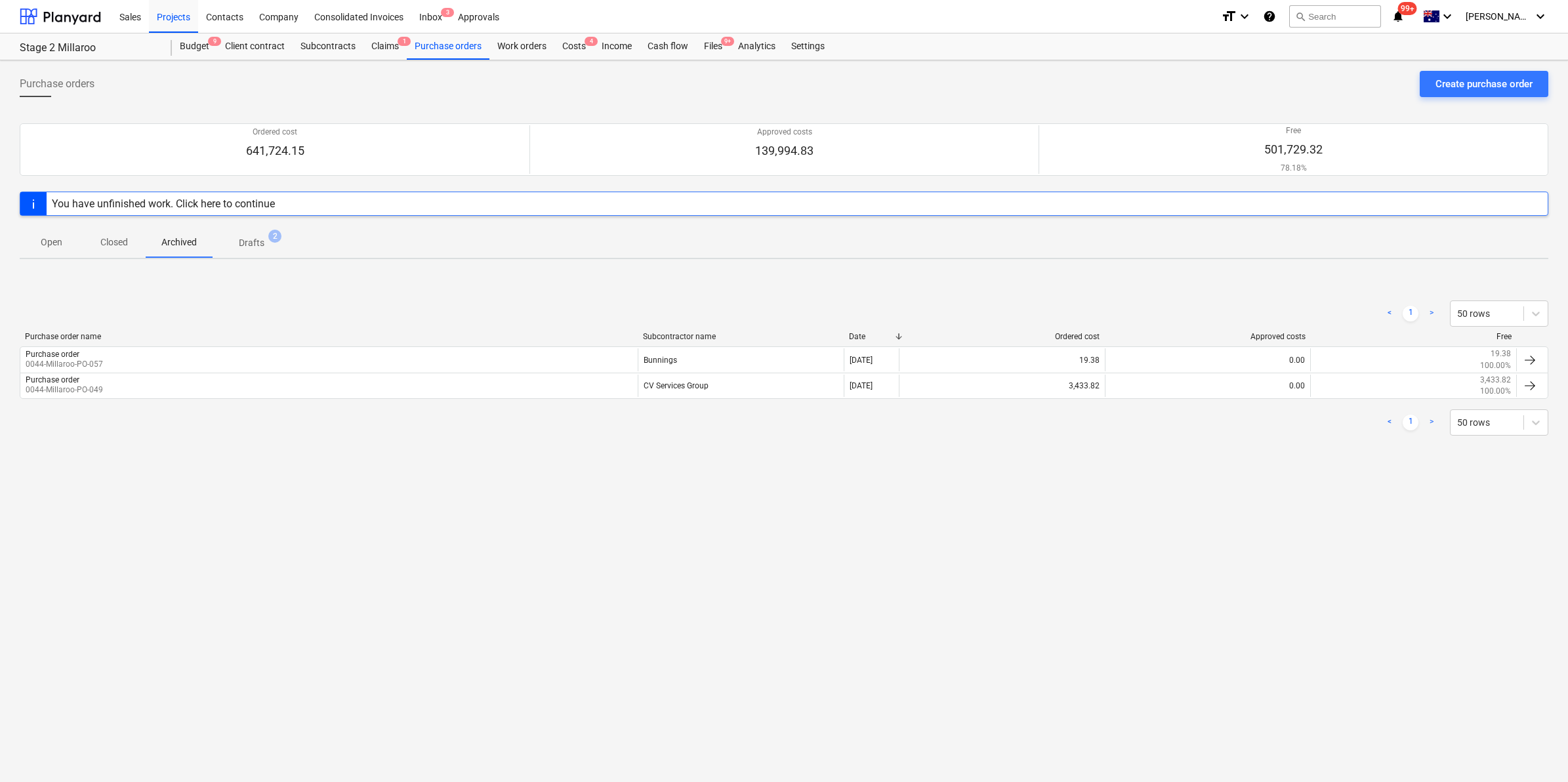
click at [244, 238] on p "Drafts" at bounding box center [252, 243] width 25 height 14
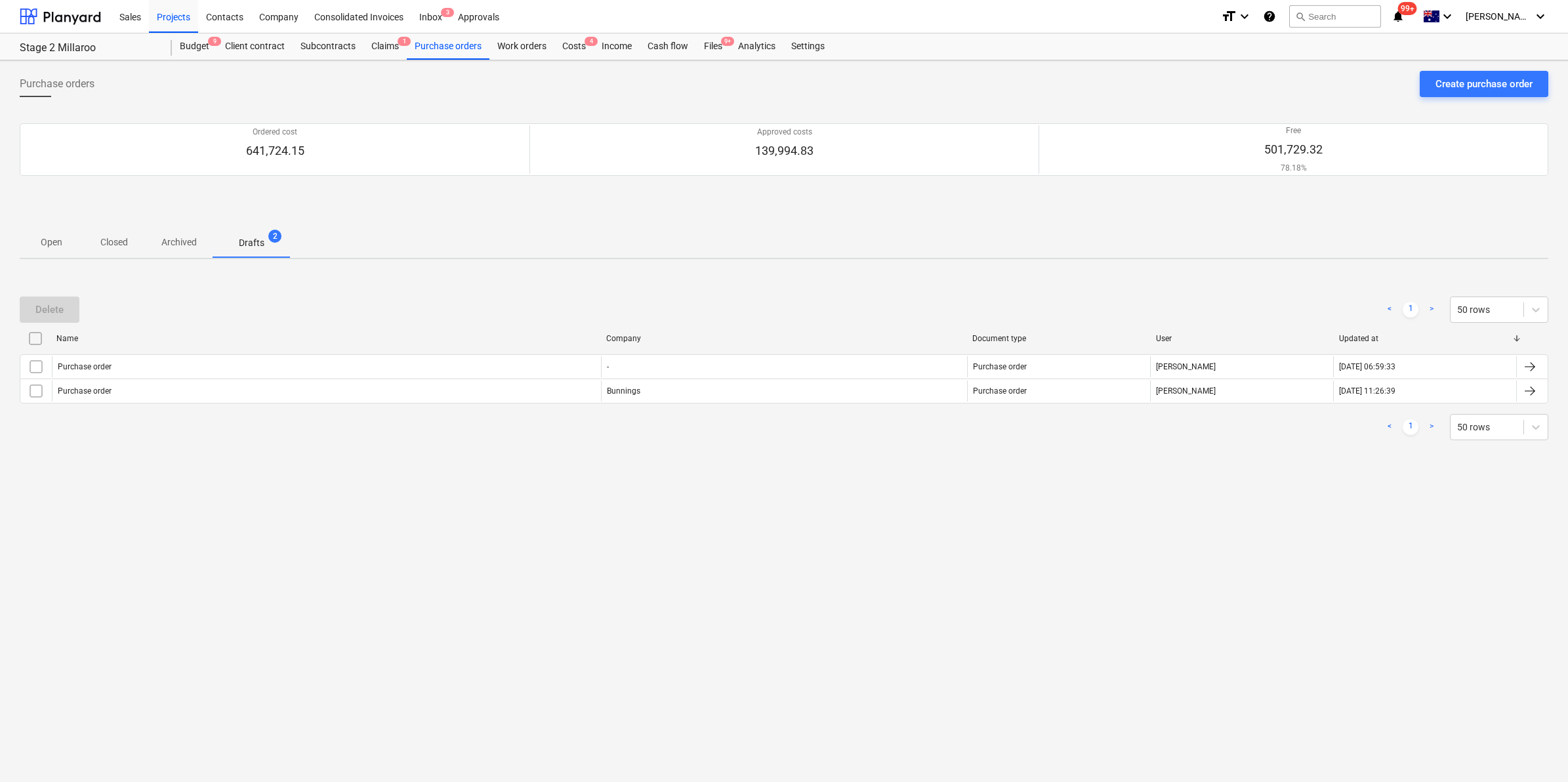
click at [39, 244] on p "Open" at bounding box center [51, 242] width 31 height 14
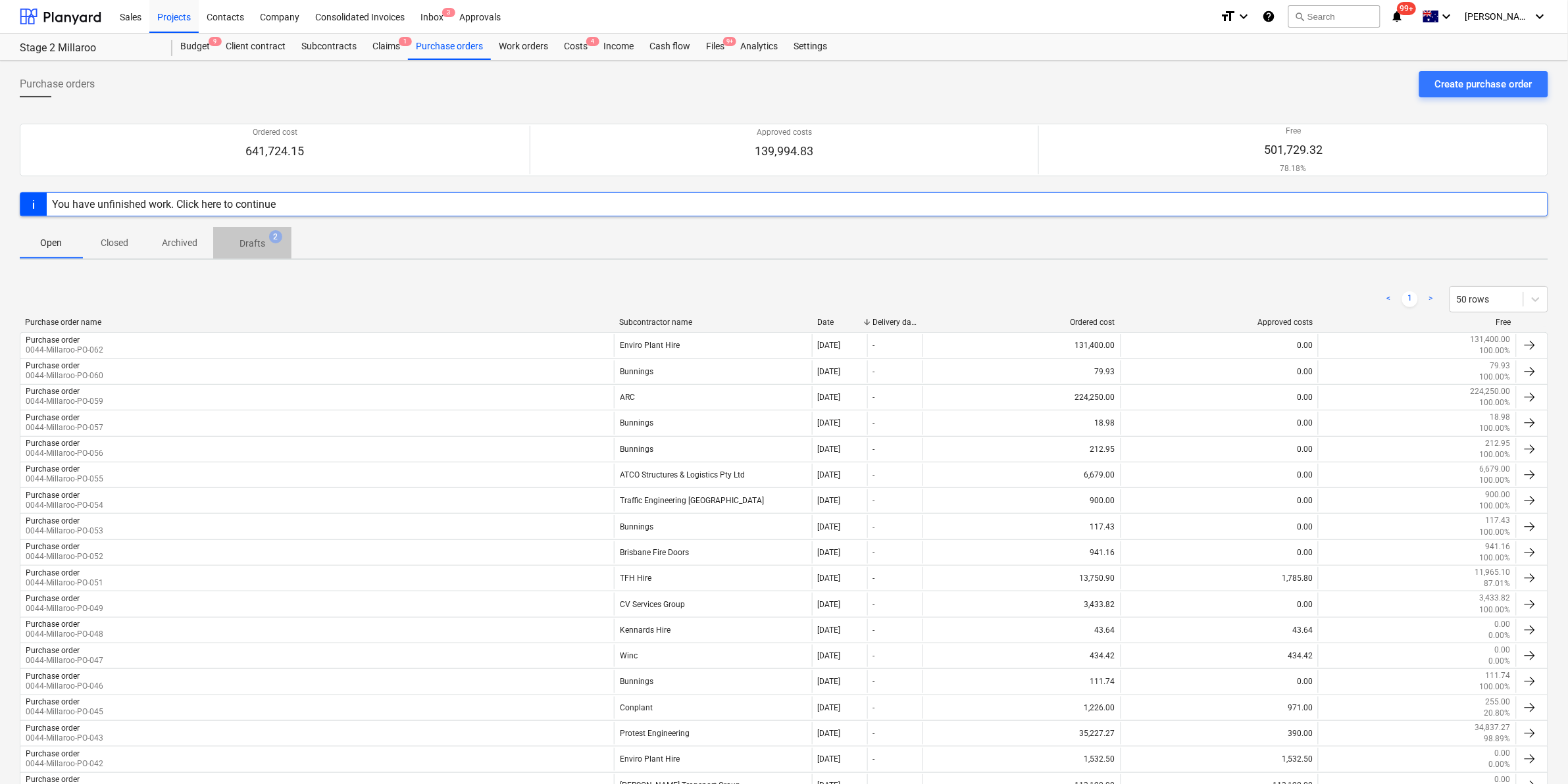
click at [248, 244] on p "Drafts" at bounding box center [253, 244] width 25 height 14
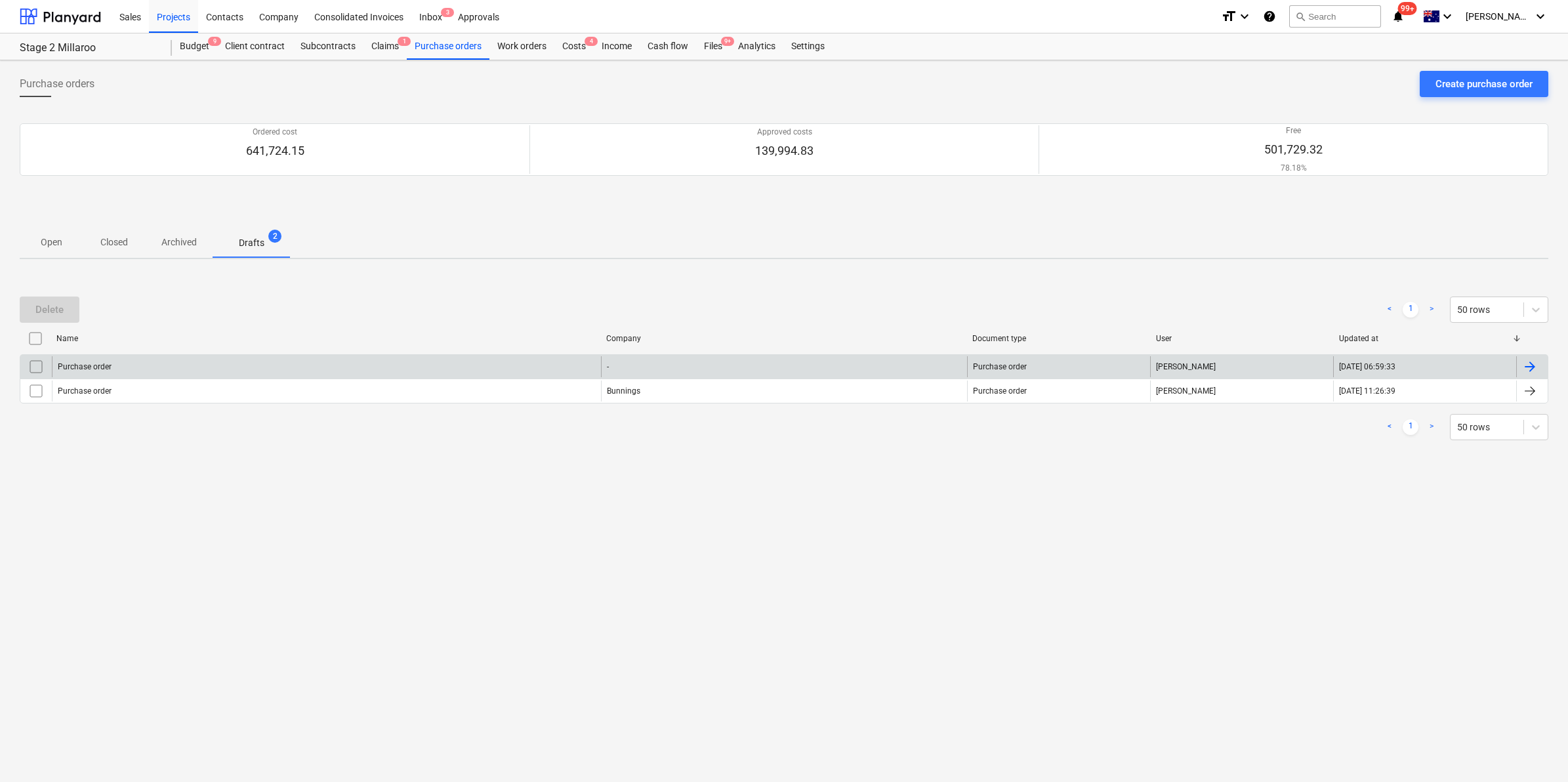
click at [231, 368] on div "Purchase order" at bounding box center [327, 366] width 549 height 21
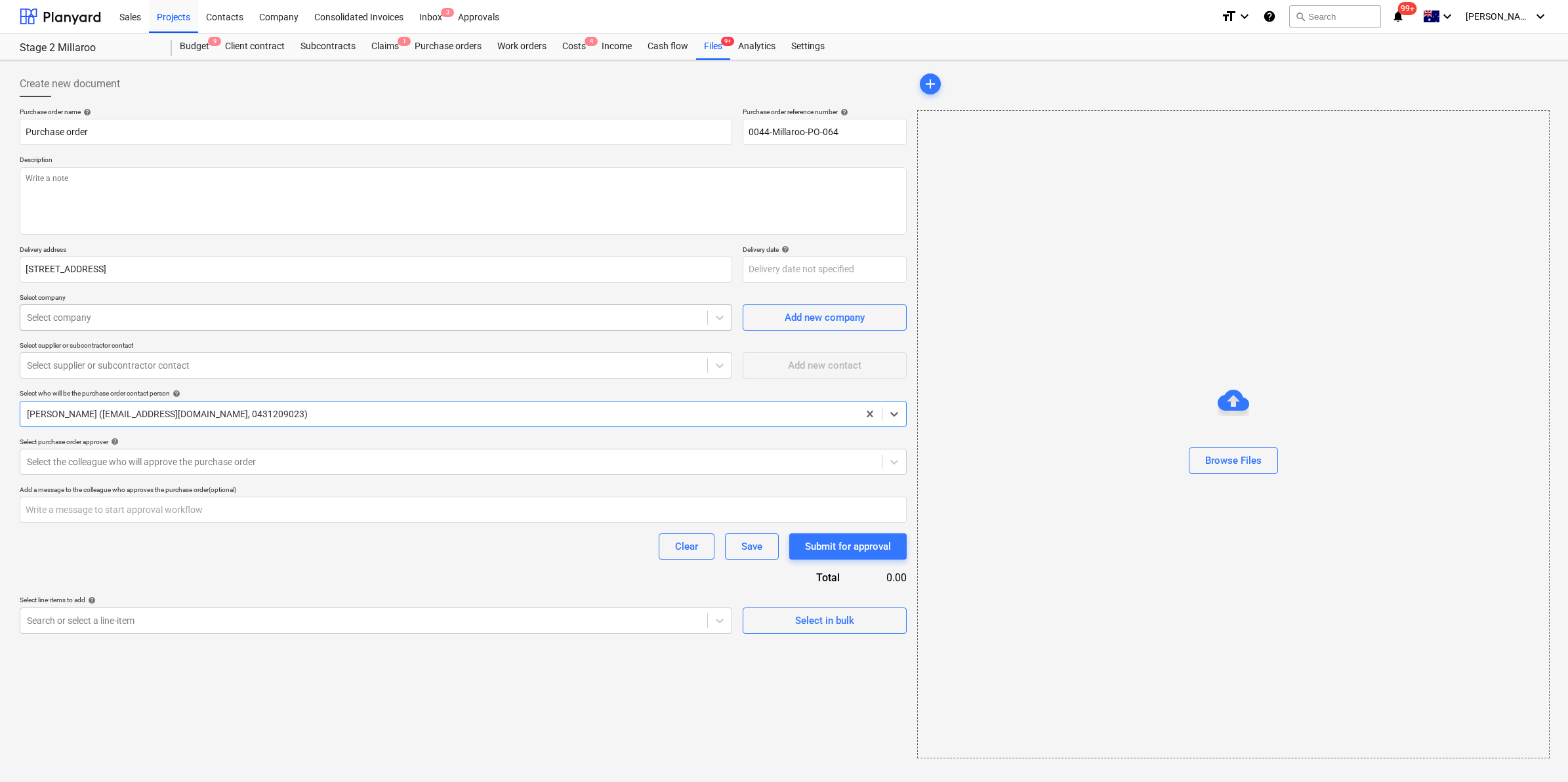
click at [188, 317] on div at bounding box center [363, 318] width 674 height 13
click at [435, 46] on div "Purchase orders" at bounding box center [448, 46] width 83 height 26
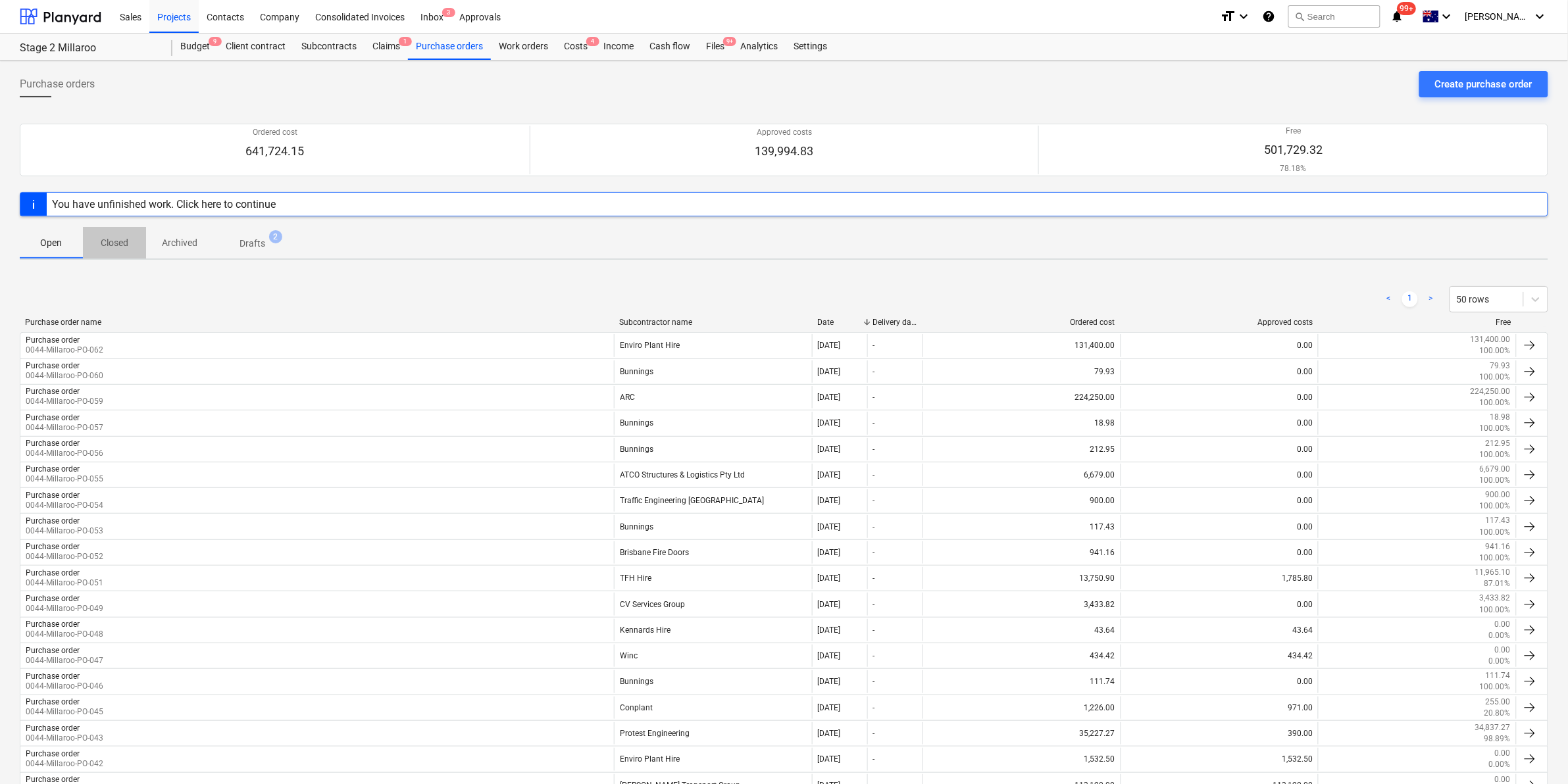
click at [117, 242] on p "Closed" at bounding box center [114, 243] width 31 height 14
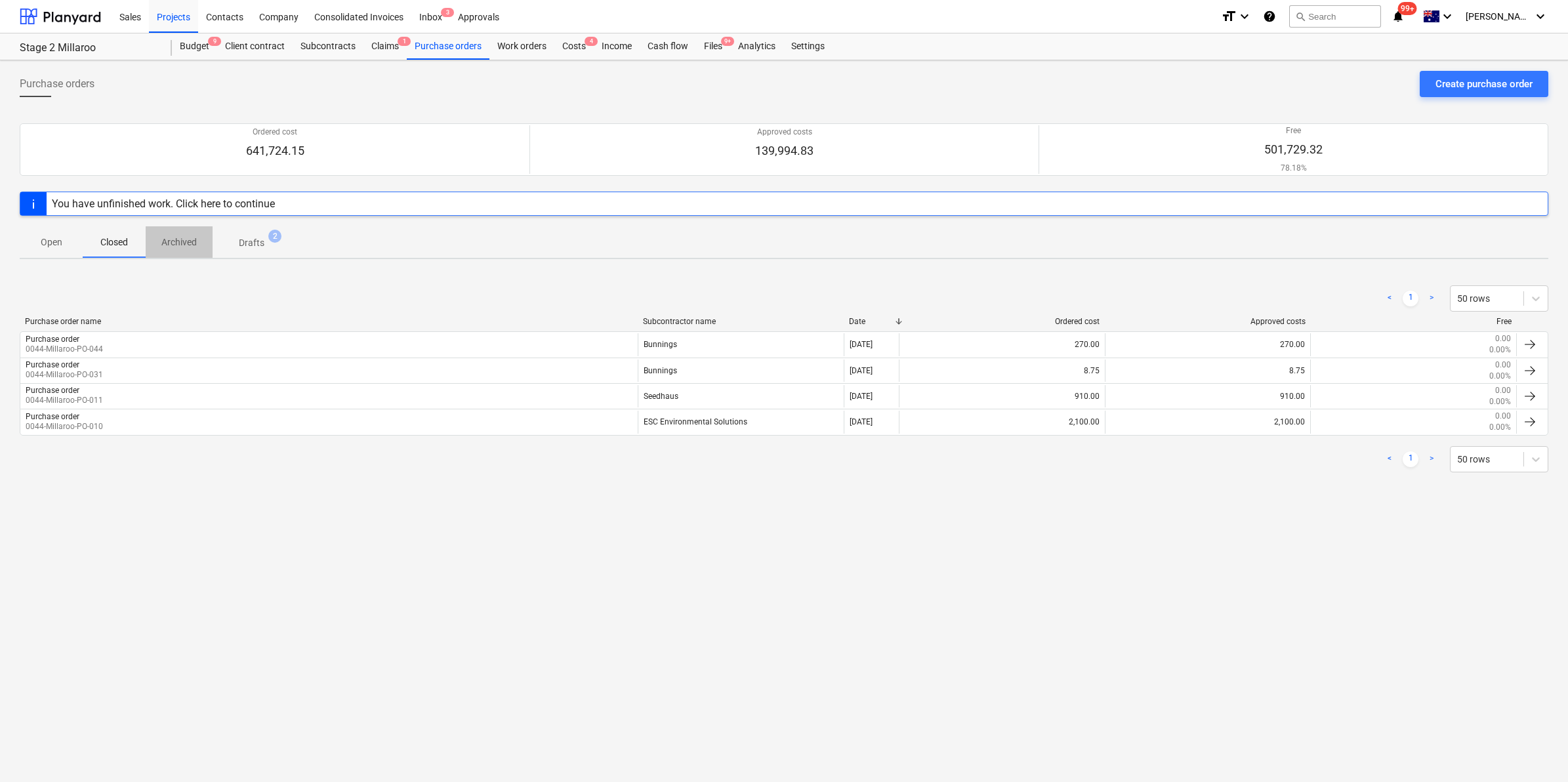
click at [174, 242] on p "Archived" at bounding box center [179, 242] width 35 height 14
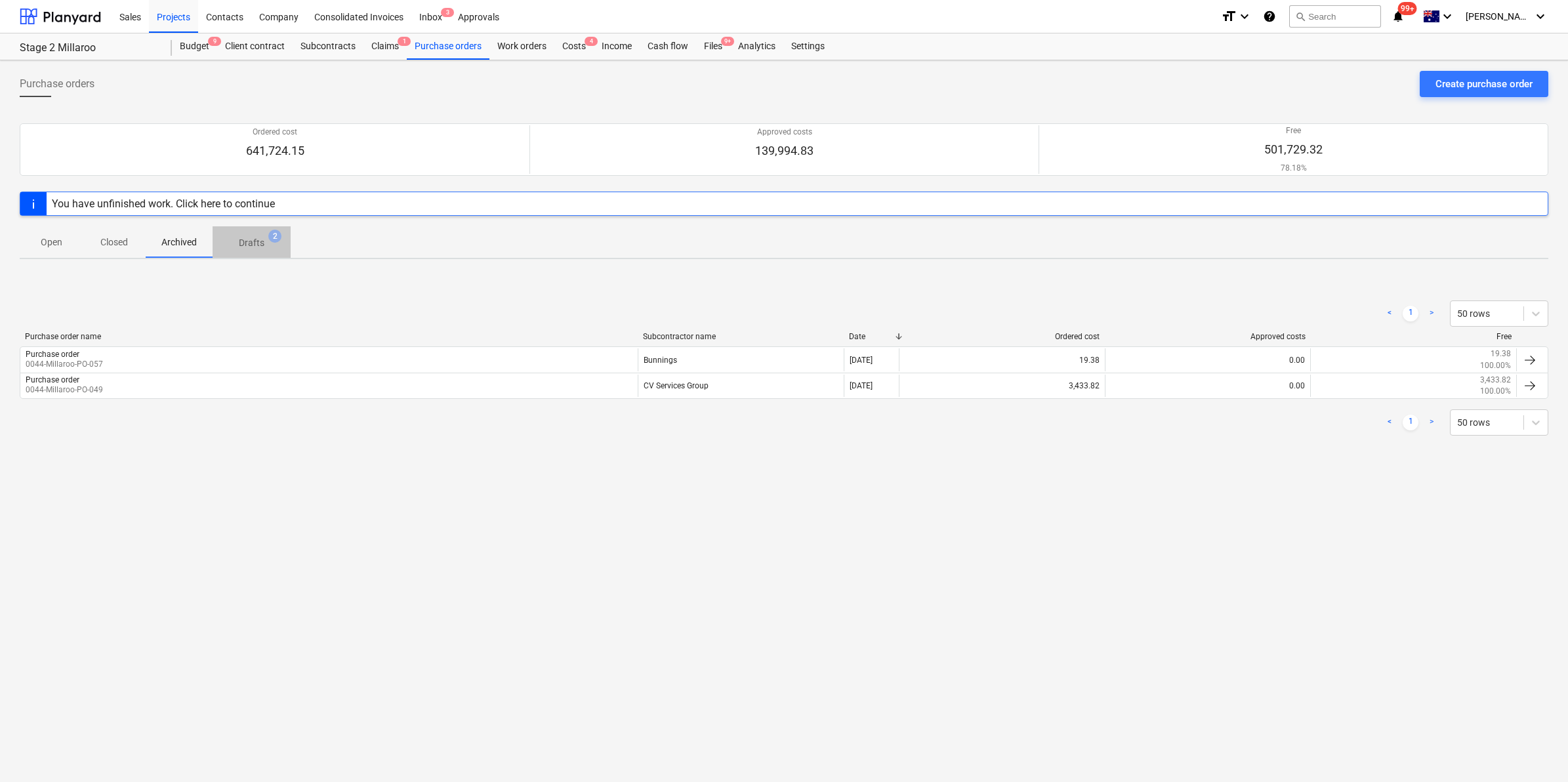
click at [244, 240] on p "Drafts" at bounding box center [252, 243] width 25 height 14
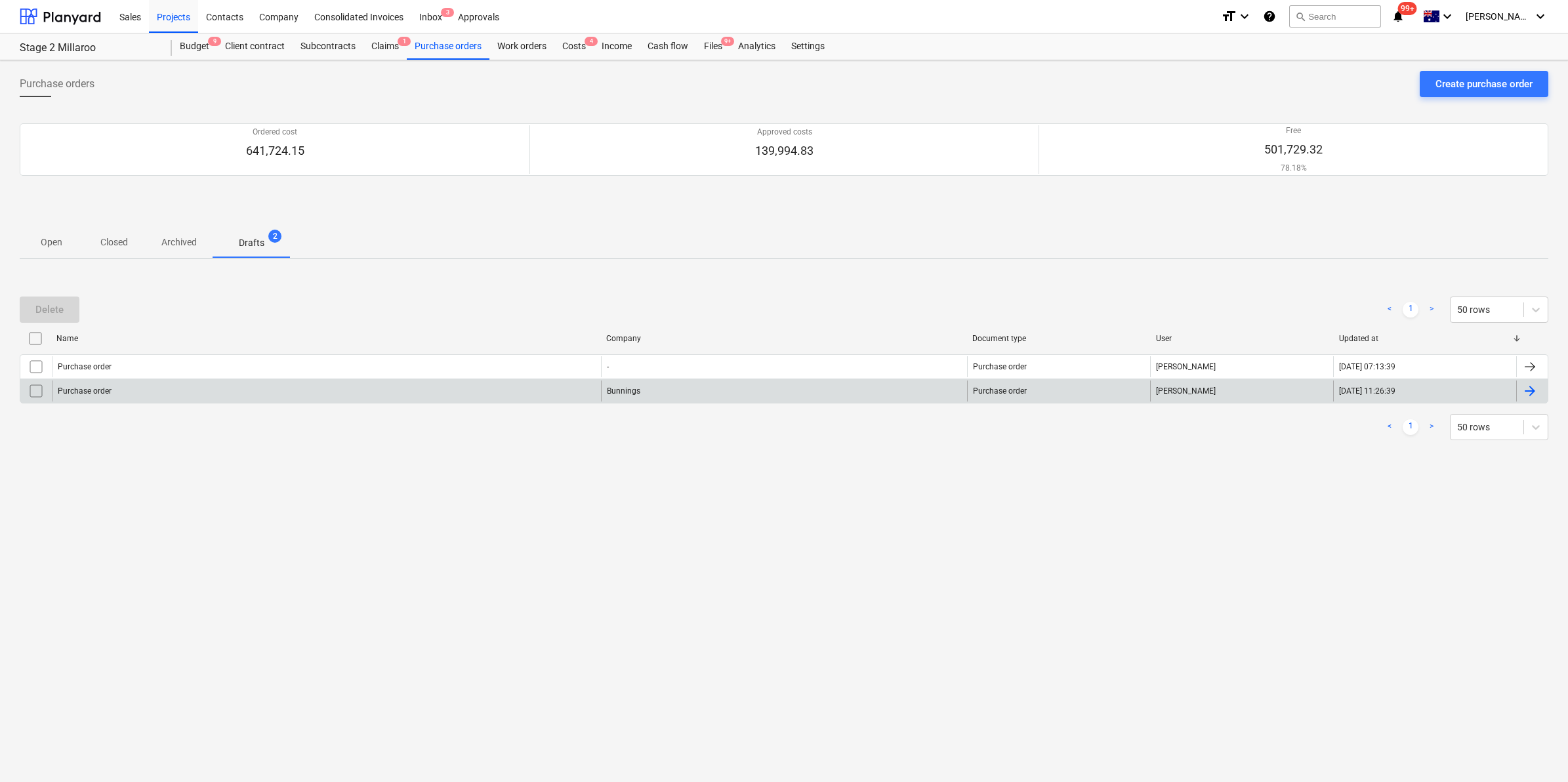
click at [218, 386] on div "Purchase order" at bounding box center [327, 391] width 549 height 21
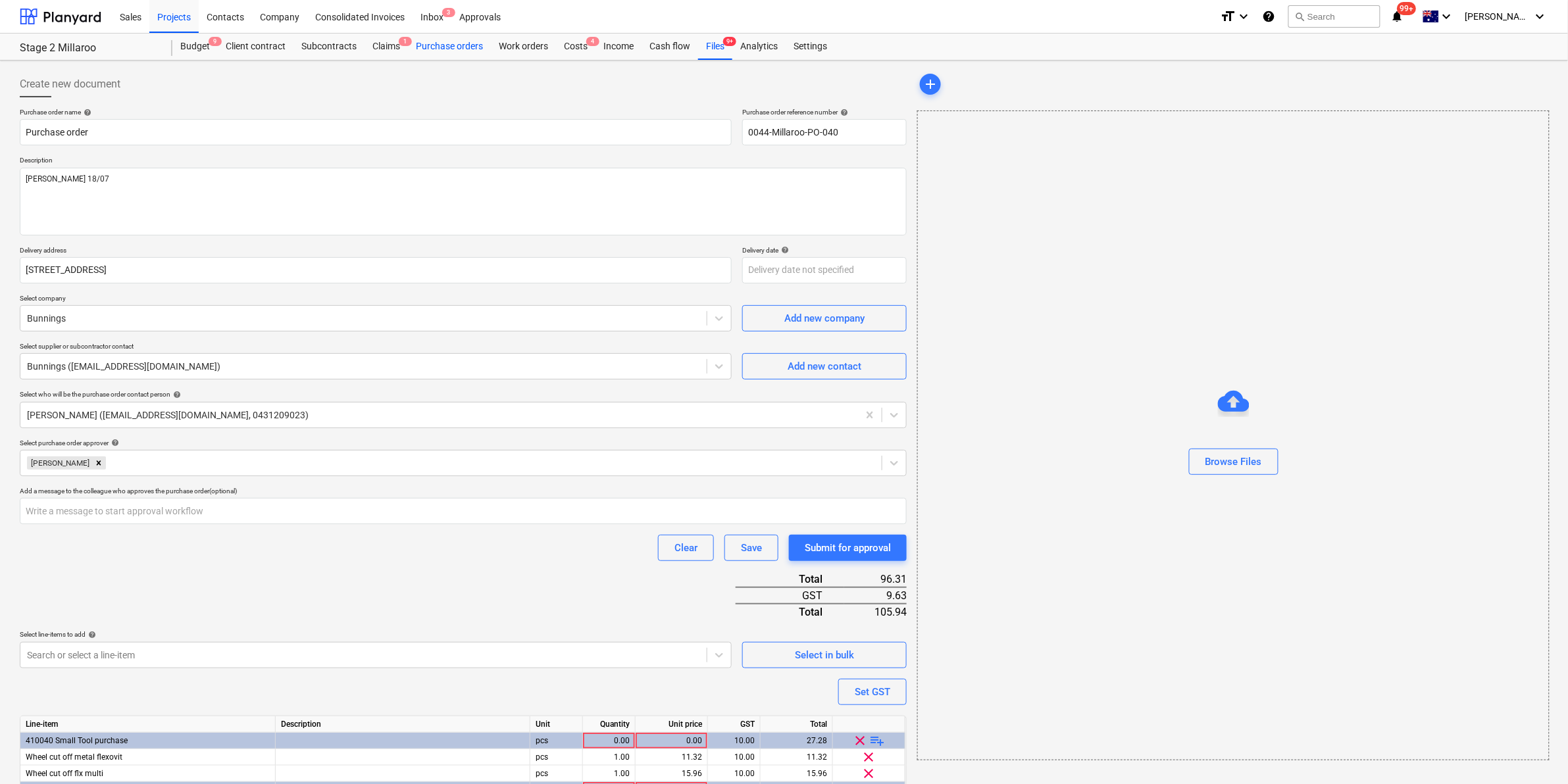
click at [455, 46] on div "Purchase orders" at bounding box center [449, 46] width 83 height 26
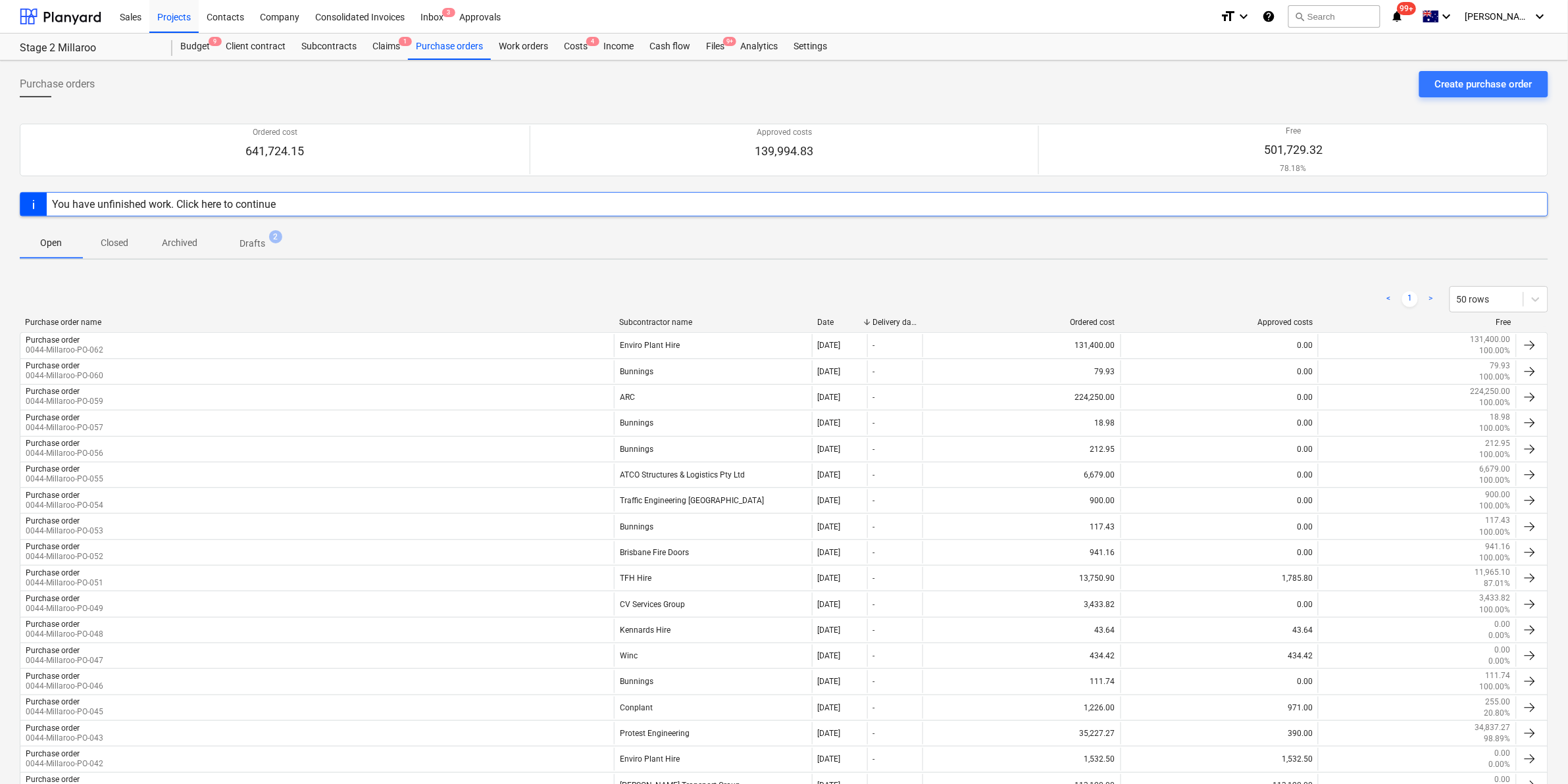
click at [255, 248] on p "Drafts" at bounding box center [253, 244] width 25 height 14
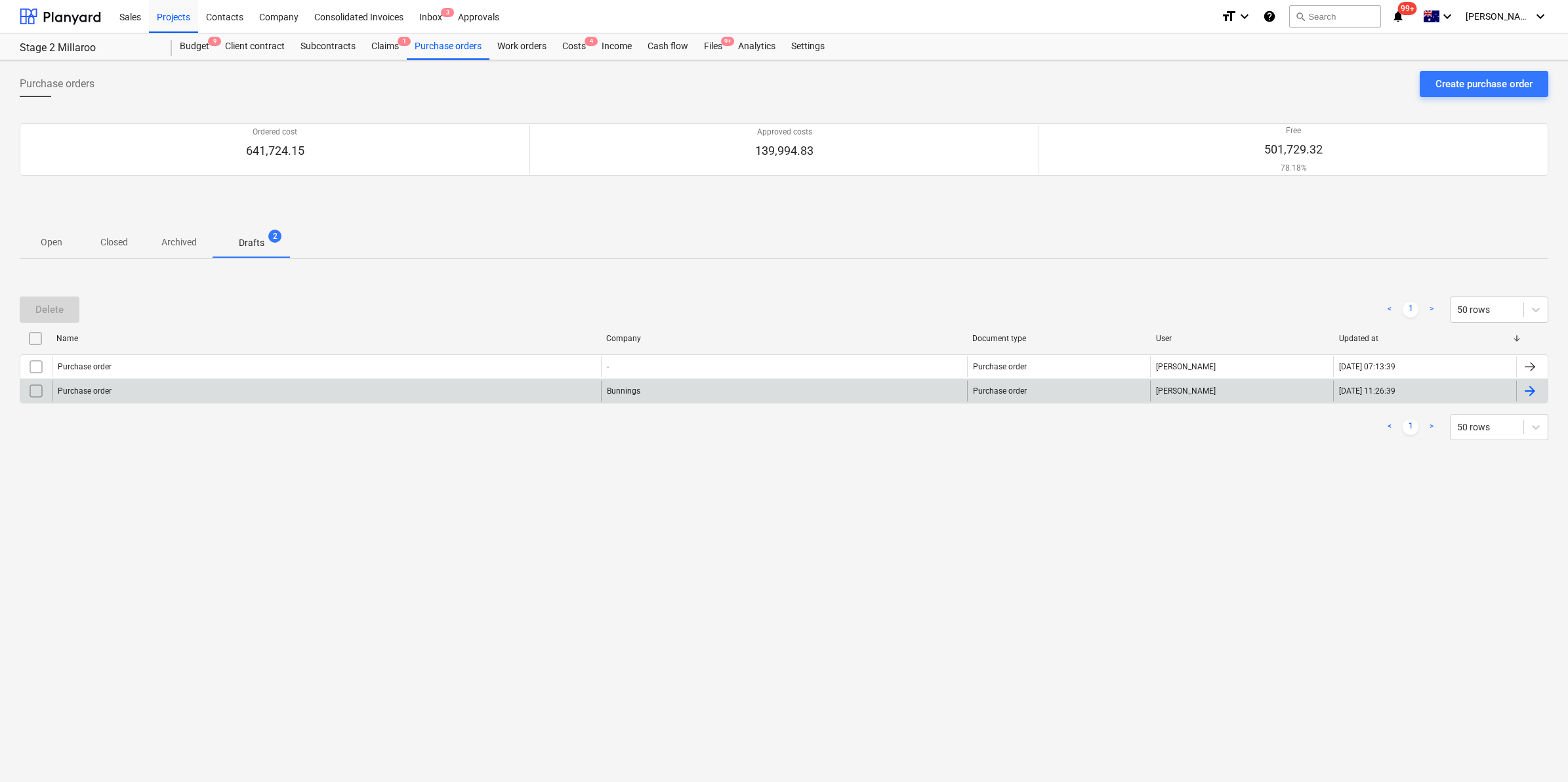
click at [31, 392] on input "checkbox" at bounding box center [35, 391] width 21 height 21
click at [55, 307] on div "Delete" at bounding box center [49, 310] width 28 height 17
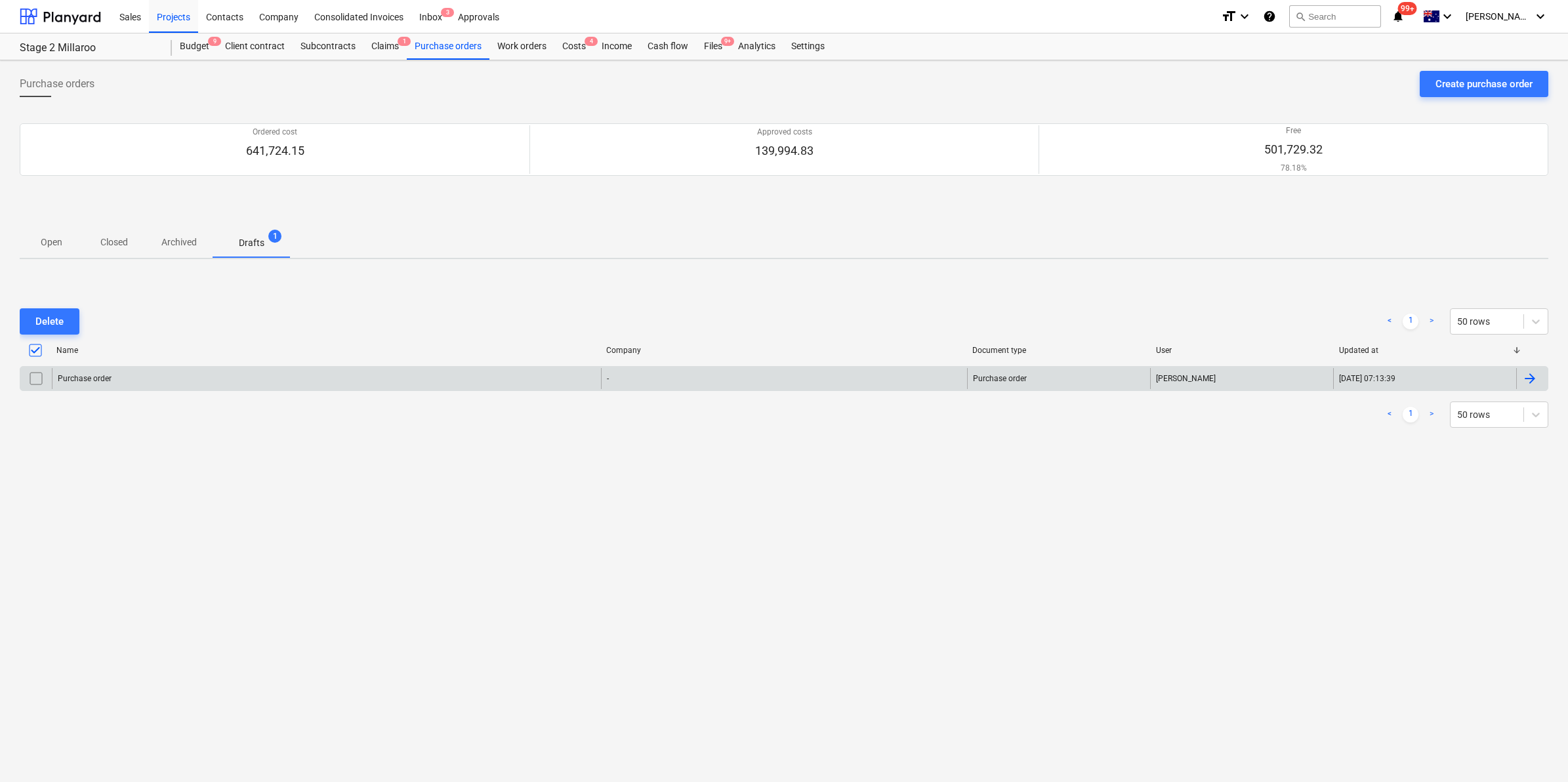
click at [224, 377] on div "Purchase order" at bounding box center [327, 378] width 549 height 21
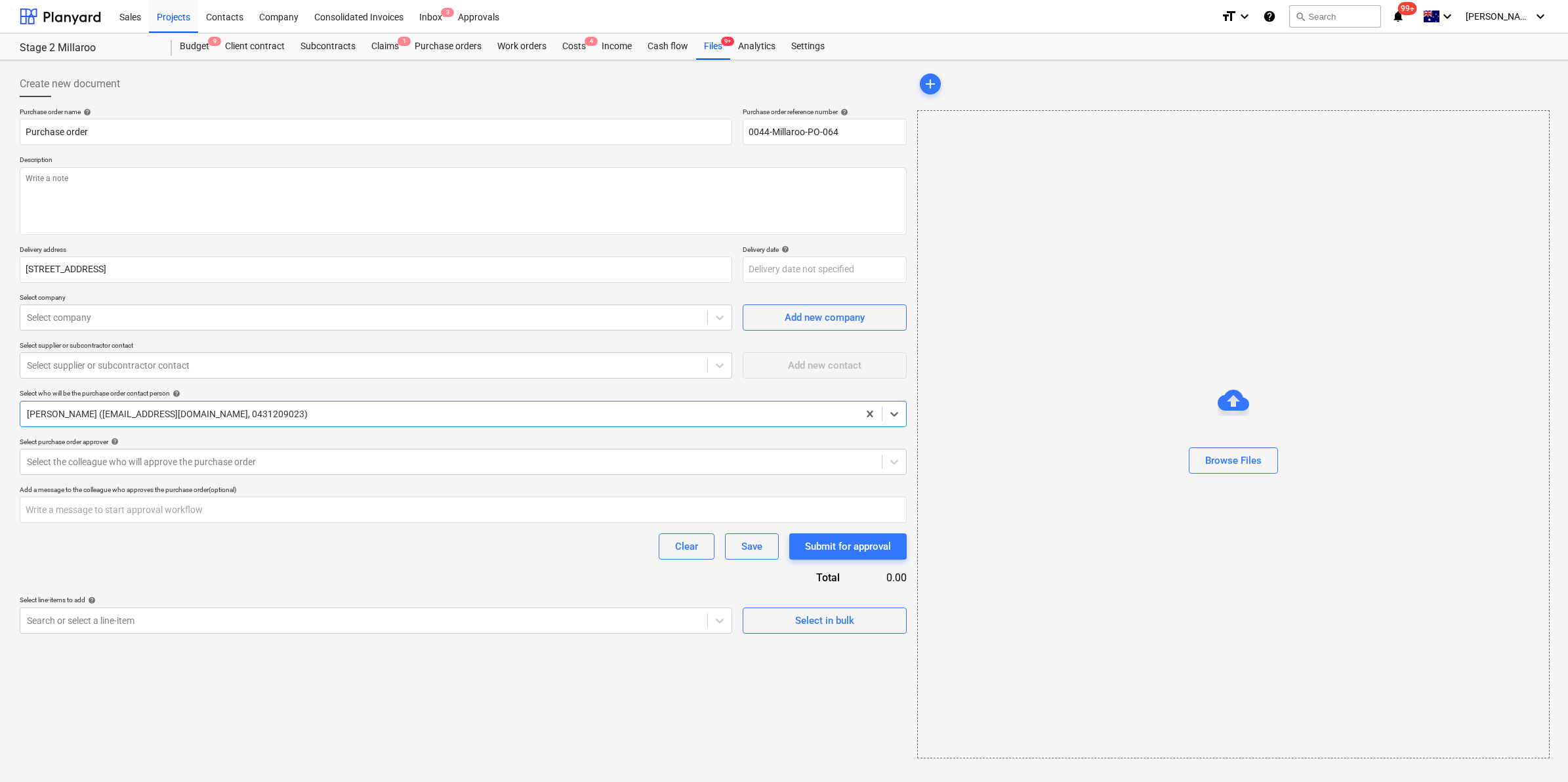
type textarea "x"
click at [577, 43] on div "Costs 4" at bounding box center [574, 46] width 39 height 26
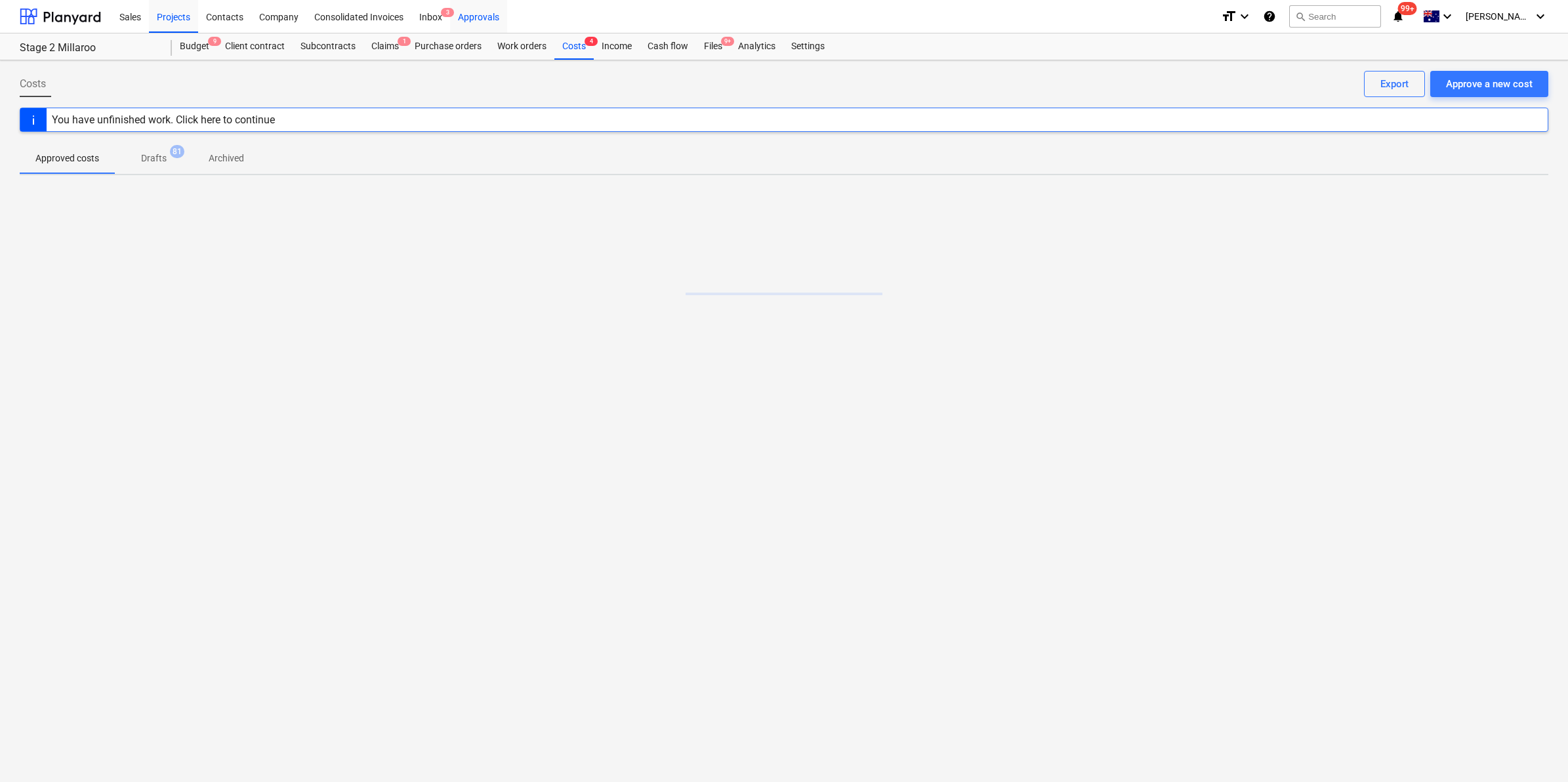
click at [451, 29] on div "Approvals" at bounding box center [478, 16] width 57 height 33
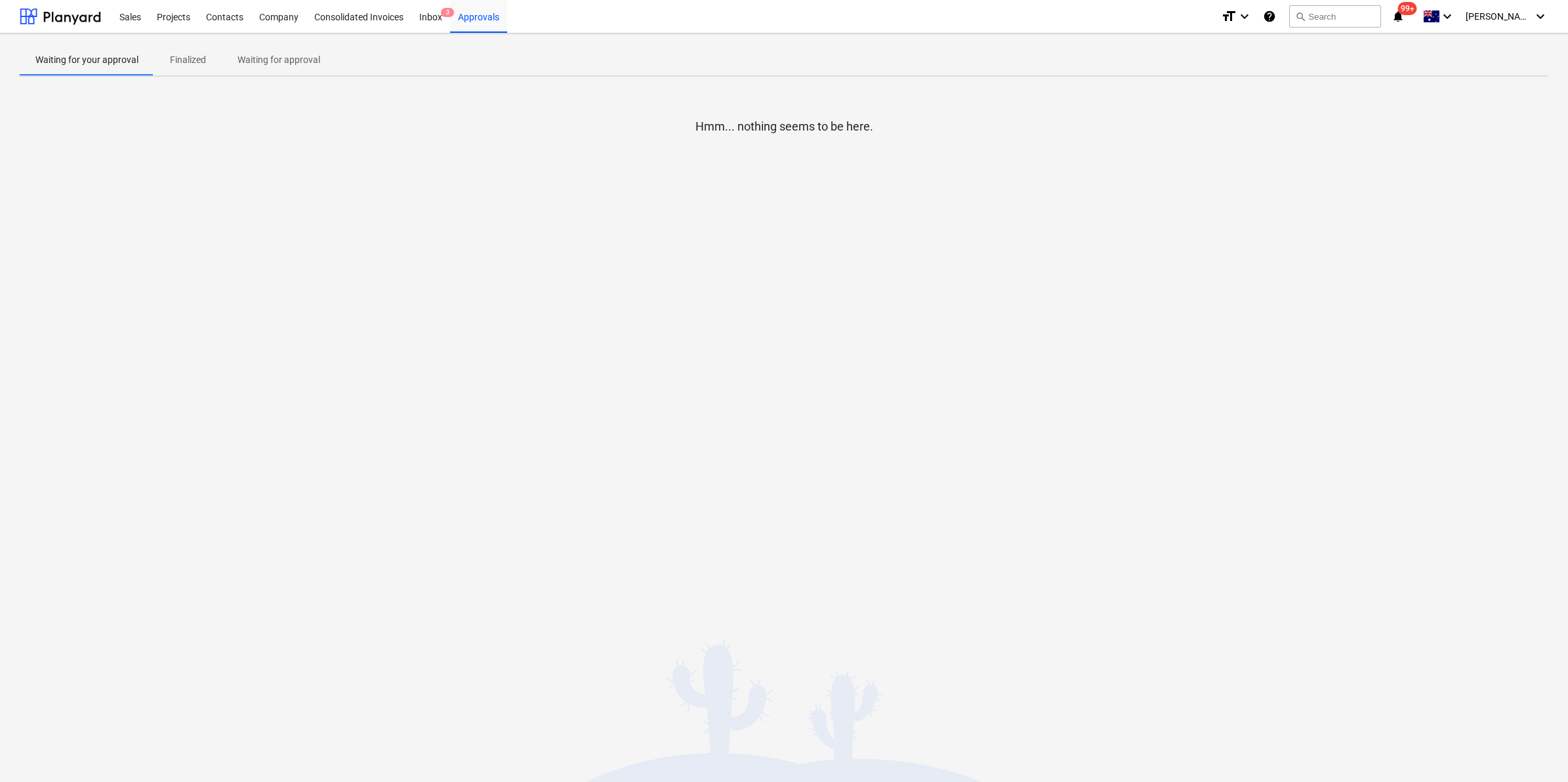
click at [181, 55] on p "Finalized" at bounding box center [188, 60] width 36 height 14
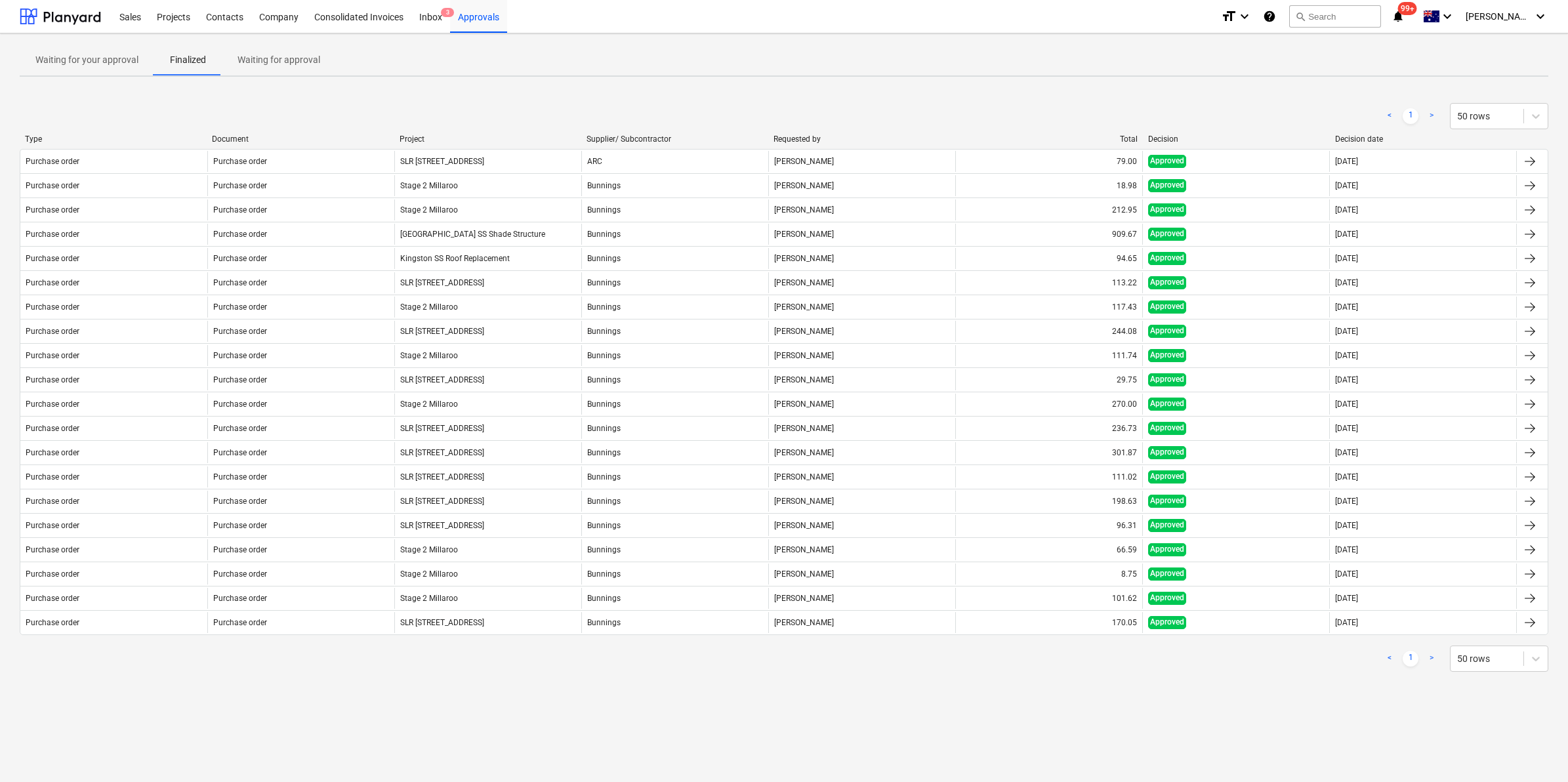
click at [267, 62] on p "Waiting for approval" at bounding box center [279, 60] width 83 height 14
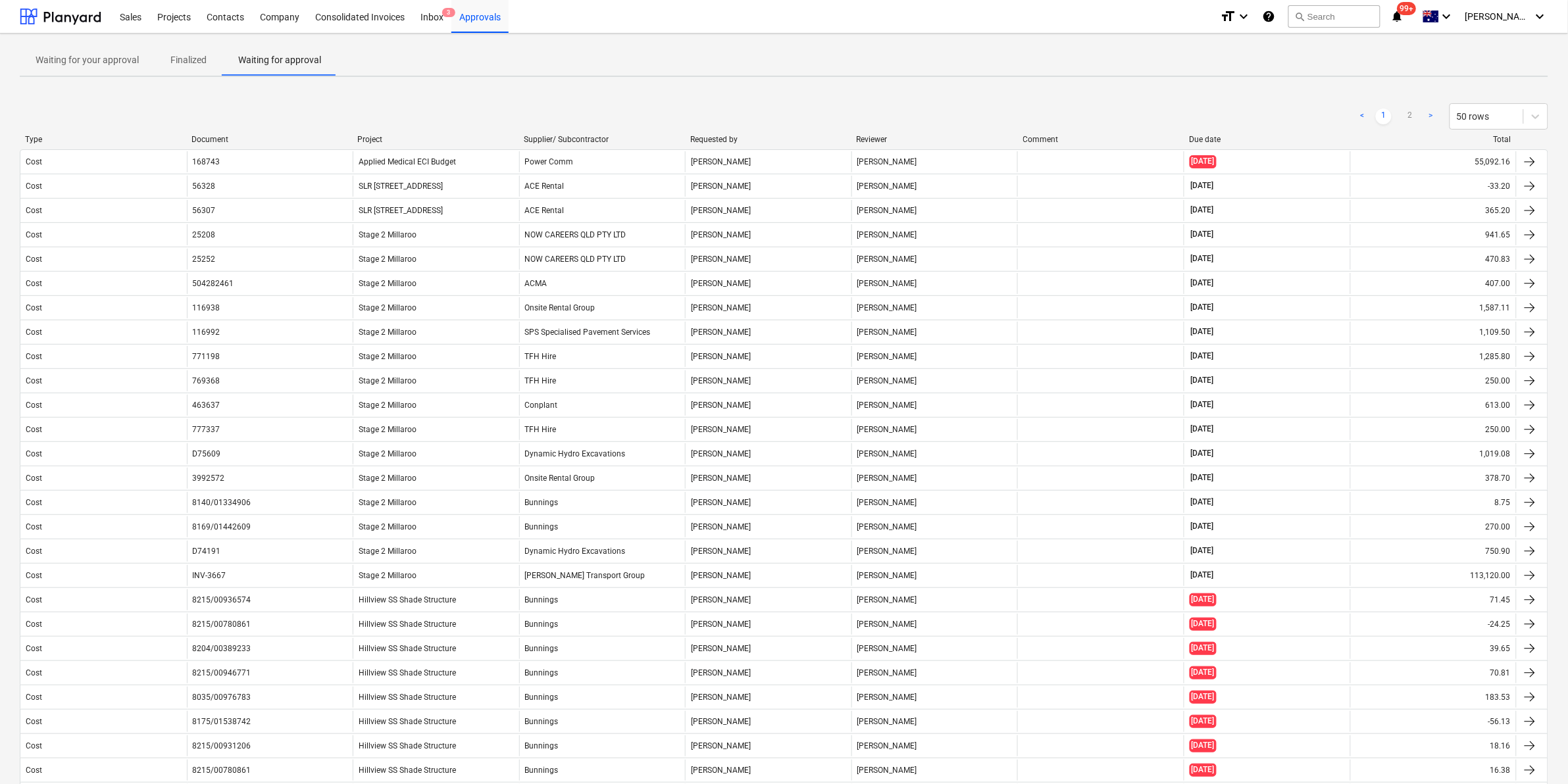
click at [625, 136] on div "Supplier/ Subcontractor" at bounding box center [601, 139] width 156 height 9
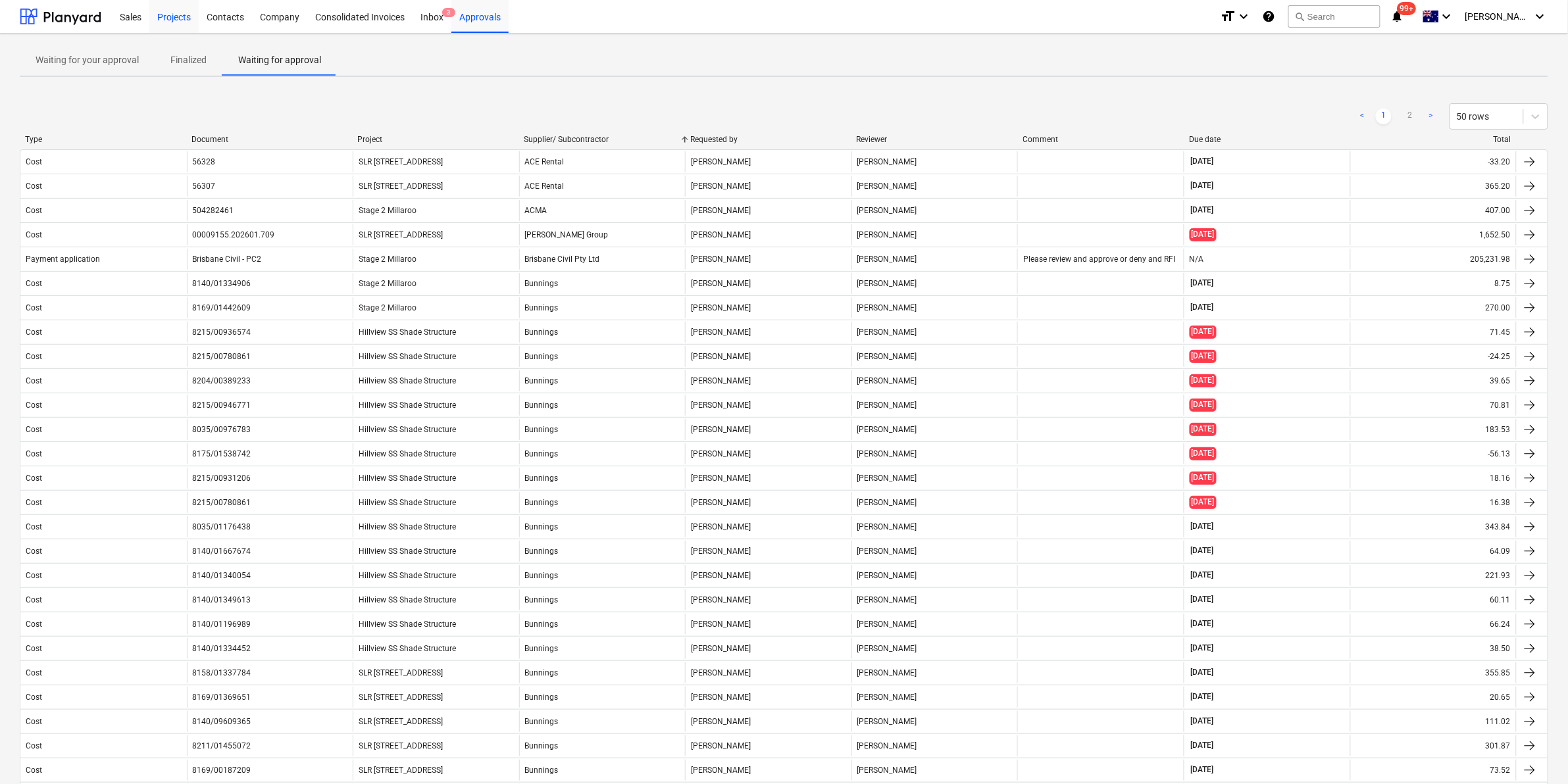
click at [172, 8] on div "Projects" at bounding box center [174, 16] width 50 height 33
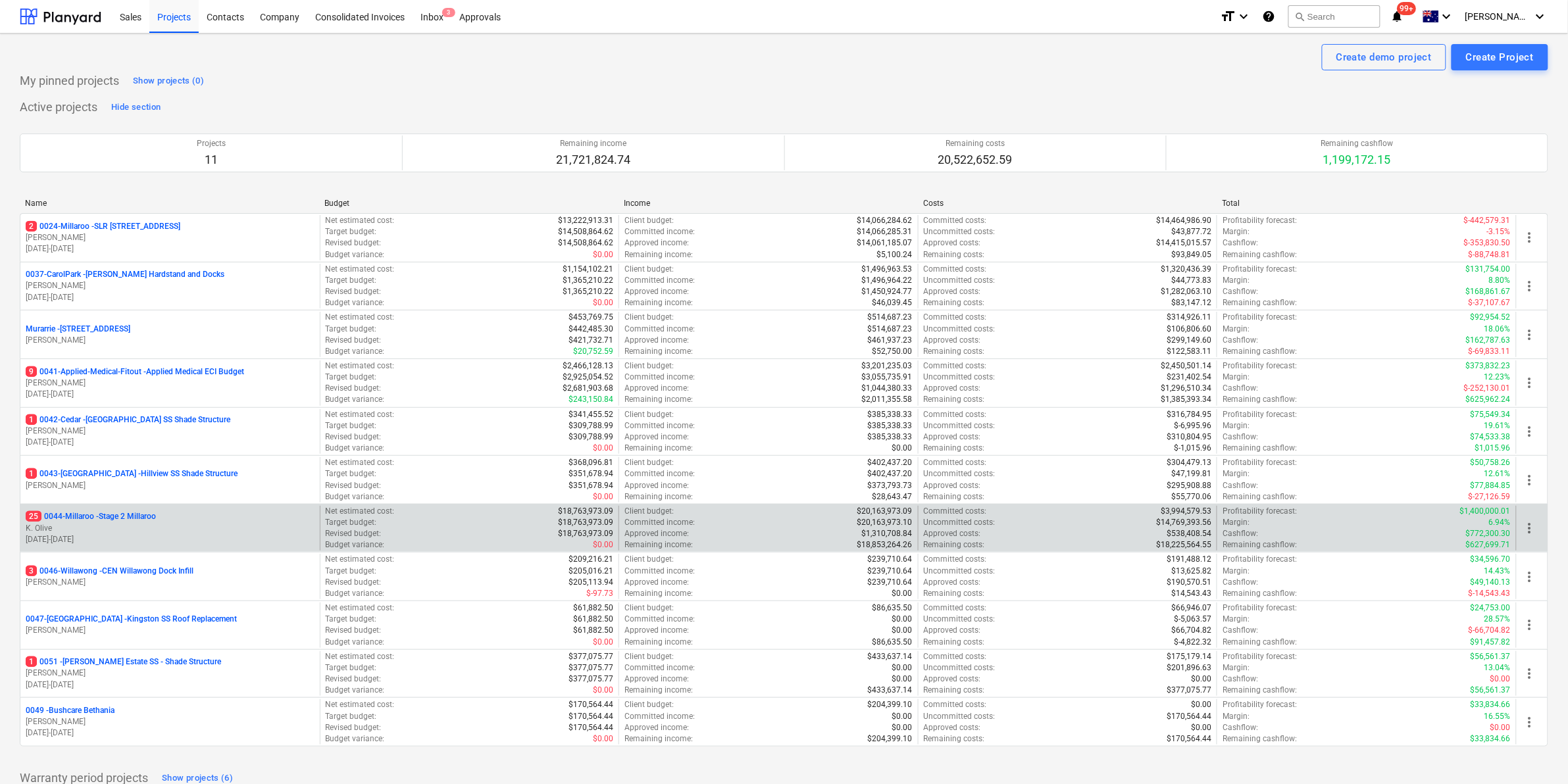
click at [106, 516] on p "25 0044-Millaroo - Stage 2 Millaroo" at bounding box center [90, 516] width 131 height 11
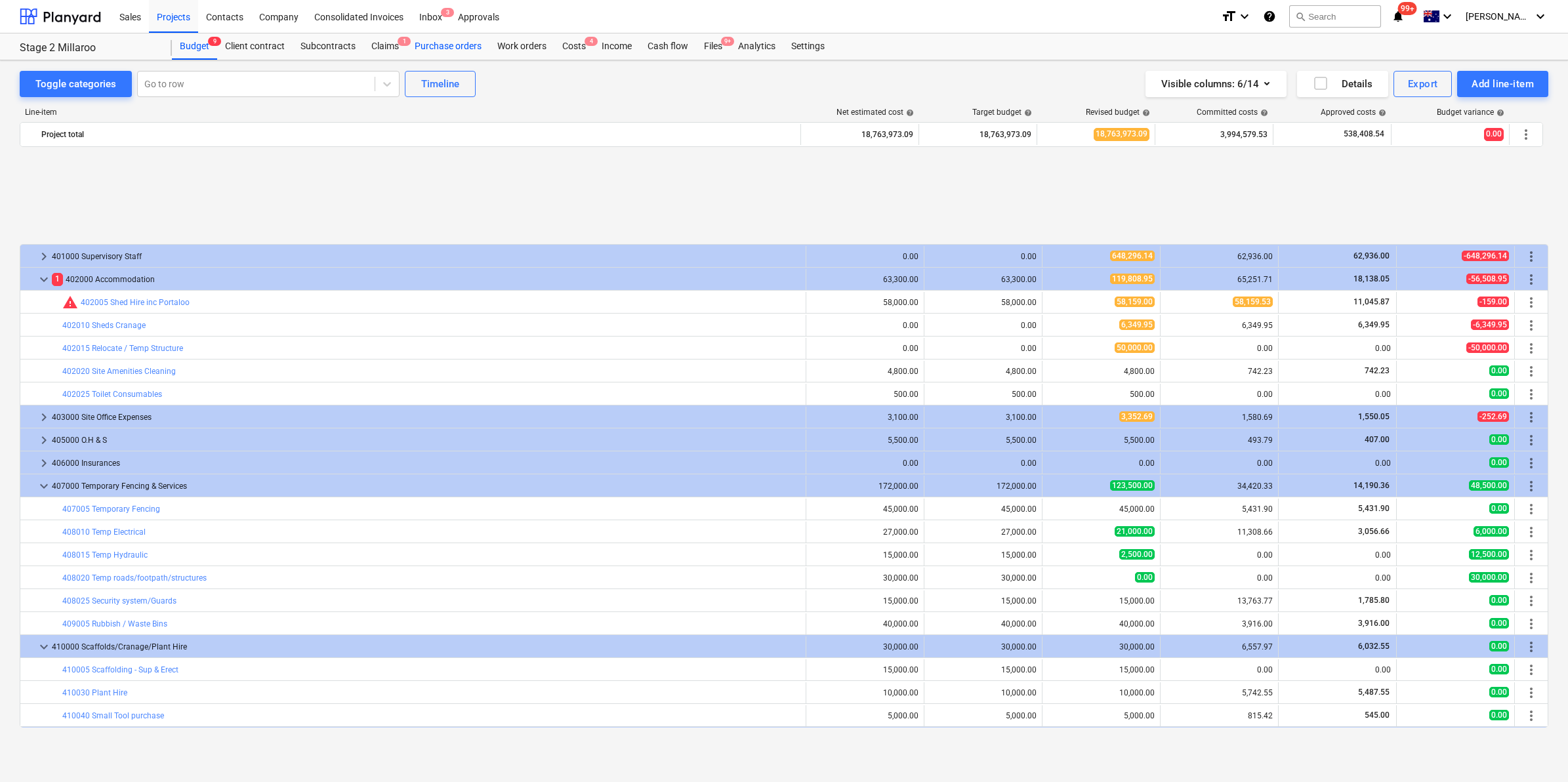
scroll to position [551, 0]
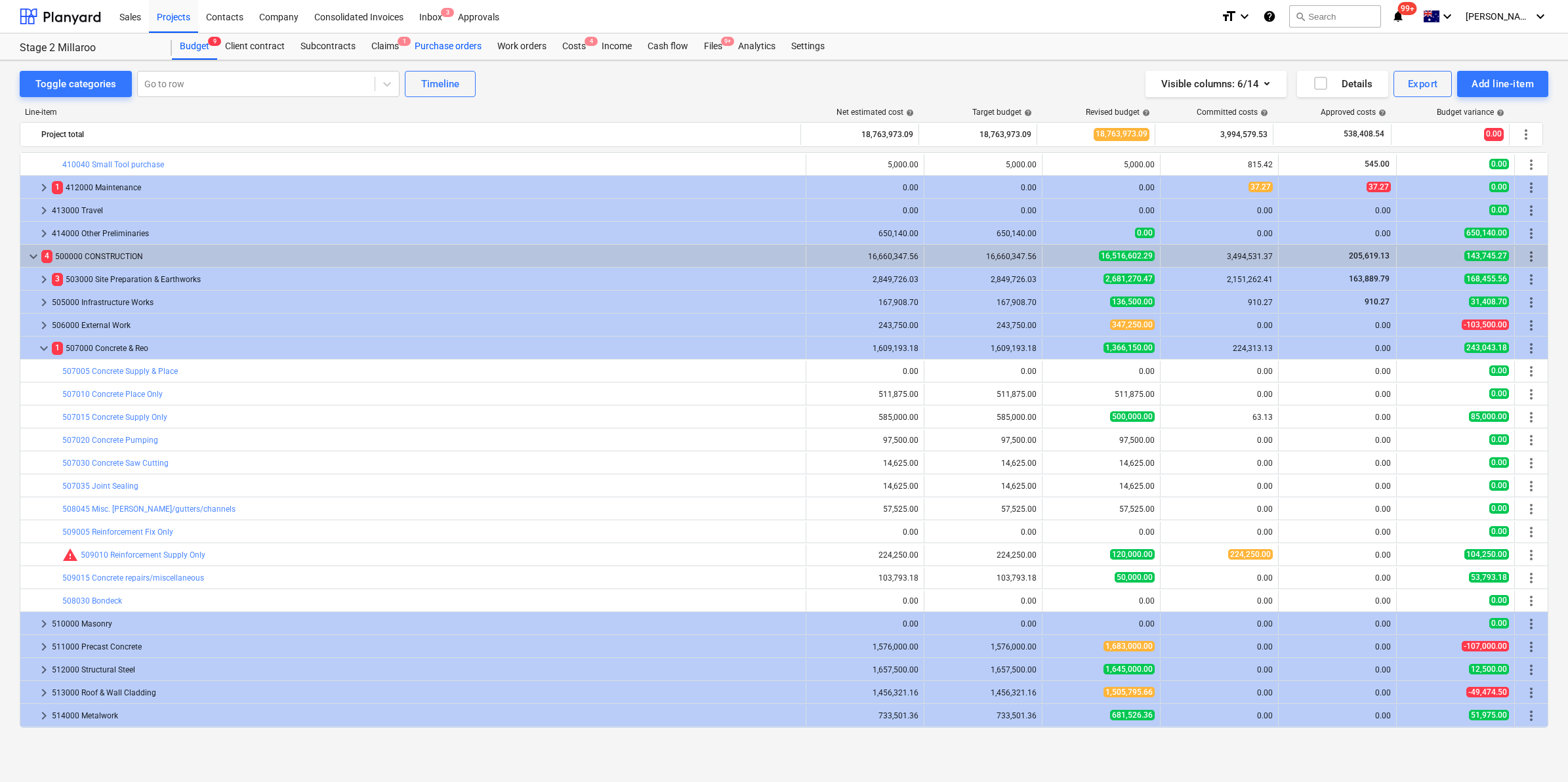
click at [460, 41] on div "Purchase orders" at bounding box center [448, 46] width 83 height 26
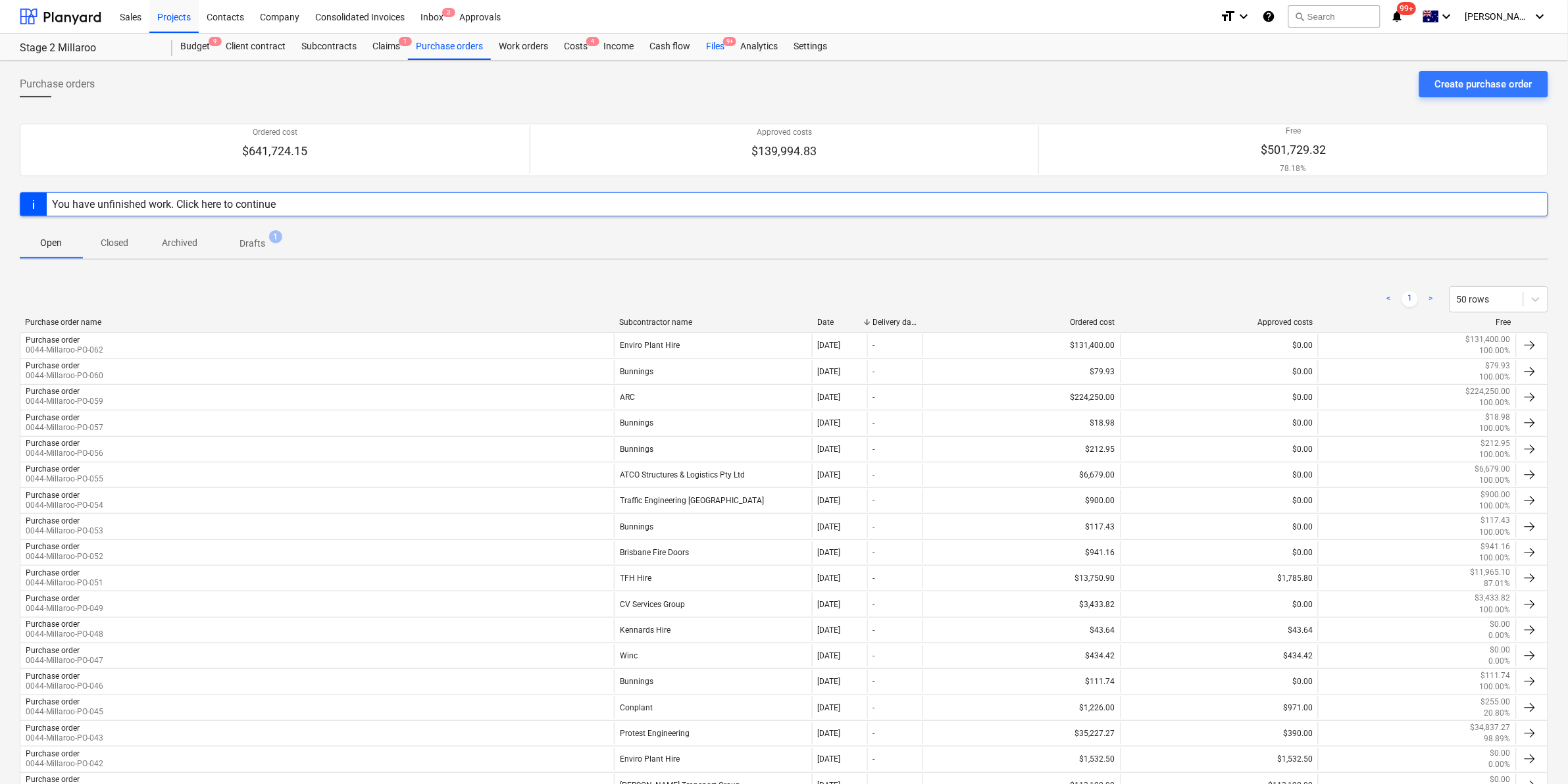
click at [715, 44] on div "Files 9+" at bounding box center [715, 46] width 34 height 26
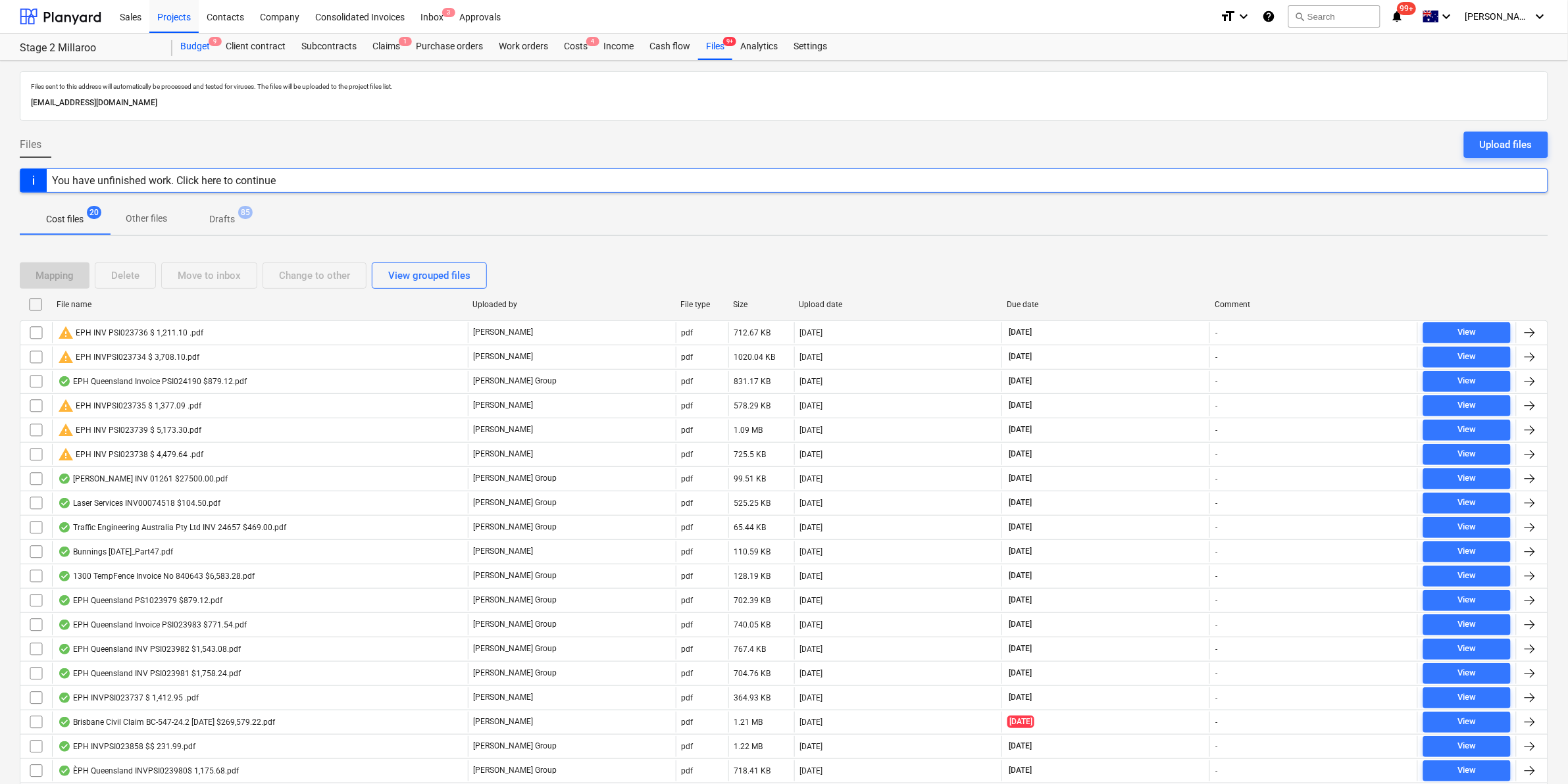
click at [196, 40] on div "Budget 9" at bounding box center [195, 46] width 46 height 26
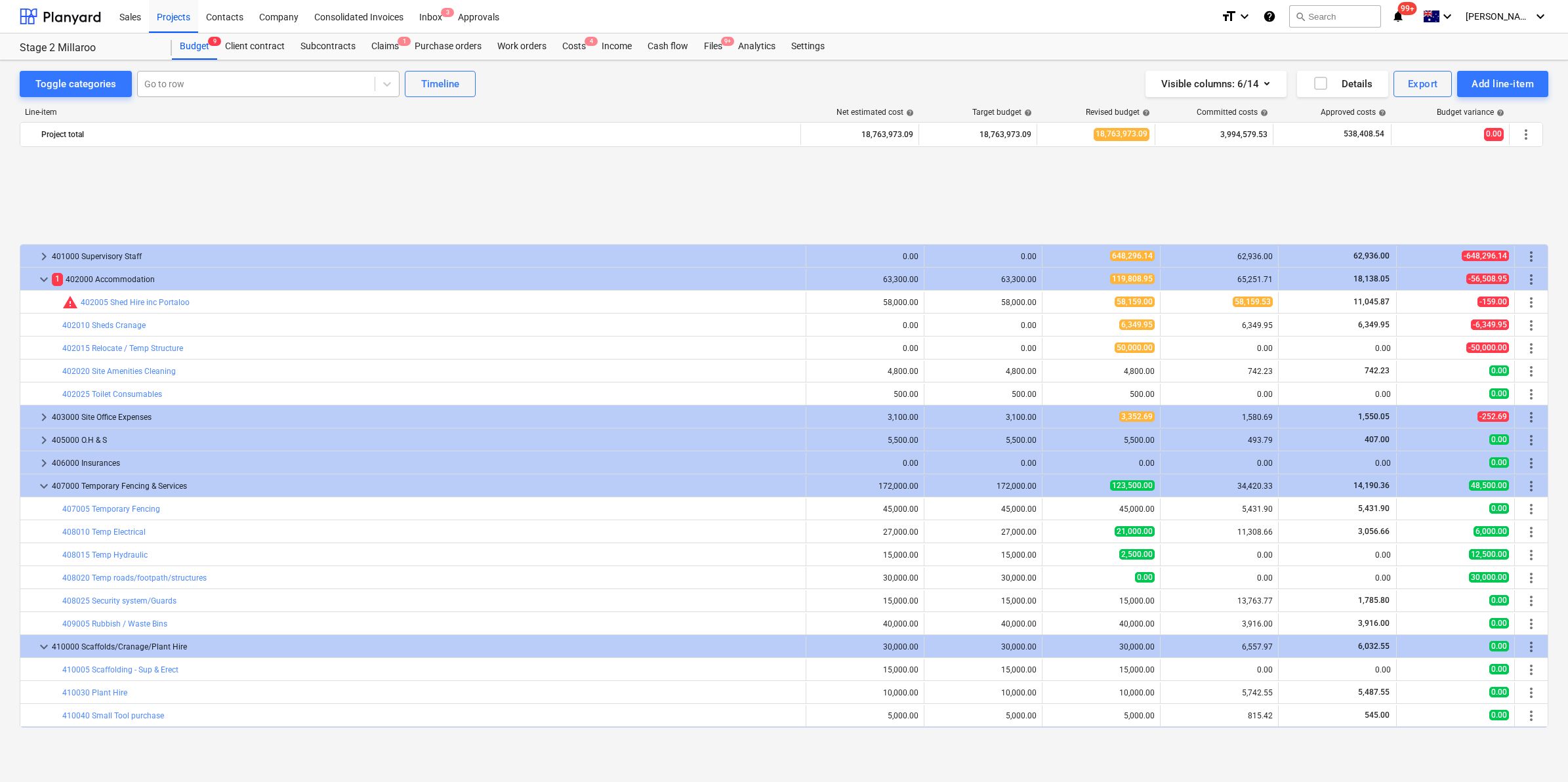
scroll to position [551, 0]
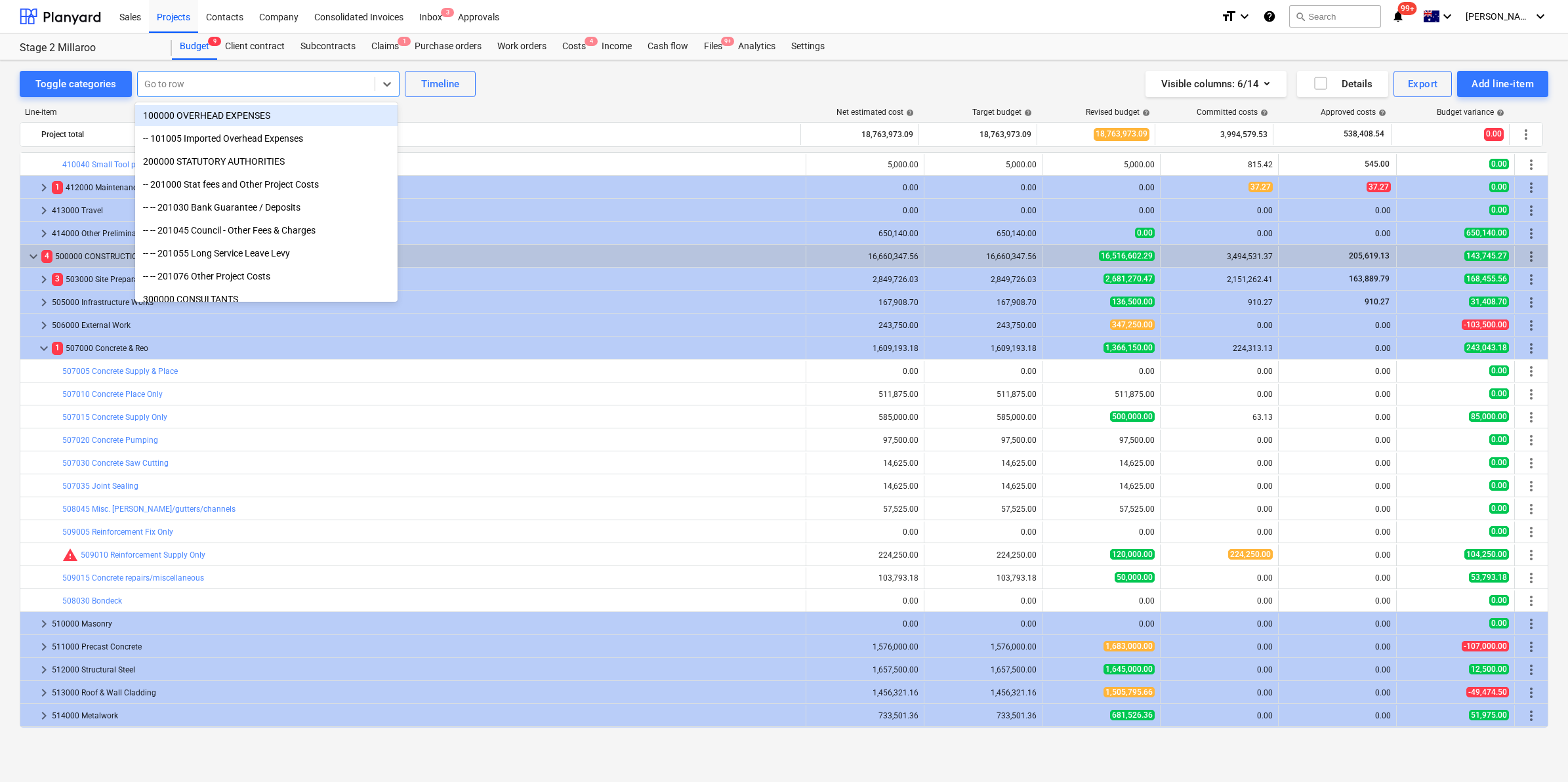
click at [230, 75] on div "Go to row" at bounding box center [256, 84] width 237 height 19
type input "det"
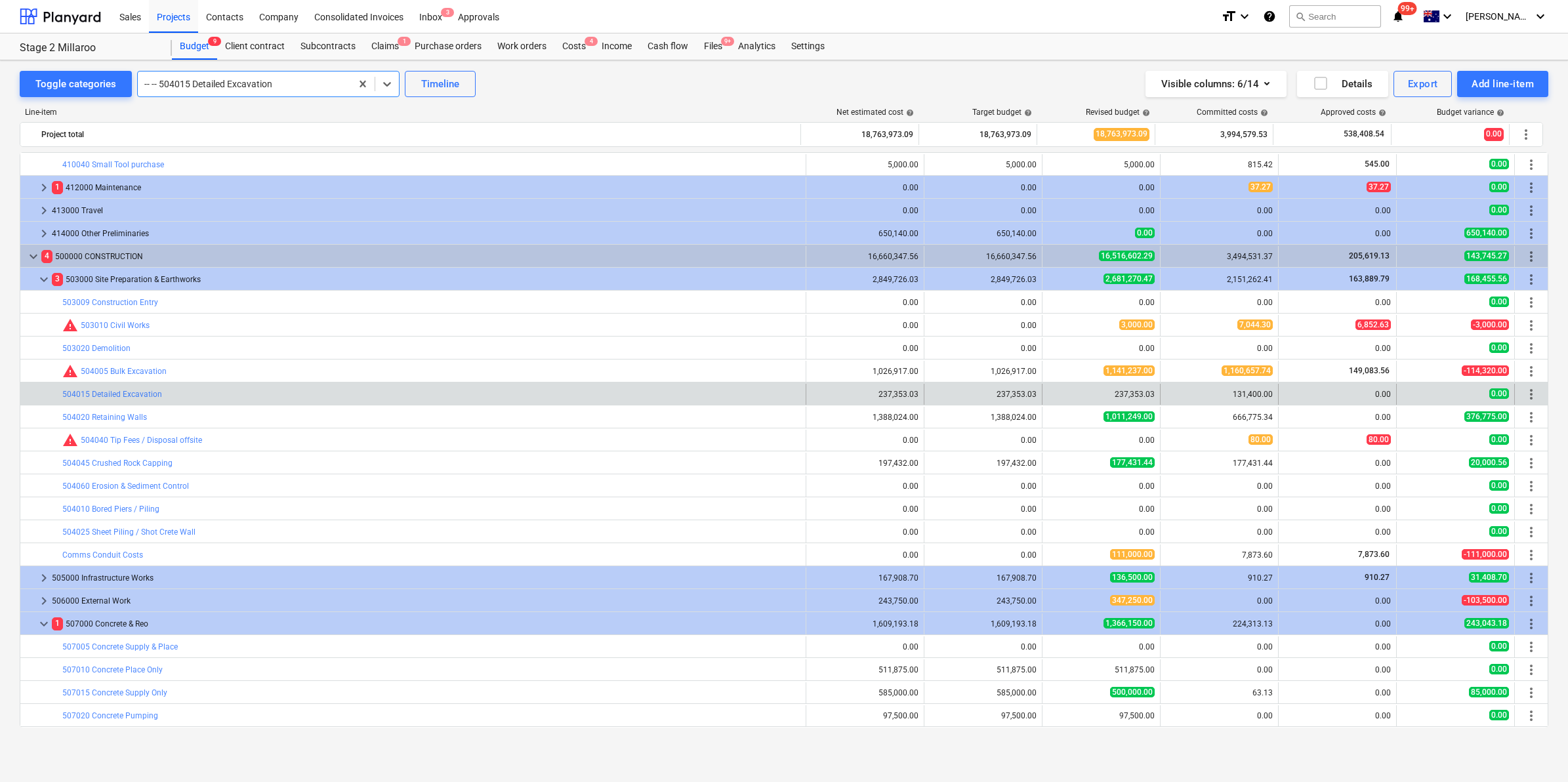
scroll to position [781, 0]
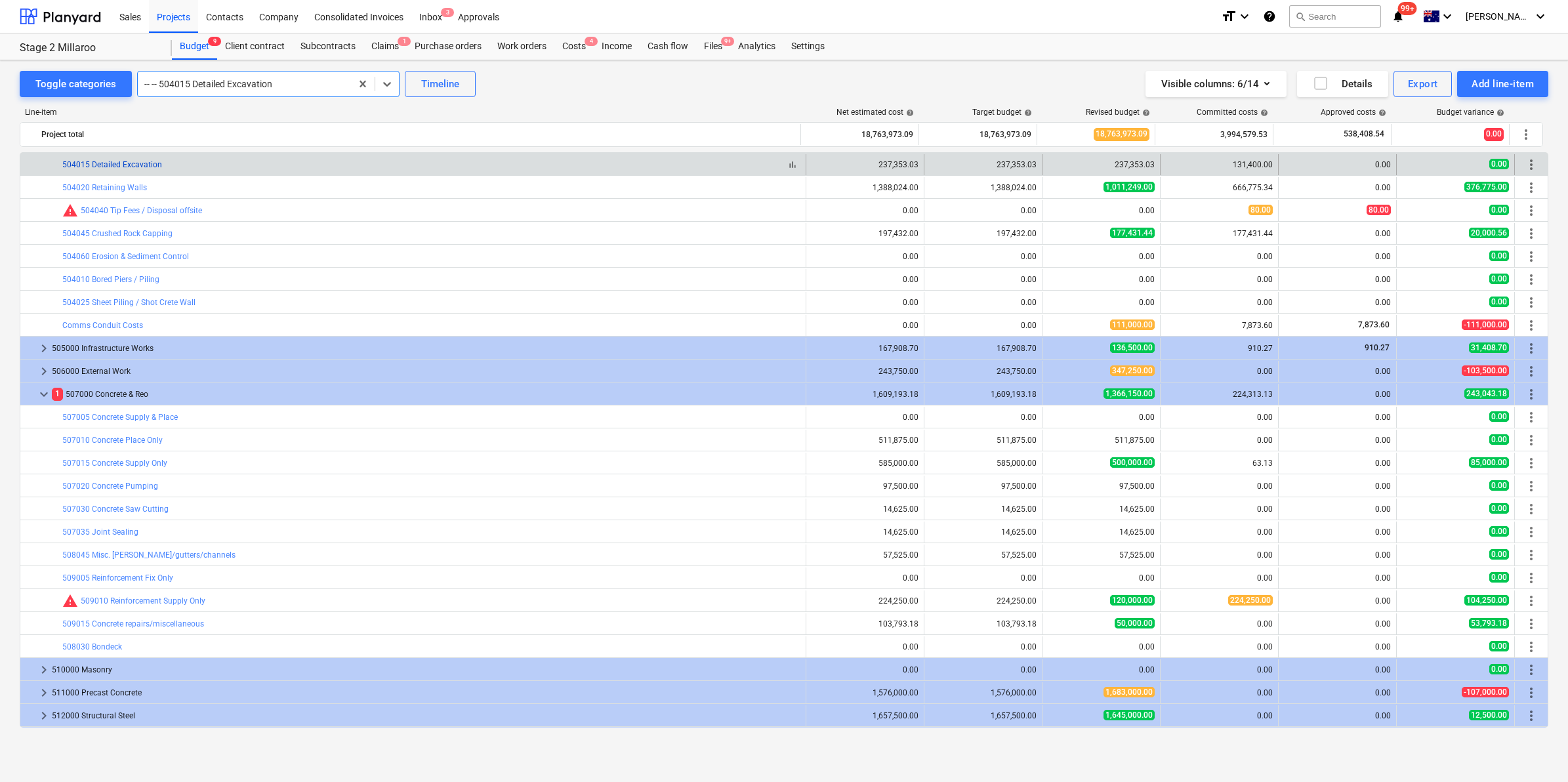
click at [112, 162] on link "504015 Detailed Excavation" at bounding box center [112, 165] width 100 height 9
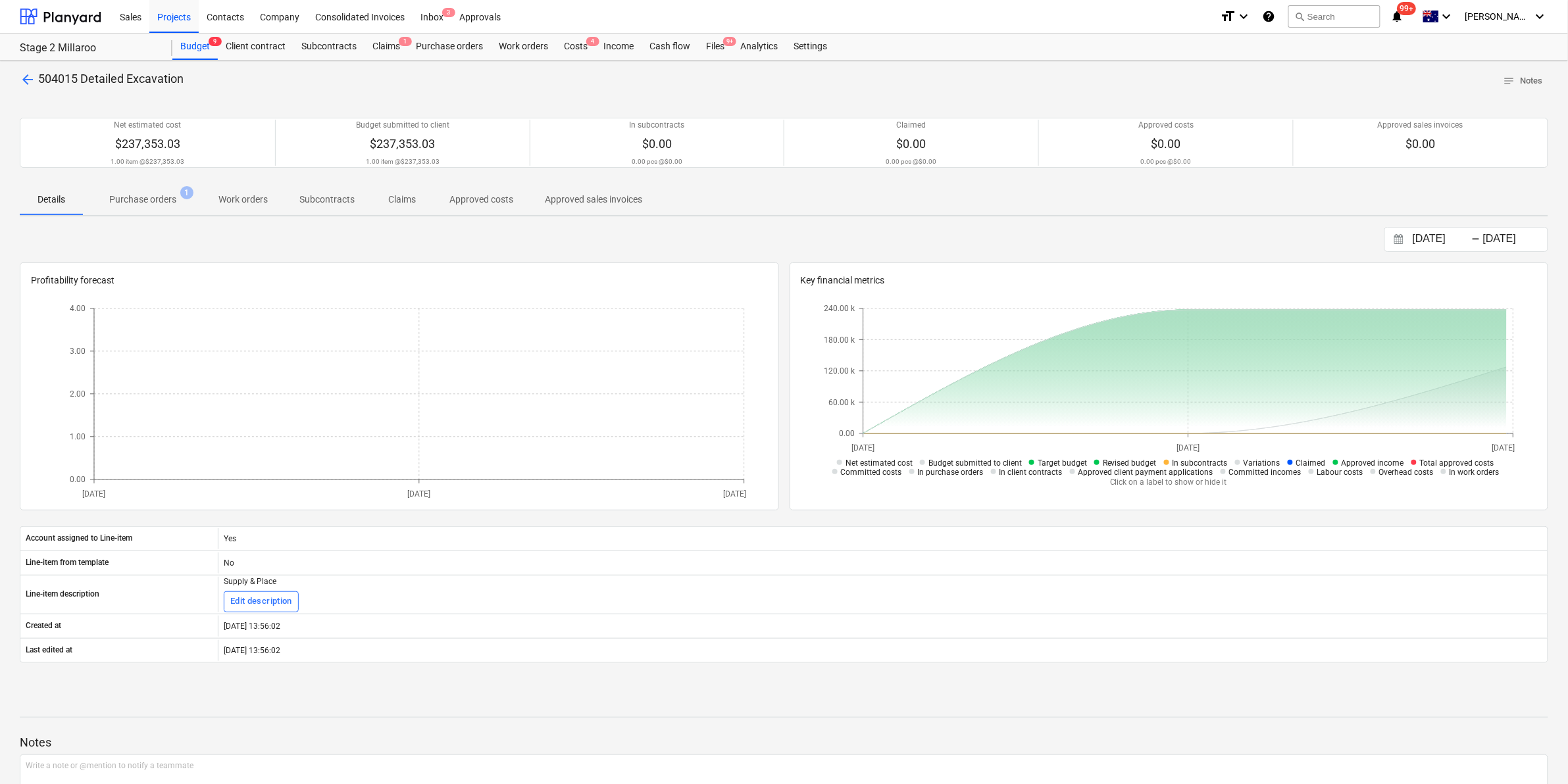
click at [129, 196] on p "Purchase orders" at bounding box center [143, 200] width 67 height 14
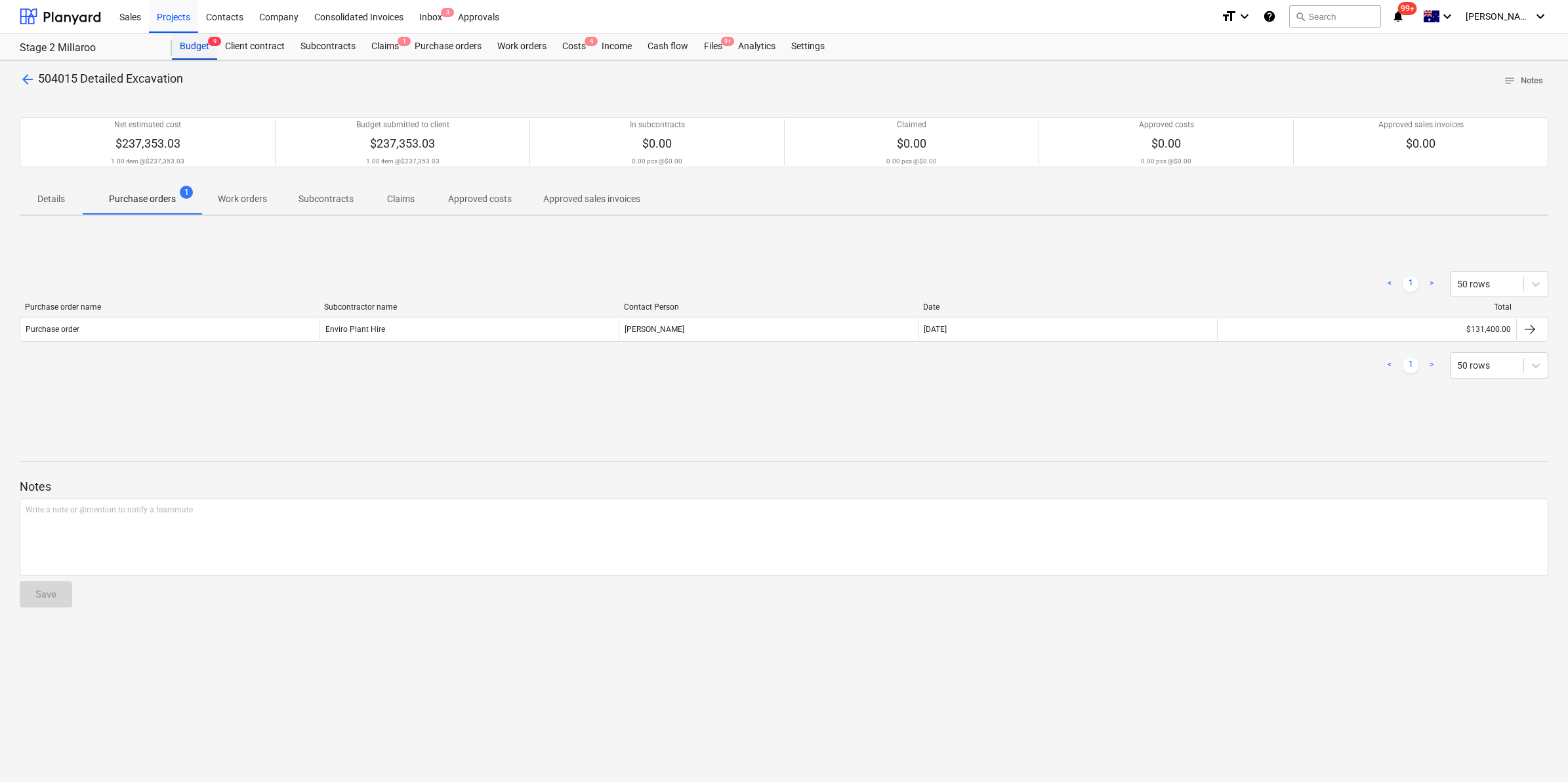
click at [201, 43] on div "Budget 9" at bounding box center [194, 46] width 45 height 26
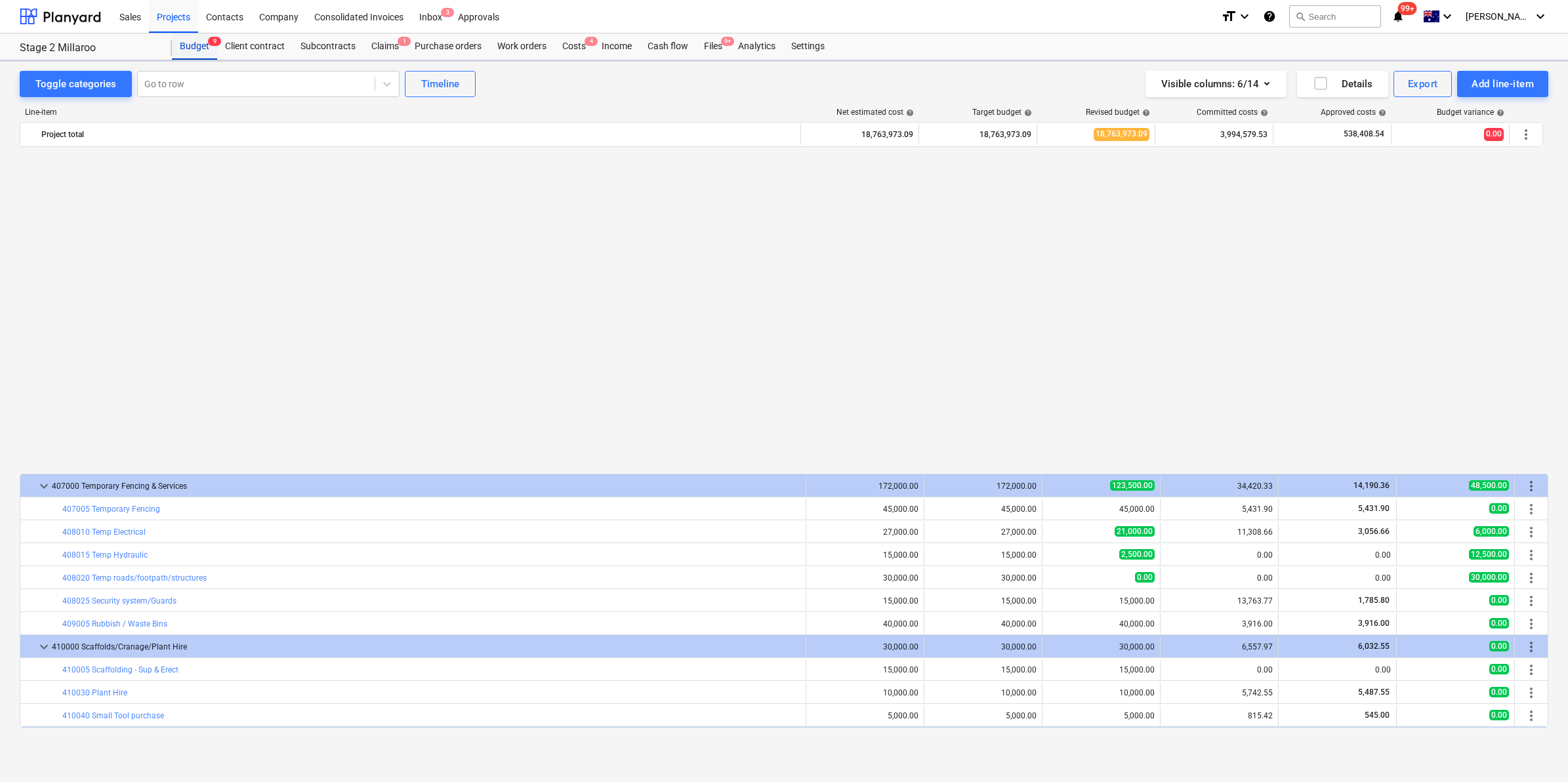
scroll to position [781, 0]
click at [204, 86] on div at bounding box center [256, 84] width 224 height 13
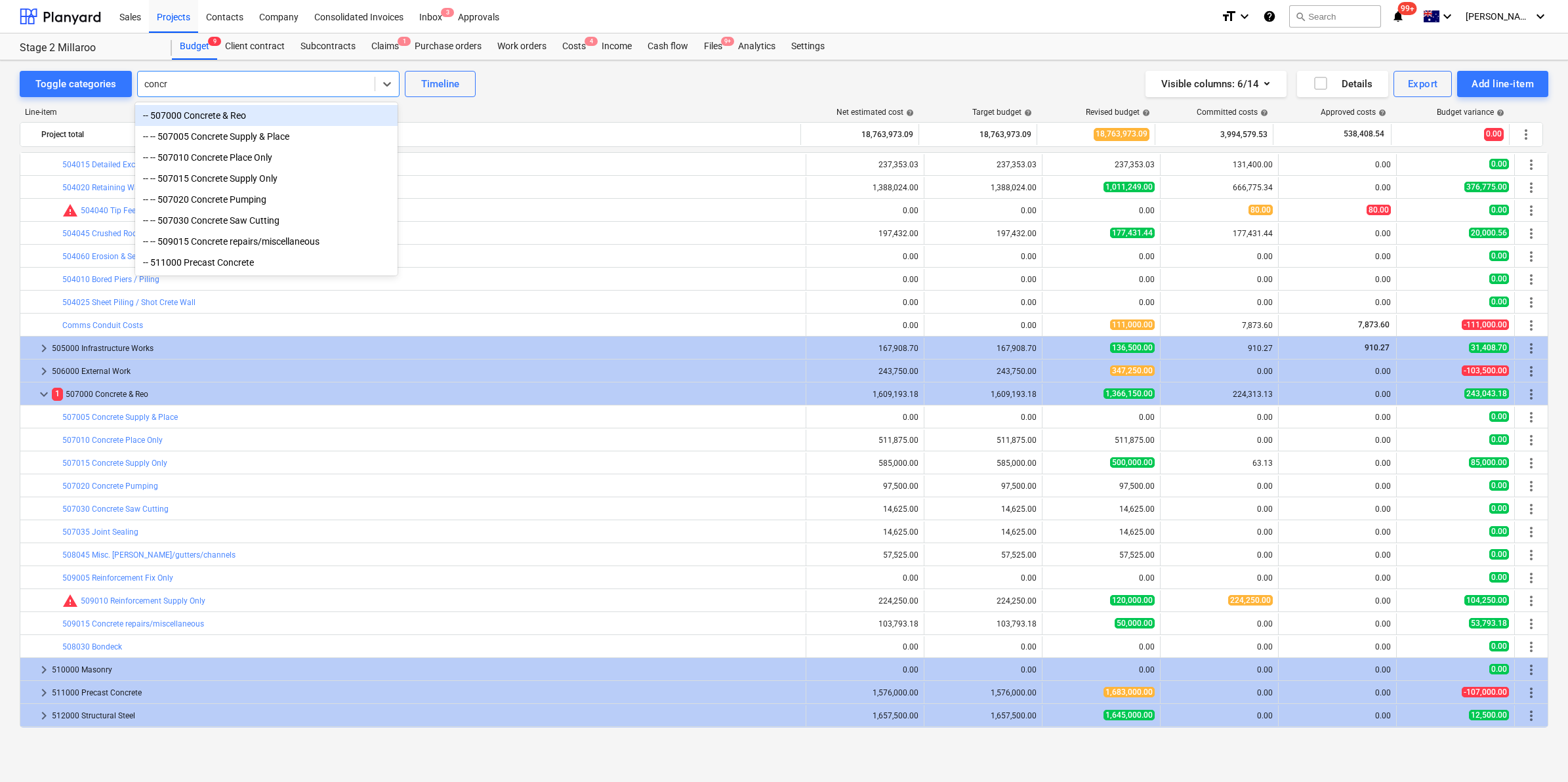
type input "concre"
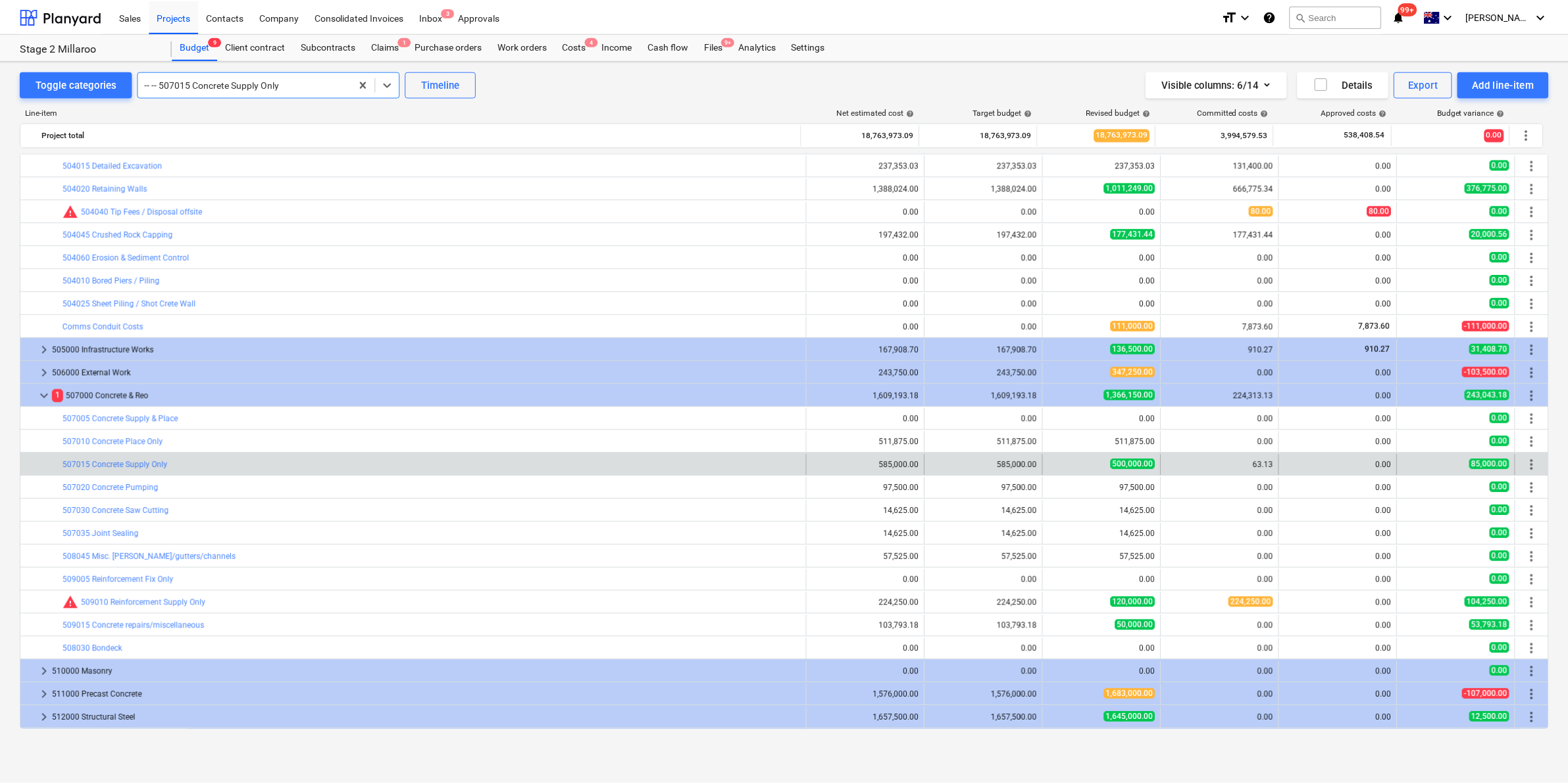
scroll to position [1082, 0]
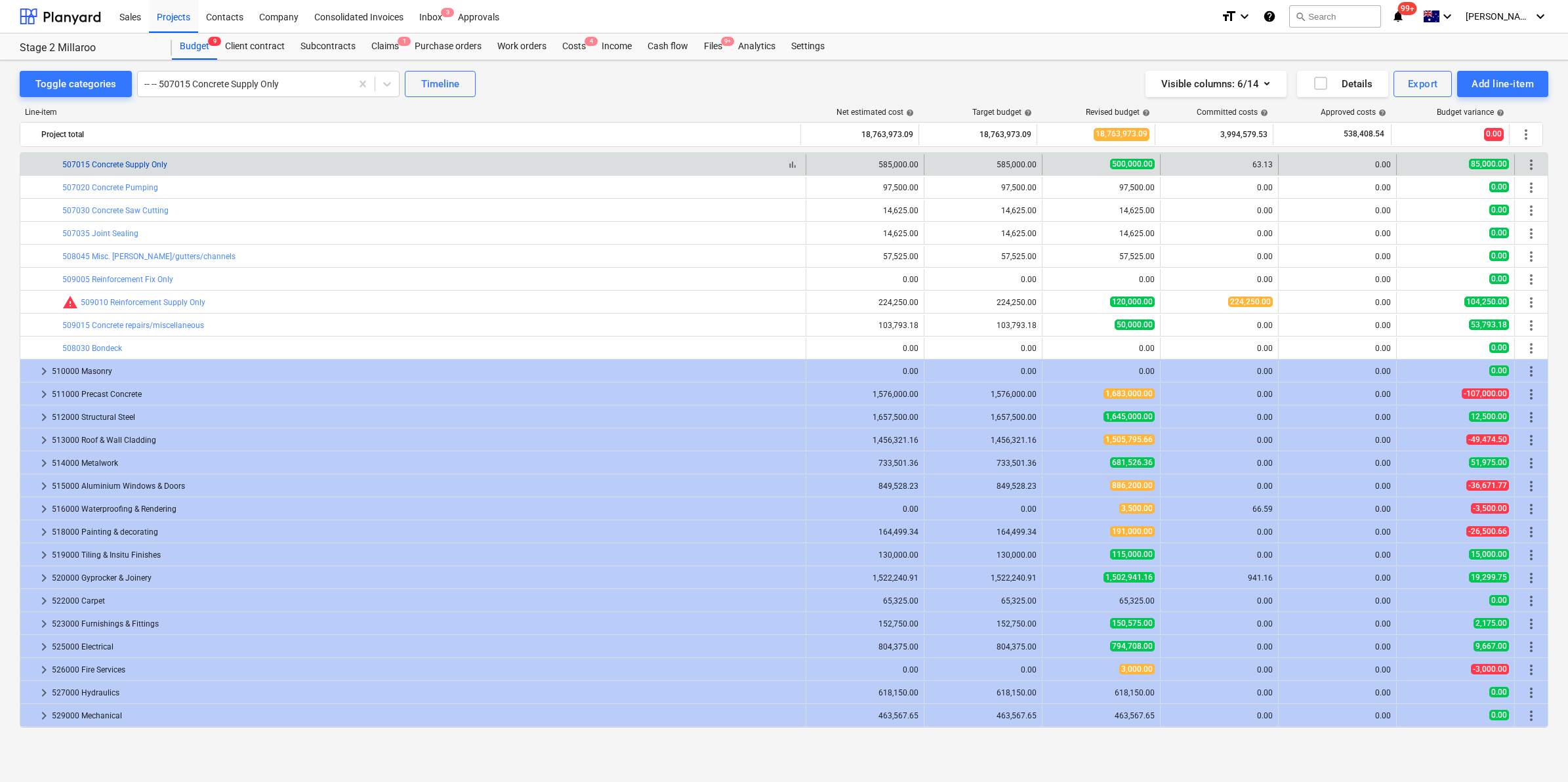
click at [148, 161] on link "507015 Concrete Supply Only" at bounding box center [114, 165] width 105 height 9
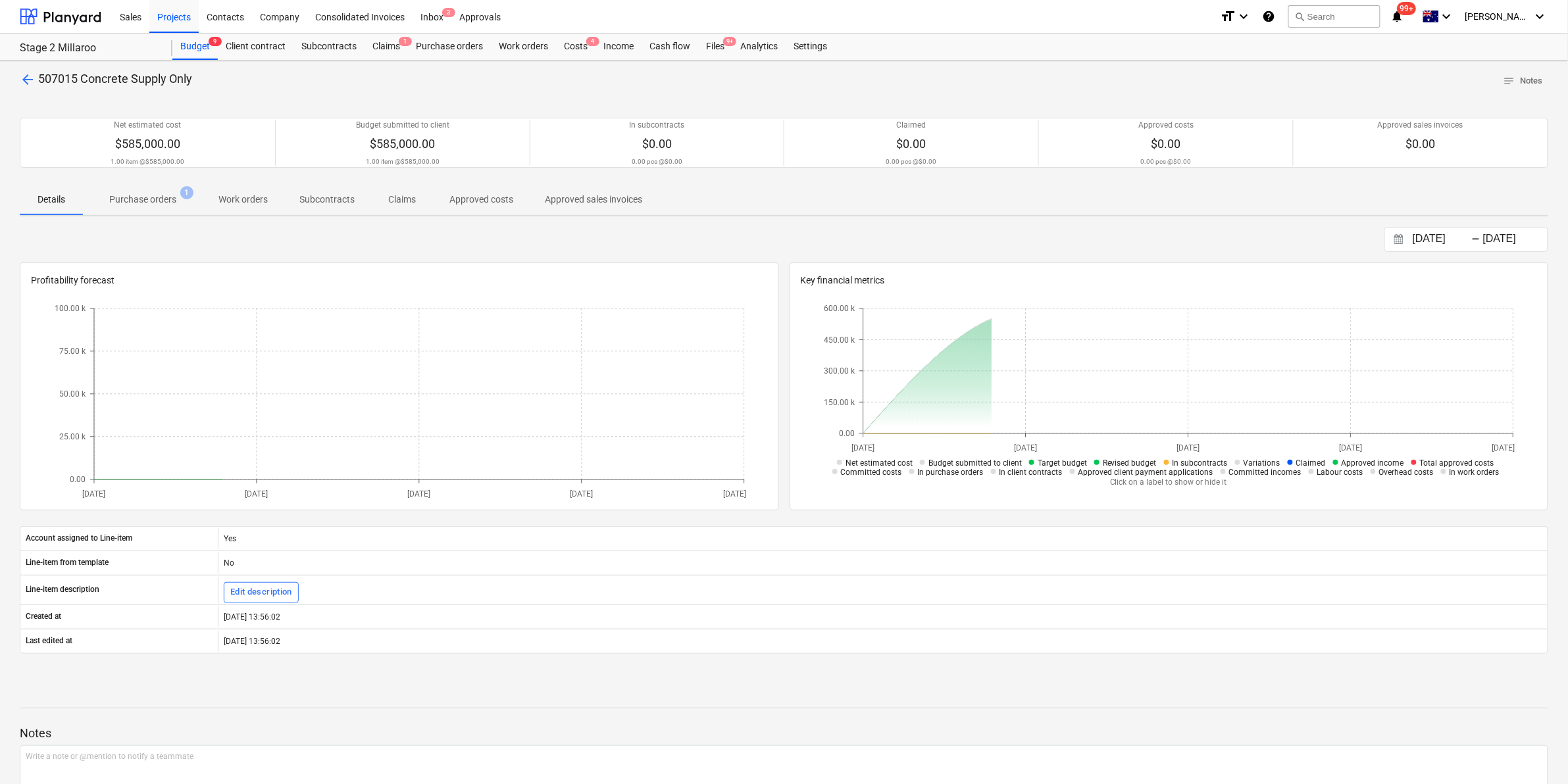
click at [165, 198] on p "Purchase orders" at bounding box center [143, 200] width 67 height 14
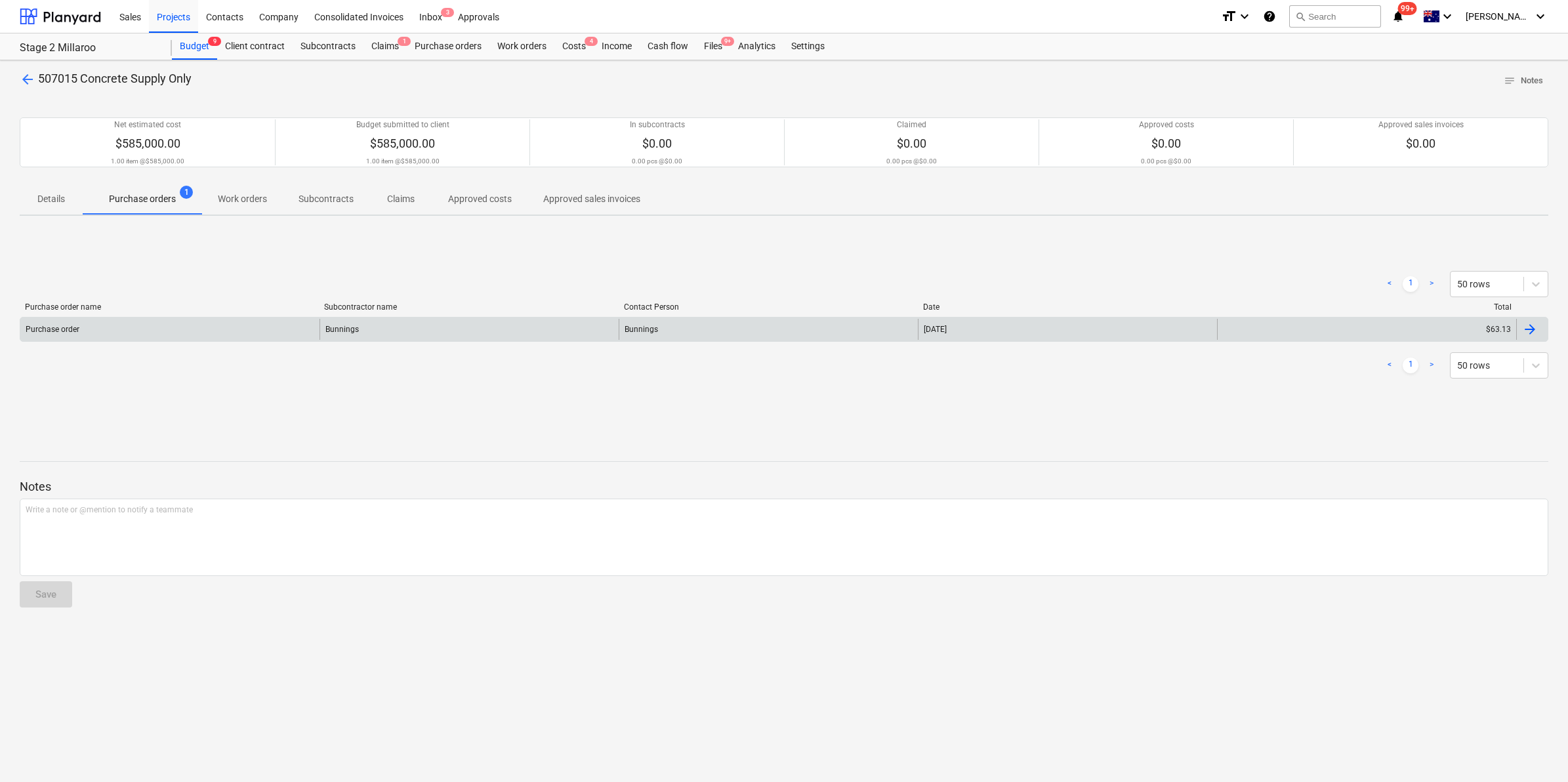
click at [201, 332] on div "Purchase order" at bounding box center [170, 329] width 299 height 21
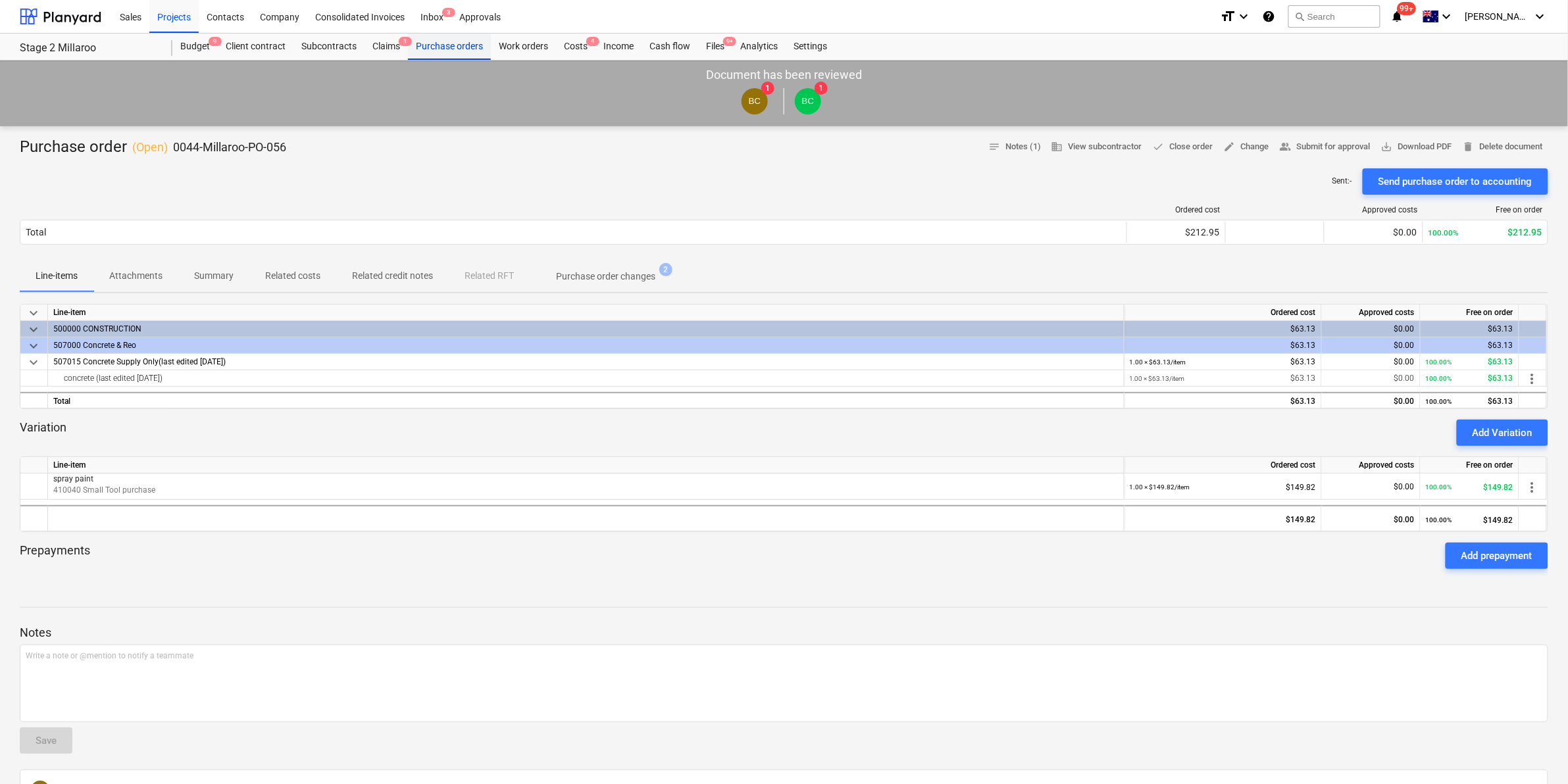
click at [436, 44] on div "Purchase orders" at bounding box center [449, 46] width 83 height 26
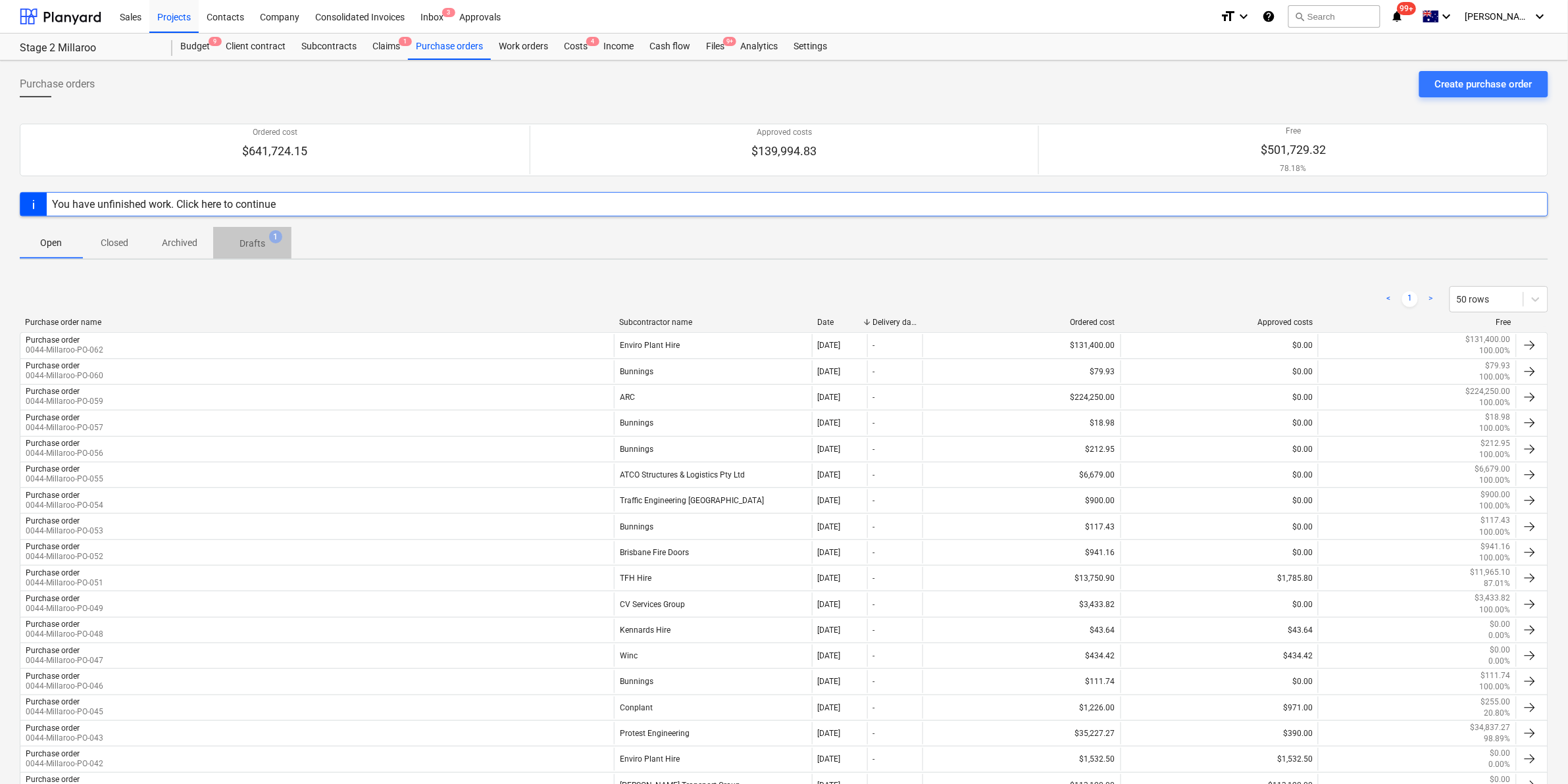
click at [257, 248] on p "Drafts" at bounding box center [253, 244] width 25 height 14
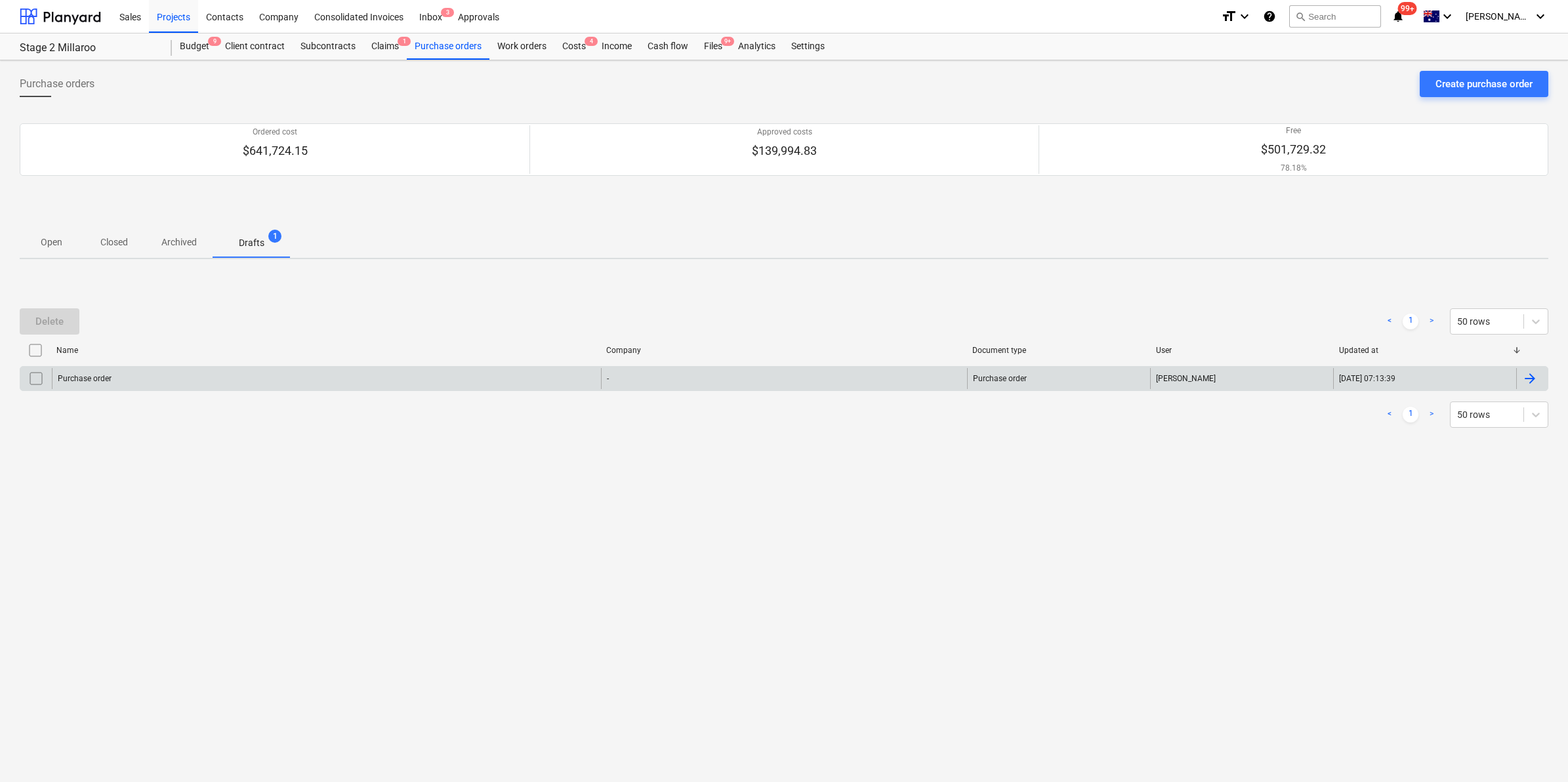
click at [409, 388] on div "Purchase order" at bounding box center [327, 378] width 549 height 21
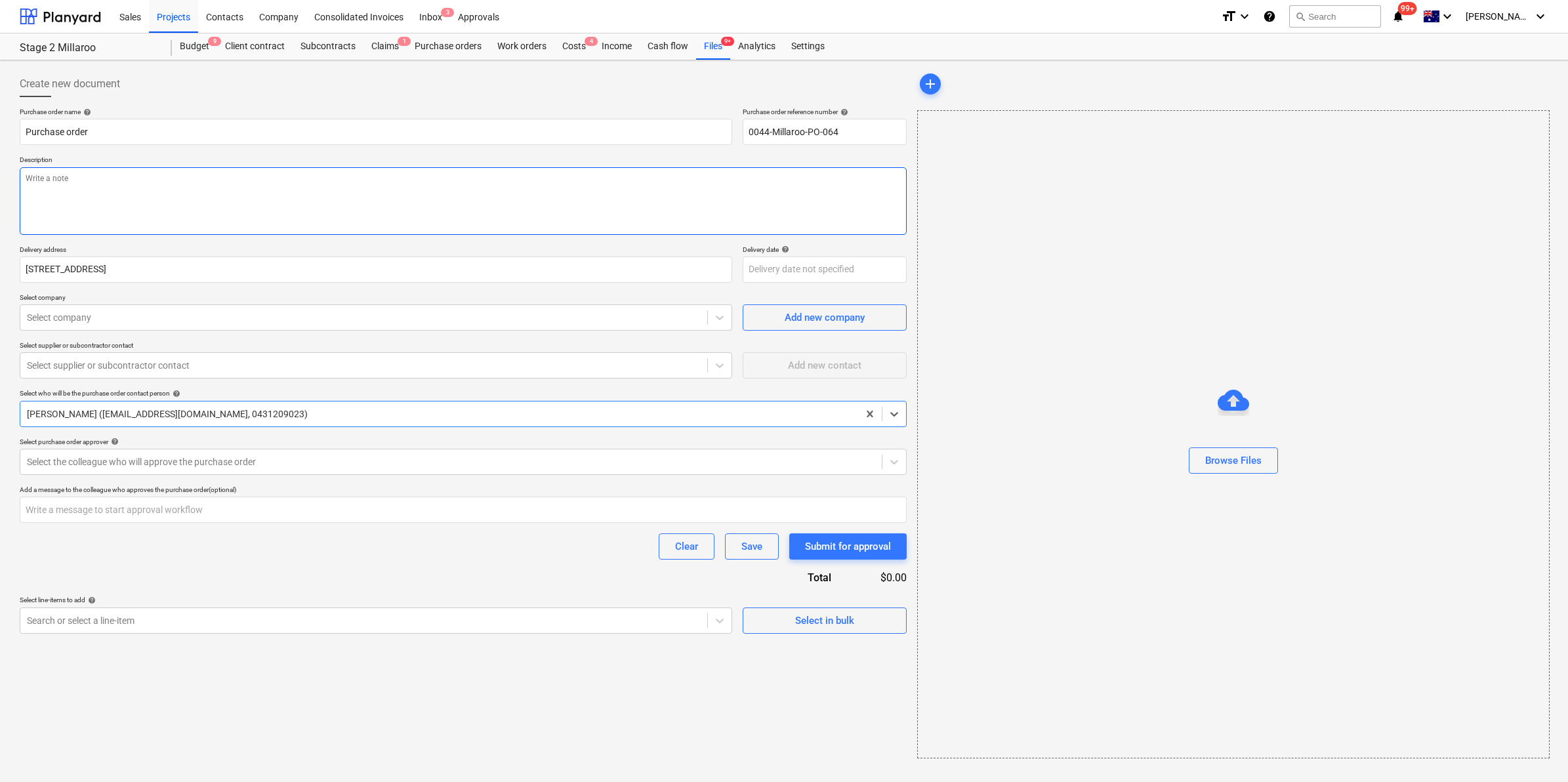
click at [246, 188] on textarea at bounding box center [463, 200] width 887 height 67
click at [515, 266] on input "[STREET_ADDRESS]" at bounding box center [375, 269] width 713 height 26
type textarea "x"
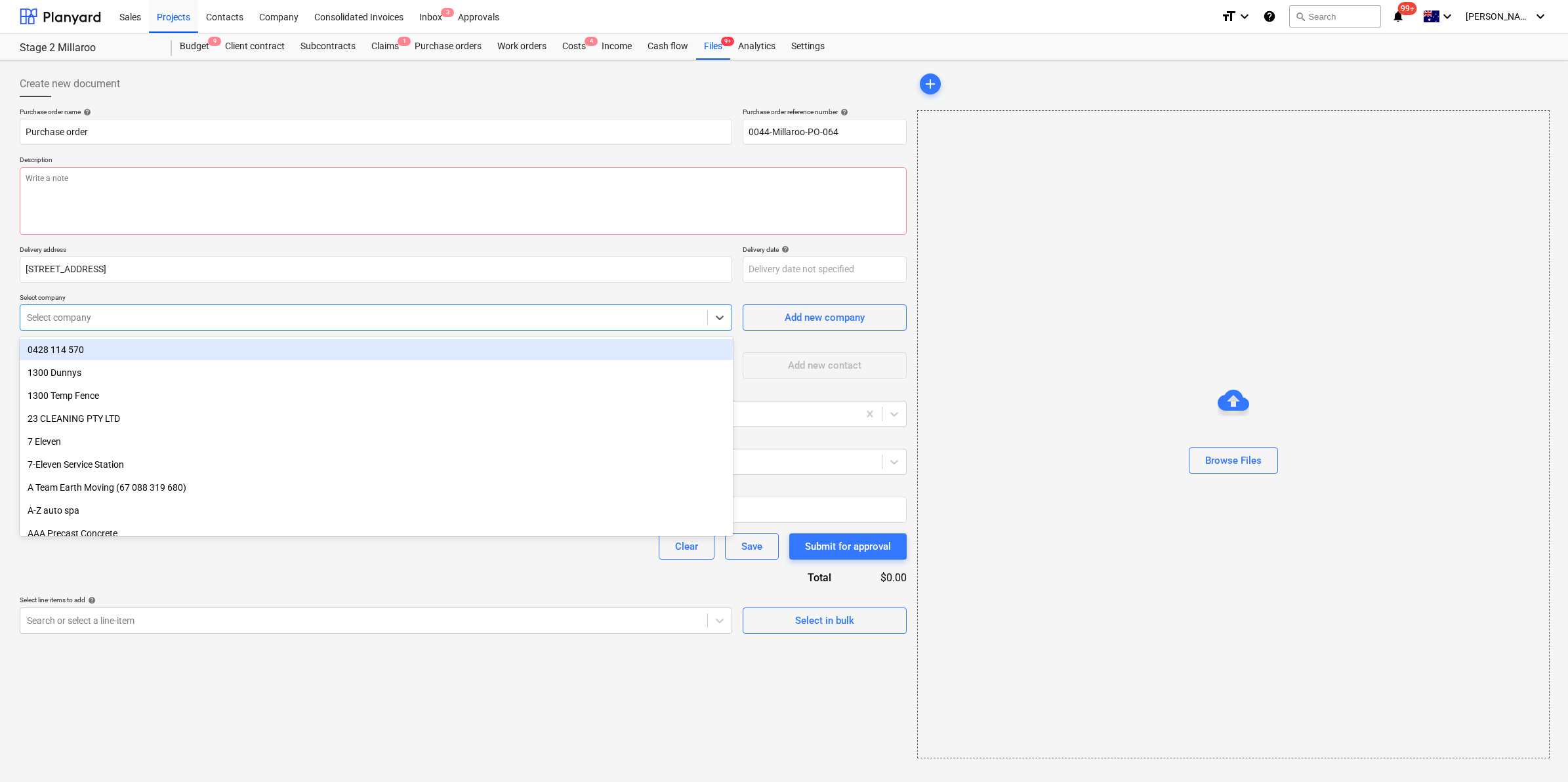
click at [469, 310] on div "Select company" at bounding box center [363, 318] width 687 height 19
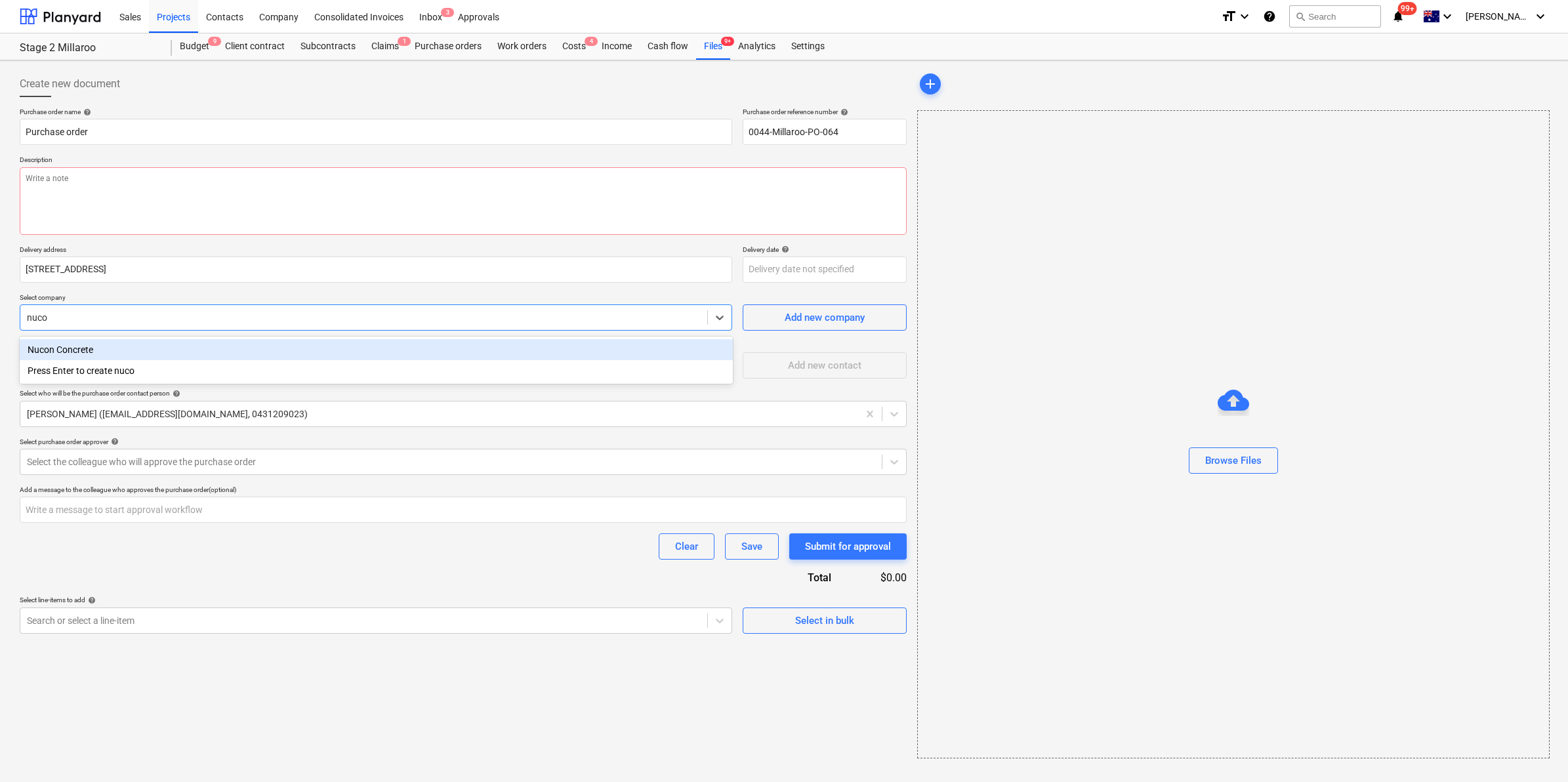
type input "nucon"
type textarea "x"
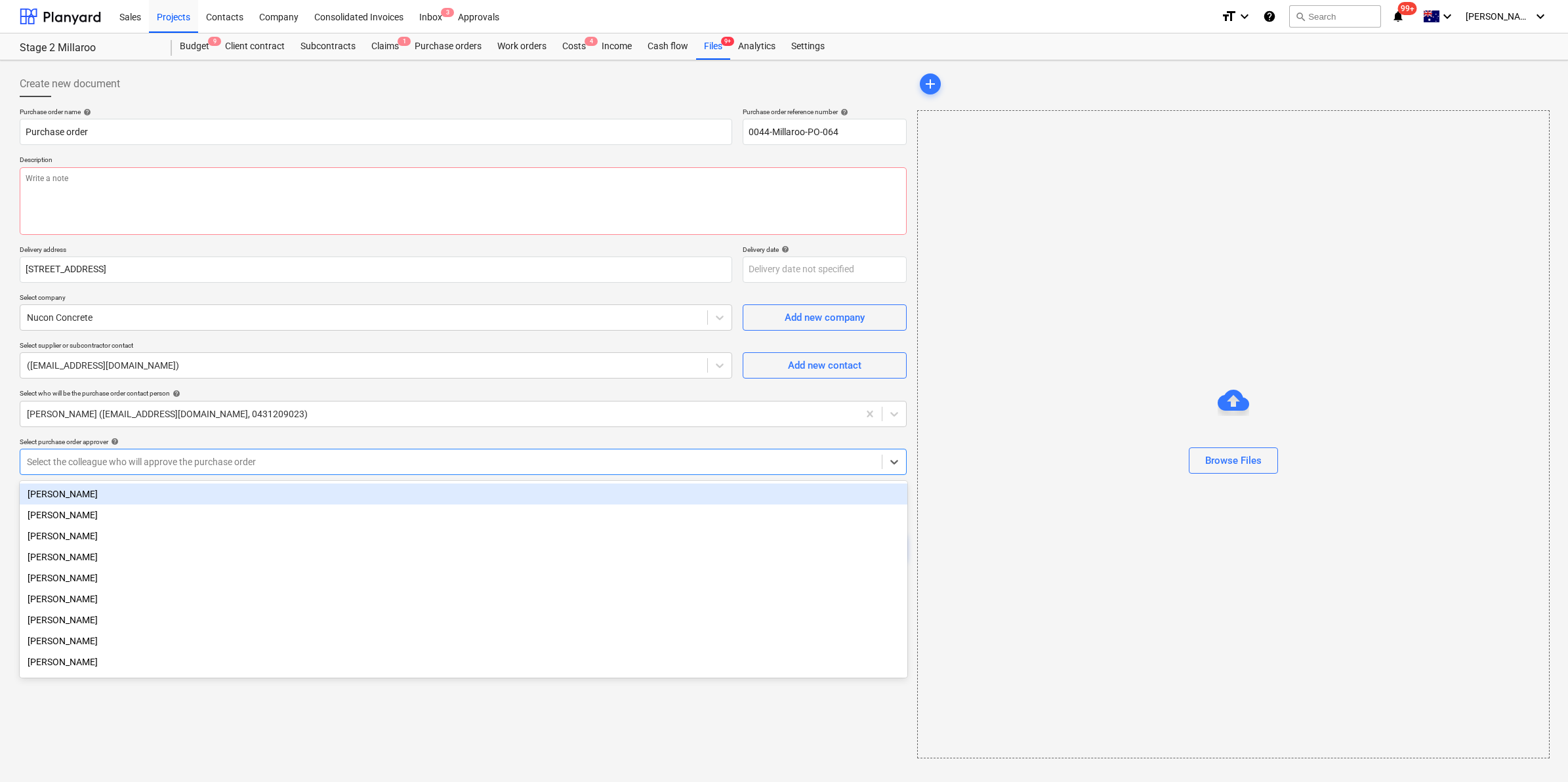
click at [188, 459] on div at bounding box center [451, 462] width 848 height 13
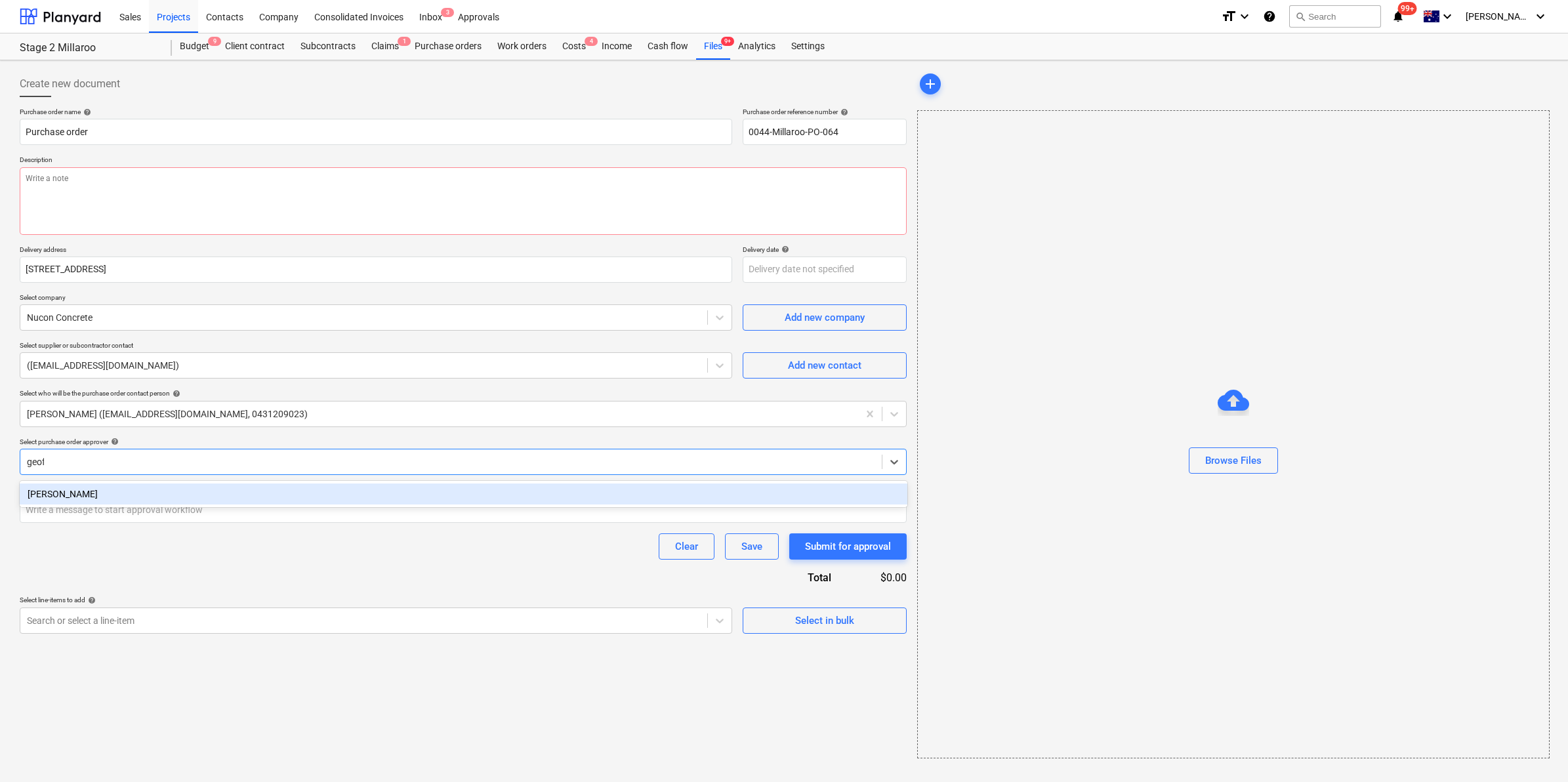
type input "[PERSON_NAME]"
type textarea "x"
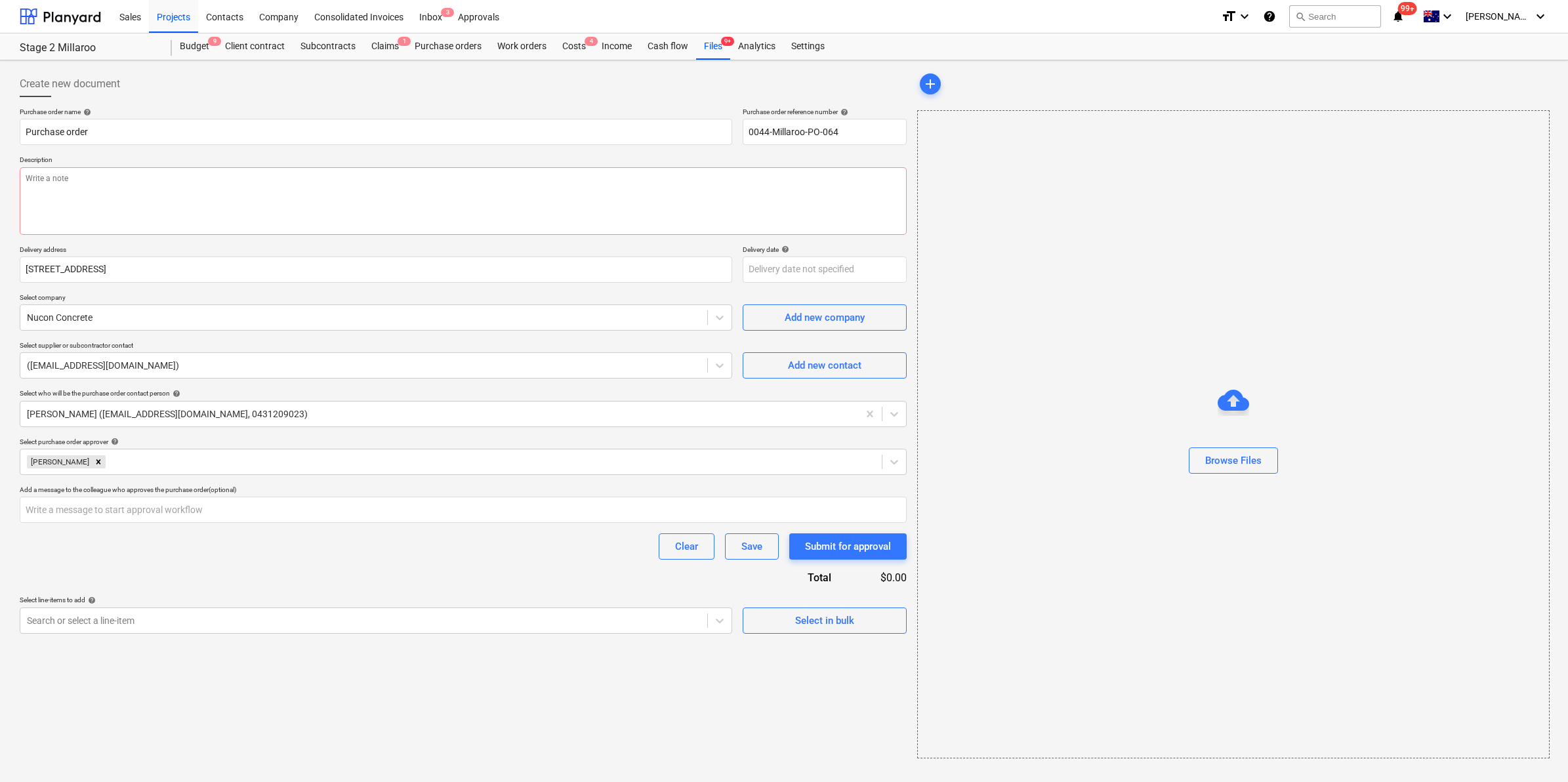
click at [364, 710] on div "Create new document Purchase order name help Purchase order Purchase order refe…" at bounding box center [463, 414] width 898 height 698
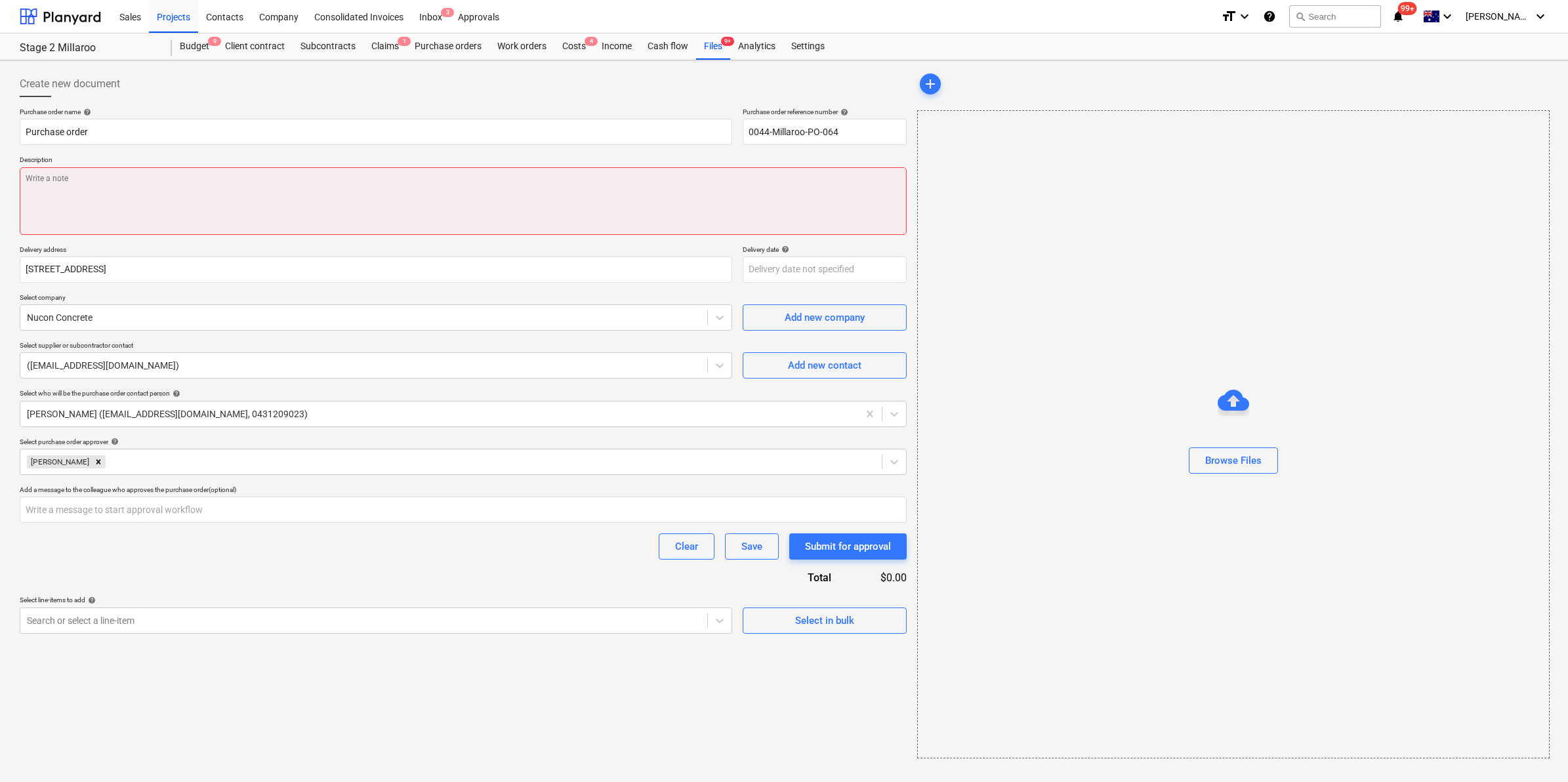
click at [264, 196] on textarea at bounding box center [463, 200] width 887 height 67
type textarea "F"
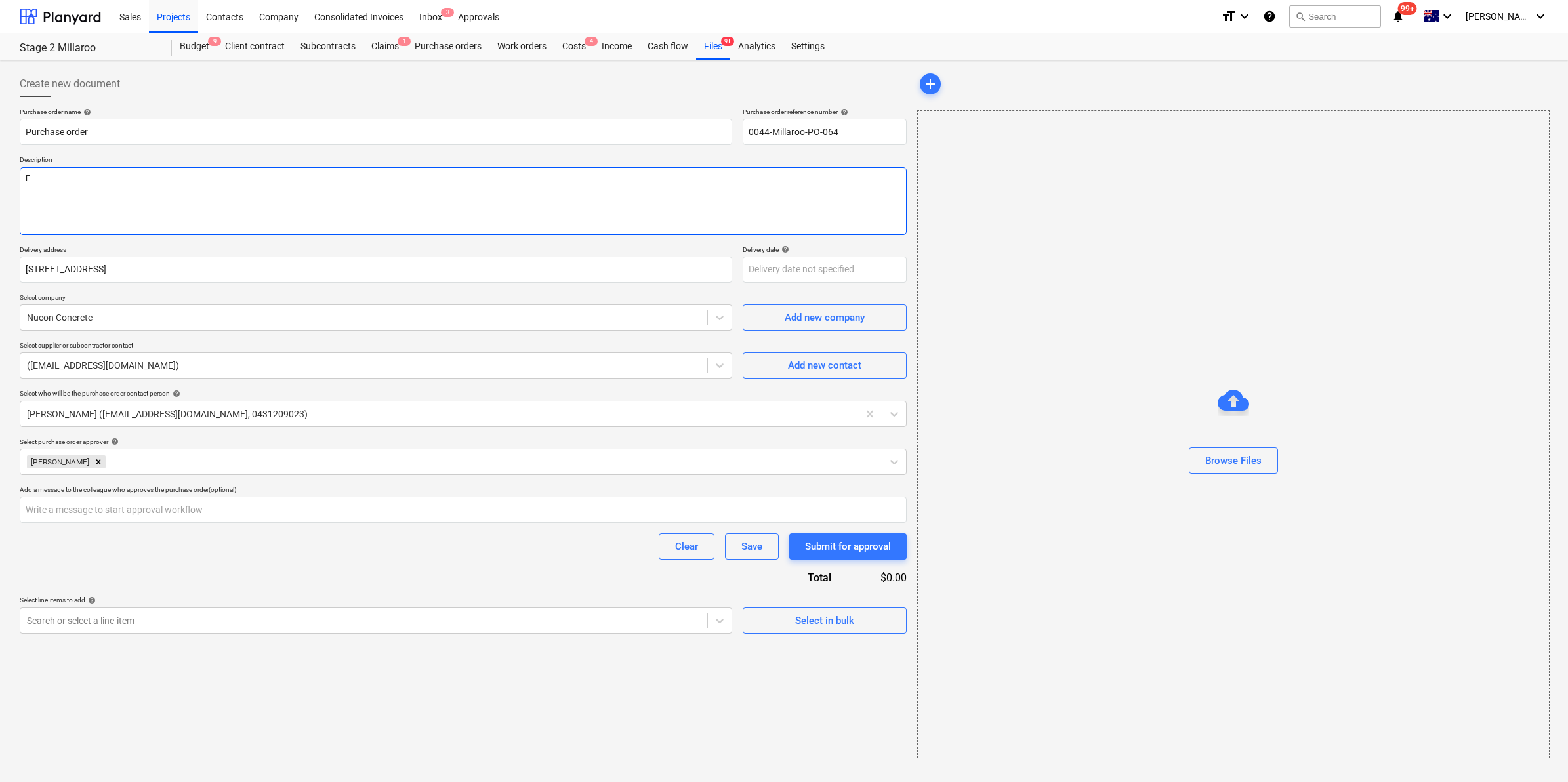
type textarea "x"
type textarea "Fo"
type textarea "x"
type textarea "Foo"
type textarea "x"
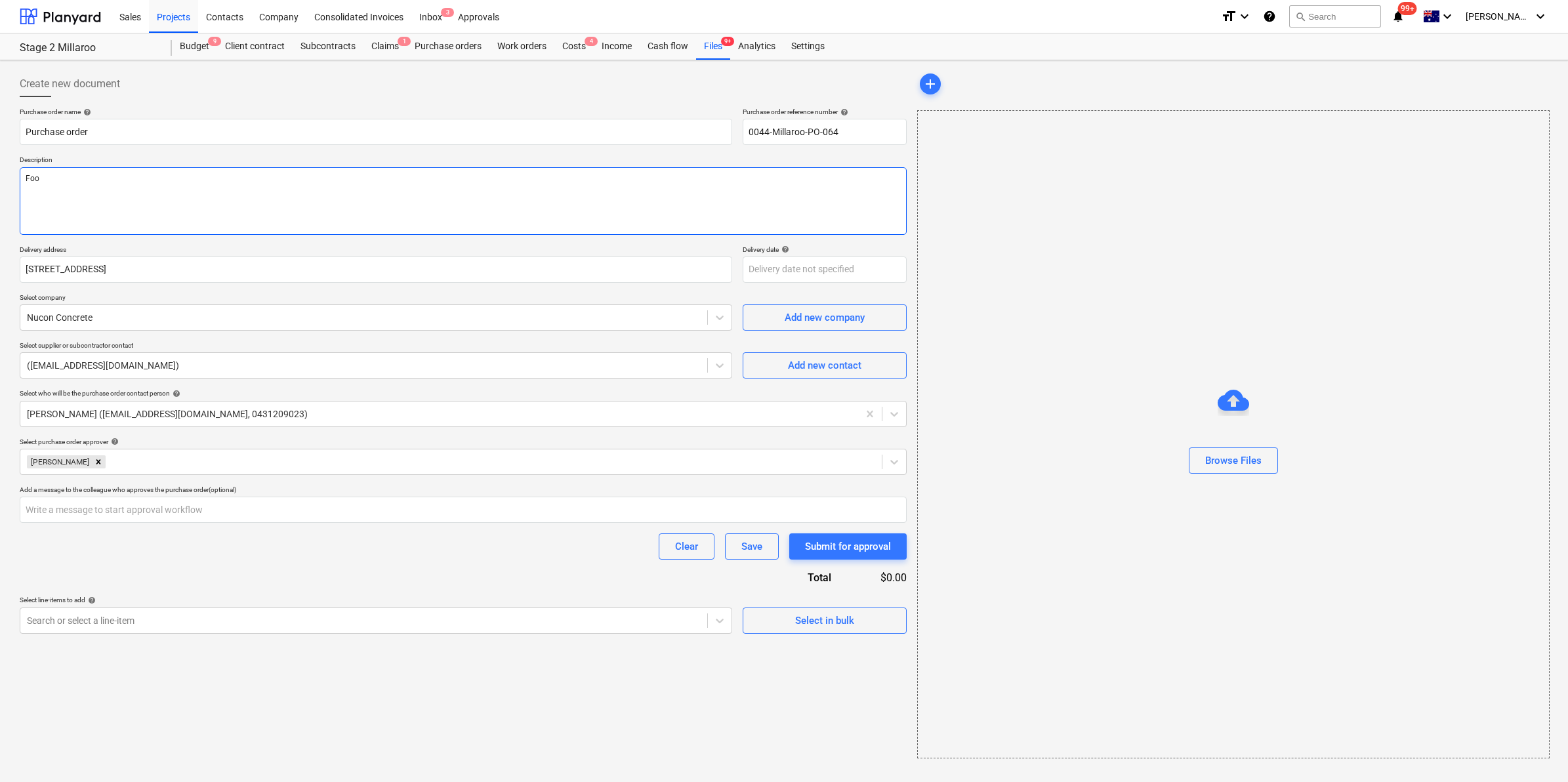
type textarea "Foot"
type textarea "x"
type textarea "Footi"
type textarea "x"
type textarea "Footin"
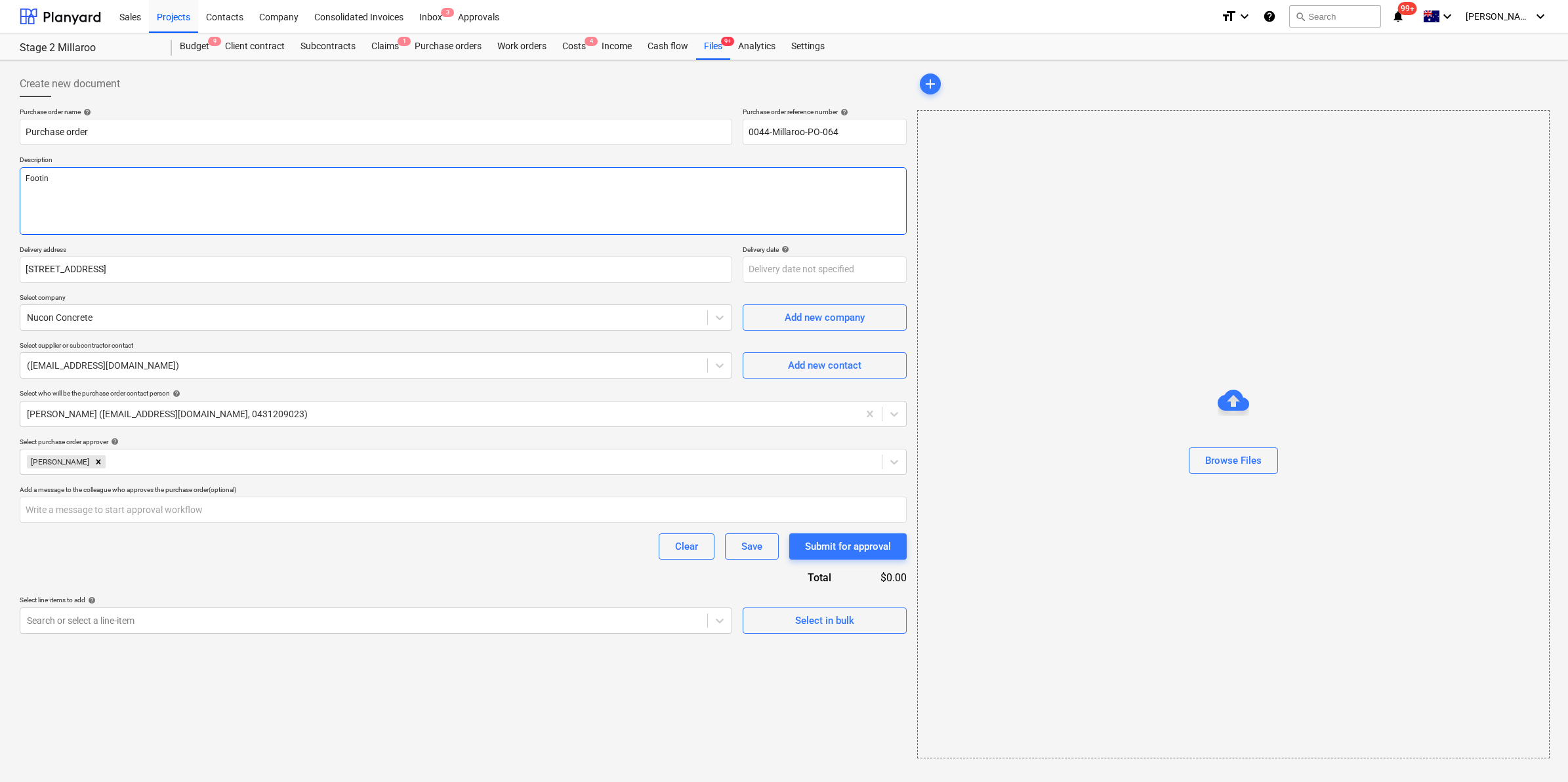
type textarea "x"
type textarea "Footing"
type textarea "x"
type textarea "Footings"
type textarea "x"
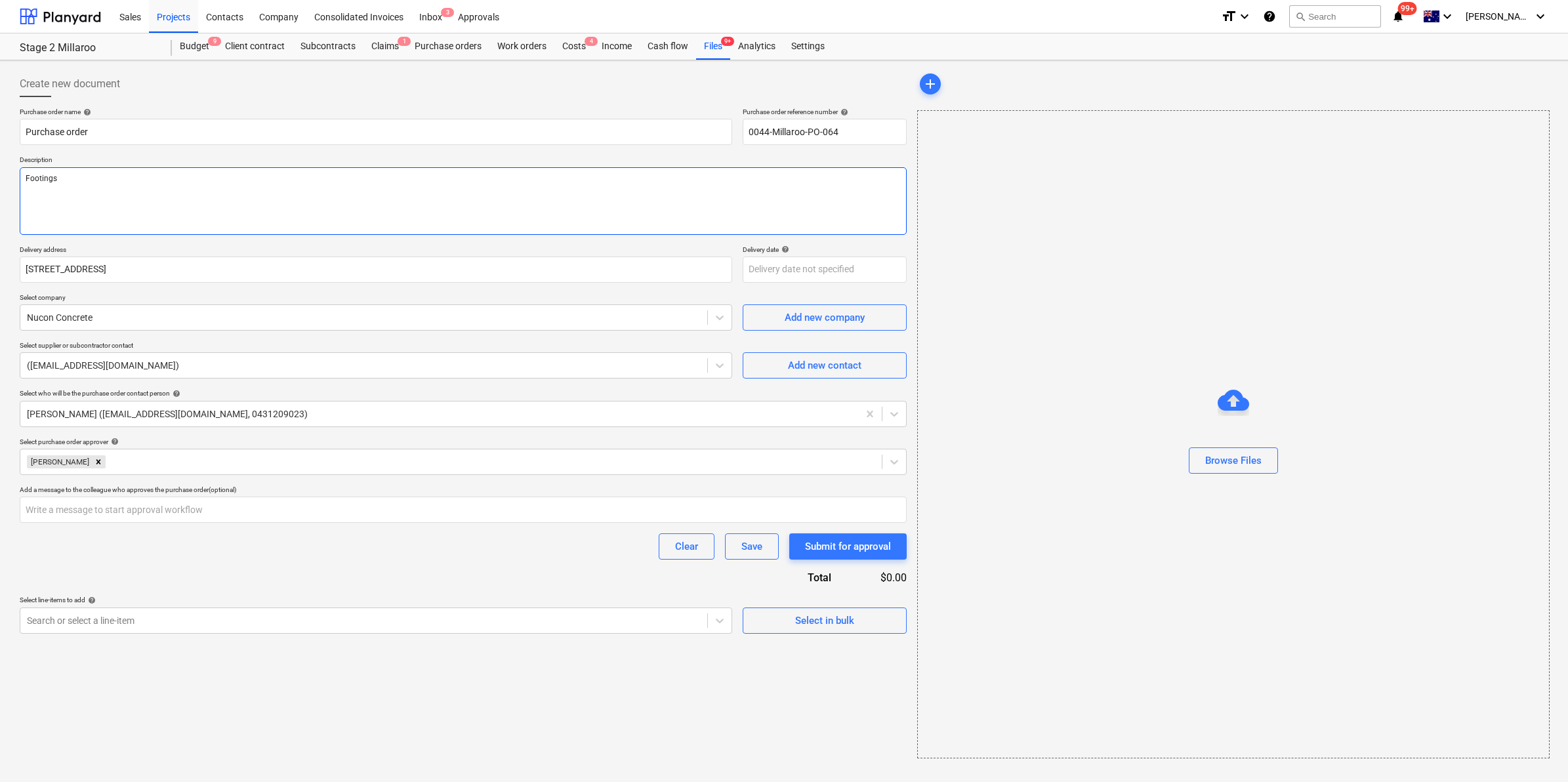
type textarea "Footings"
type textarea "x"
type textarea "Footings"
type textarea "x"
type textarea "Footing"
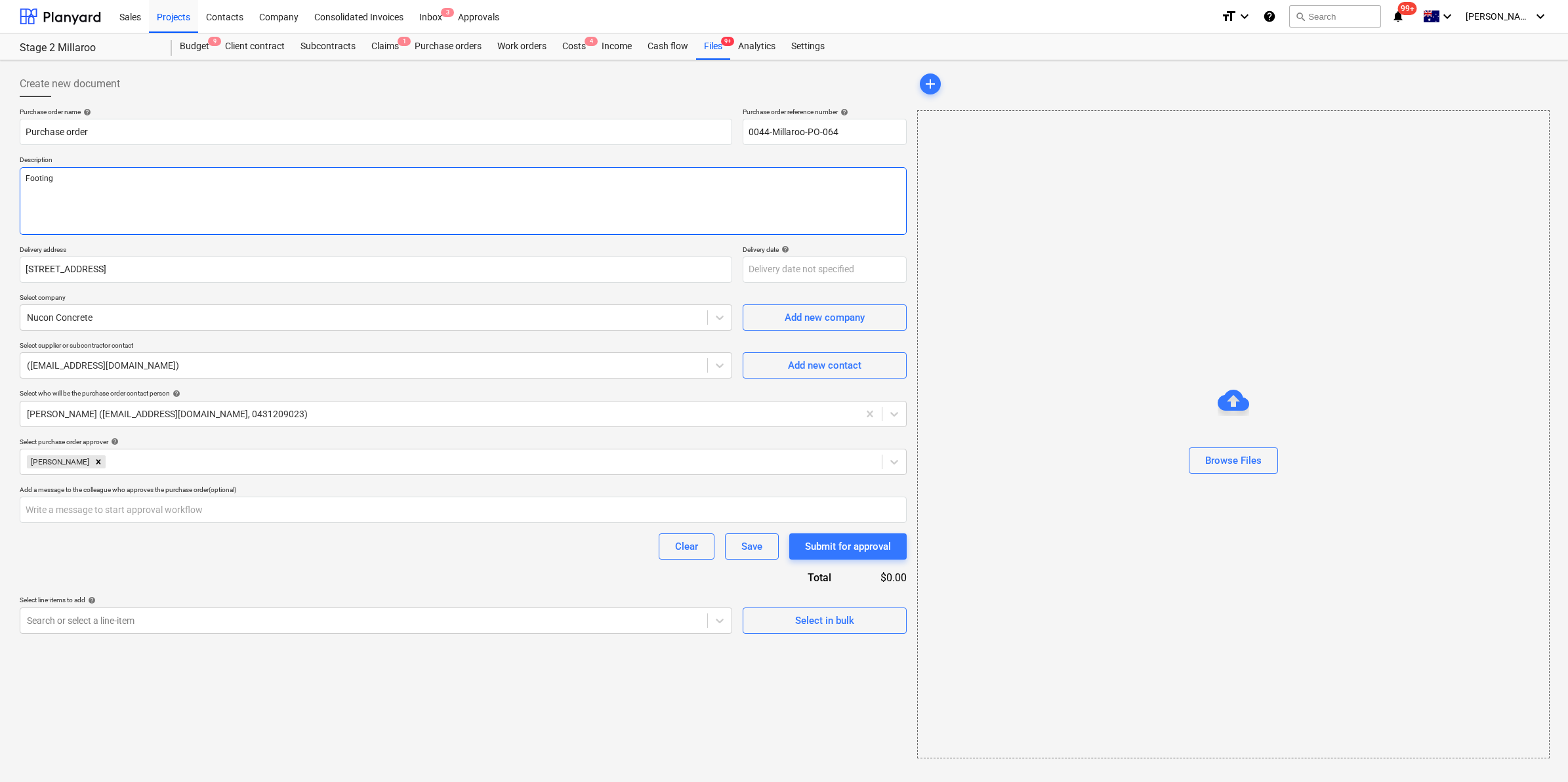
type textarea "x"
type textarea "Footin"
type textarea "x"
type textarea "Footi"
type textarea "x"
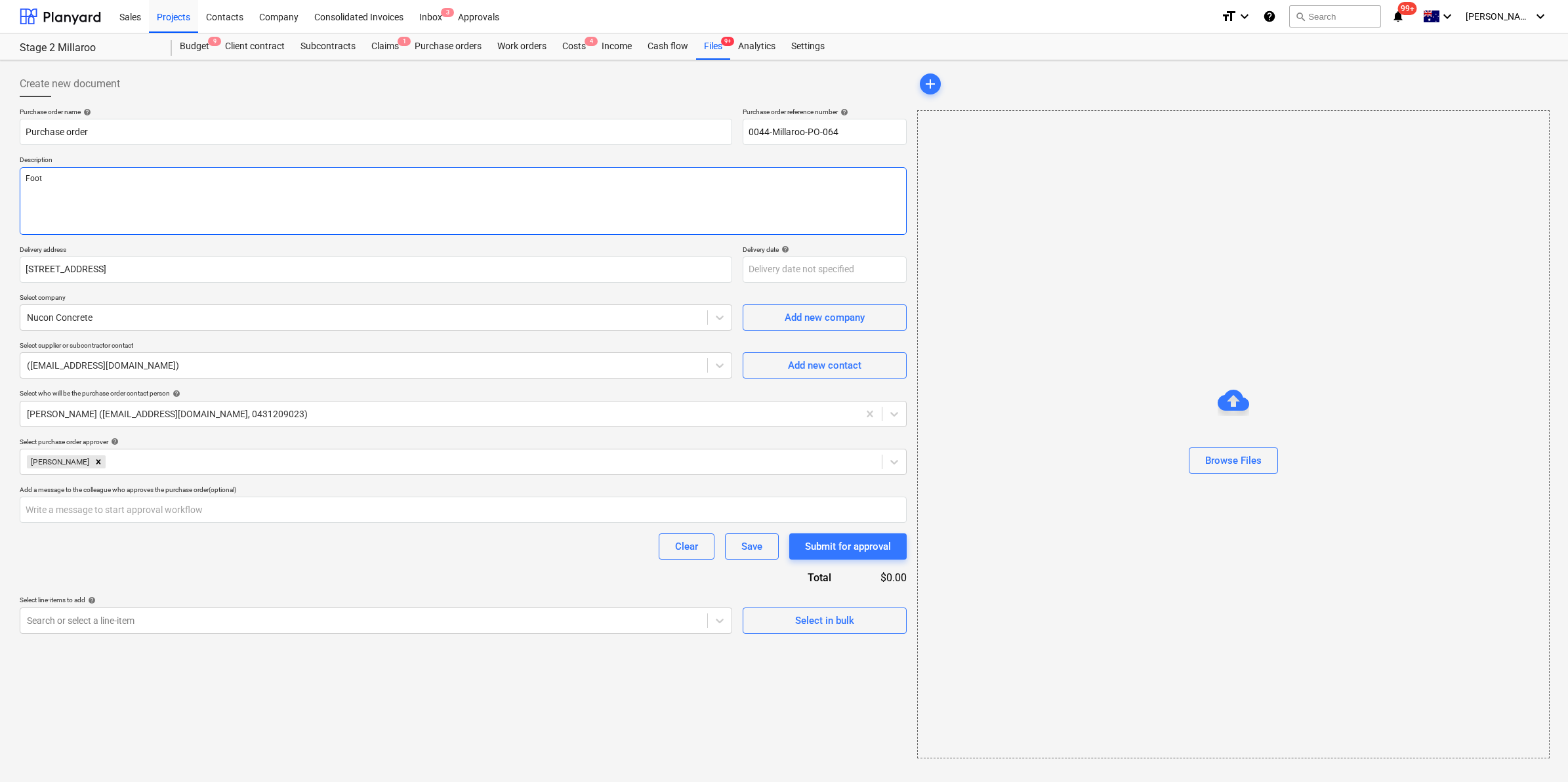
type textarea "Foo"
type textarea "x"
type textarea "Fo"
type textarea "x"
type textarea "F"
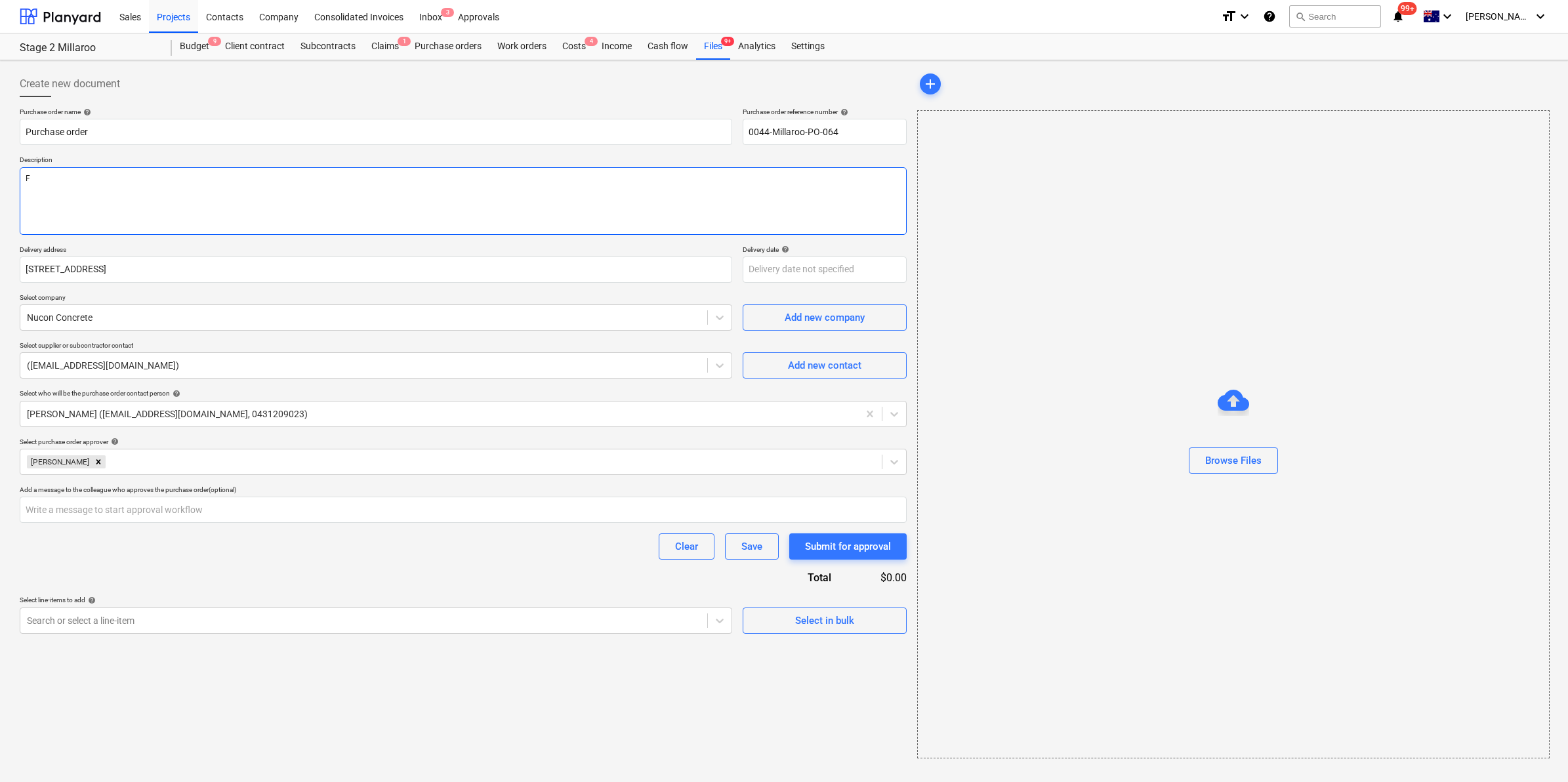
type textarea "x"
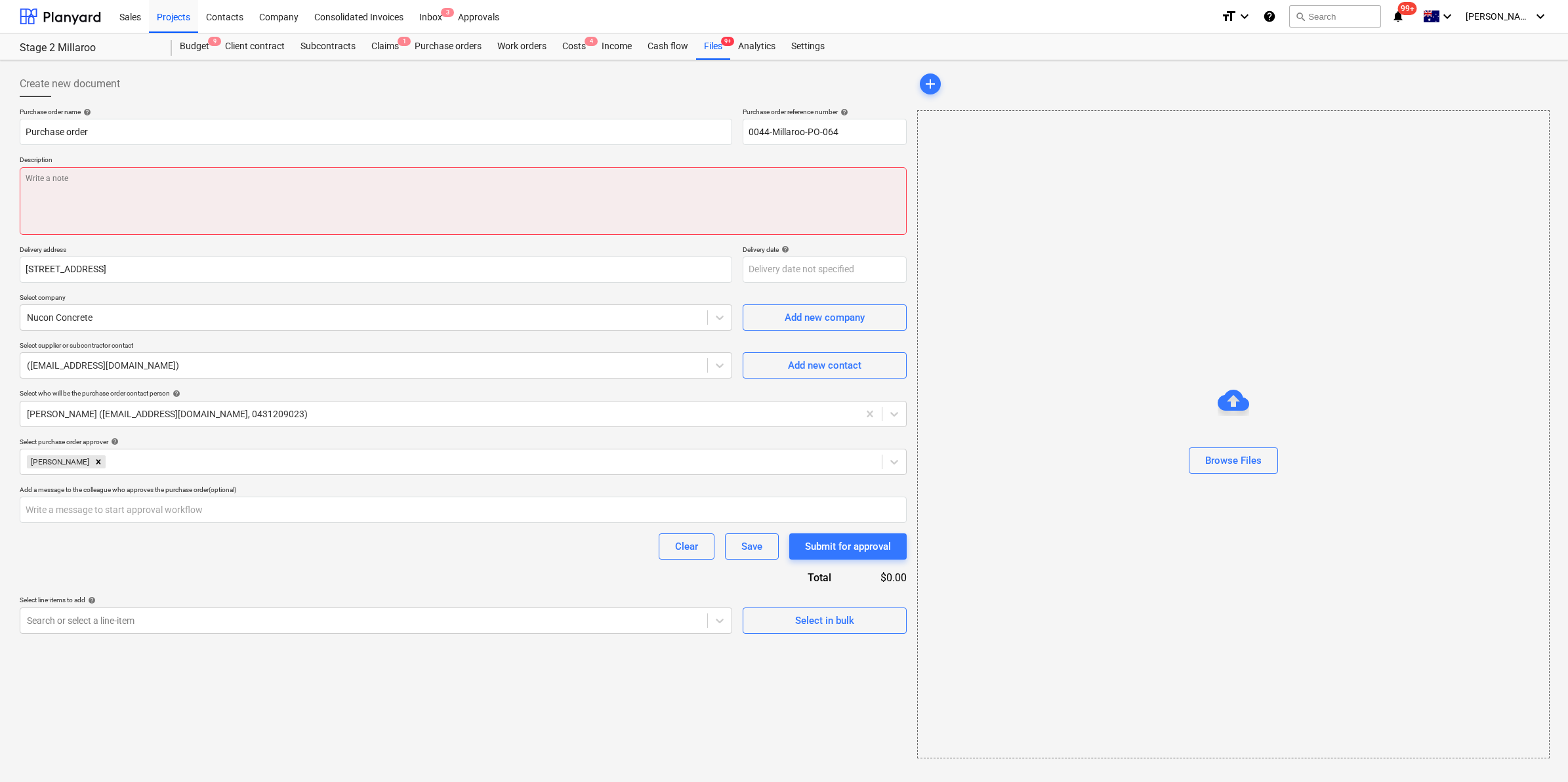
type textarea "x"
type textarea "C"
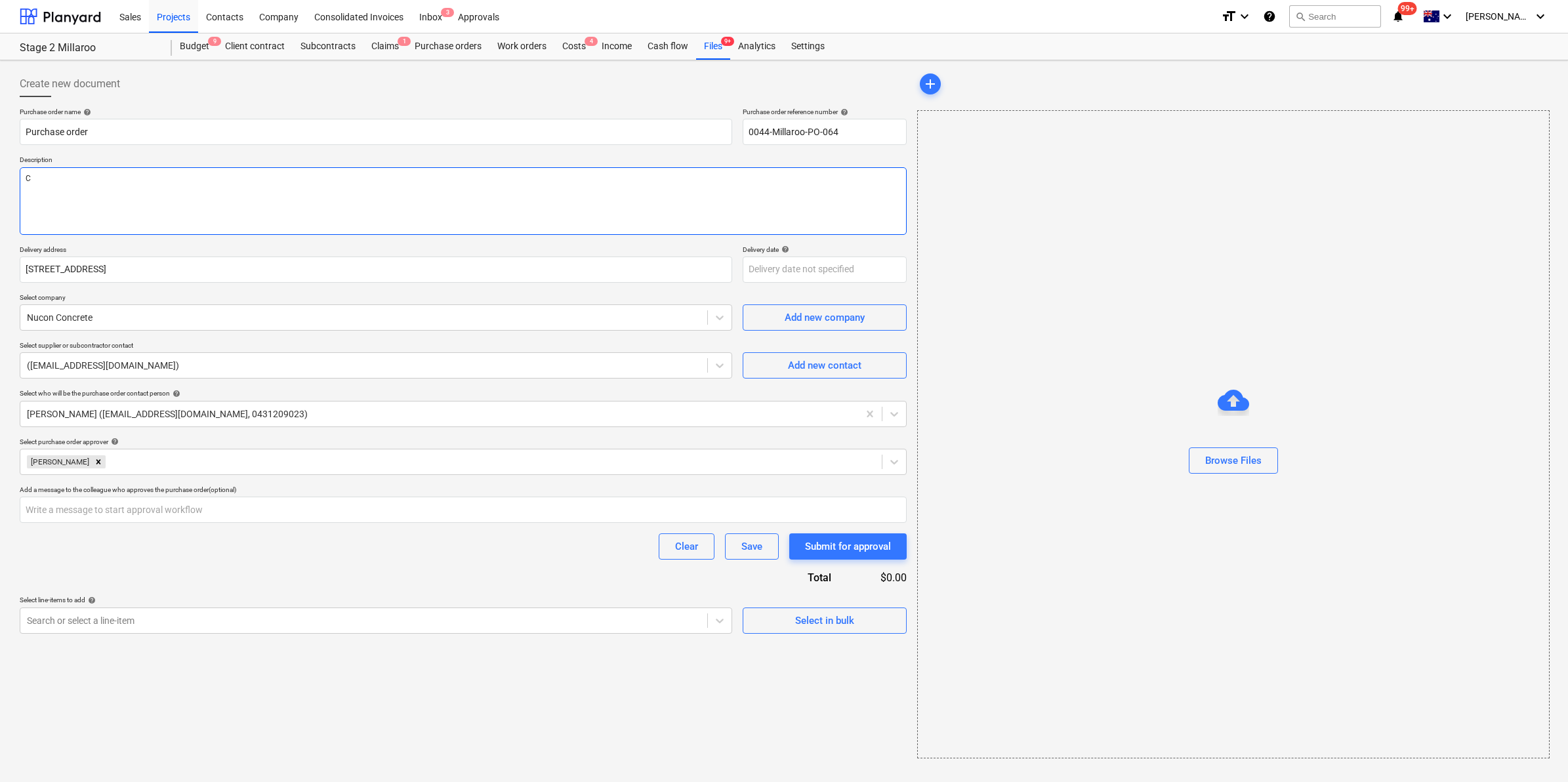
type textarea "x"
type textarea "Co"
type textarea "x"
type textarea "Con"
type textarea "x"
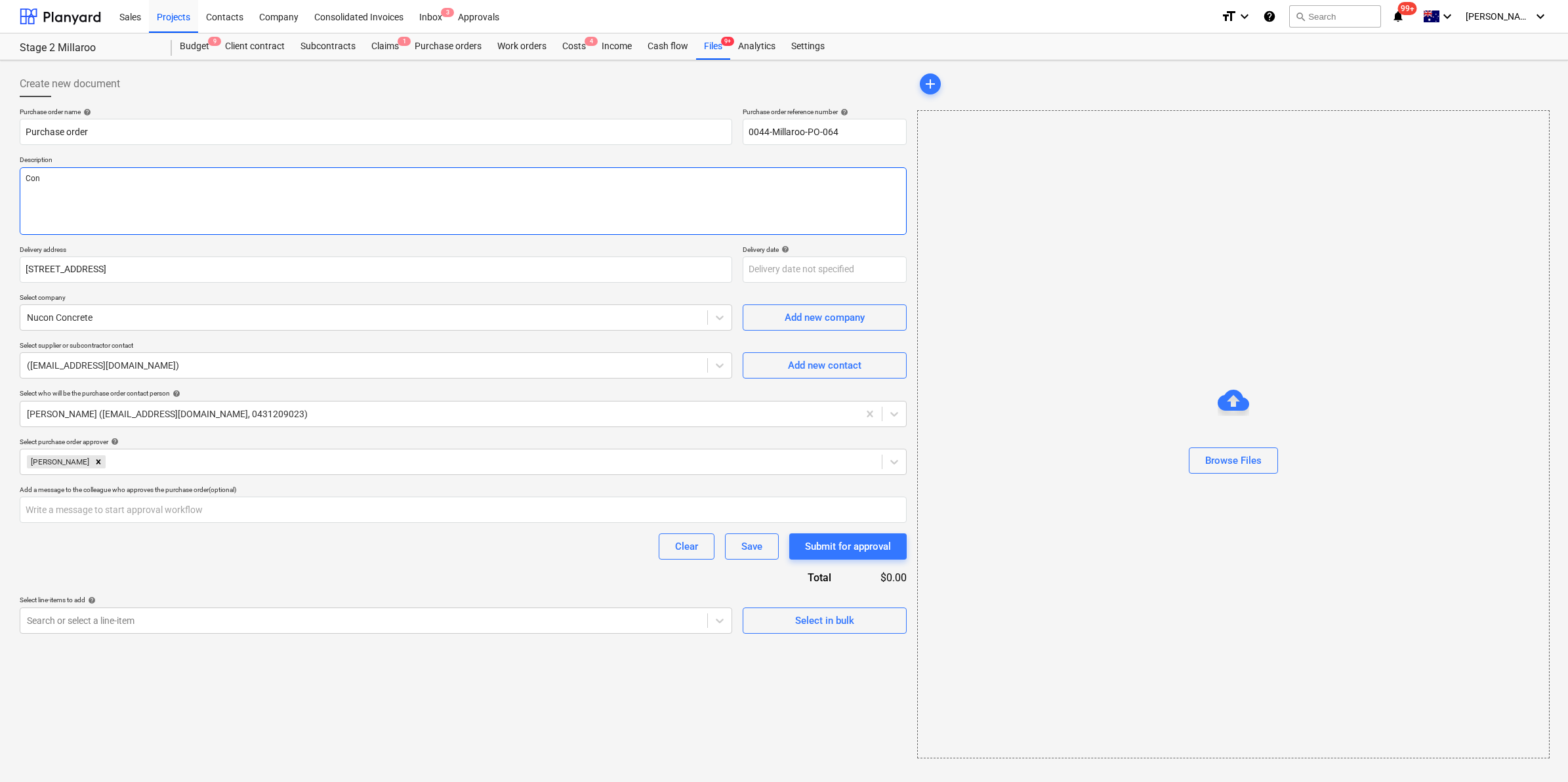
type textarea "Conc"
type textarea "x"
type textarea "Concr"
type textarea "x"
type textarea "Concre"
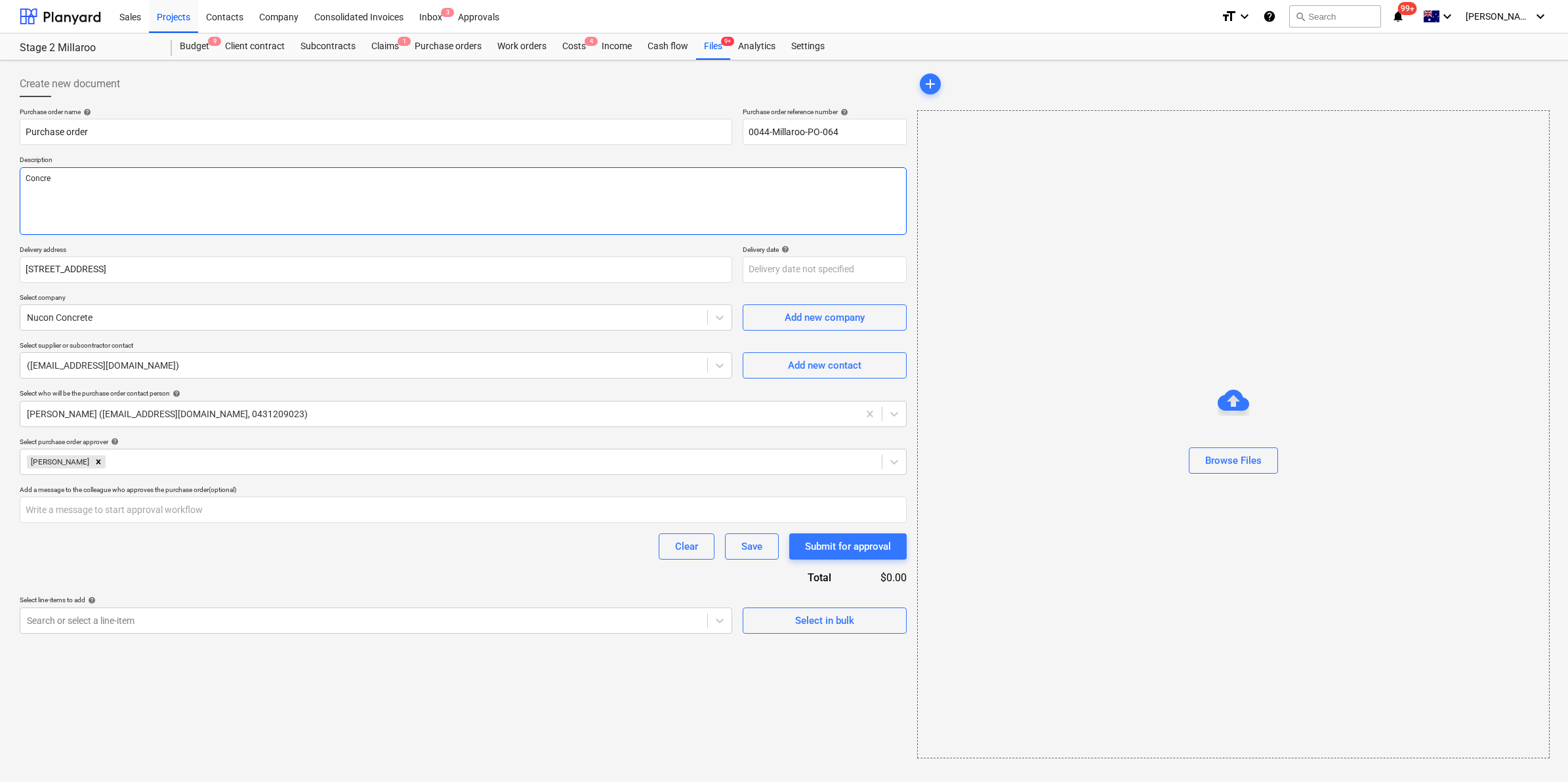
type textarea "x"
type textarea "Concret"
type textarea "x"
type textarea "Concrete"
type textarea "x"
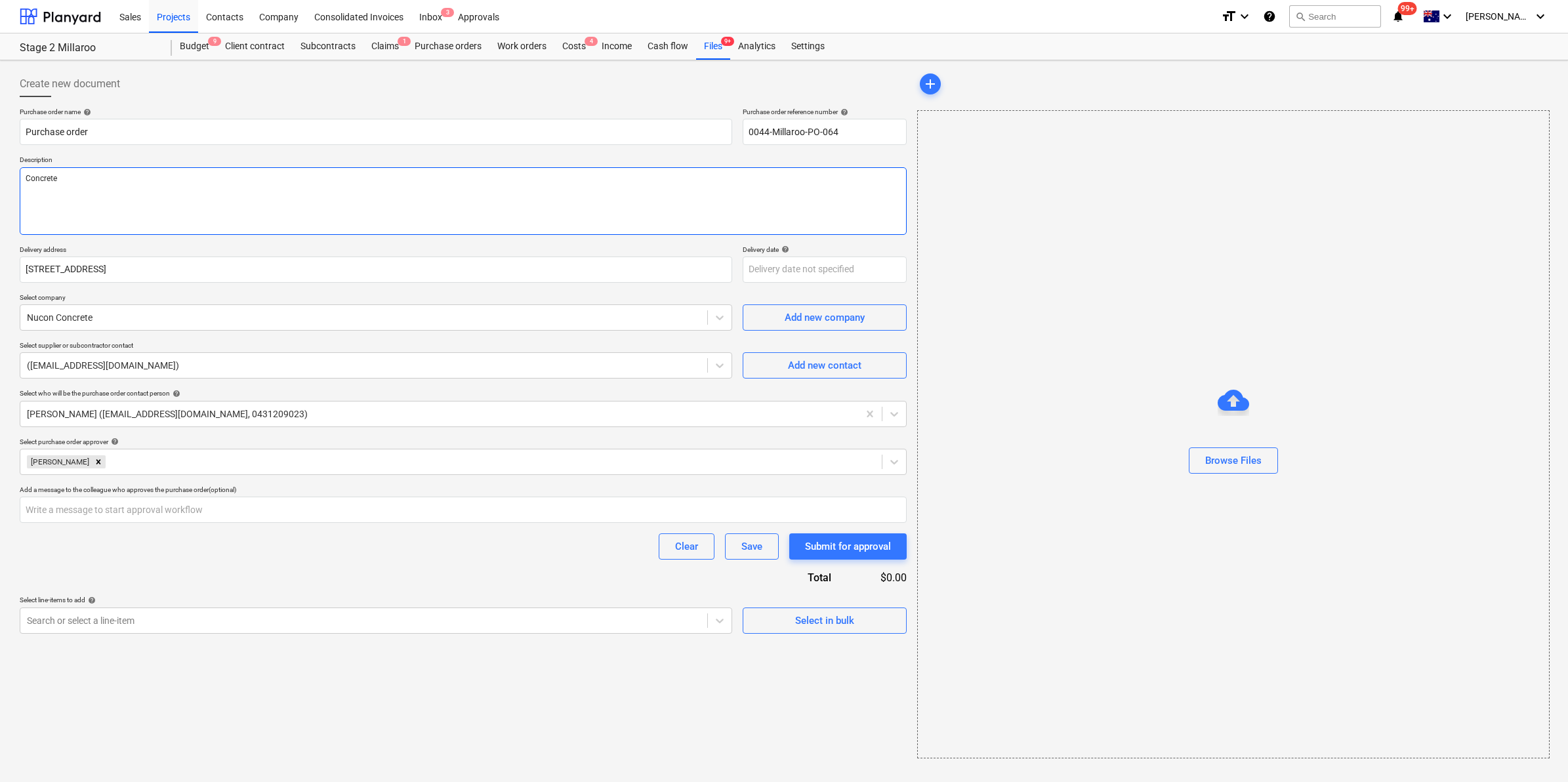
type textarea "Concrete"
type textarea "x"
type textarea "Concrete wi"
type textarea "x"
type textarea "Concrete wit"
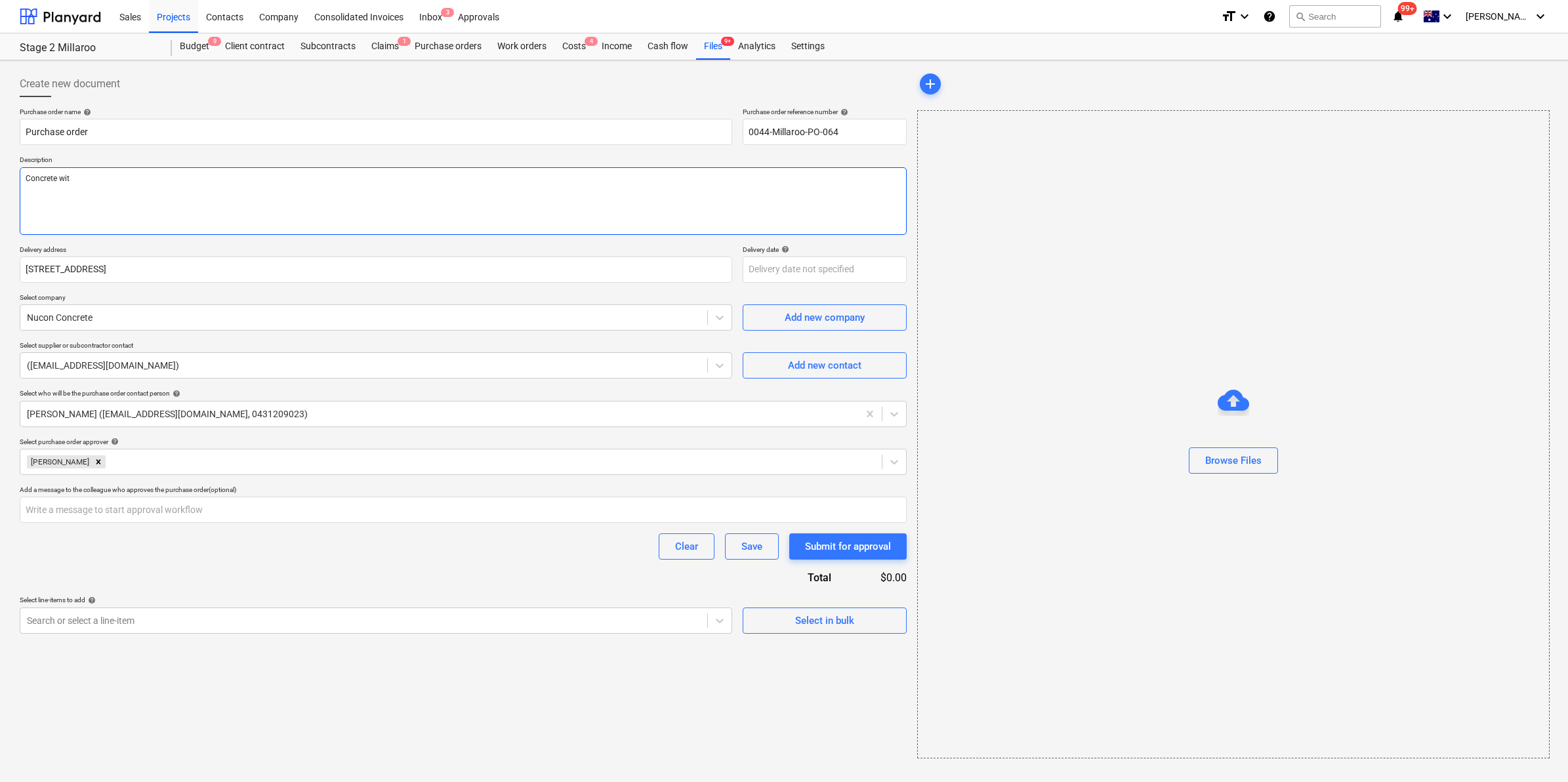
type textarea "x"
type textarea "Concrete with"
type textarea "x"
type textarea "Concrete with r"
type textarea "x"
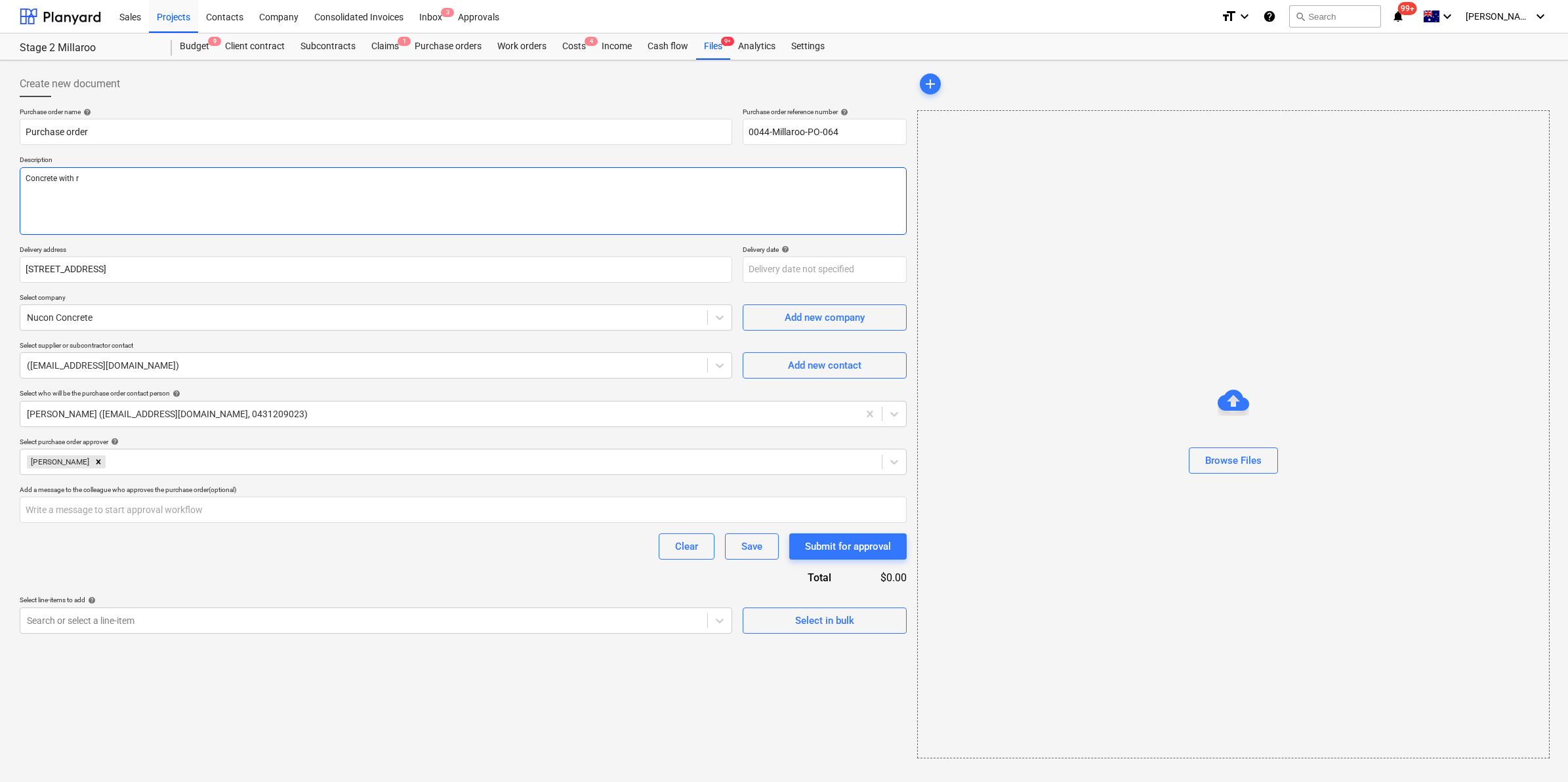
type textarea "Concrete with ra"
type textarea "x"
type textarea "Concrete with rat"
type textarea "x"
type textarea "Concrete with rate"
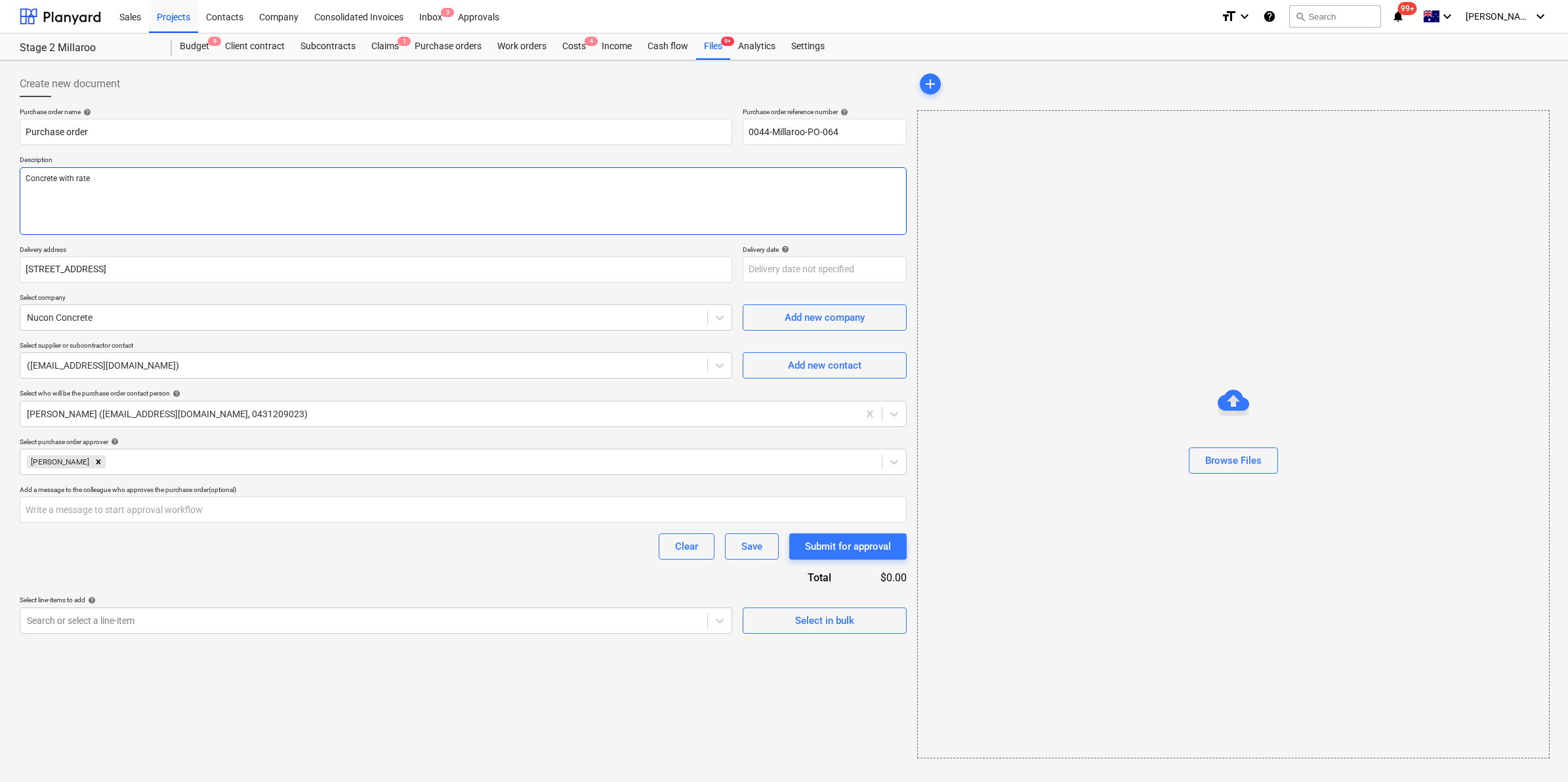
type textarea "x"
type textarea "Concrete with rates"
type textarea "x"
type textarea "Concrete with rates OP"
type textarea "x"
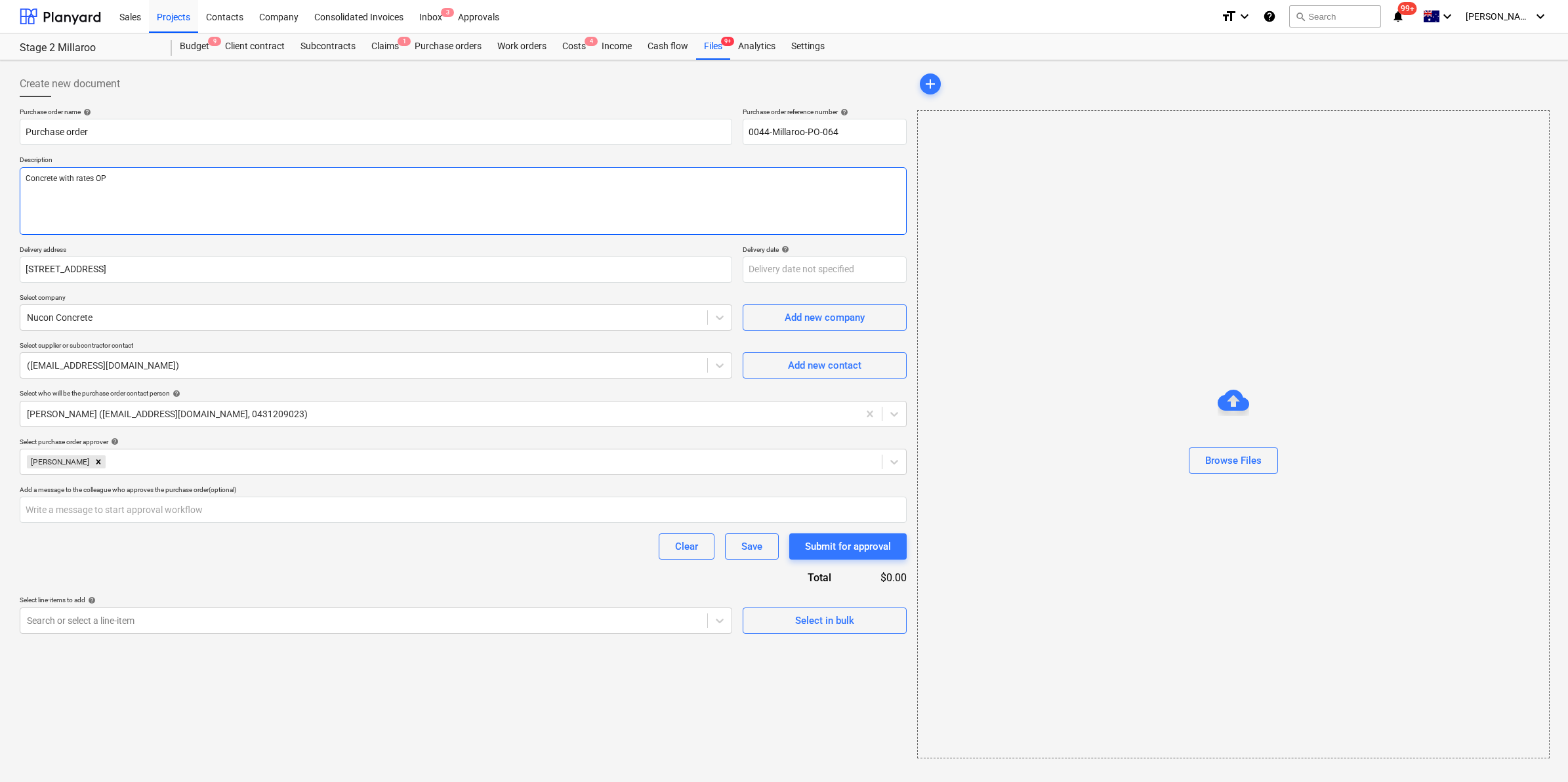
type textarea "Concrete with rates O"
type textarea "x"
type textarea "Concrete with rates"
type textarea "x"
type textarea "Concrete with rates"
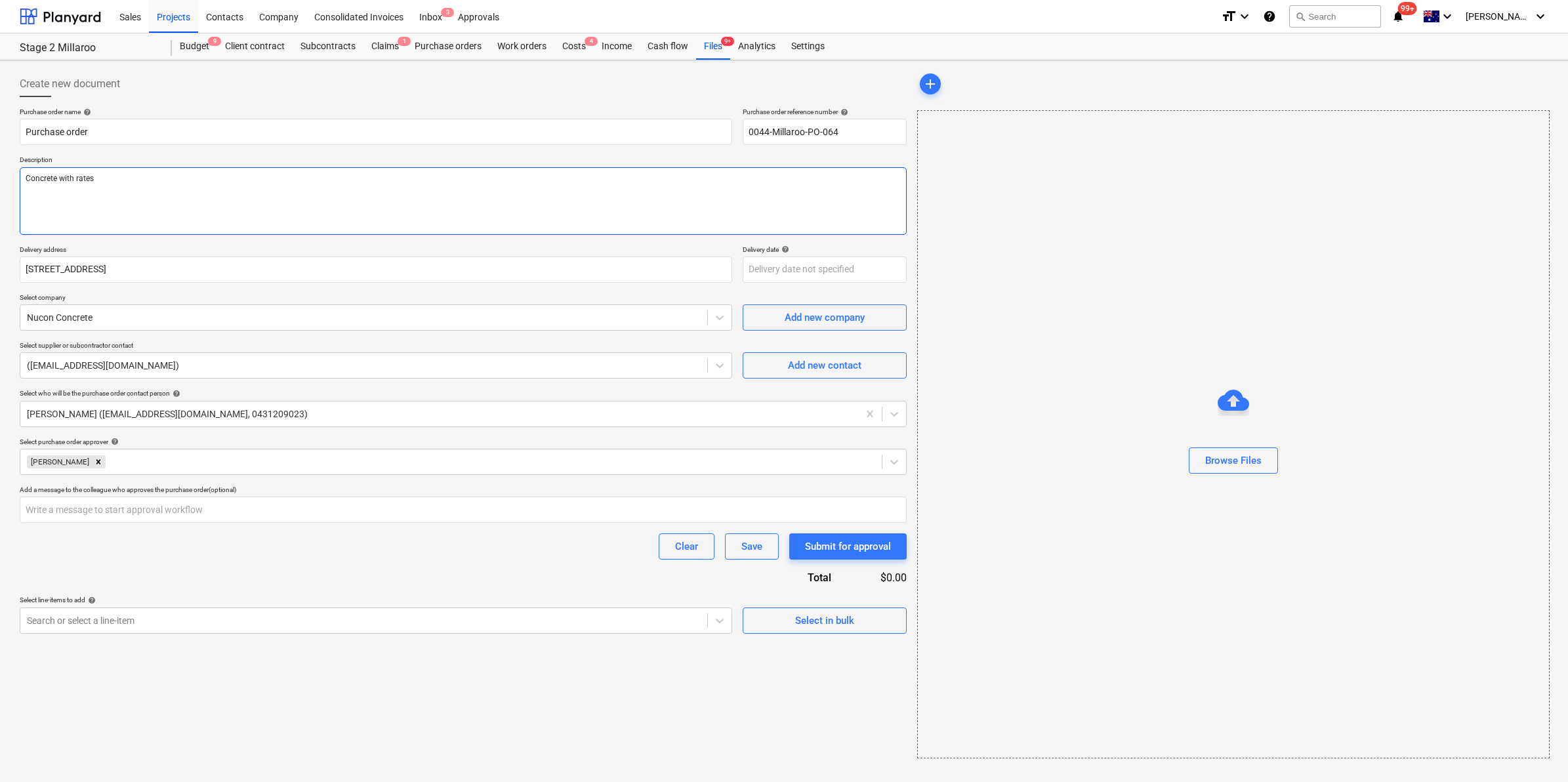
type textarea "x"
type textarea "Concrete with rates"
type textarea "x"
type textarea "Concrete with rates P"
type textarea "x"
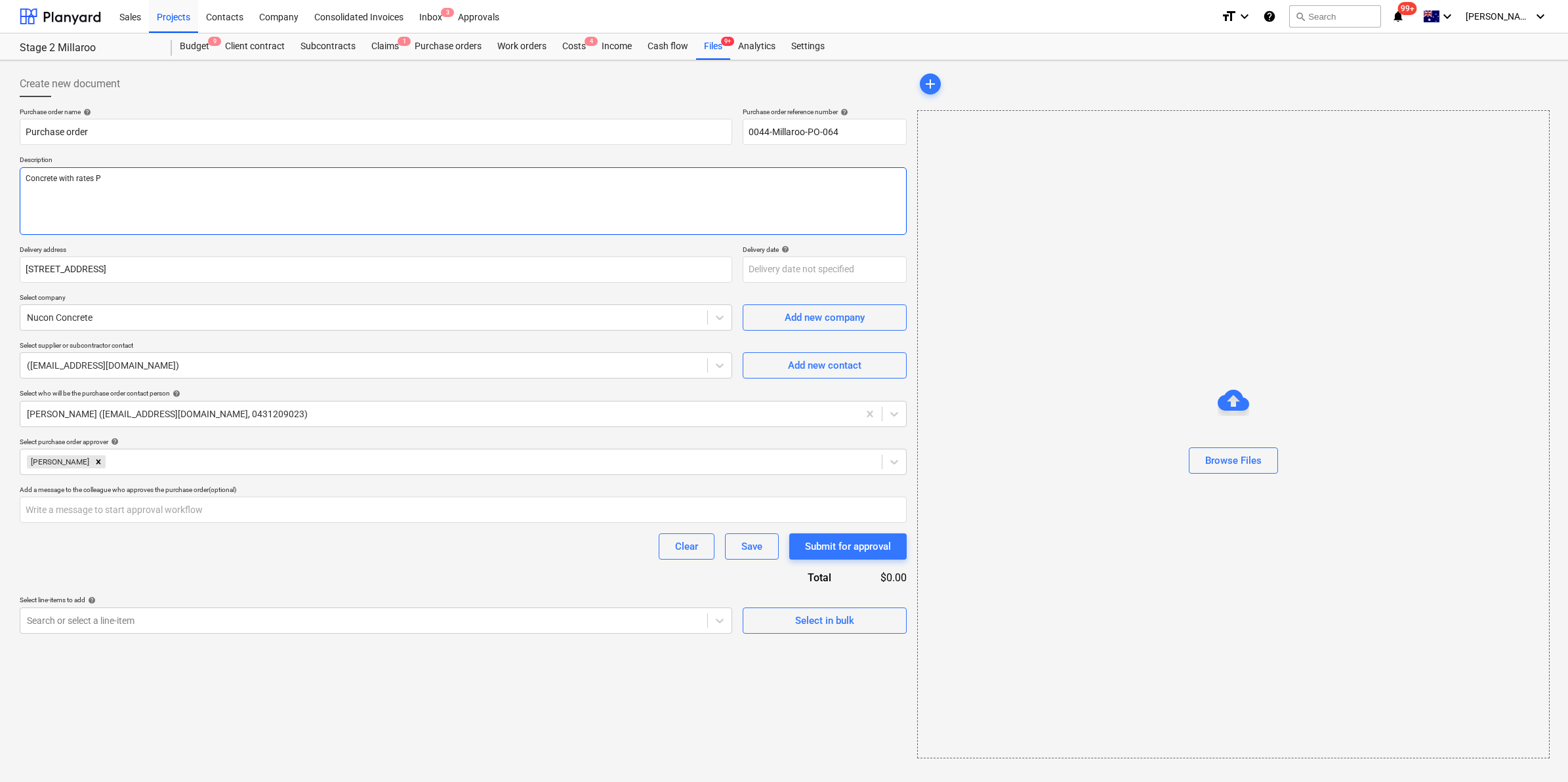
type textarea "Concrete with rates PO"
click at [67, 174] on textarea "Concrete with rates PO" at bounding box center [463, 200] width 887 height 67
click at [67, 174] on textarea "Concrete with rates PO" at bounding box center [463, 200] width 887 height 67
type textarea "x"
type textarea "Concrete rates PO"
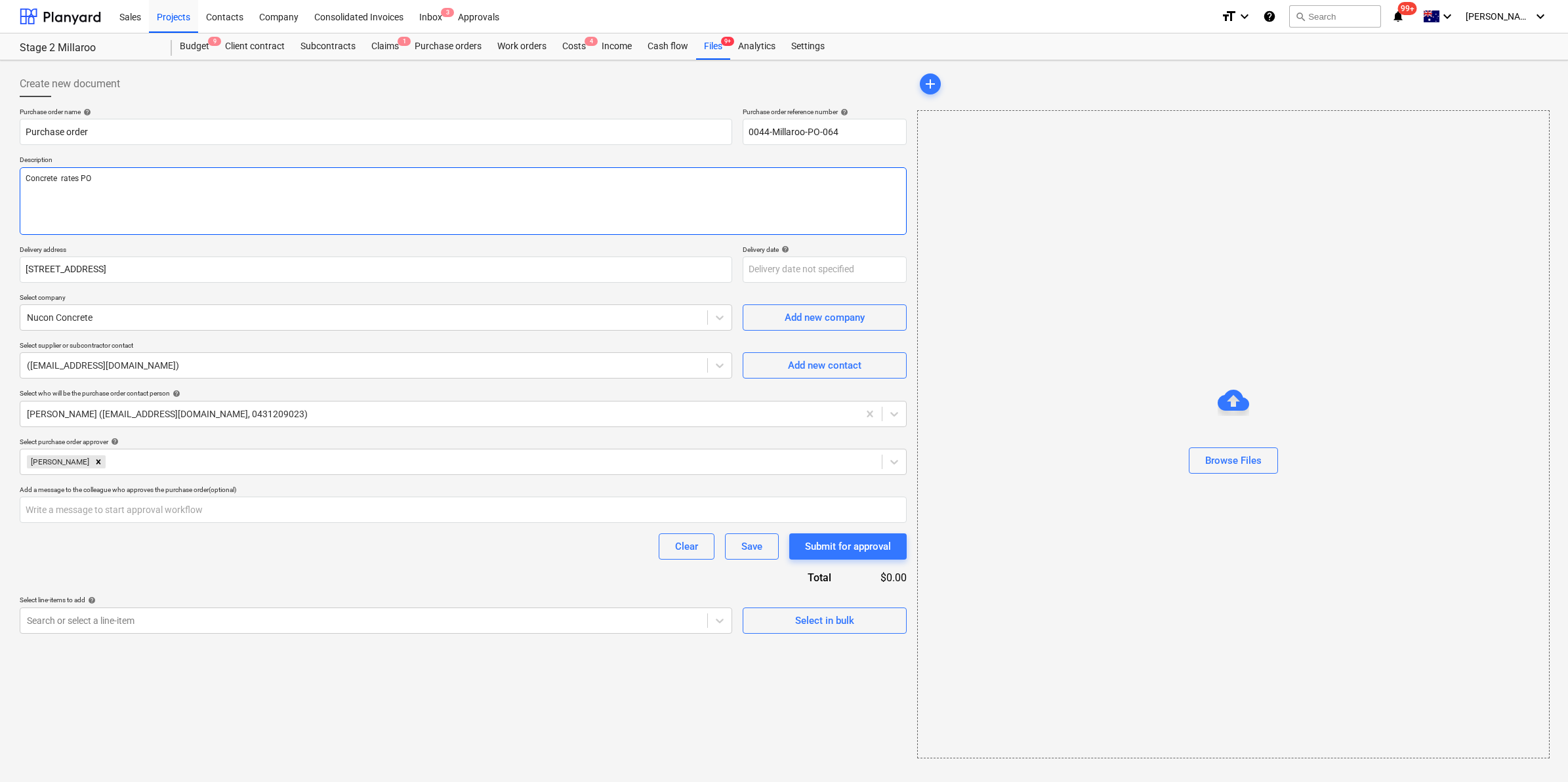
type textarea "x"
type textarea "Concrete - rates PO"
click at [551, 586] on div "Purchase order name help Purchase order Purchase order reference number help 00…" at bounding box center [463, 371] width 887 height 526
click at [1240, 469] on div "Browse Files" at bounding box center [1233, 461] width 56 height 17
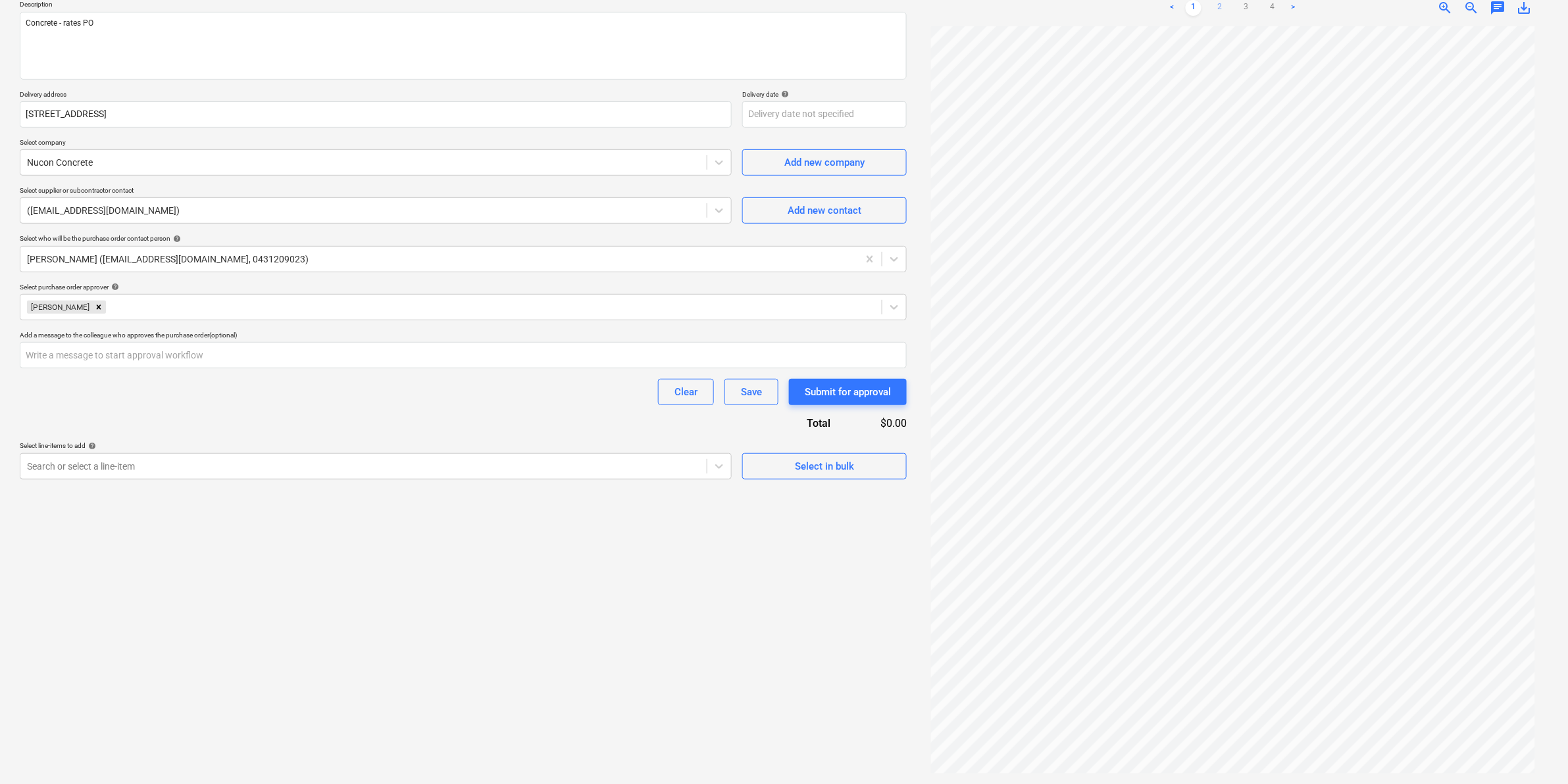
click at [1224, 7] on link "2" at bounding box center [1220, 8] width 16 height 16
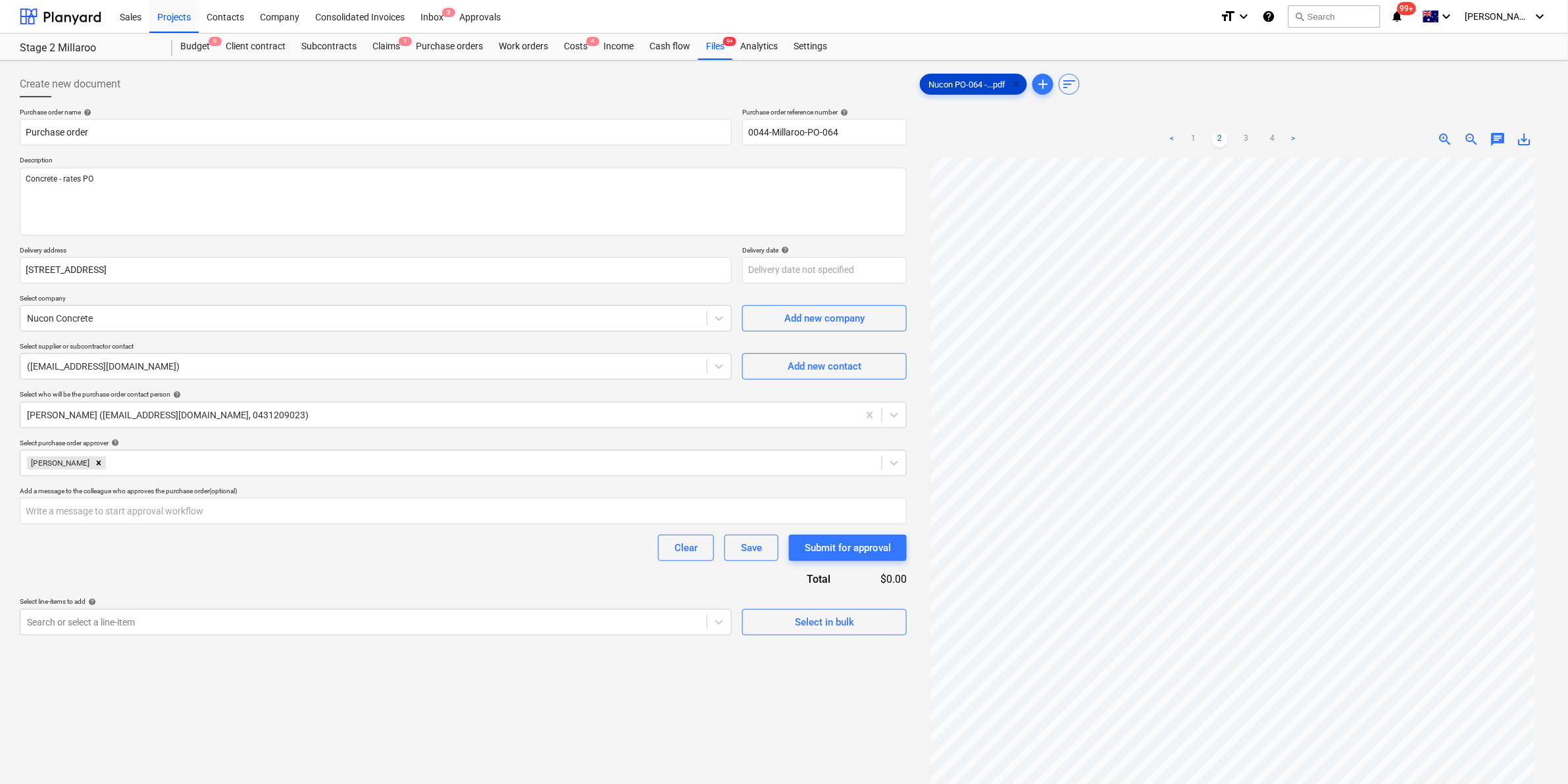
click at [1013, 82] on span "clear" at bounding box center [1016, 84] width 16 height 16
type textarea "x"
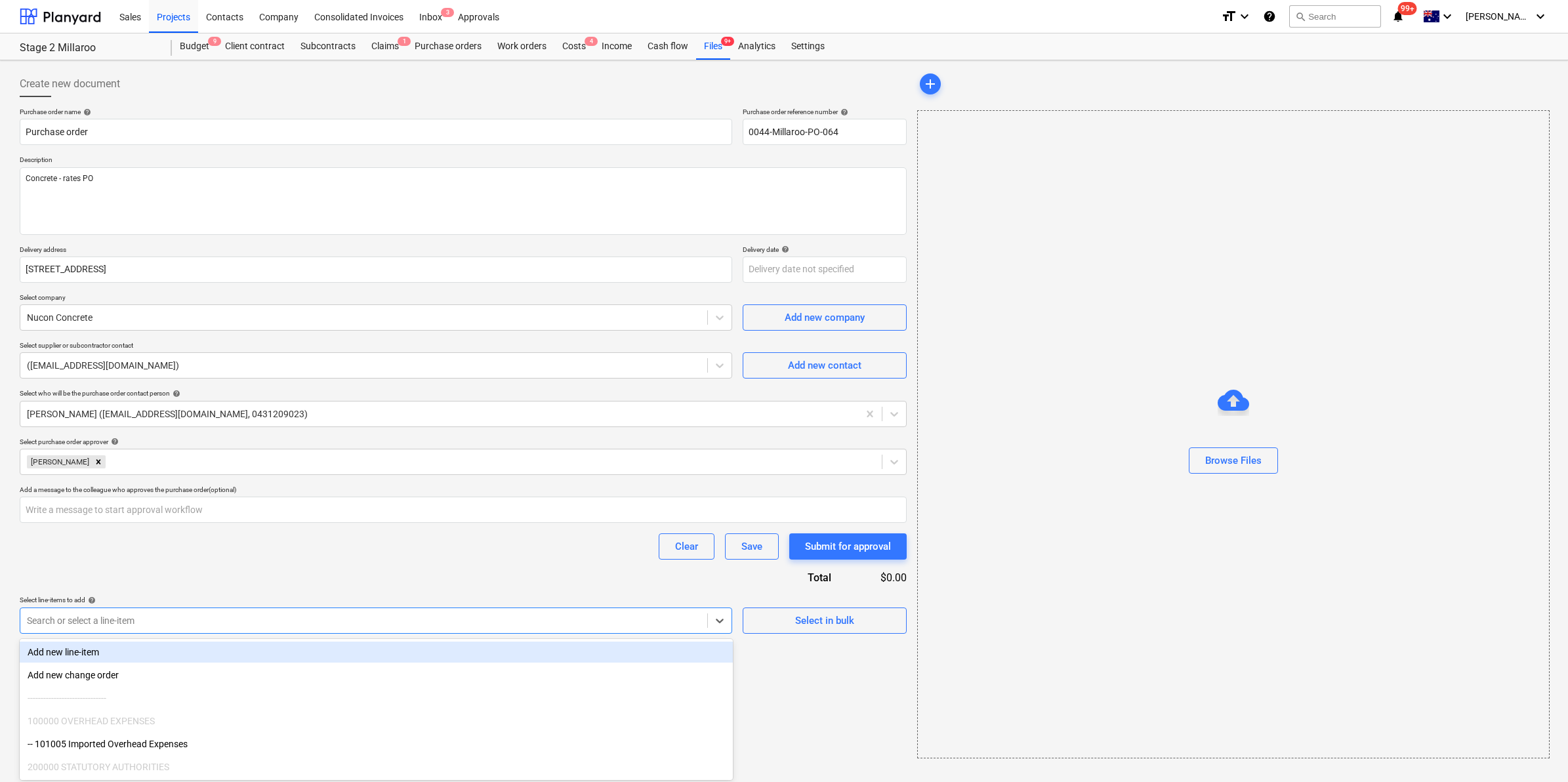
click at [154, 612] on div "Search or select a line-item" at bounding box center [363, 621] width 687 height 19
type input "concrete"
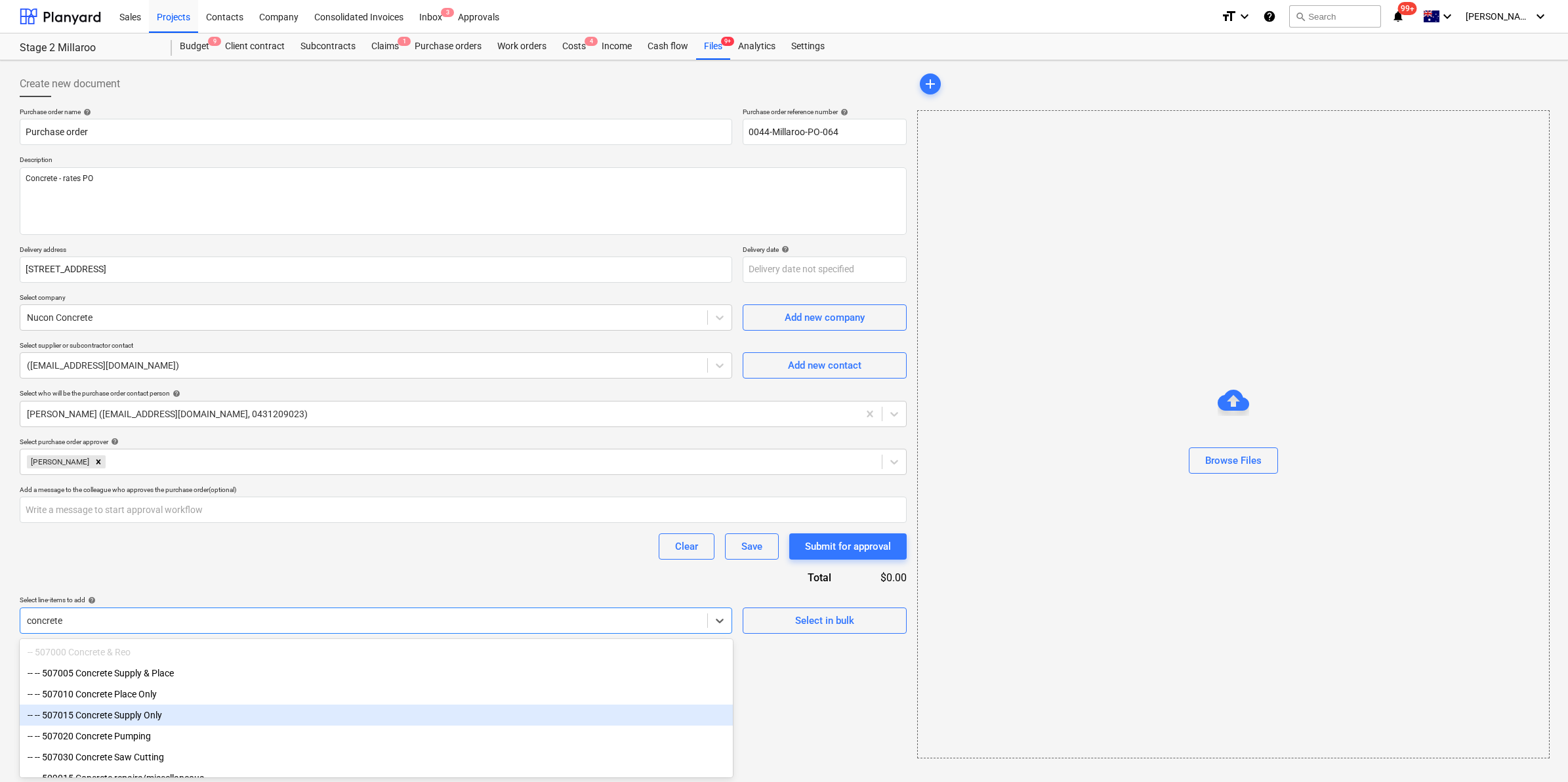
type textarea "x"
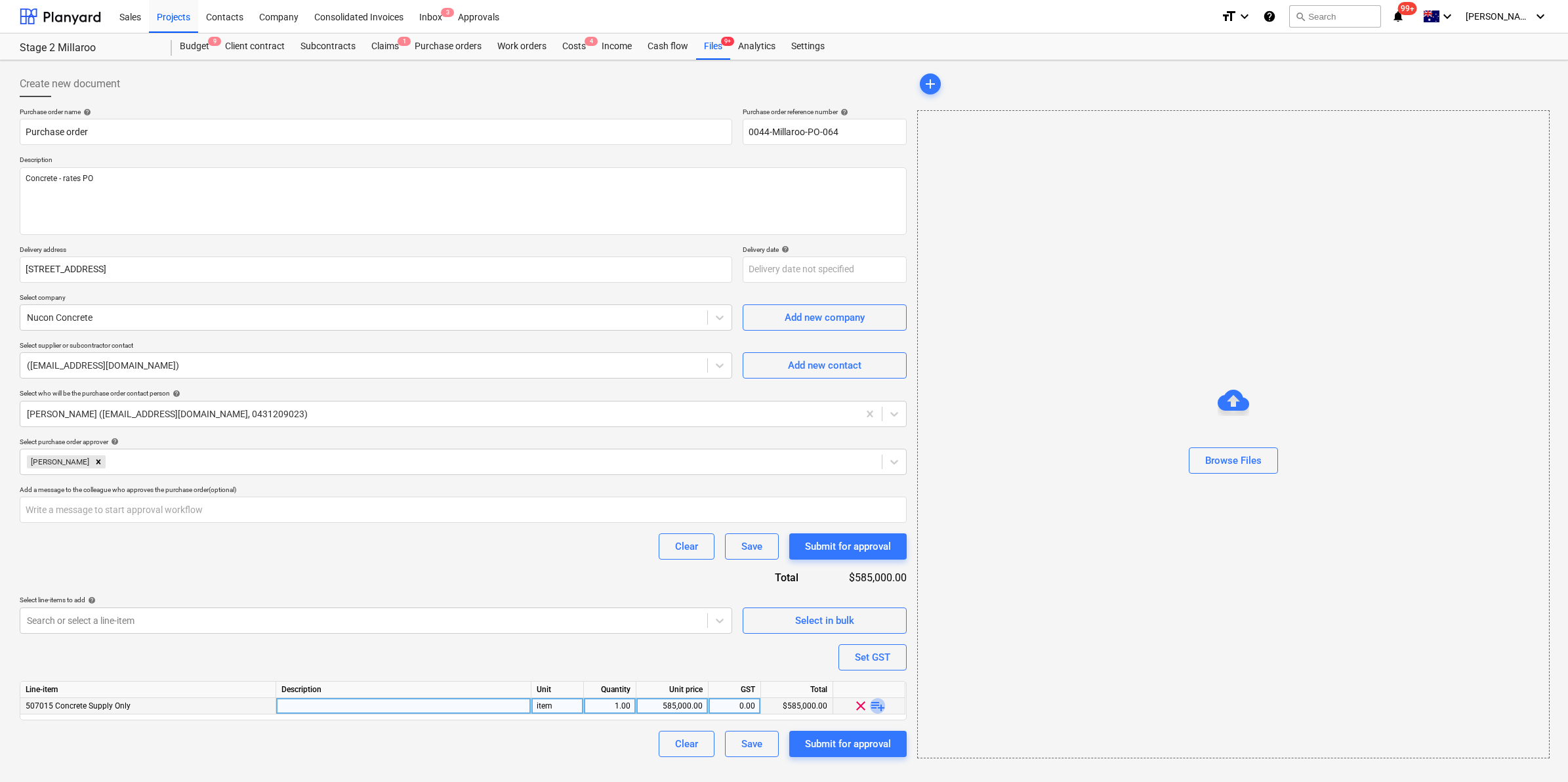
click at [877, 704] on span "playlist_add" at bounding box center [878, 706] width 16 height 16
type textarea "x"
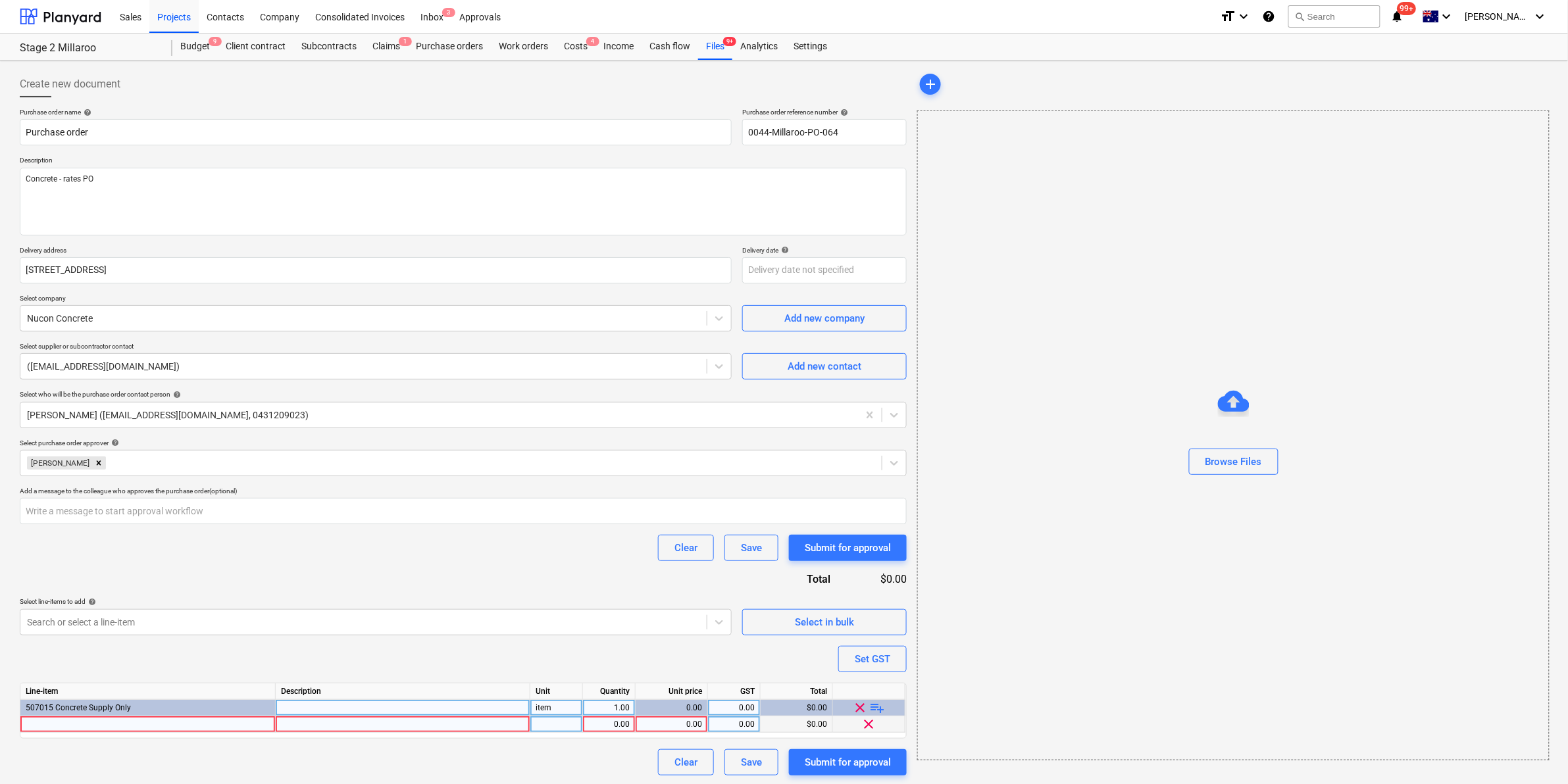
click at [224, 720] on div at bounding box center [147, 724] width 255 height 17
type input "Footings unit 22-25"
type textarea "x"
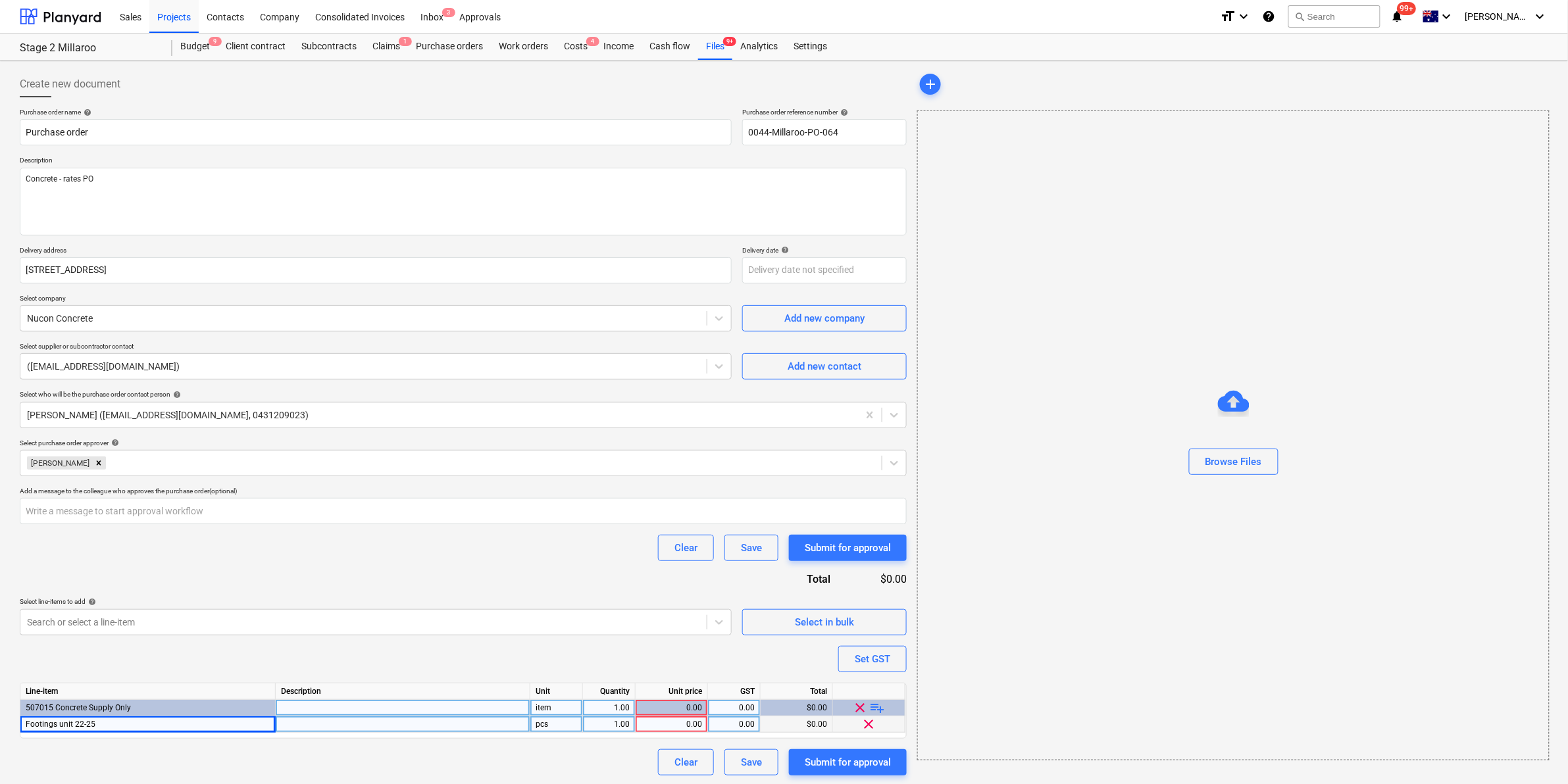
click at [348, 724] on div at bounding box center [403, 724] width 255 height 17
type input "Cubage + 5% wastage - final cubage TBD due to drawings update"
type textarea "x"
click at [618, 726] on div "1.00" at bounding box center [609, 724] width 42 height 17
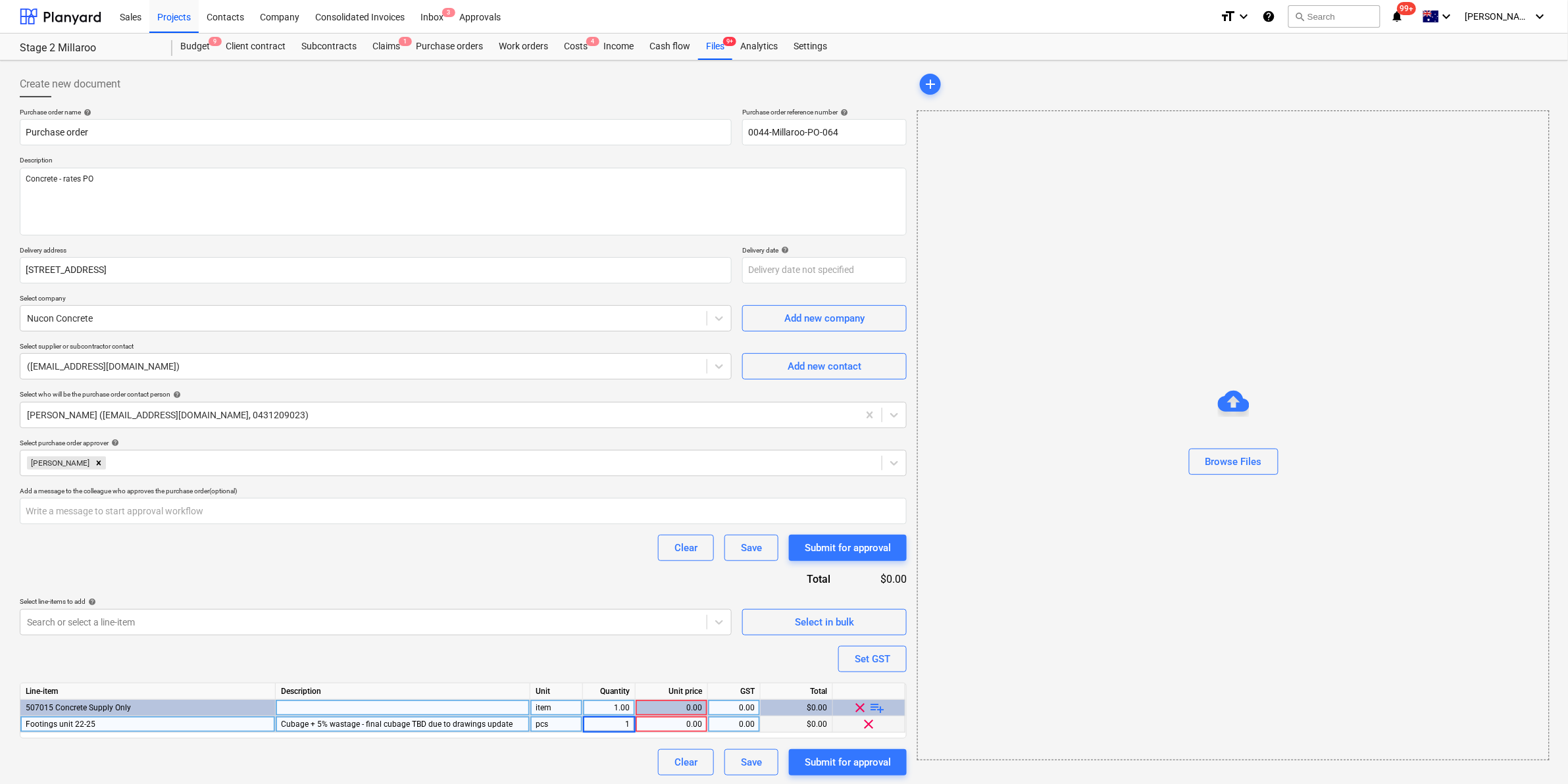
click at [550, 722] on div "pcs" at bounding box center [557, 724] width 53 height 17
type input "cube"
click at [659, 725] on div "0.00" at bounding box center [672, 724] width 61 height 17
type textarea "x"
type input "50"
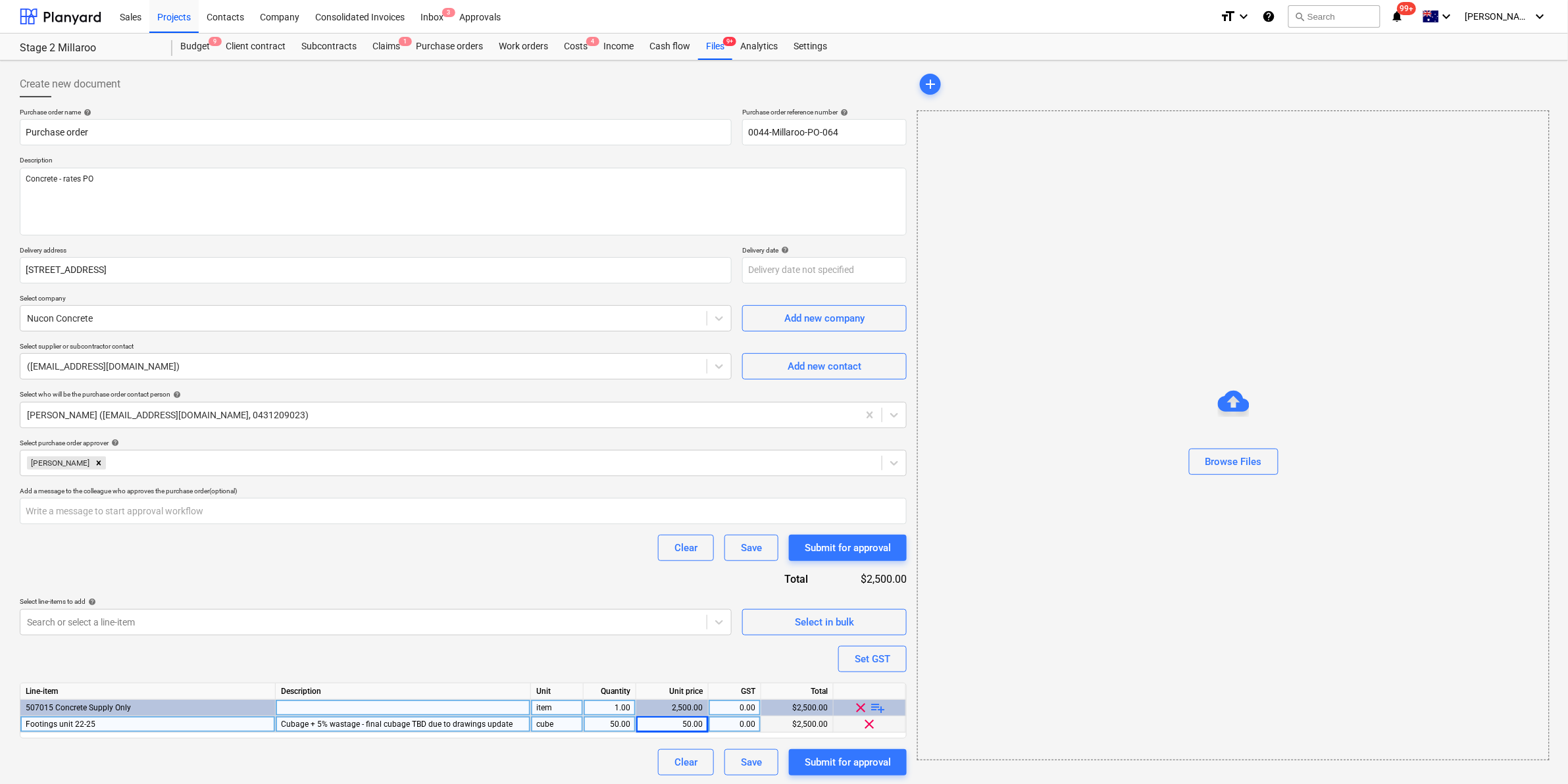
type textarea "x"
click at [689, 721] on div "50.00" at bounding box center [672, 724] width 61 height 17
type input "2"
type textarea "x"
type input "205"
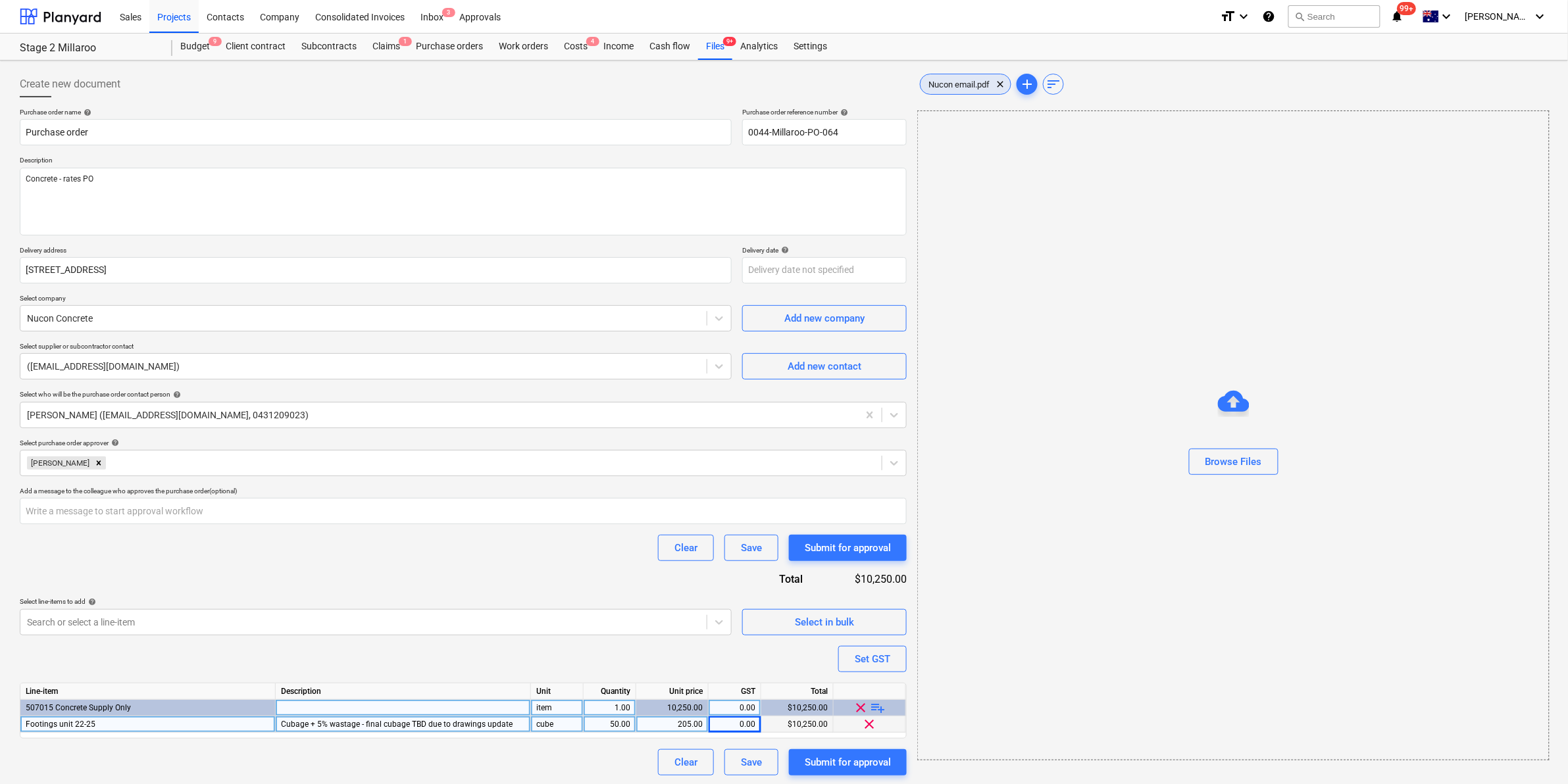
click at [949, 86] on span "Nucon email.pdf" at bounding box center [958, 84] width 77 height 10
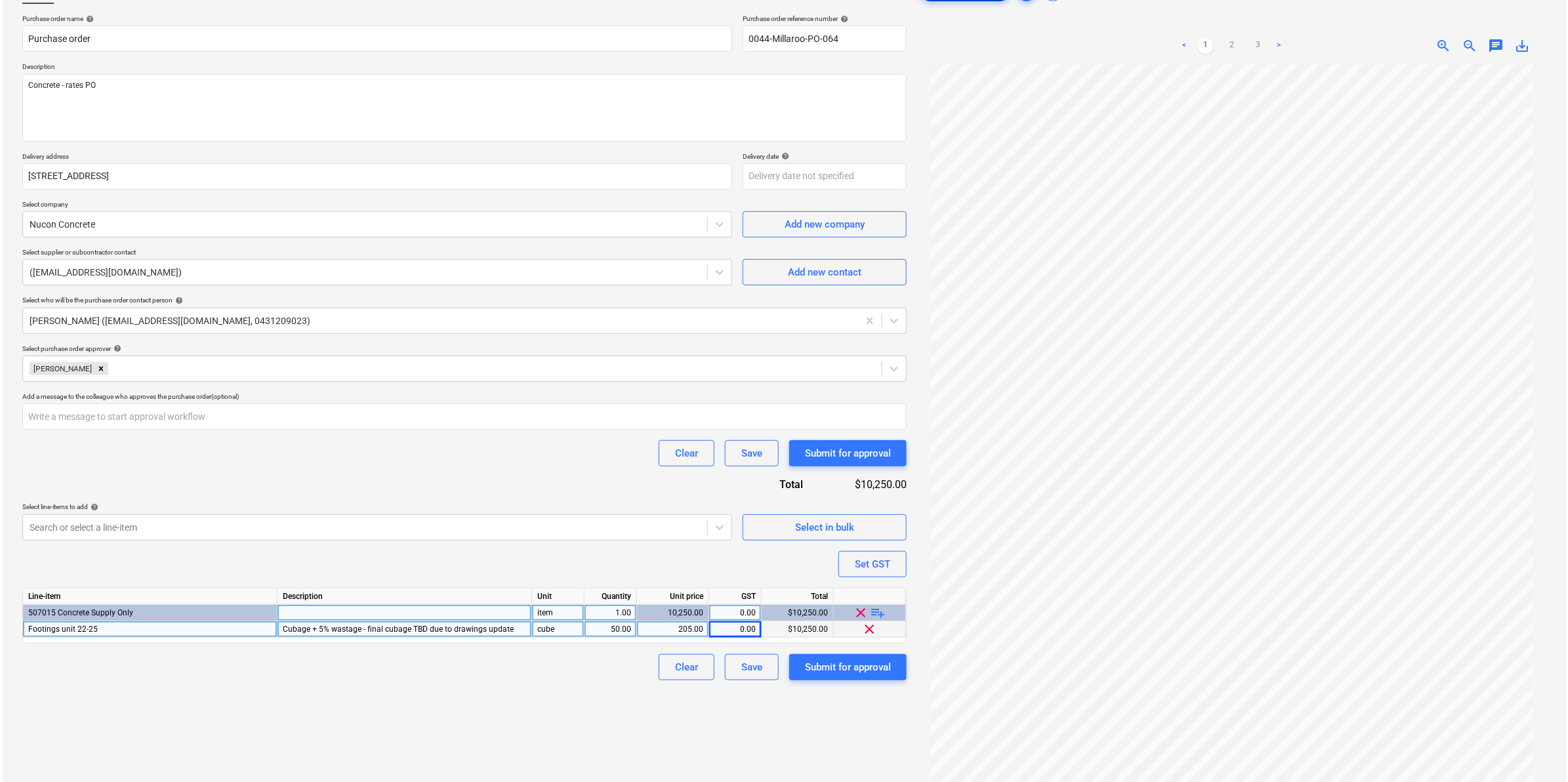
scroll to position [131, 0]
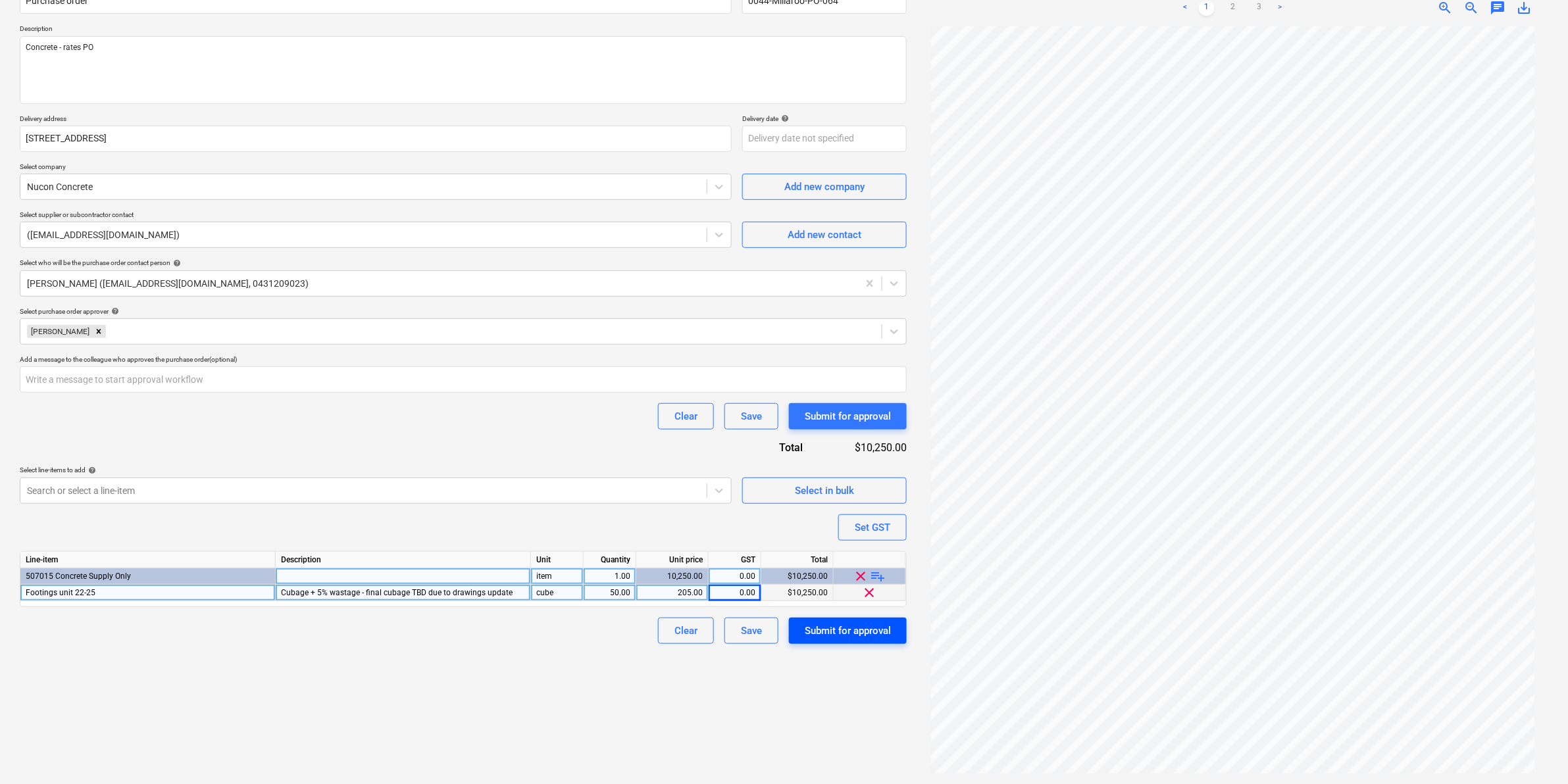
click at [816, 623] on div "Submit for approval" at bounding box center [847, 631] width 86 height 17
type textarea "x"
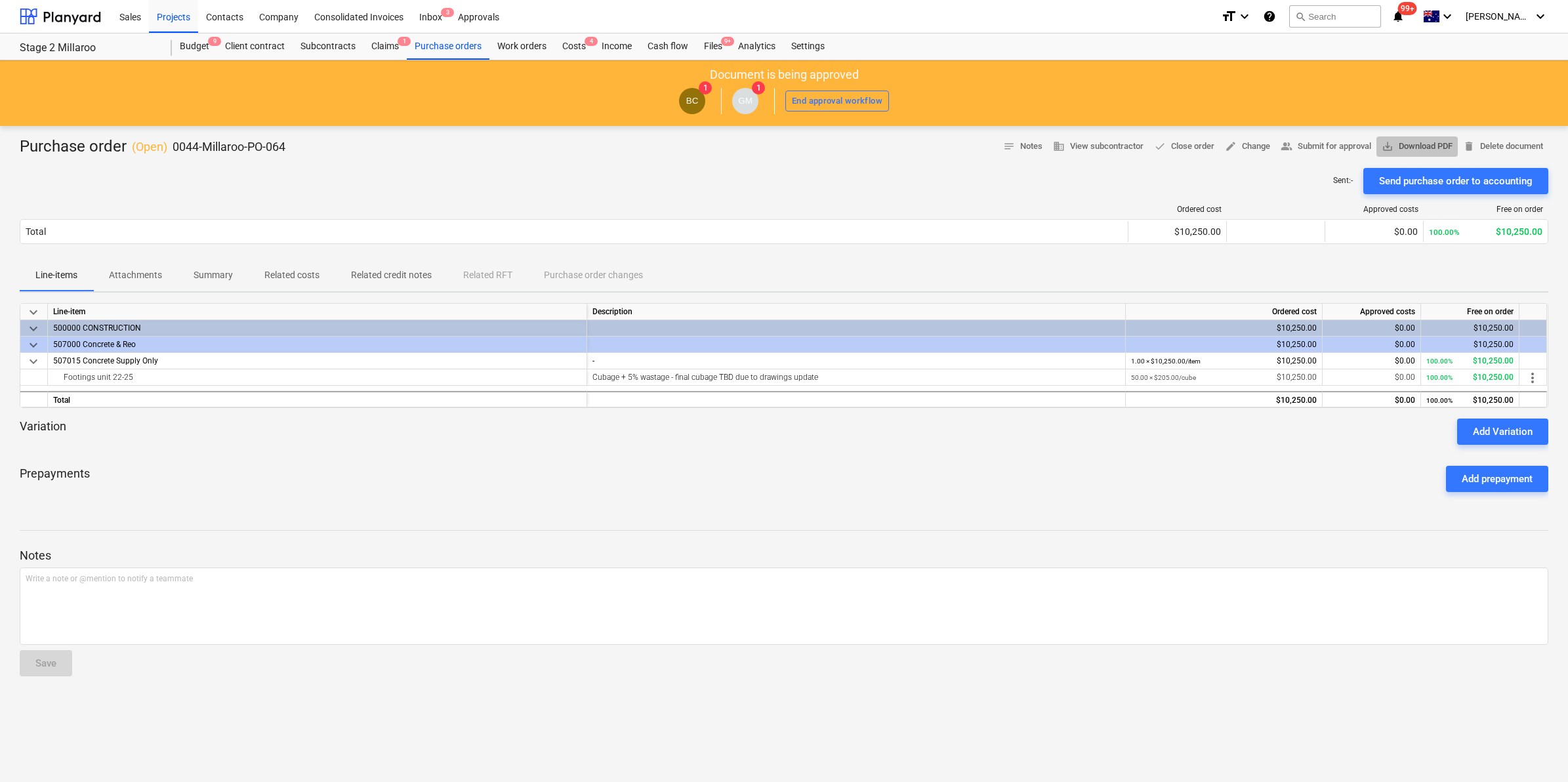
click at [1414, 148] on span "save_alt Download PDF" at bounding box center [1417, 146] width 71 height 15
